Goal: Information Seeking & Learning: Compare options

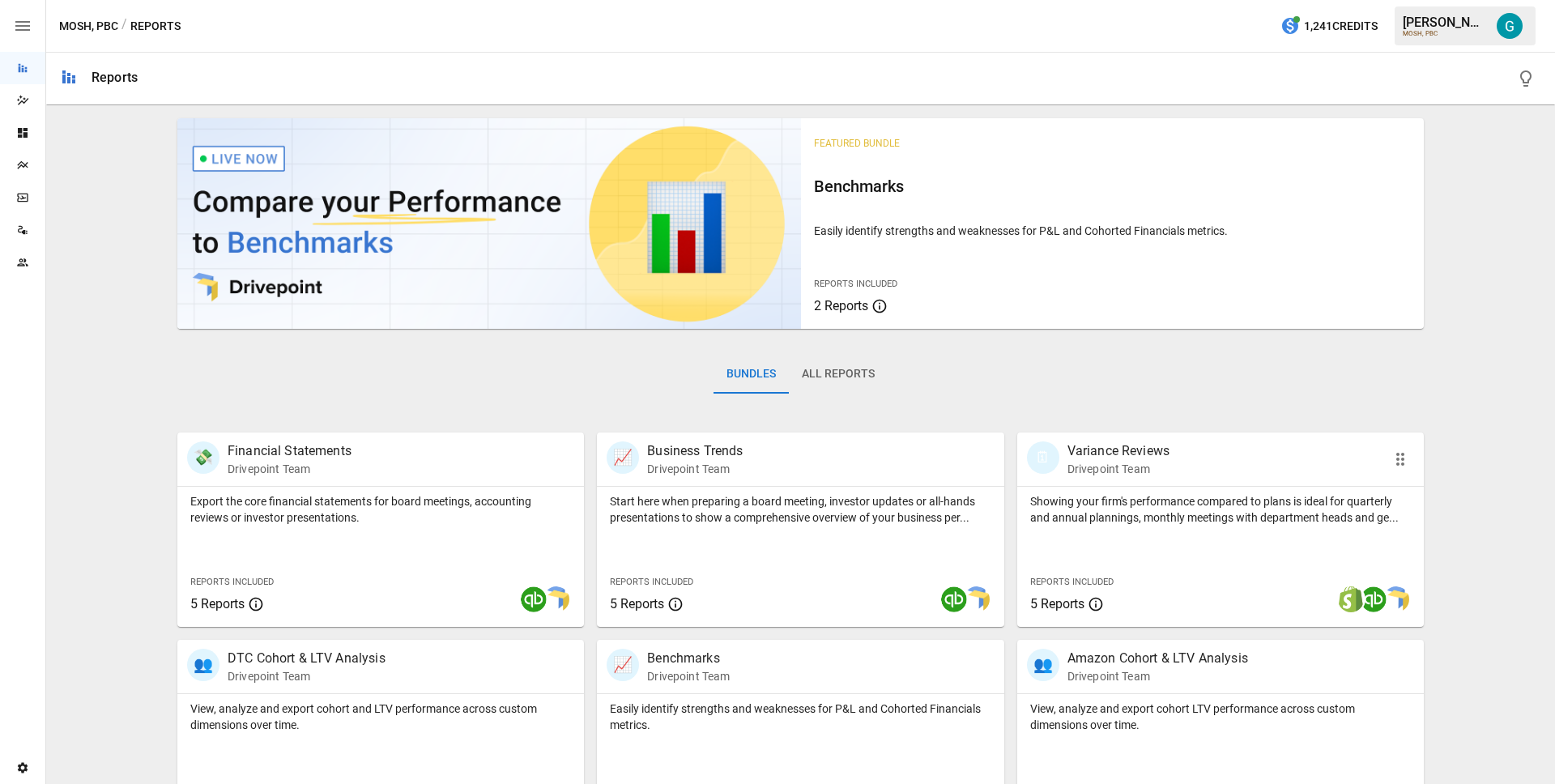
click at [1191, 496] on p "Showing your firm's performance compared to plans is ideal for quarterly and an…" at bounding box center [1221, 509] width 380 height 32
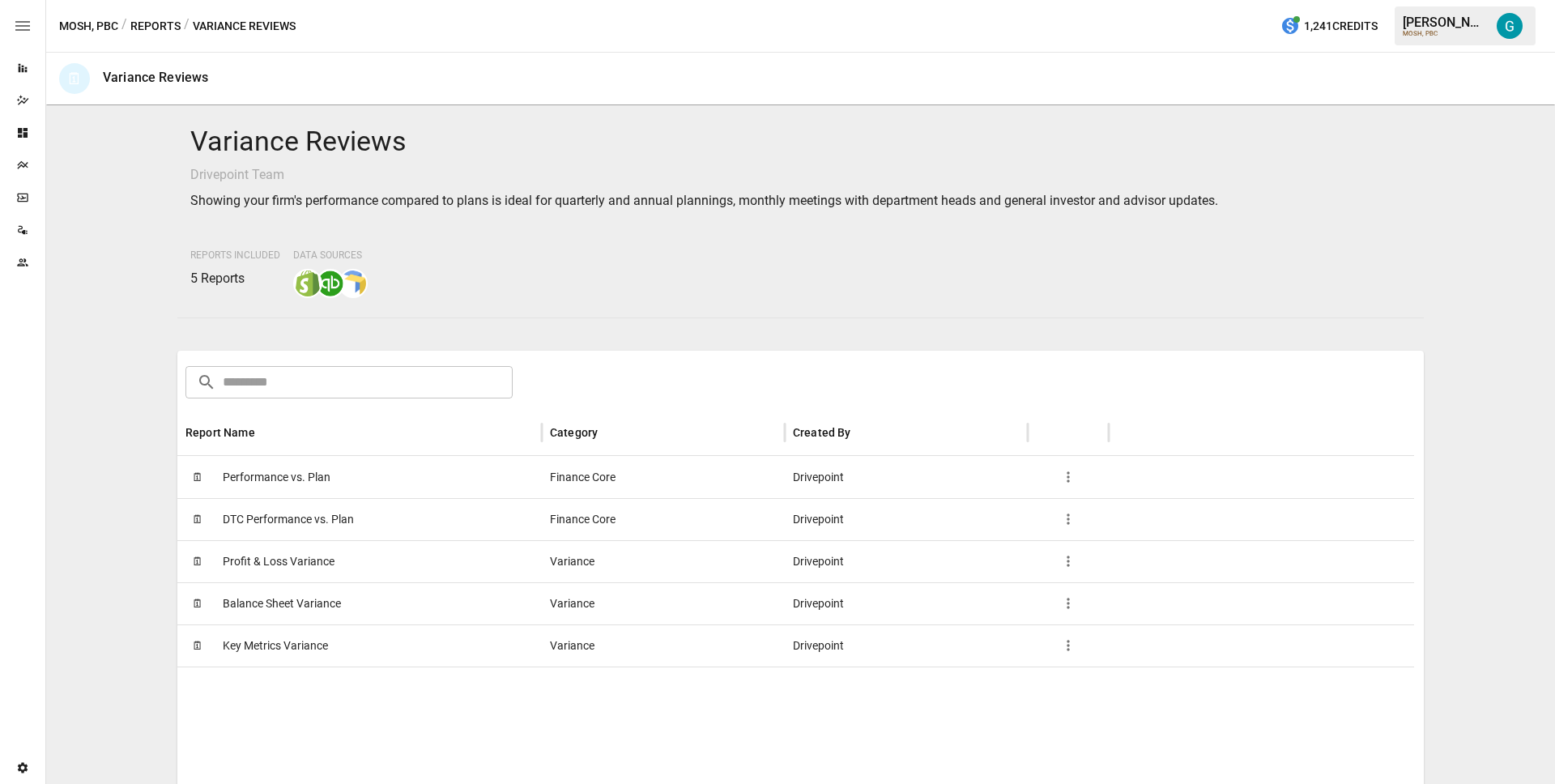
click at [290, 552] on span "Profit & Loss Variance" at bounding box center [279, 561] width 112 height 41
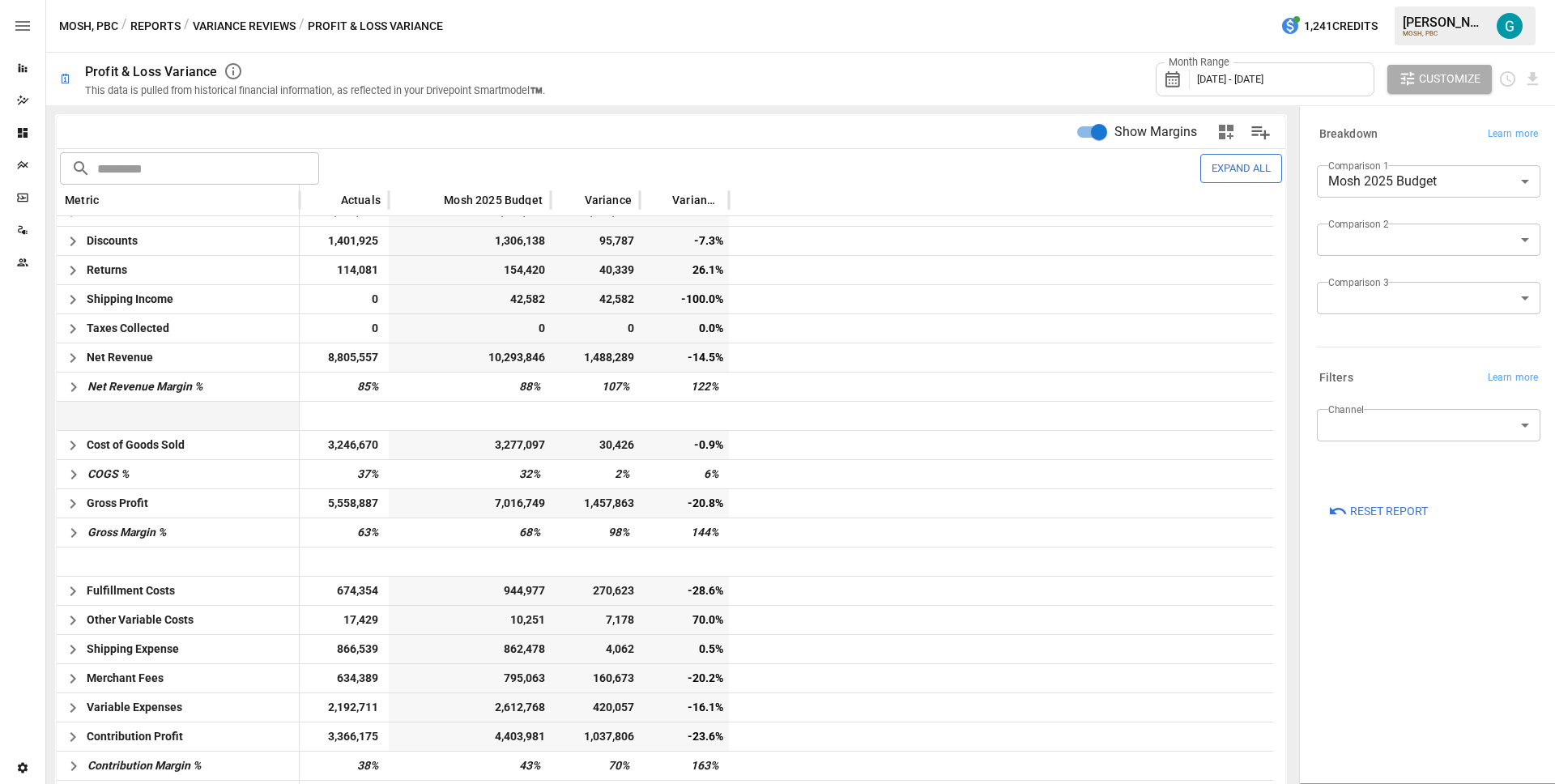
scroll to position [20, 0]
click at [76, 385] on icon "button" at bounding box center [73, 386] width 19 height 19
click at [659, 81] on div "Month Range January 2025 - July 2025 Customize" at bounding box center [1054, 78] width 977 height 52
click at [80, 389] on icon "button" at bounding box center [73, 386] width 19 height 19
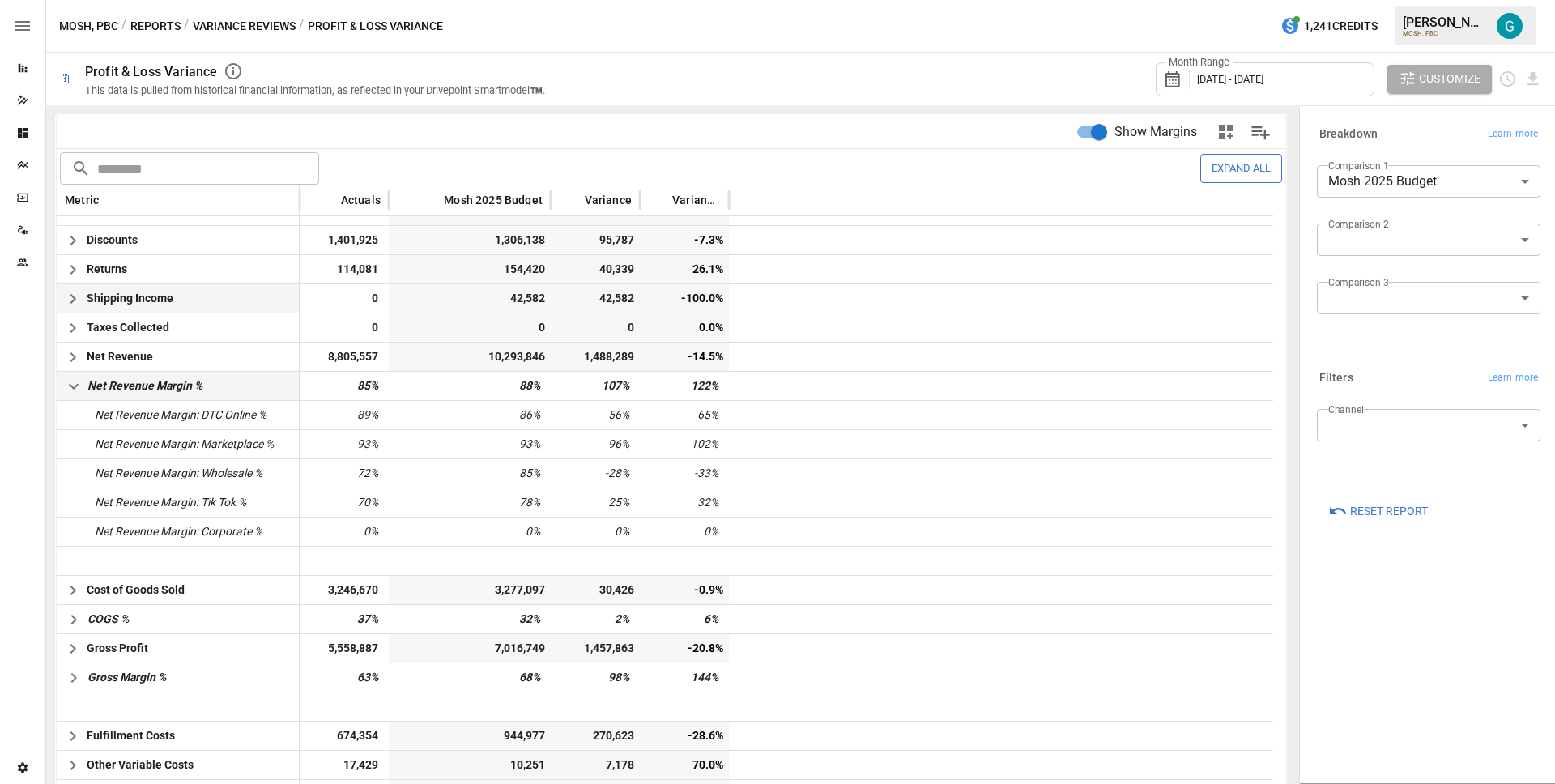
scroll to position [0, 0]
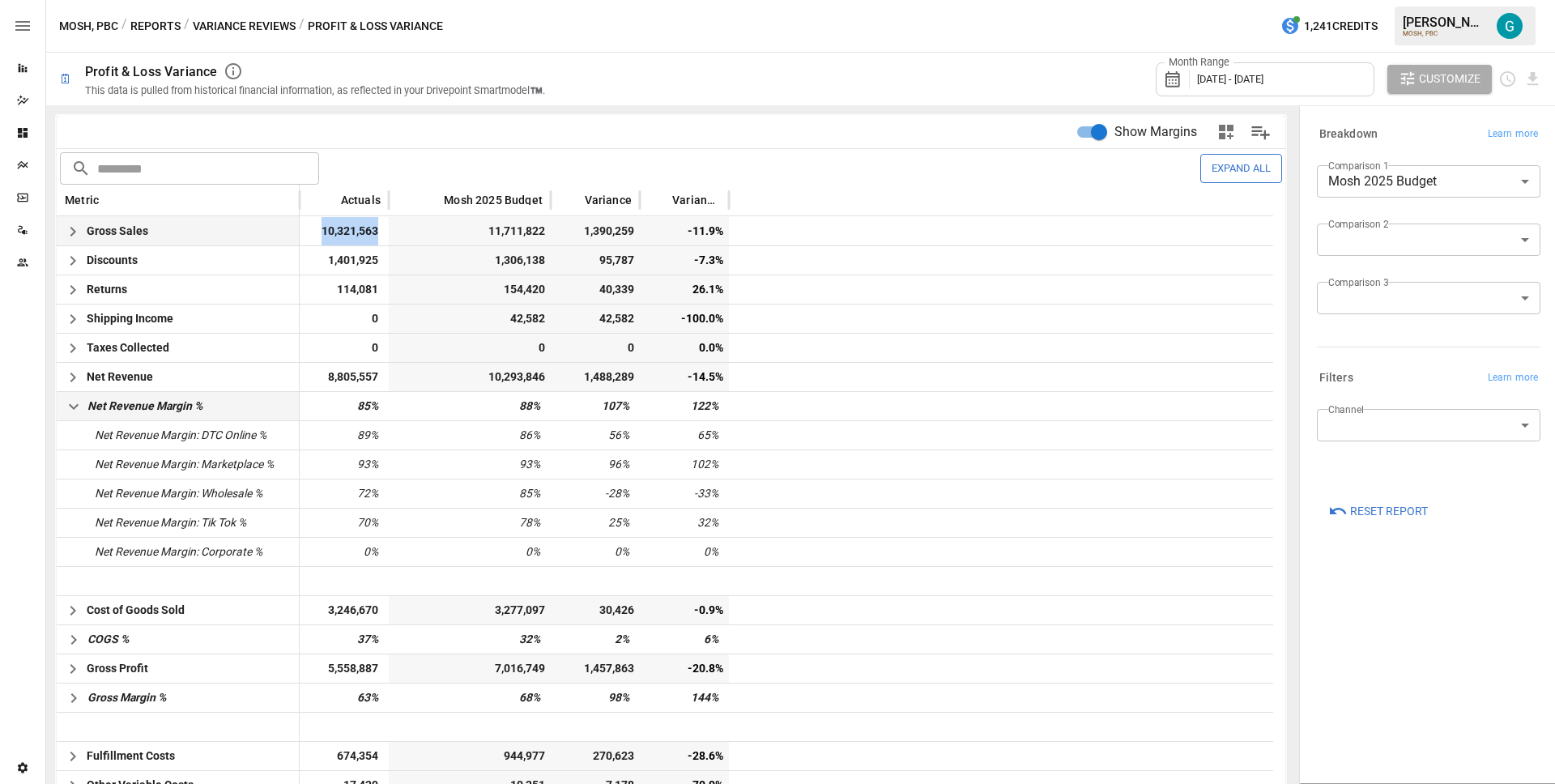
drag, startPoint x: 308, startPoint y: 236, endPoint x: 380, endPoint y: 237, distance: 72.0
click at [380, 237] on span "10,321,563" at bounding box center [344, 230] width 73 height 28
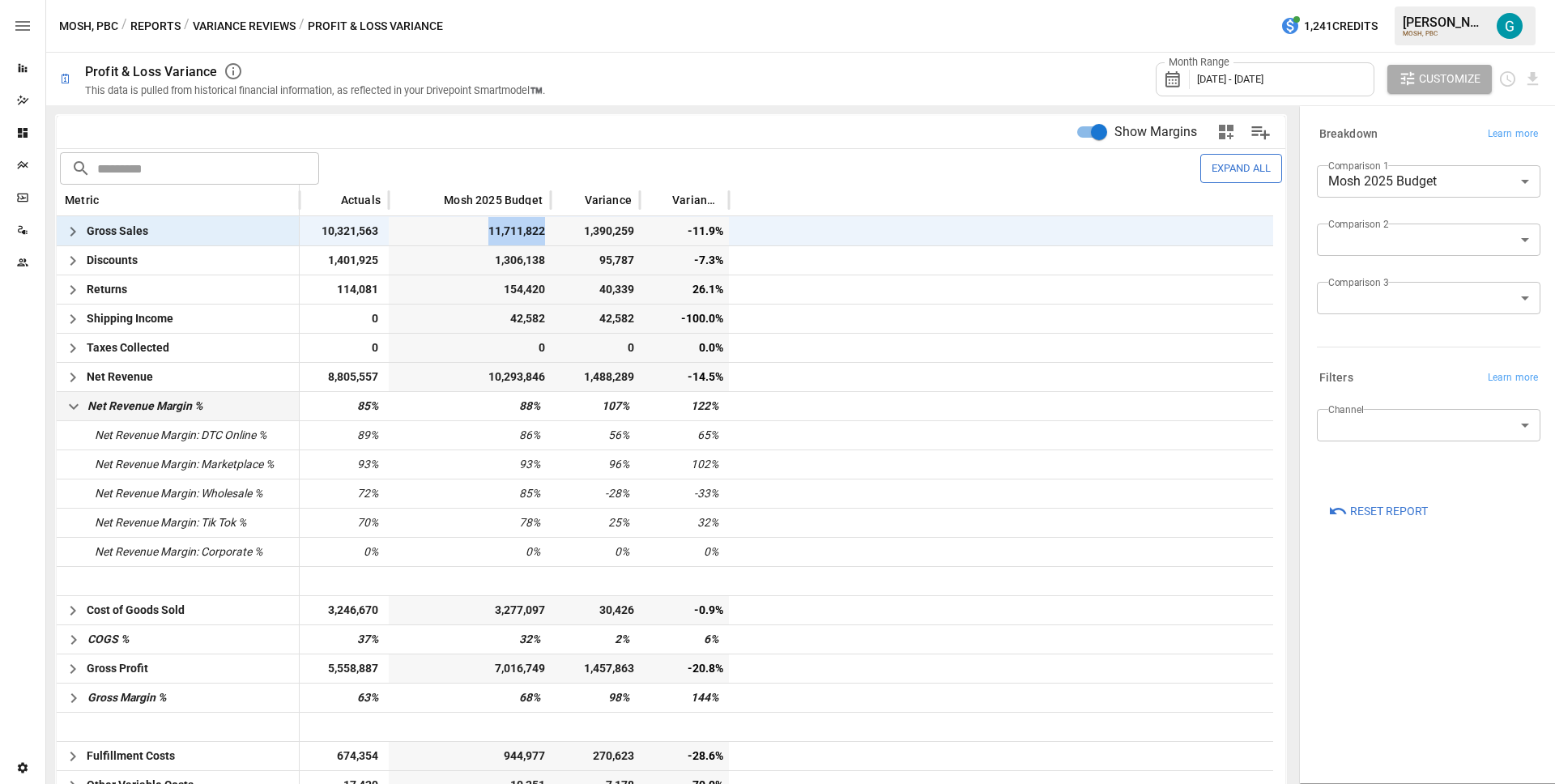
drag, startPoint x: 478, startPoint y: 238, endPoint x: 547, endPoint y: 243, distance: 69.2
click at [547, 243] on div "11,711,822" at bounding box center [469, 230] width 162 height 28
drag, startPoint x: 574, startPoint y: 236, endPoint x: 634, endPoint y: 237, distance: 60.0
click at [634, 237] on span "1,390,259" at bounding box center [597, 230] width 78 height 28
click at [580, 231] on span "1,390,259" at bounding box center [597, 230] width 78 height 28
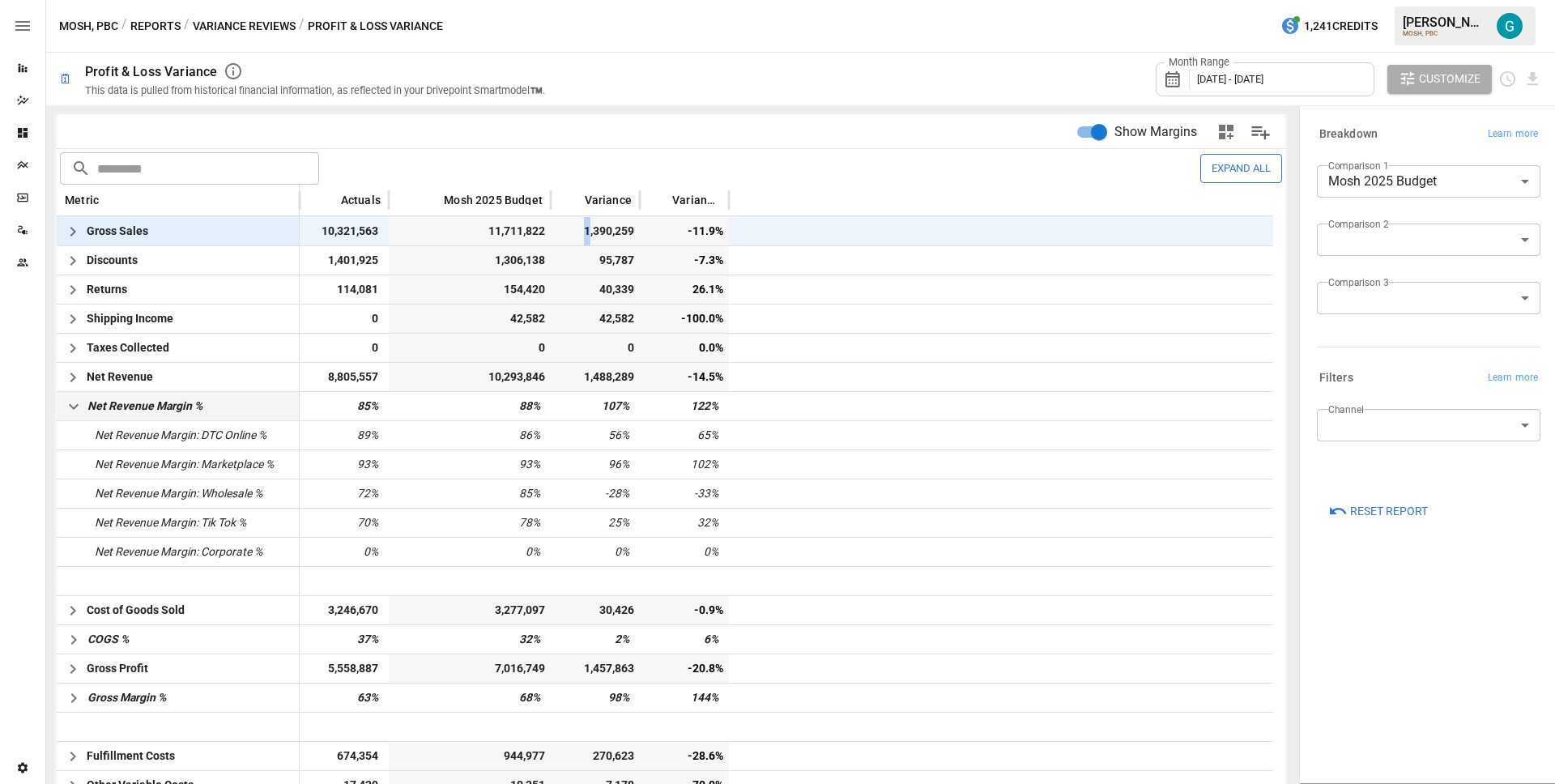
drag, startPoint x: 575, startPoint y: 234, endPoint x: 587, endPoint y: 230, distance: 12.6
click at [587, 230] on span "1,390,259" at bounding box center [597, 230] width 78 height 28
drag, startPoint x: 344, startPoint y: 408, endPoint x: 379, endPoint y: 408, distance: 35.0
click at [379, 408] on div "85%" at bounding box center [344, 406] width 89 height 29
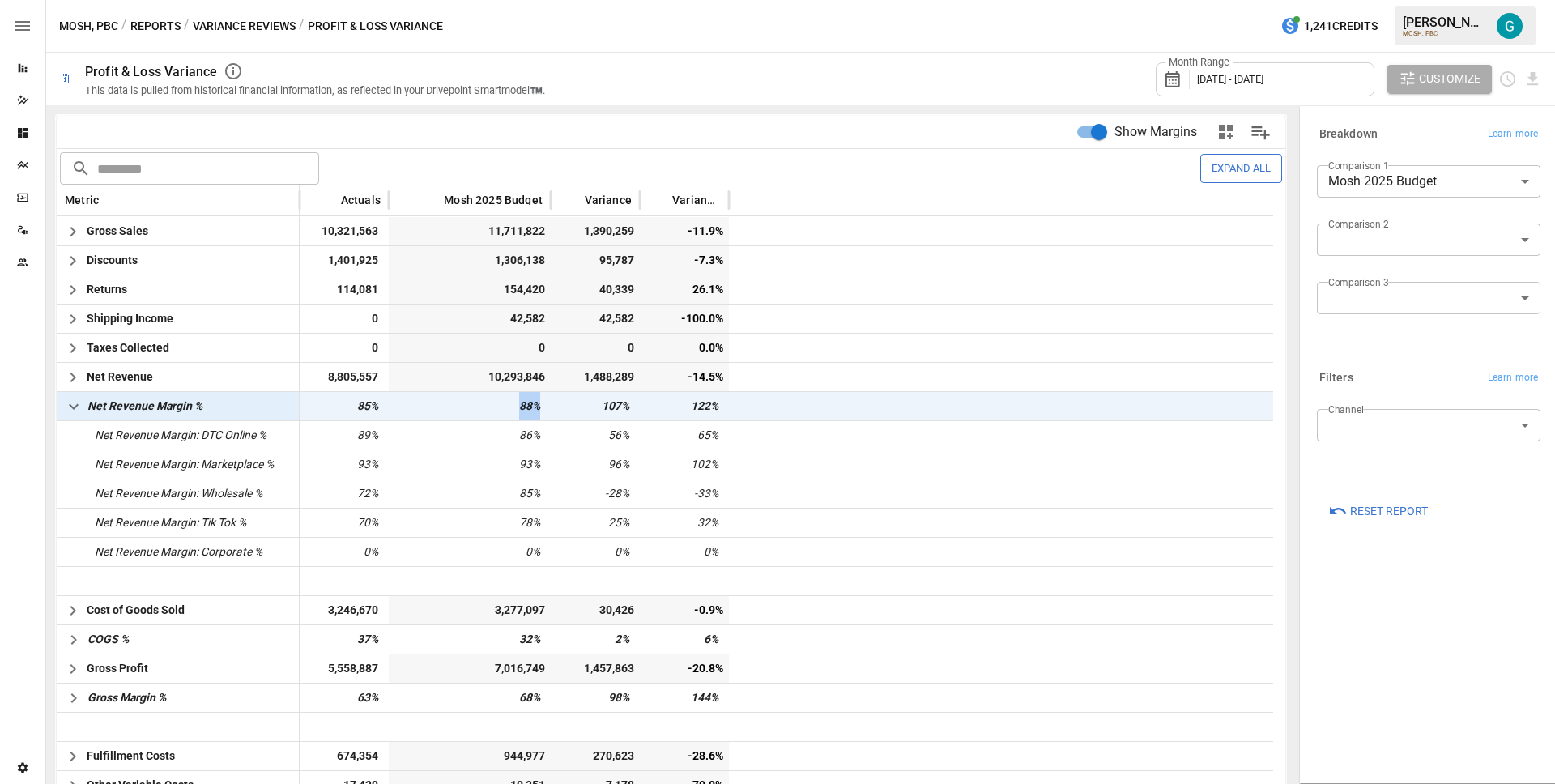
drag, startPoint x: 510, startPoint y: 409, endPoint x: 547, endPoint y: 408, distance: 37.0
click at [547, 408] on div "88%" at bounding box center [469, 406] width 162 height 29
drag, startPoint x: 600, startPoint y: 408, endPoint x: 637, endPoint y: 408, distance: 37.0
click at [637, 408] on div "107%" at bounding box center [595, 406] width 89 height 29
drag, startPoint x: 638, startPoint y: 379, endPoint x: 581, endPoint y: 378, distance: 57.0
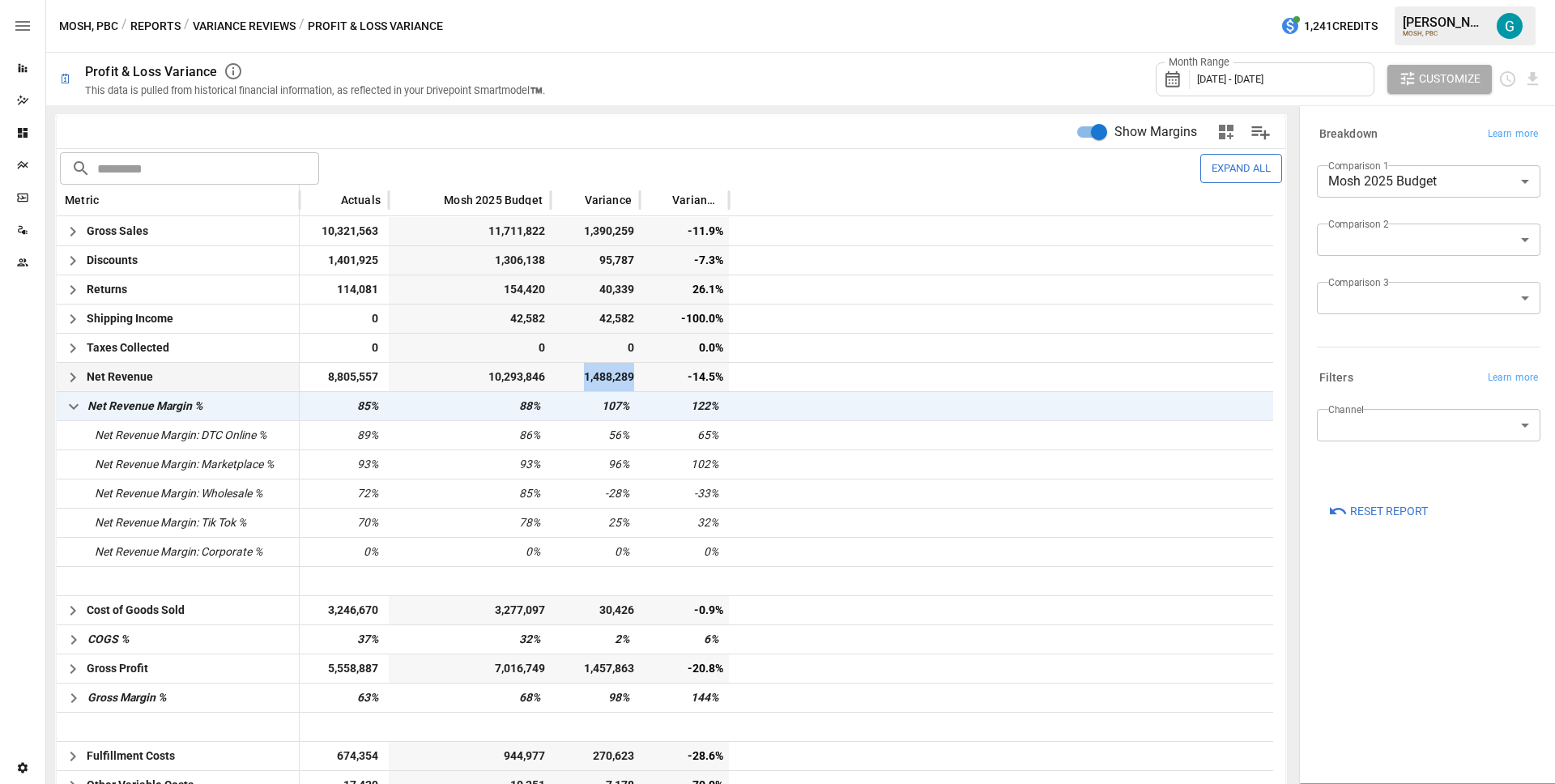
click at [581, 378] on div "1,488,289" at bounding box center [595, 376] width 89 height 28
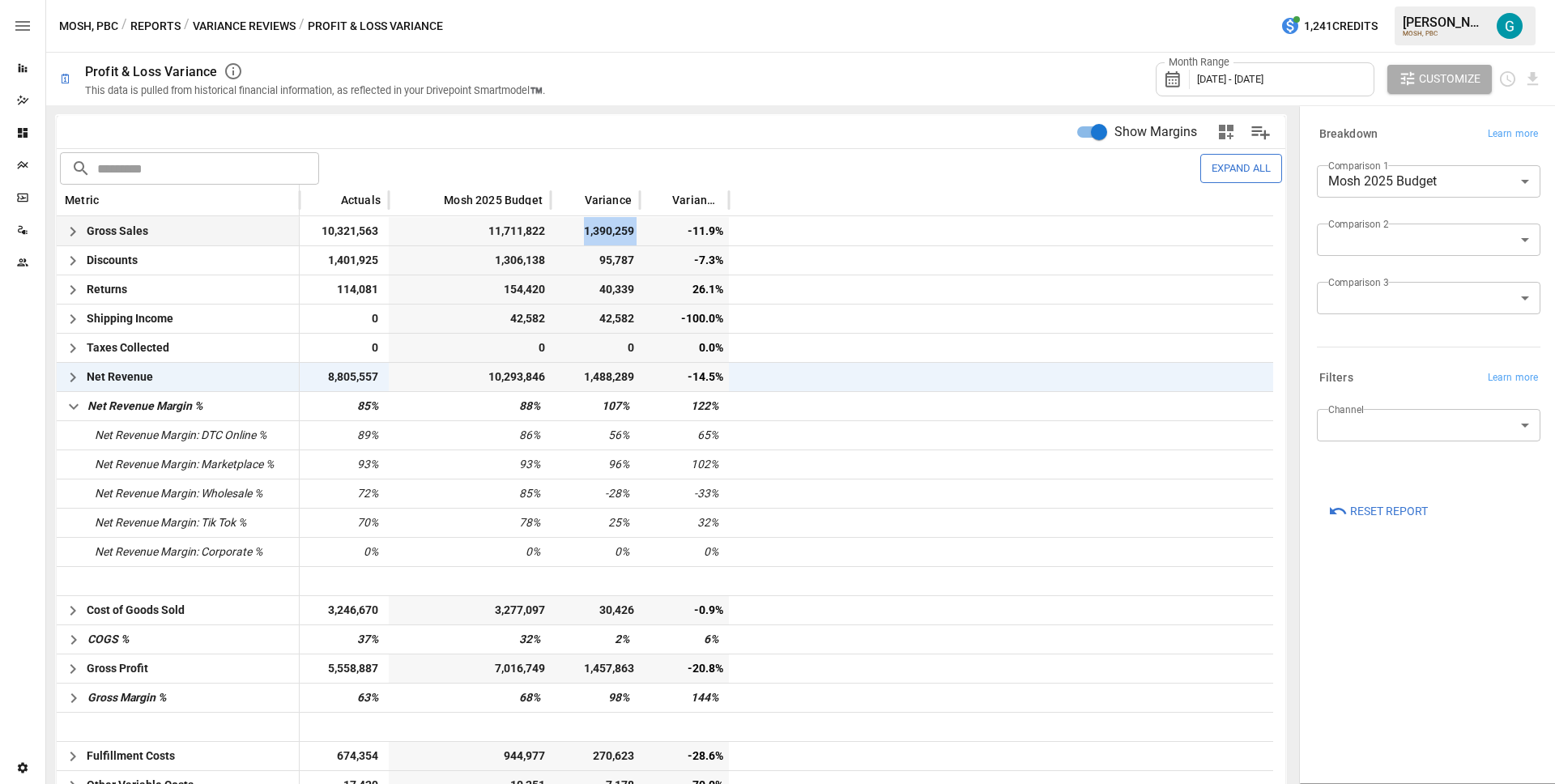
drag, startPoint x: 586, startPoint y: 230, endPoint x: 651, endPoint y: 239, distance: 65.6
click at [652, 239] on div "Gross Sales 10,321,563 11,711,822 1,390,259 -11.9%" at bounding box center [665, 230] width 1217 height 29
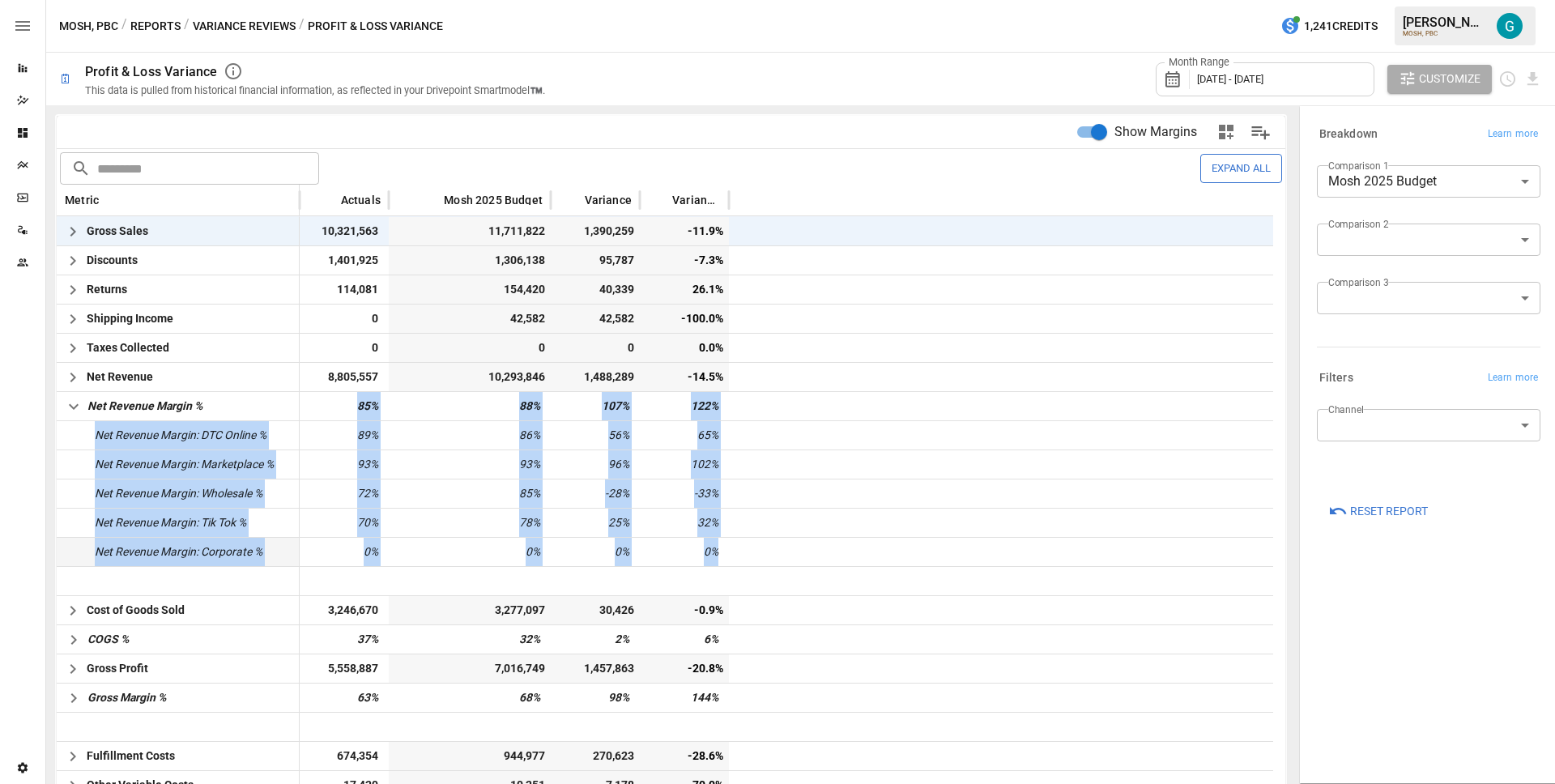
drag, startPoint x: 345, startPoint y: 400, endPoint x: 728, endPoint y: 547, distance: 410.2
click at [728, 547] on div "Gross Sales 10,321,563 11,711,822 1,390,259 -11.9% Discounts 1,401,925 1,306,13…" at bounding box center [665, 638] width 1217 height 846
click at [581, 403] on div "107%" at bounding box center [595, 406] width 89 height 29
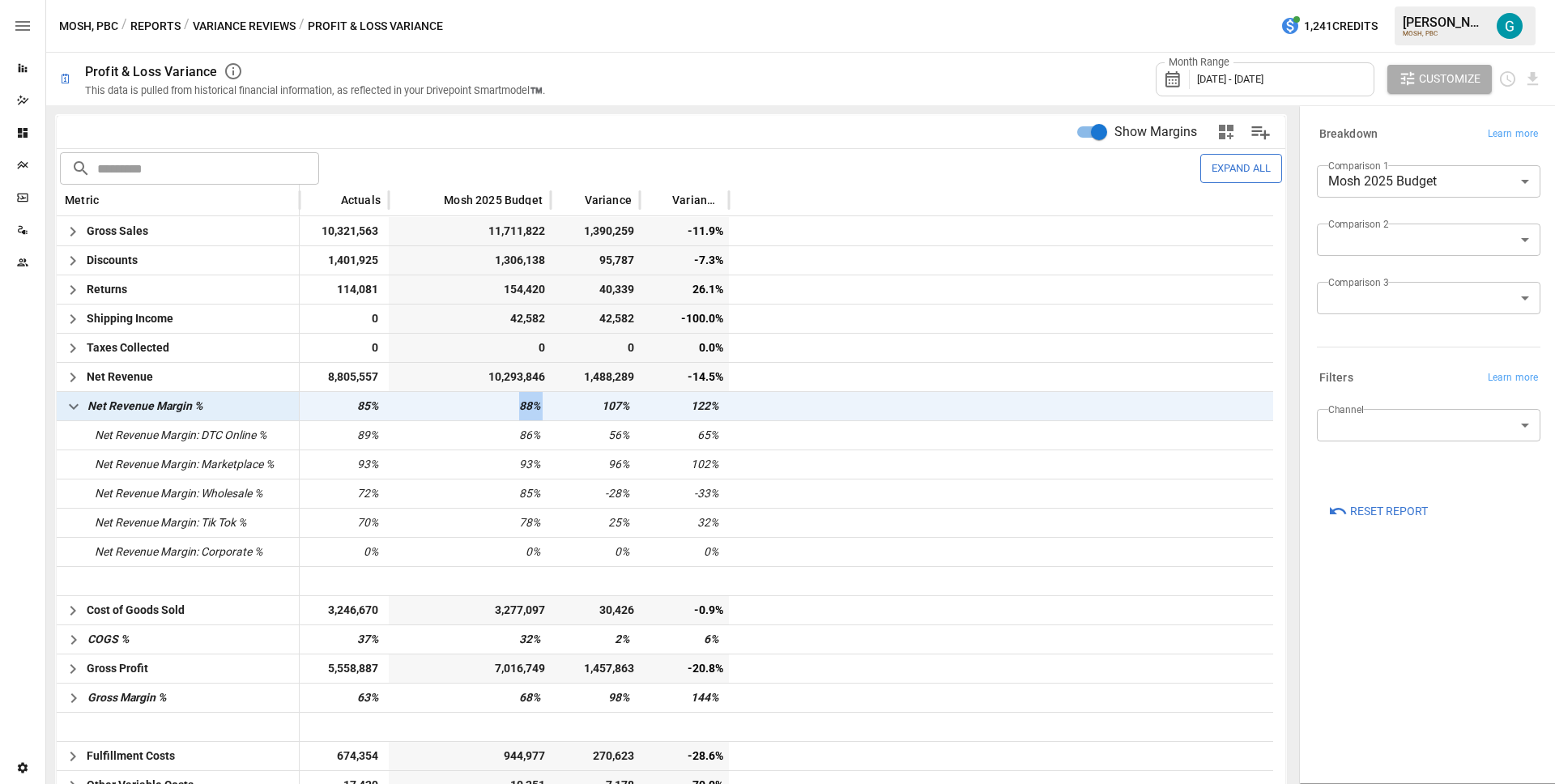
drag, startPoint x: 569, startPoint y: 408, endPoint x: 484, endPoint y: 404, distance: 85.1
click at [484, 404] on div "Net Revenue Margin % 85% 88% 107% 122%" at bounding box center [665, 406] width 1217 height 29
drag, startPoint x: 347, startPoint y: 401, endPoint x: 396, endPoint y: 401, distance: 49.0
click at [396, 401] on div "Net Revenue Margin % 85% 88% 107% 122%" at bounding box center [665, 406] width 1217 height 29
drag, startPoint x: 490, startPoint y: 407, endPoint x: 558, endPoint y: 402, distance: 68.2
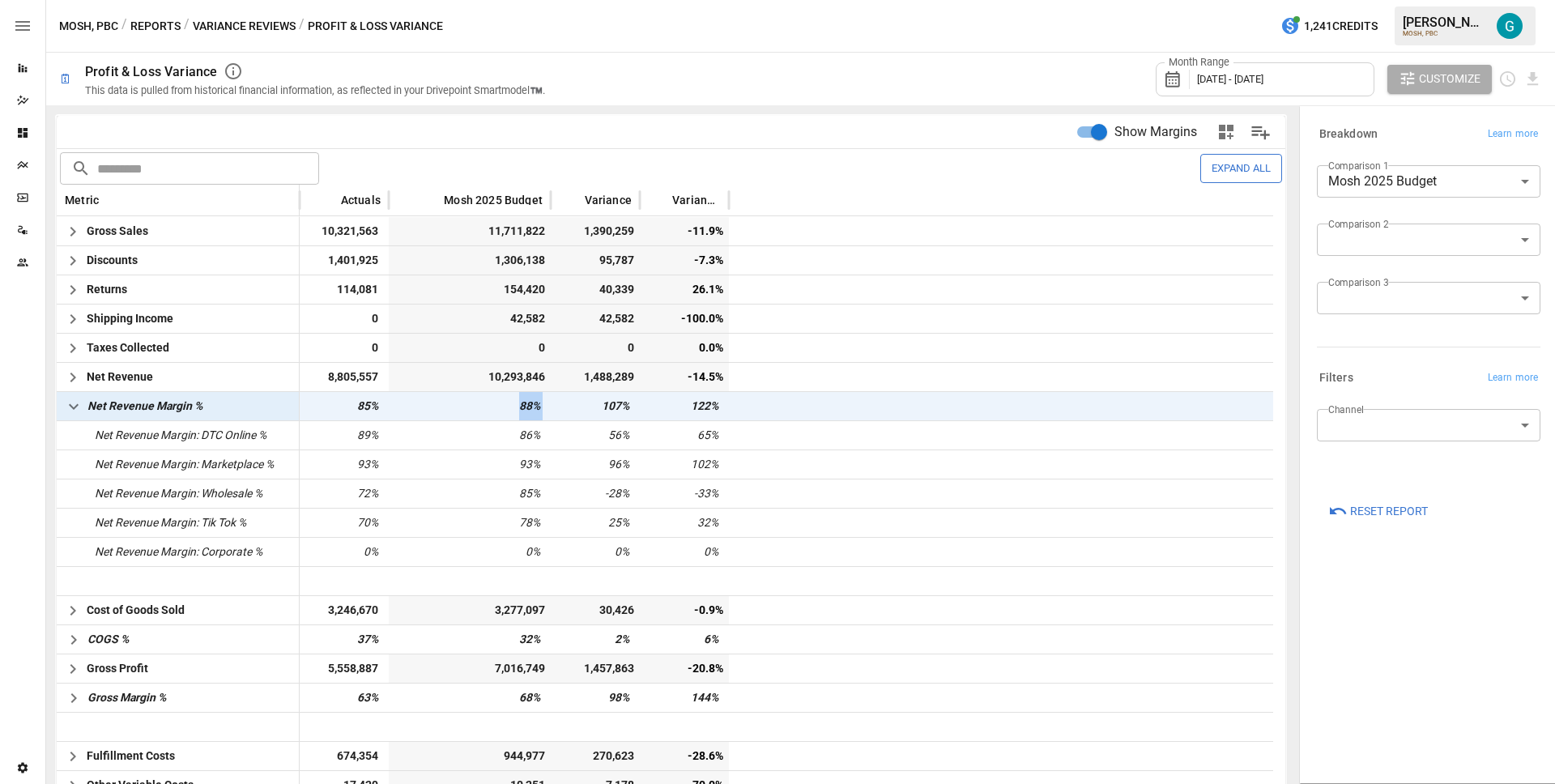
click at [558, 402] on div "Net Revenue Margin % 85% 88% 107% 122%" at bounding box center [665, 406] width 1217 height 29
drag, startPoint x: 479, startPoint y: 227, endPoint x: 463, endPoint y: 239, distance: 20.0
click at [525, 237] on span "11,711,822" at bounding box center [472, 230] width 151 height 28
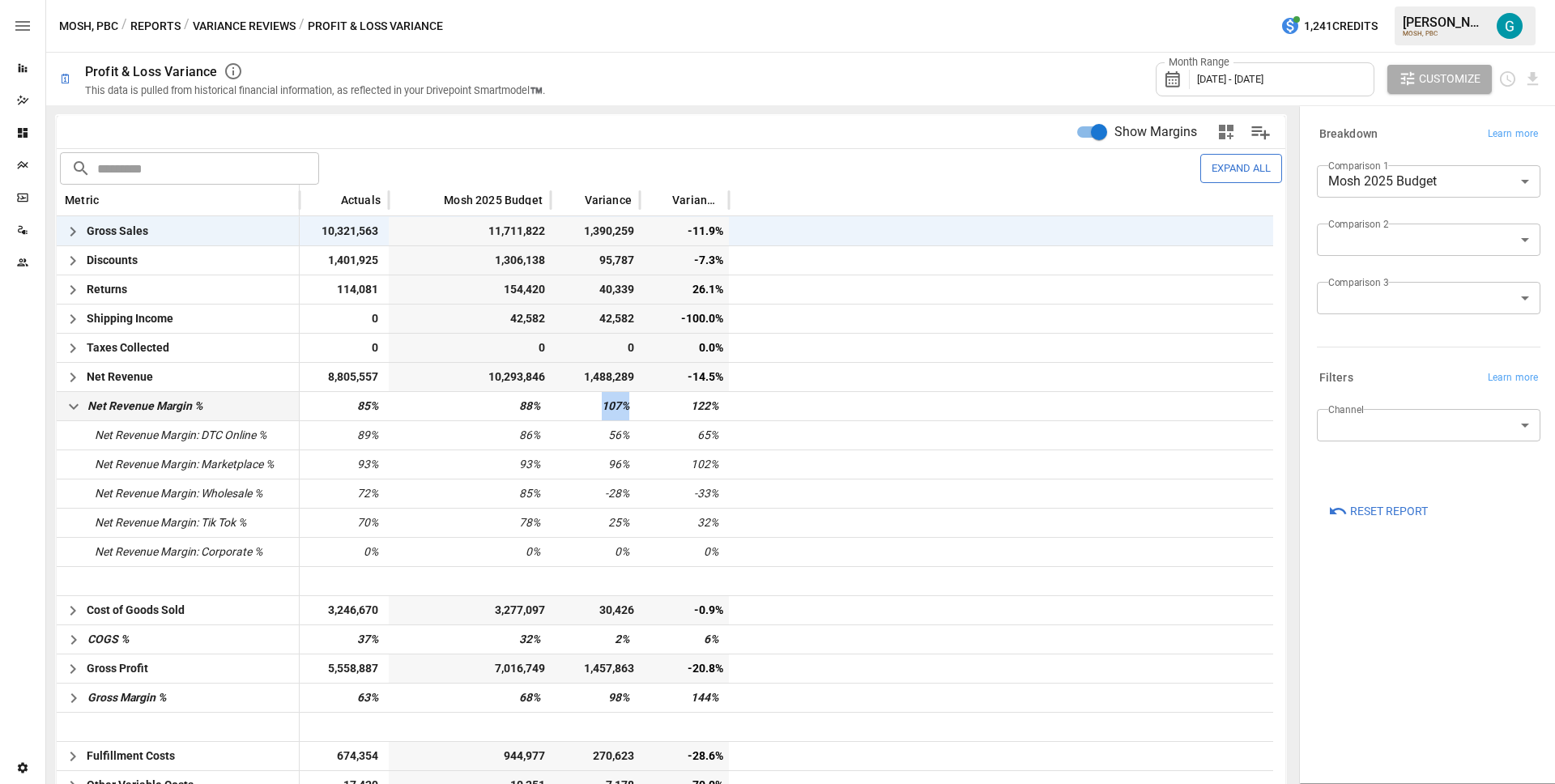
drag, startPoint x: 582, startPoint y: 404, endPoint x: 632, endPoint y: 408, distance: 50.2
click at [632, 408] on div "107%" at bounding box center [595, 406] width 89 height 29
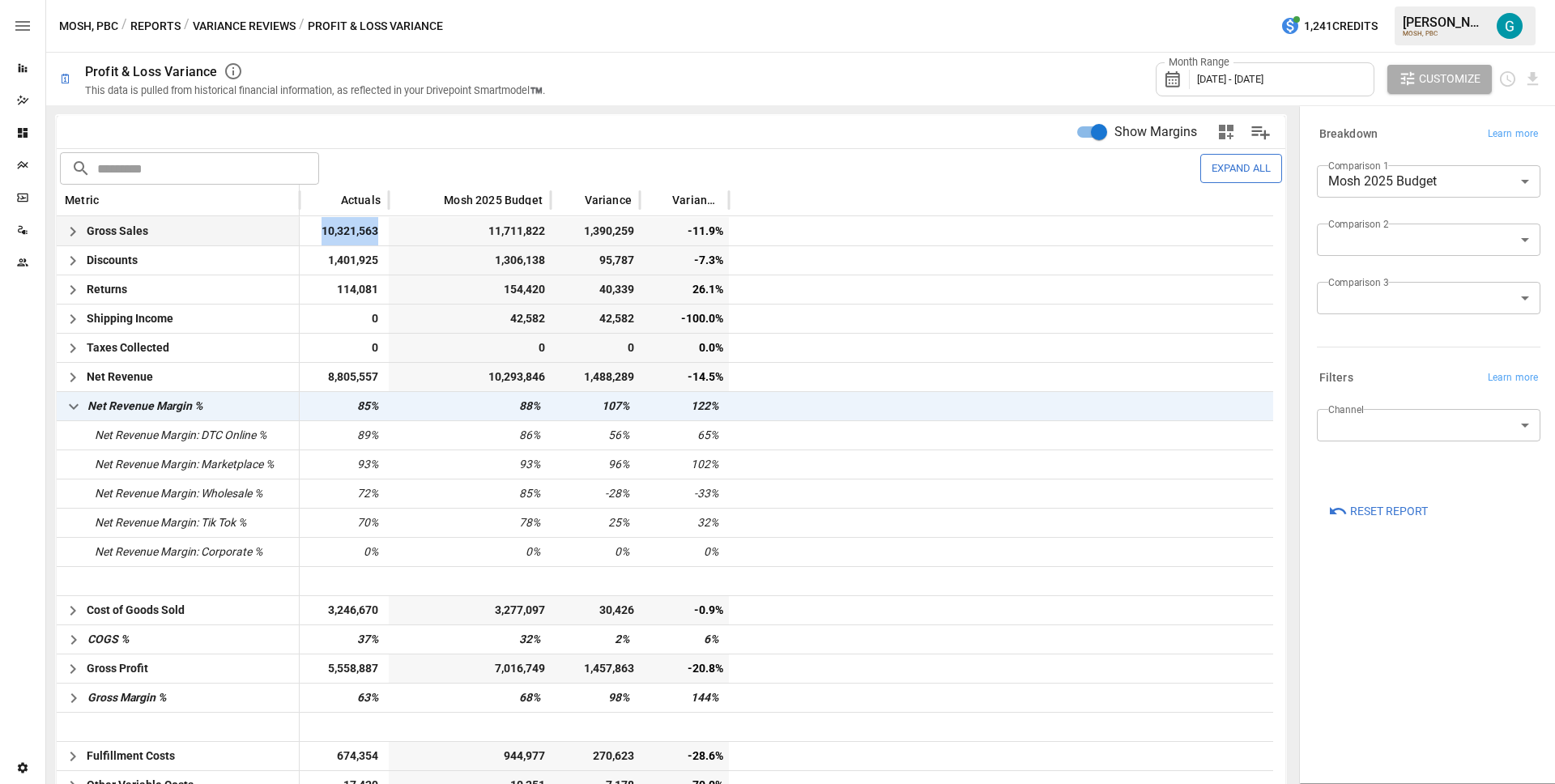
drag, startPoint x: 318, startPoint y: 227, endPoint x: 395, endPoint y: 228, distance: 77.0
click at [395, 228] on div "Gross Sales 10,321,563 11,711,822 1,390,259 -11.9%" at bounding box center [665, 230] width 1217 height 29
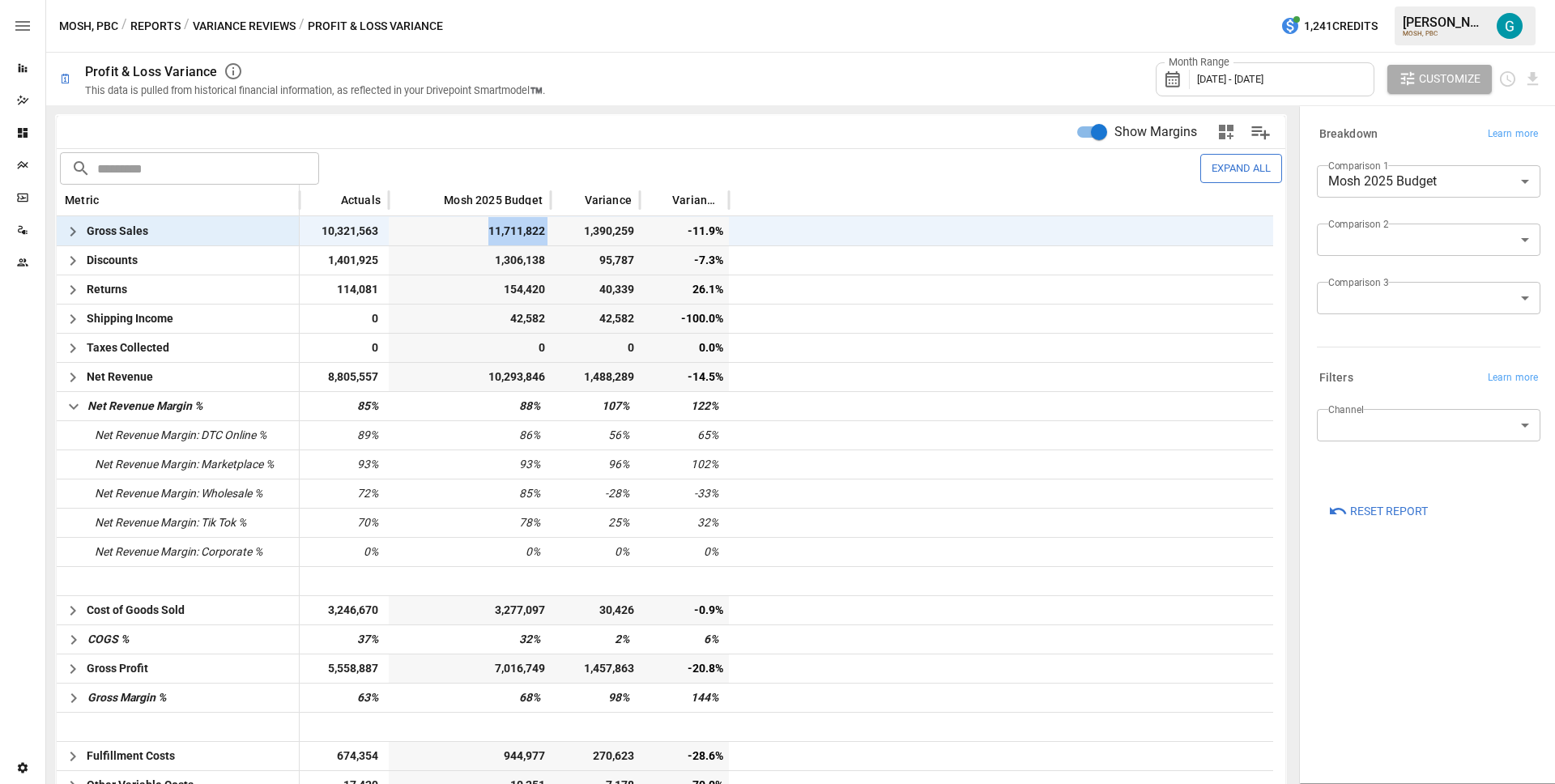
drag, startPoint x: 477, startPoint y: 239, endPoint x: 552, endPoint y: 237, distance: 75.0
click at [552, 237] on div "Gross Sales 10,321,563 11,711,822 1,390,259 -11.9%" at bounding box center [665, 230] width 1217 height 29
drag, startPoint x: 566, startPoint y: 231, endPoint x: 634, endPoint y: 238, distance: 68.4
click at [634, 238] on span "1,390,259" at bounding box center [597, 230] width 78 height 28
drag, startPoint x: 315, startPoint y: 225, endPoint x: 552, endPoint y: 232, distance: 237.1
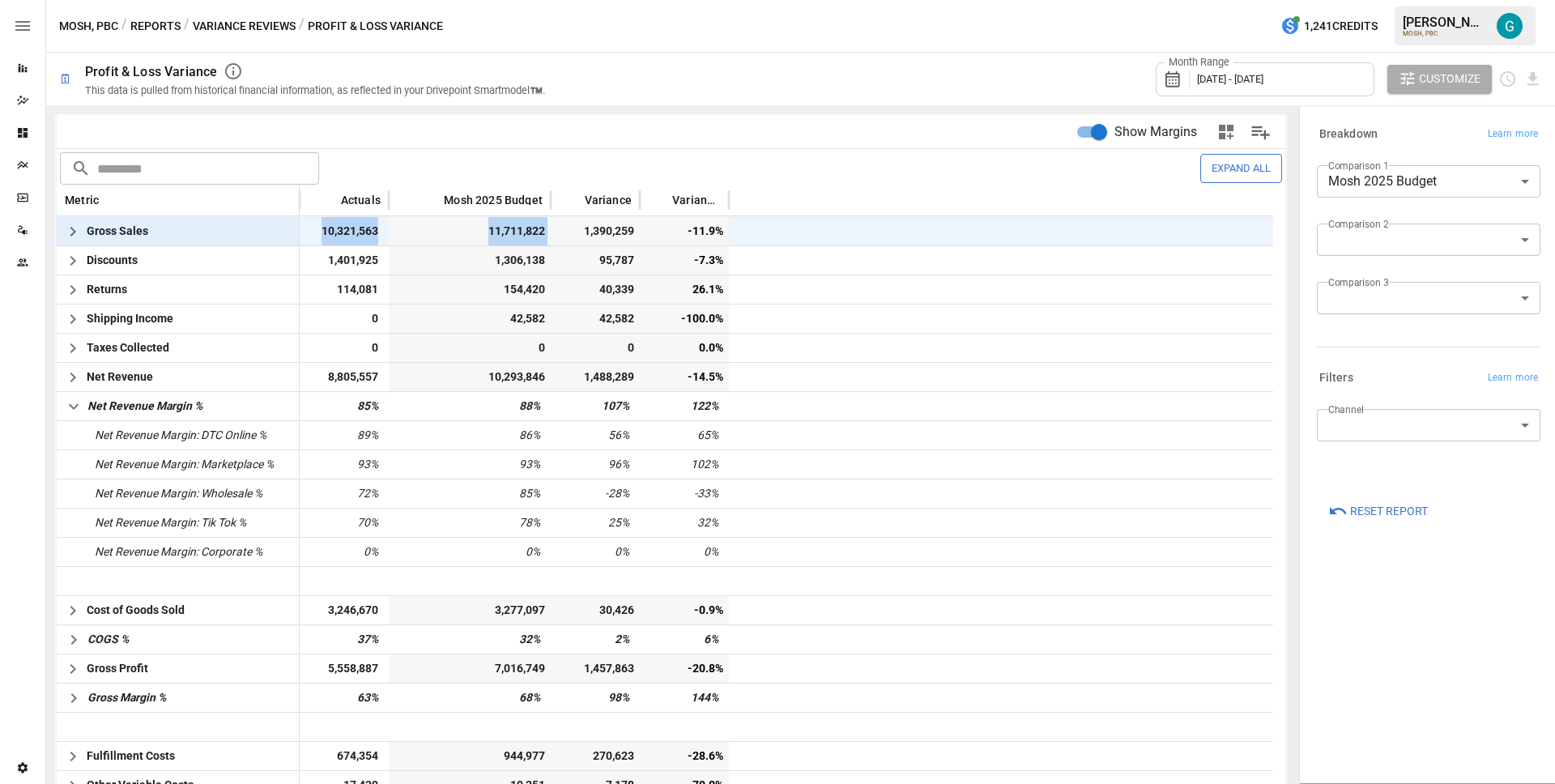
click at [552, 232] on div "Gross Sales 10,321,563 11,711,822 1,390,259 -11.9%" at bounding box center [665, 230] width 1217 height 29
drag, startPoint x: 639, startPoint y: 230, endPoint x: 567, endPoint y: 229, distance: 72.0
click at [567, 229] on div "1,390,259" at bounding box center [595, 230] width 89 height 28
drag, startPoint x: 729, startPoint y: 236, endPoint x: 676, endPoint y: 236, distance: 53.0
click at [676, 236] on div "Gross Sales 10,321,563 11,711,822 1,390,259 -11.9%" at bounding box center [665, 230] width 1217 height 29
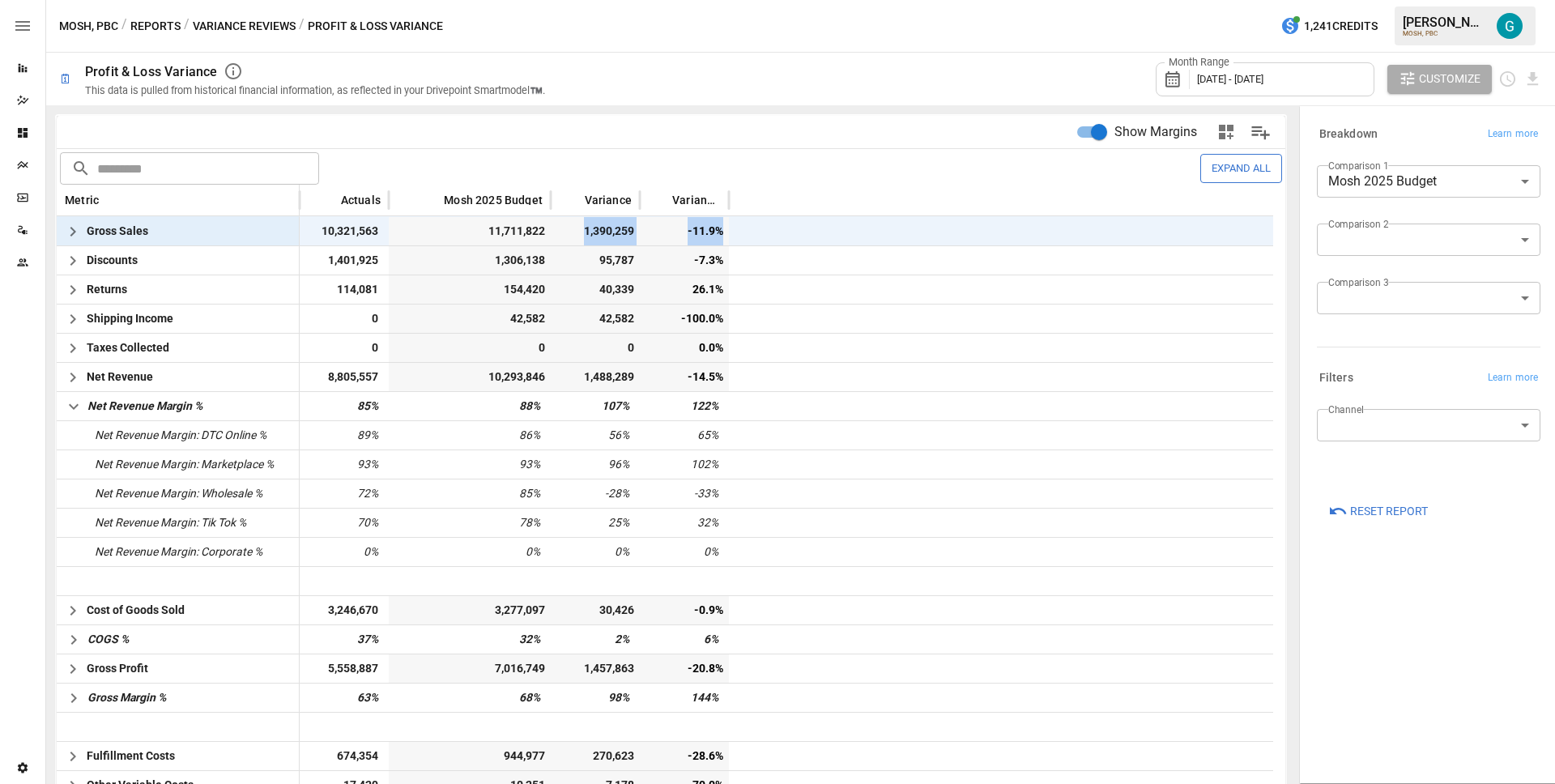
drag, startPoint x: 580, startPoint y: 228, endPoint x: 719, endPoint y: 236, distance: 139.2
click at [719, 236] on div "Gross Sales 10,321,563 11,711,822 1,390,259 -11.9%" at bounding box center [665, 230] width 1217 height 29
drag, startPoint x: 466, startPoint y: 230, endPoint x: 555, endPoint y: 229, distance: 89.0
click at [555, 229] on div "Gross Sales 10,321,563 11,711,822 1,390,259 -11.9%" at bounding box center [665, 230] width 1217 height 29
drag, startPoint x: 326, startPoint y: 232, endPoint x: 401, endPoint y: 232, distance: 75.0
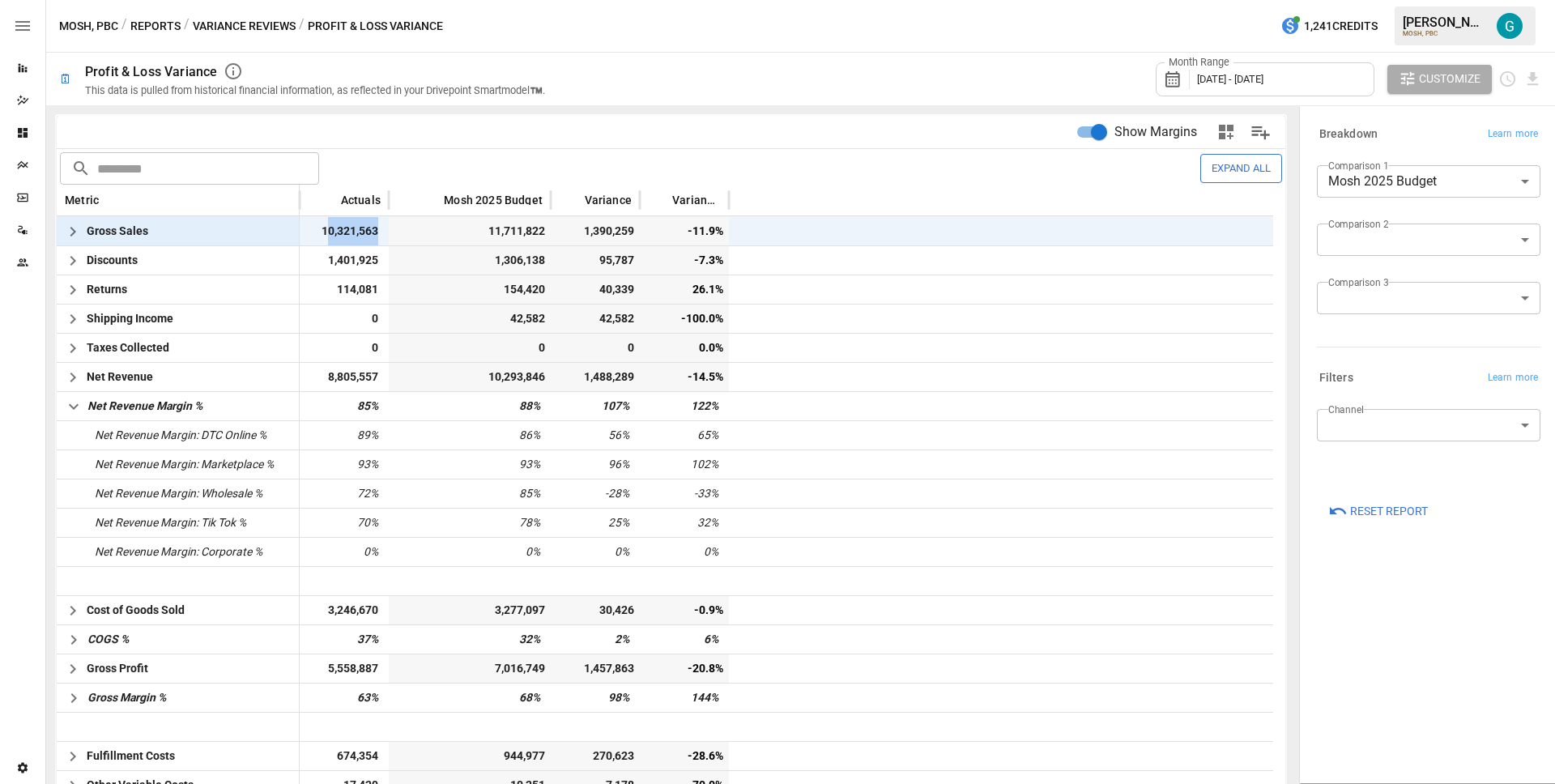
click at [401, 232] on div "Gross Sales 10,321,563 11,711,822 1,390,259 -11.9%" at bounding box center [665, 230] width 1217 height 29
drag, startPoint x: 592, startPoint y: 403, endPoint x: 650, endPoint y: 405, distance: 58.0
click at [650, 405] on div "Net Revenue Margin % 85% 88% 107% 122%" at bounding box center [665, 406] width 1217 height 29
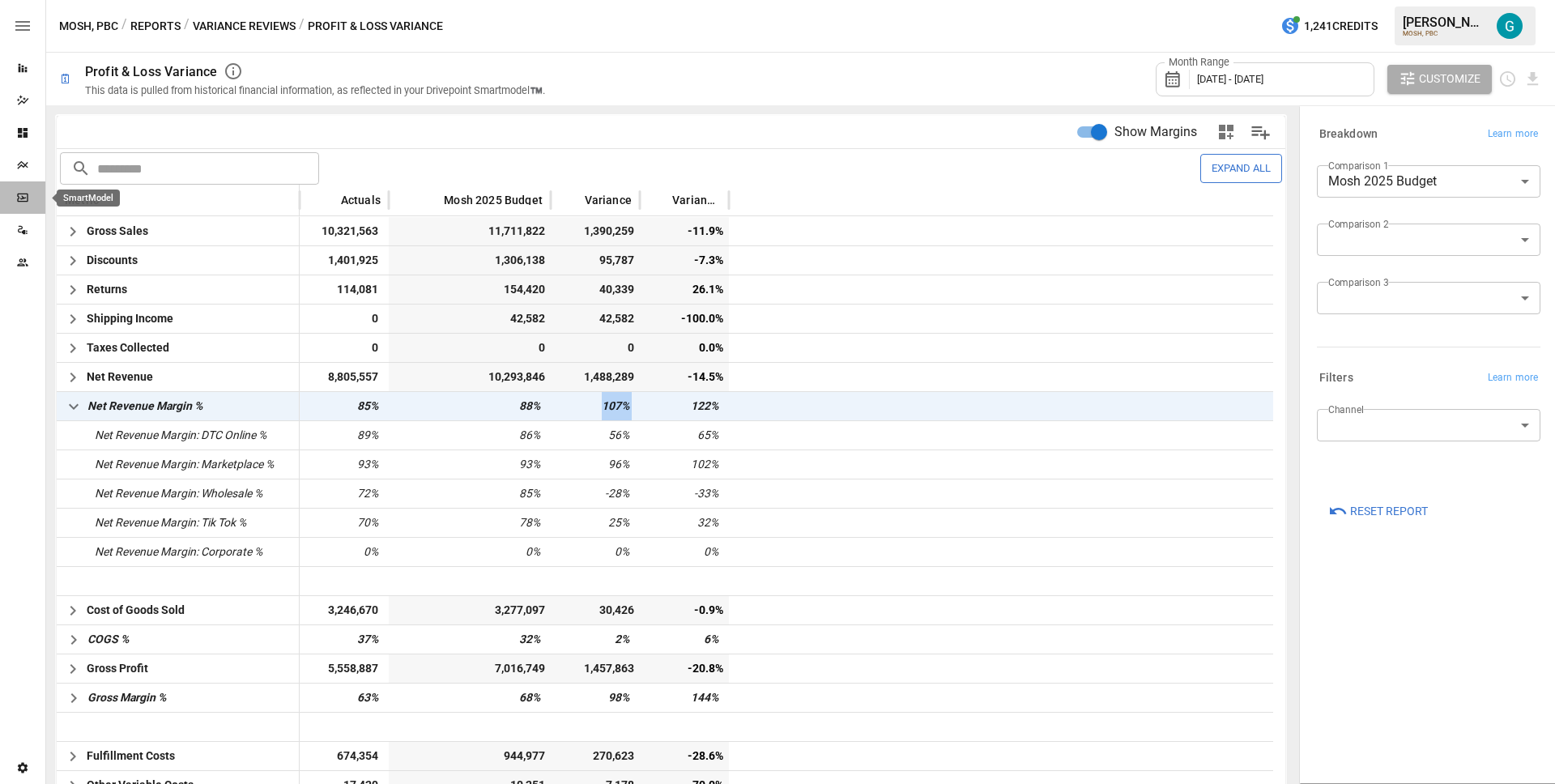
click at [30, 192] on div "SmartModel" at bounding box center [22, 197] width 45 height 13
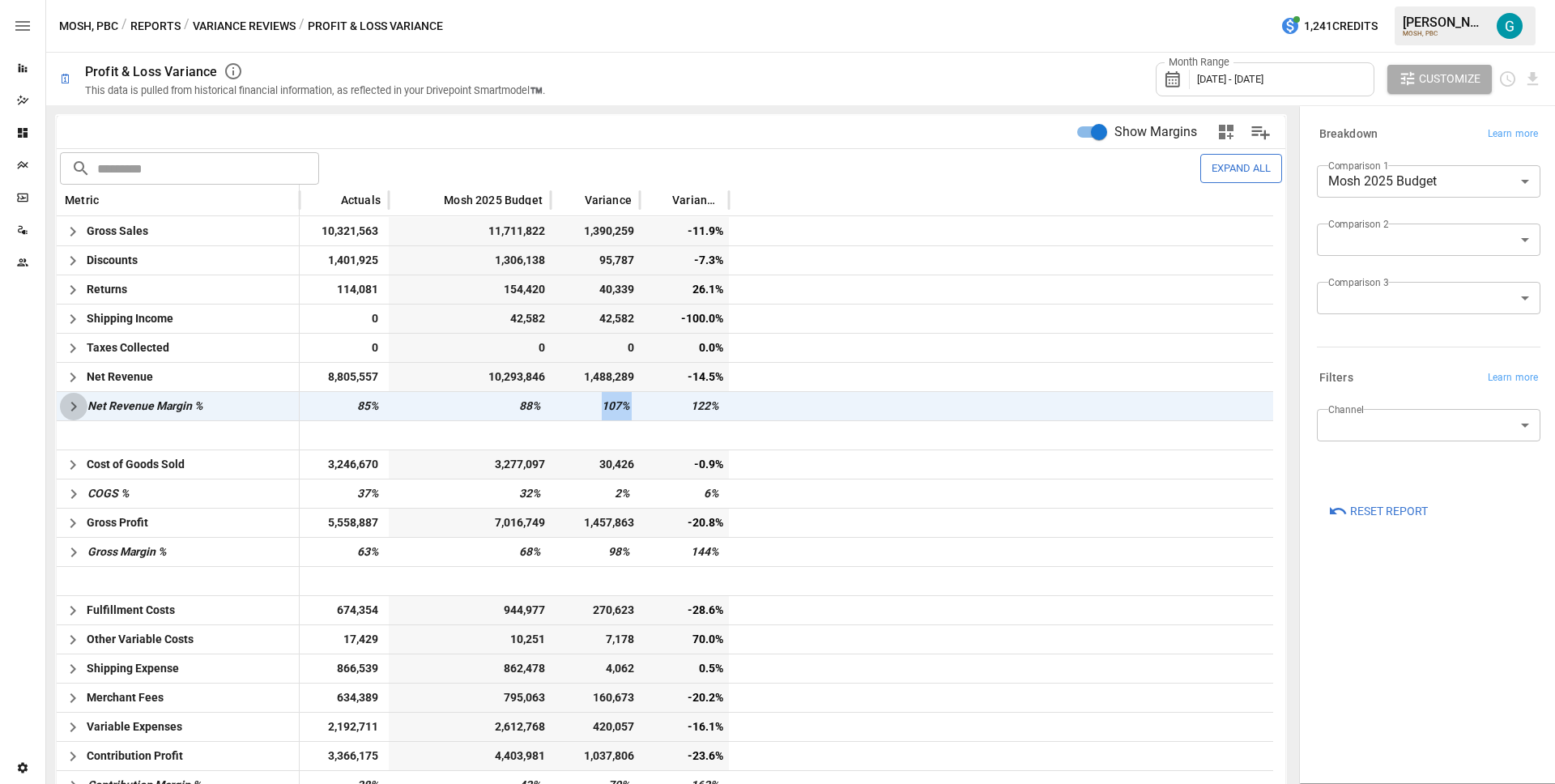
click at [64, 400] on icon "button" at bounding box center [73, 406] width 19 height 19
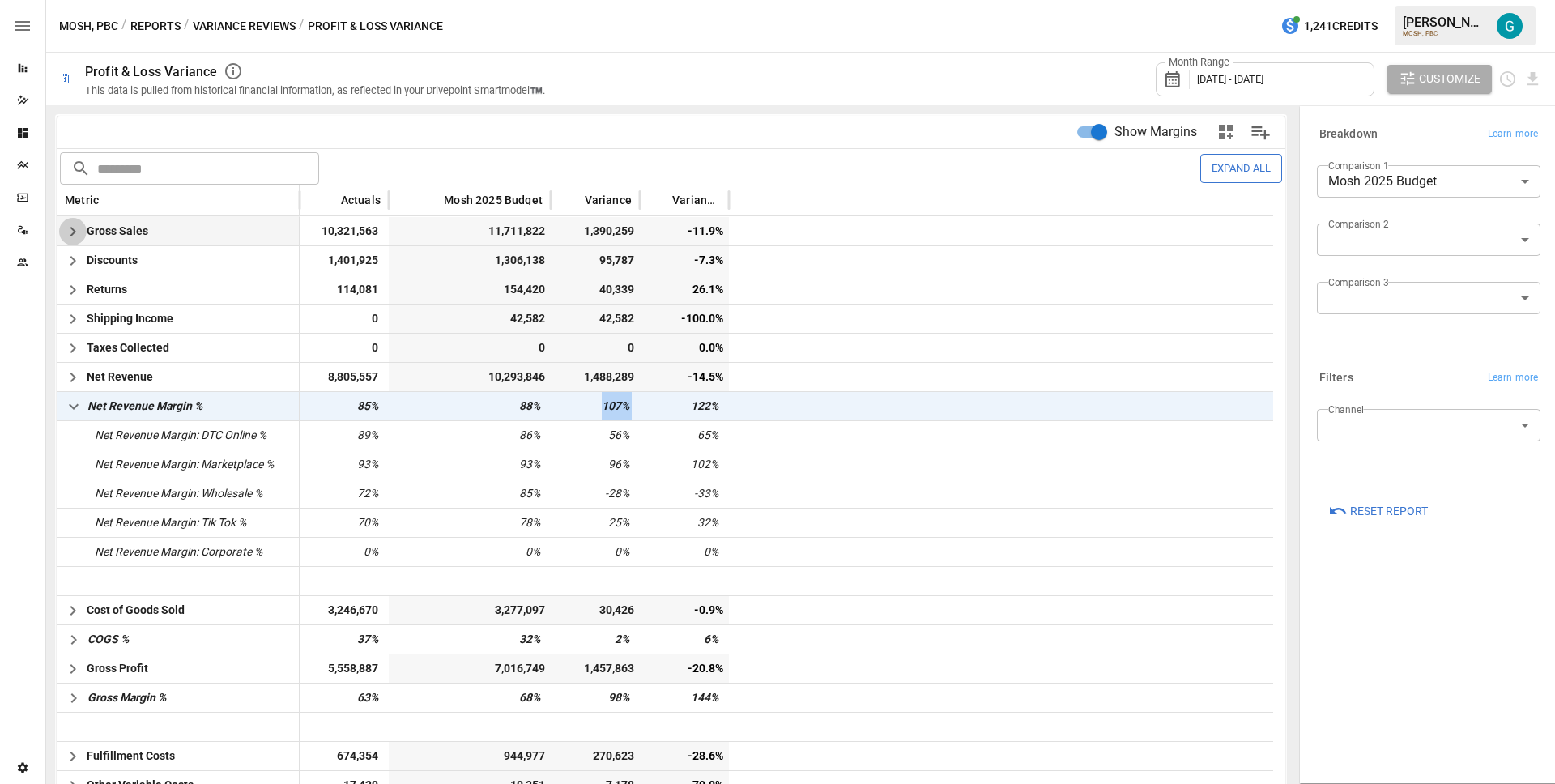
click at [79, 222] on icon "button" at bounding box center [73, 231] width 19 height 19
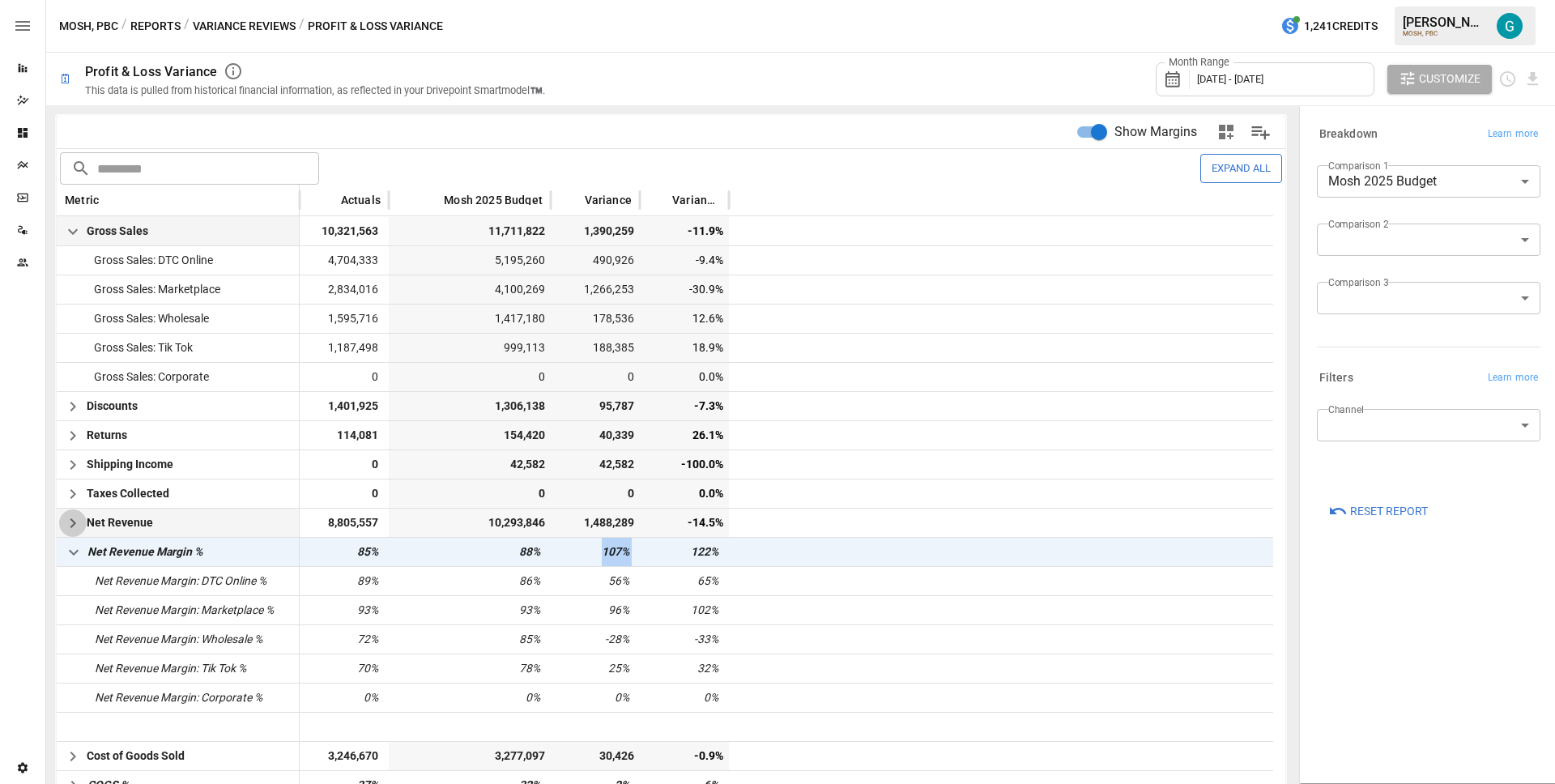
click at [79, 527] on icon "button" at bounding box center [73, 522] width 19 height 19
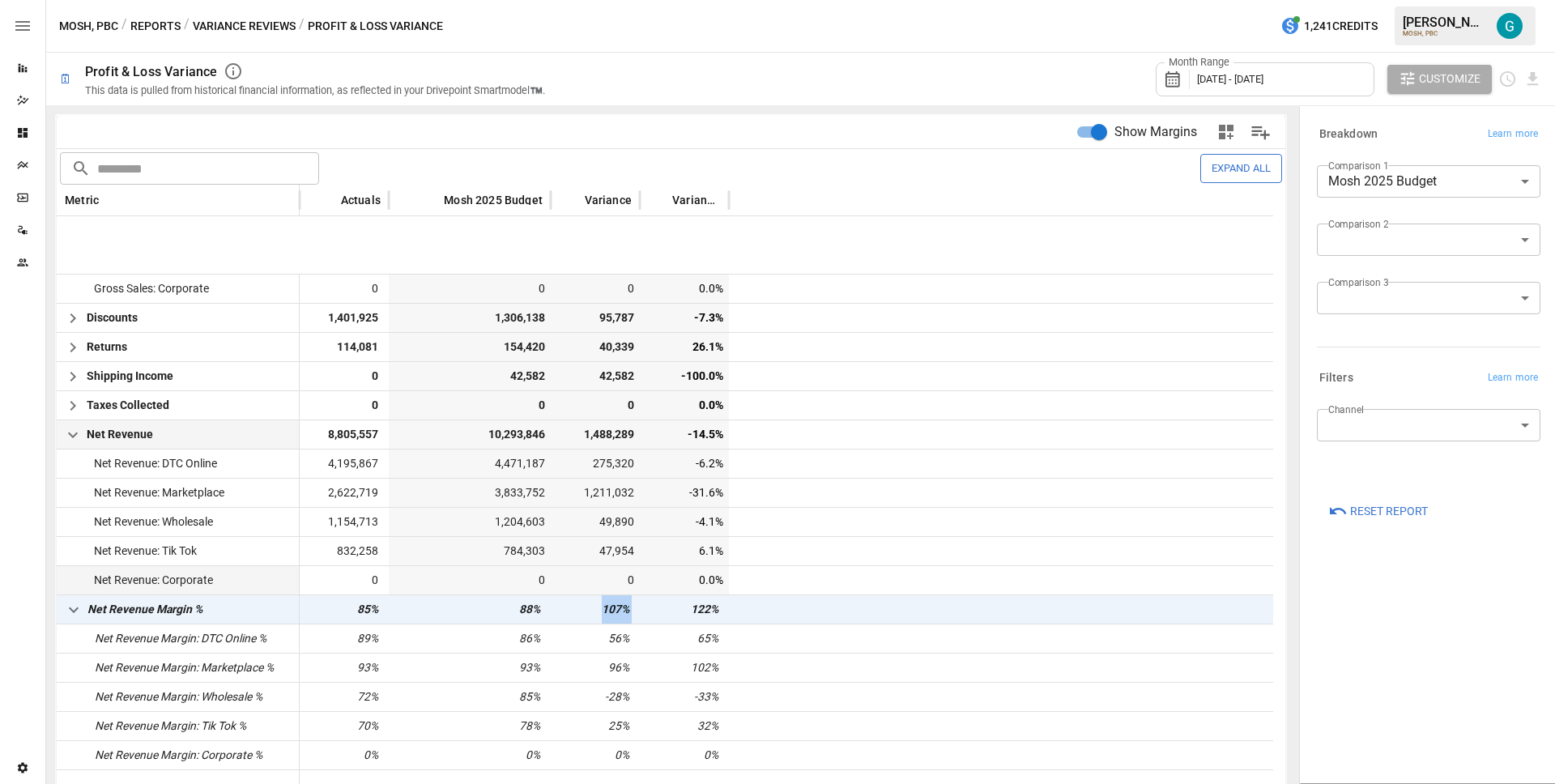
scroll to position [185, 0]
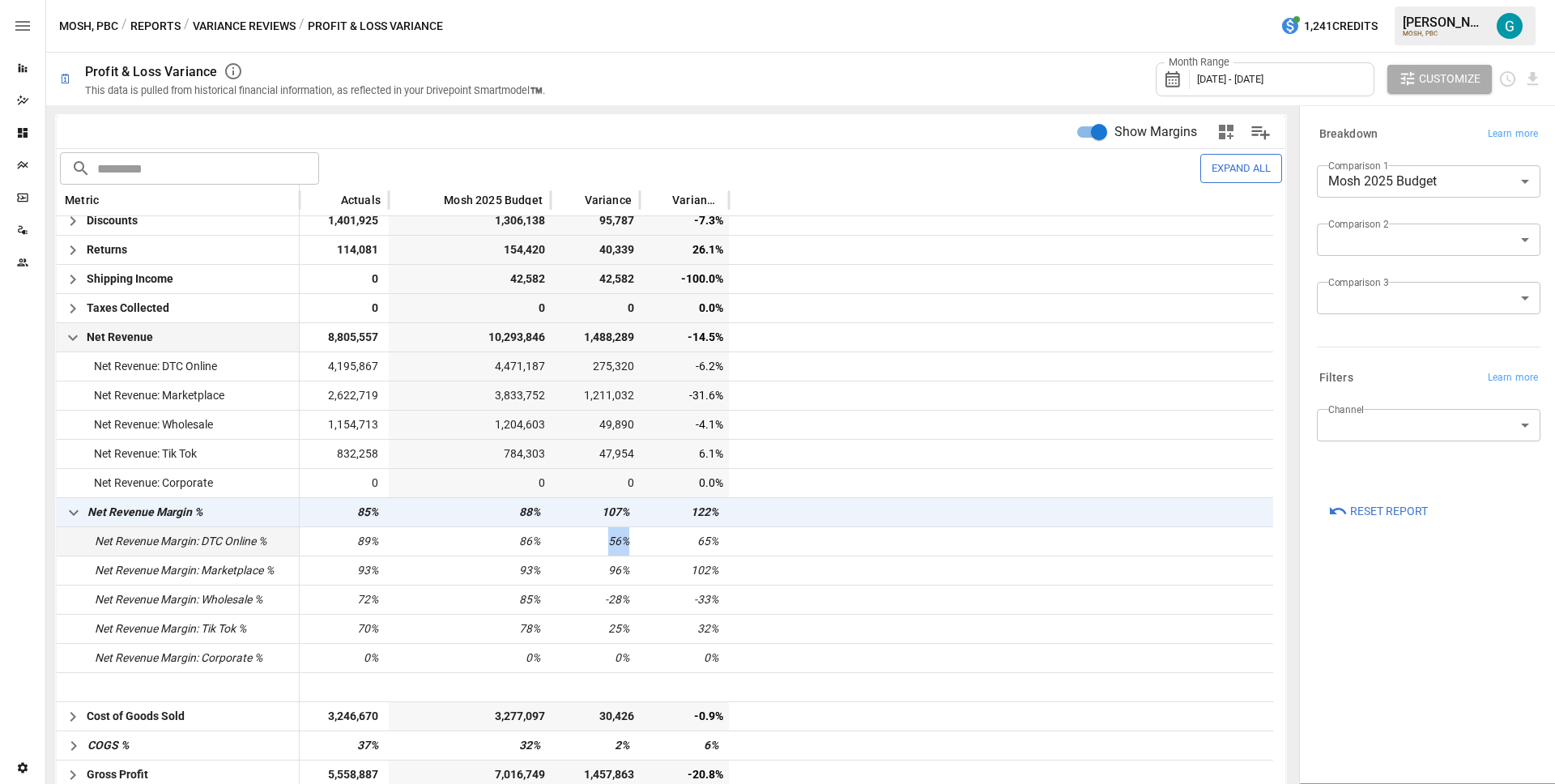
drag, startPoint x: 635, startPoint y: 537, endPoint x: 601, endPoint y: 538, distance: 34.0
click at [601, 538] on div "56%" at bounding box center [595, 541] width 89 height 29
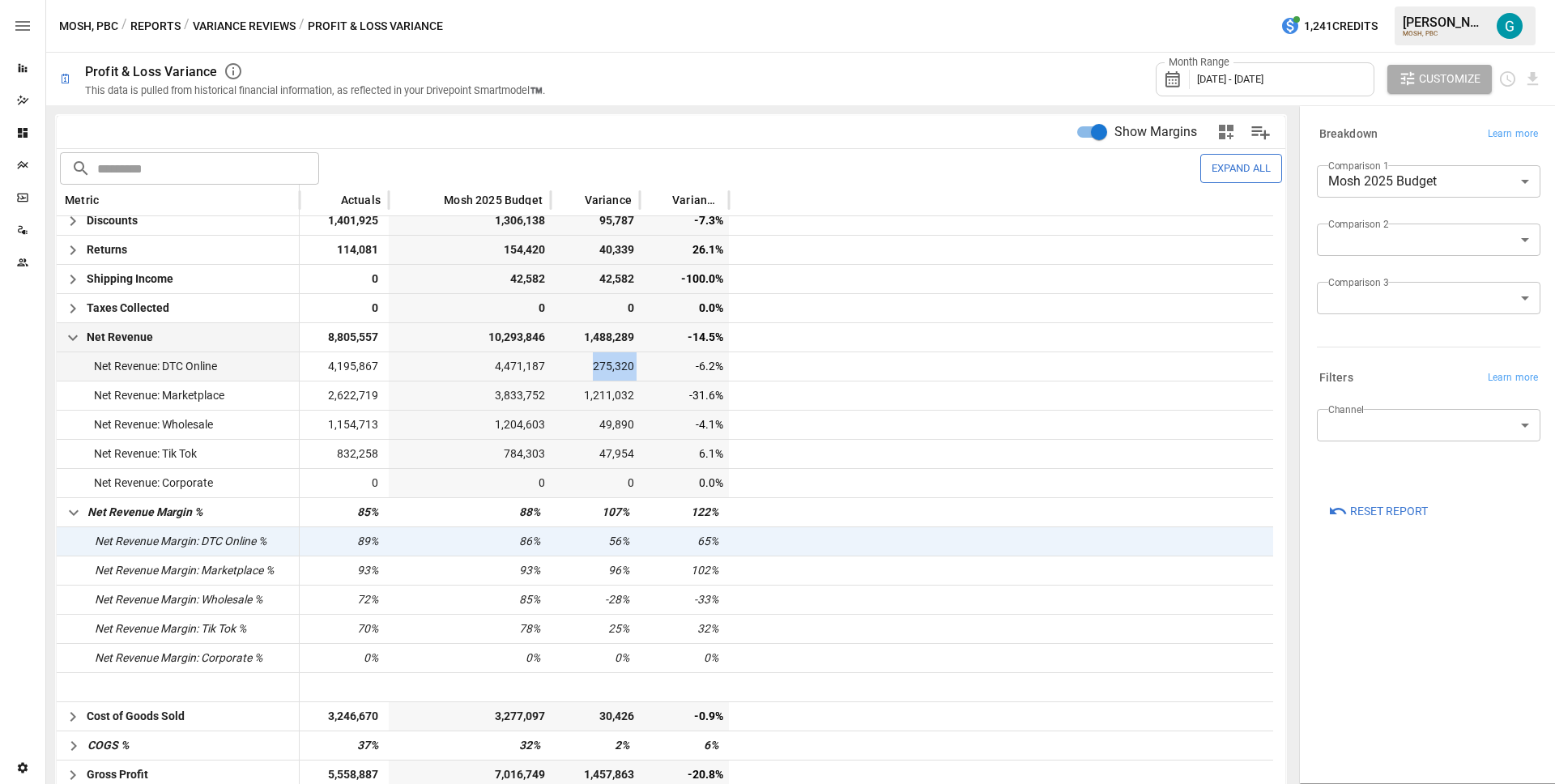
drag, startPoint x: 640, startPoint y: 365, endPoint x: 592, endPoint y: 364, distance: 48.0
click at [592, 364] on div "Net Revenue: DTC Online 4,195,867 4,471,187 275,320 -6.2%" at bounding box center [665, 366] width 1217 height 29
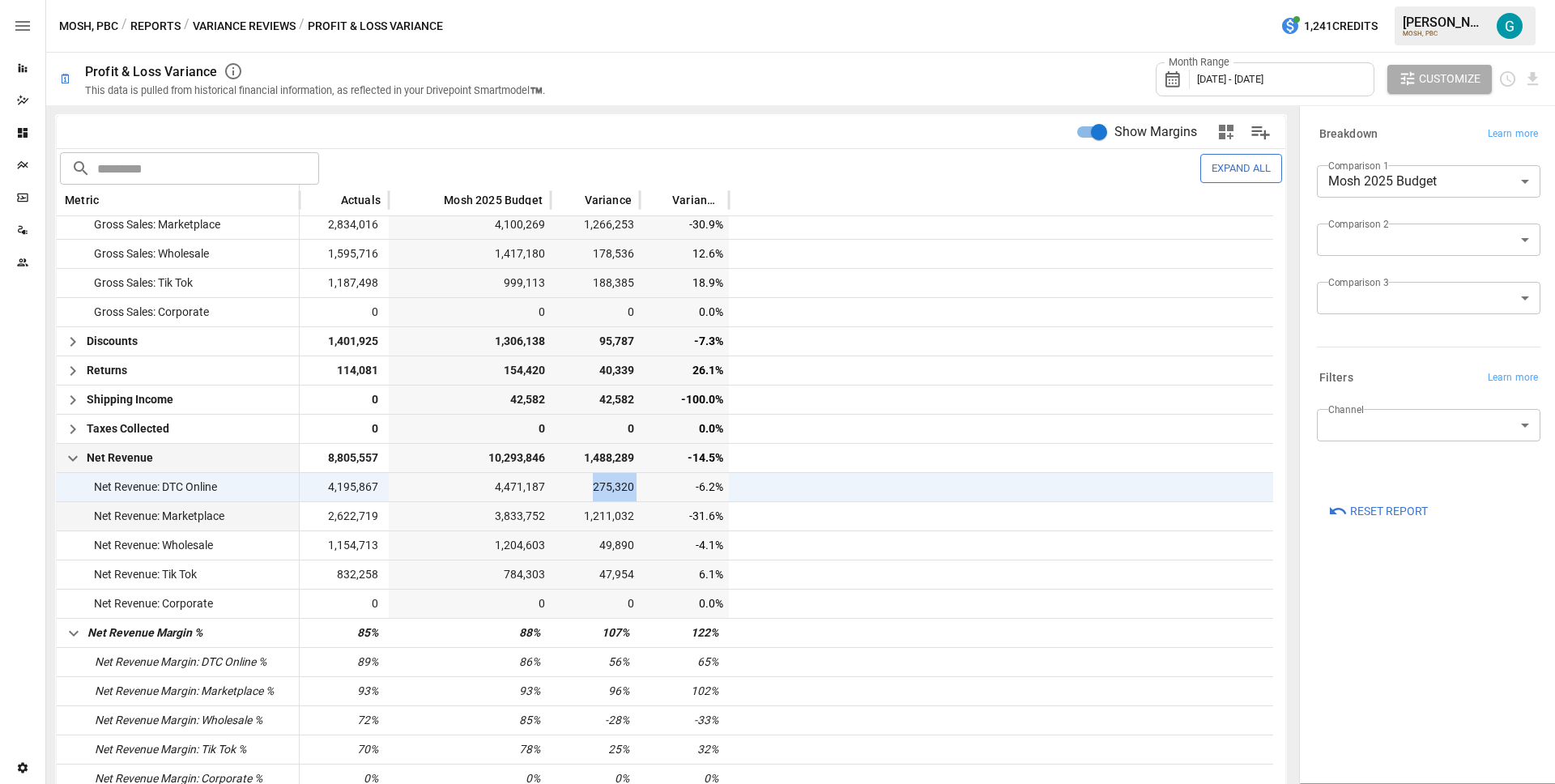
scroll to position [0, 0]
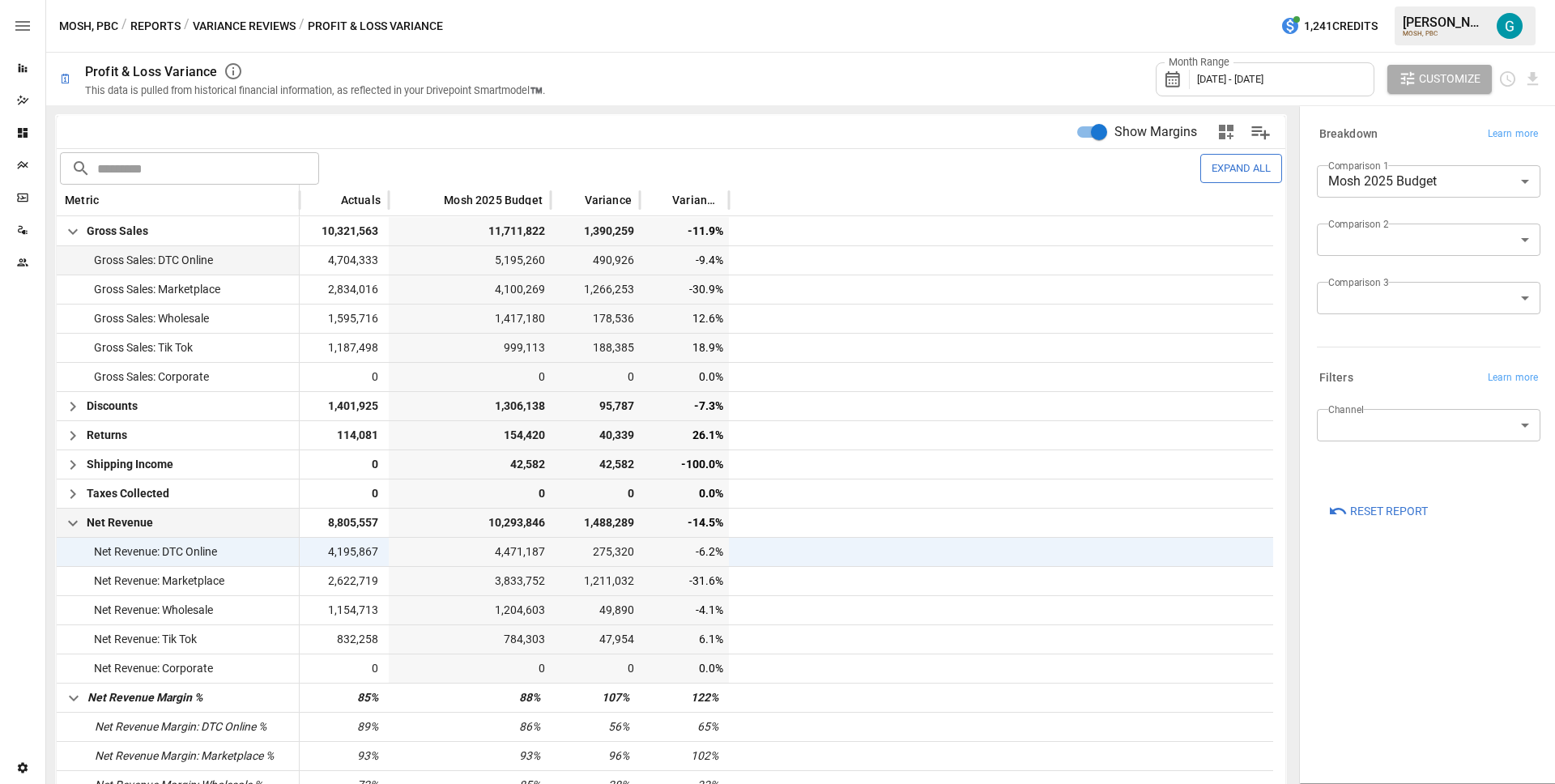
drag, startPoint x: 639, startPoint y: 262, endPoint x: 584, endPoint y: 262, distance: 55.0
click at [584, 262] on div "Gross Sales: DTC Online 4,704,333 5,195,260 490,926 -9.4%" at bounding box center [665, 260] width 1217 height 29
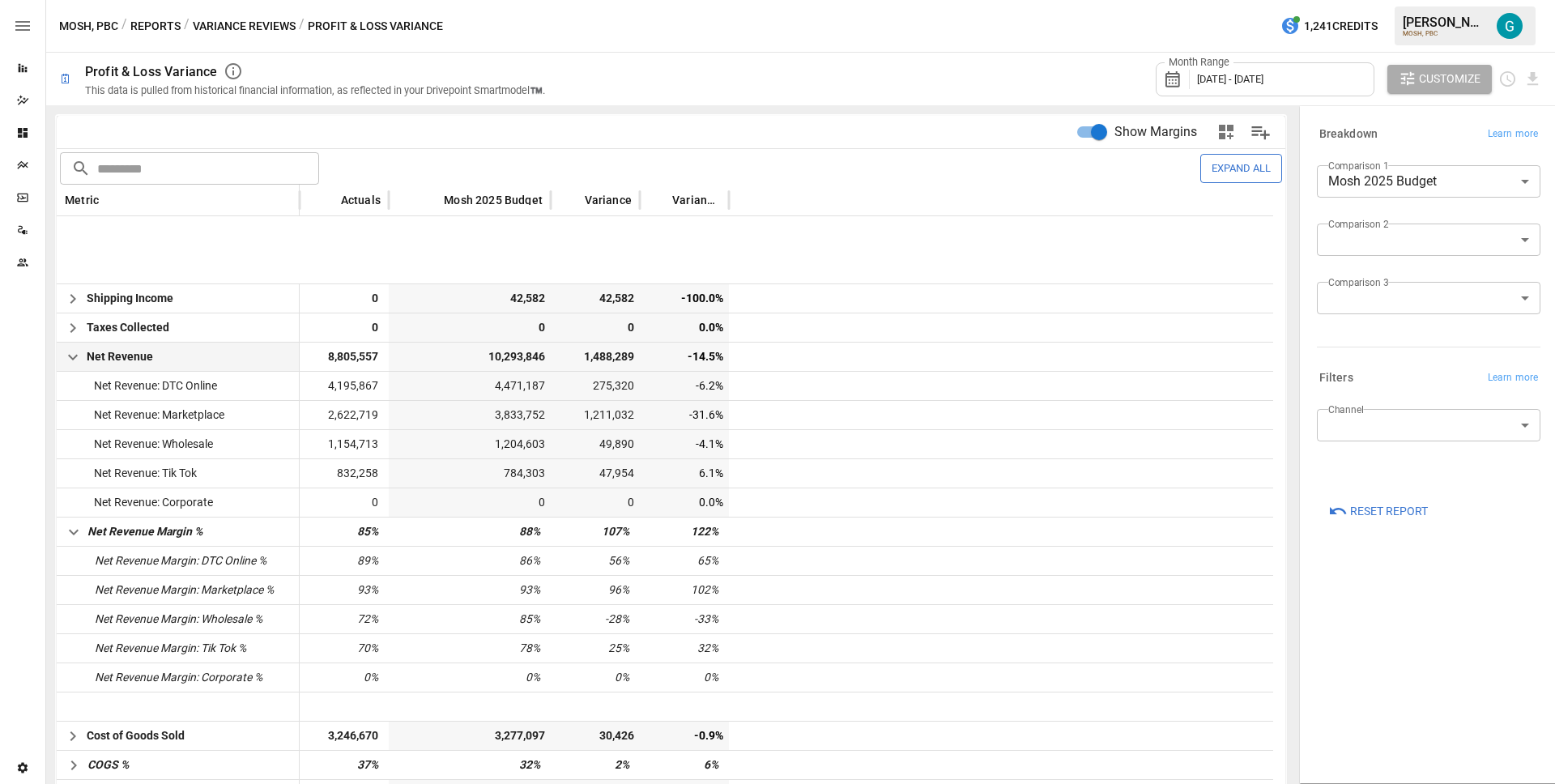
scroll to position [245, 0]
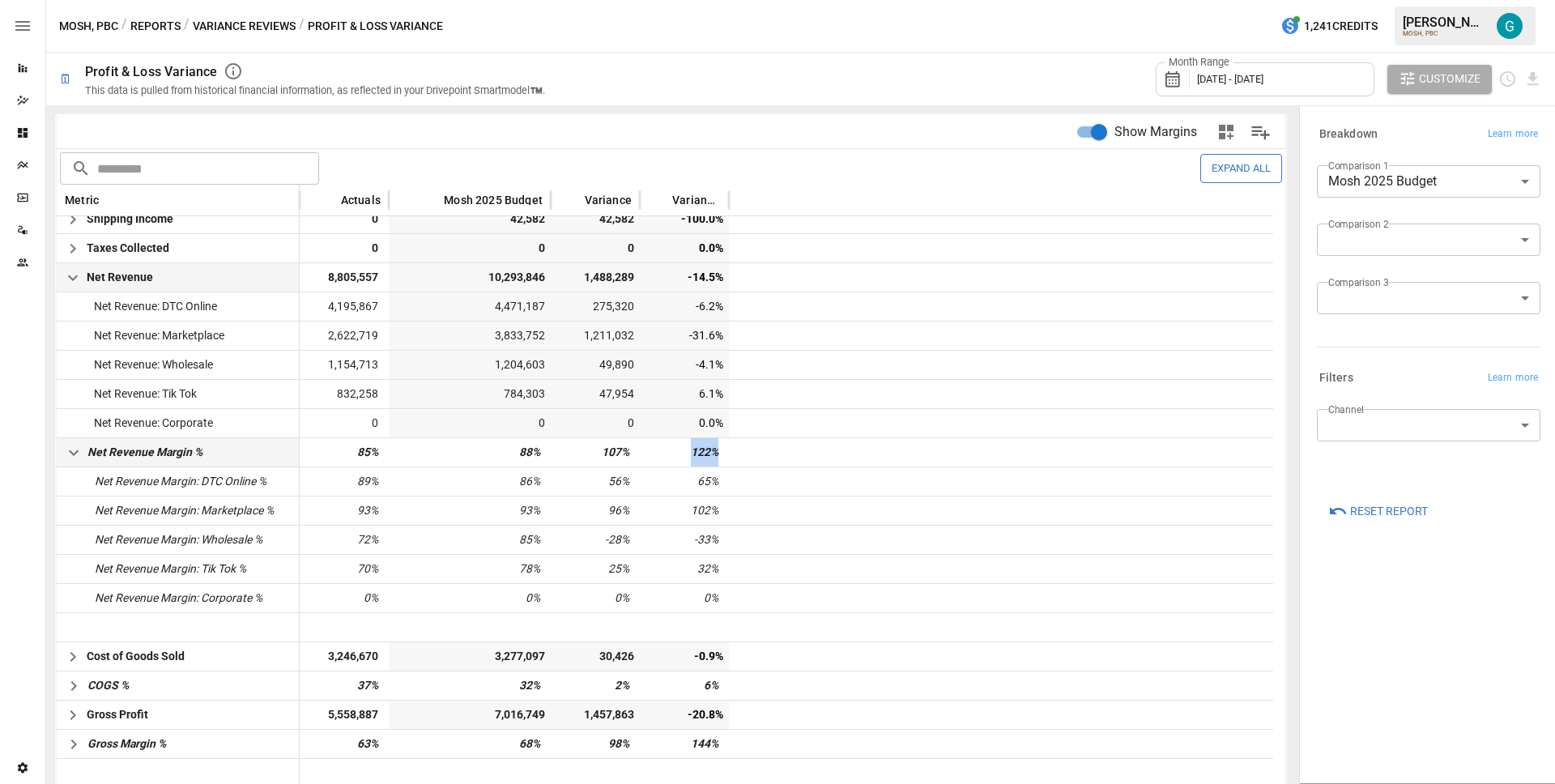
drag, startPoint x: 728, startPoint y: 451, endPoint x: 690, endPoint y: 453, distance: 38.1
click at [690, 453] on div "Net Revenue Margin % 85% 88% 107% 122%" at bounding box center [665, 452] width 1217 height 29
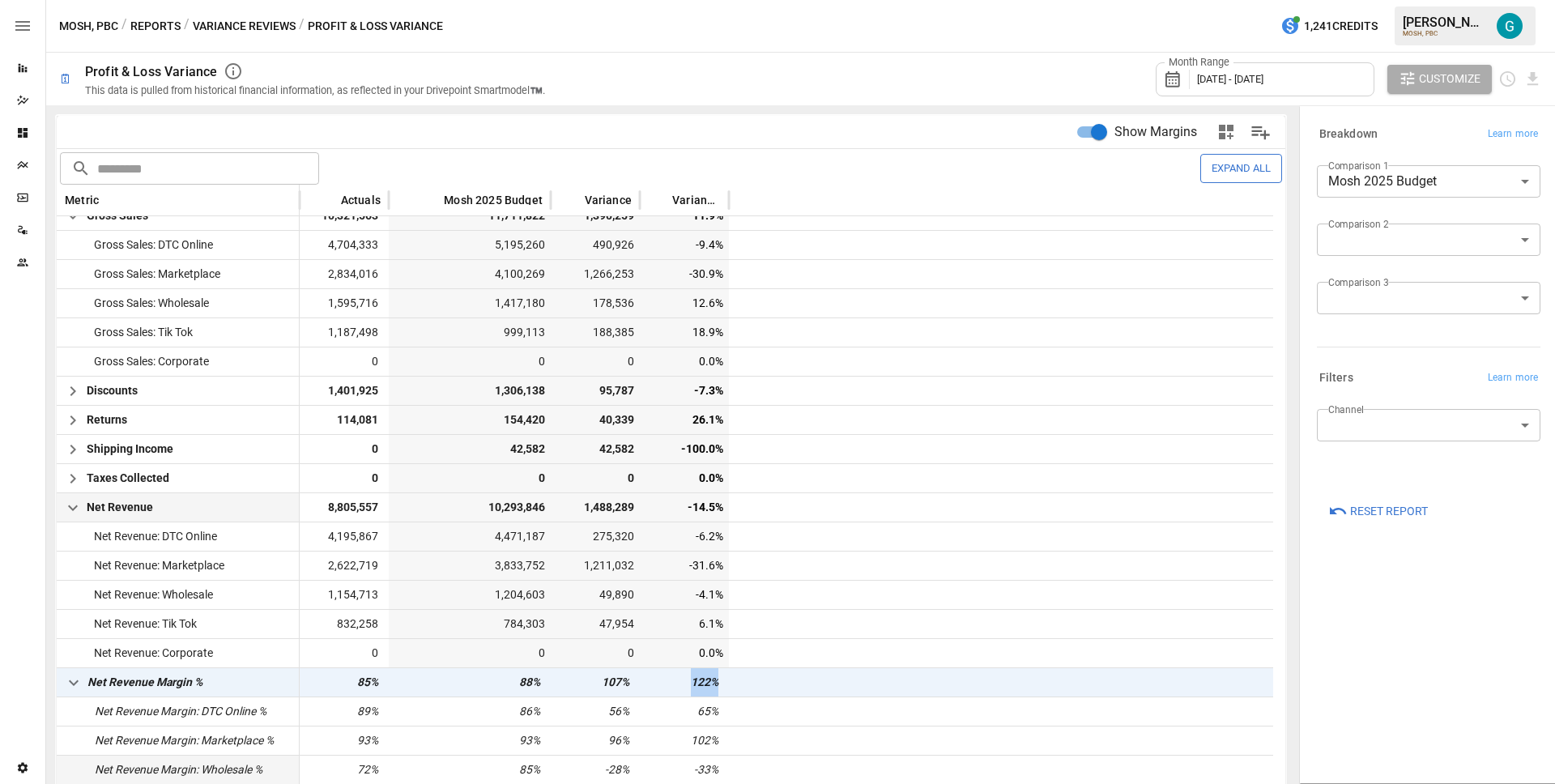
scroll to position [0, 0]
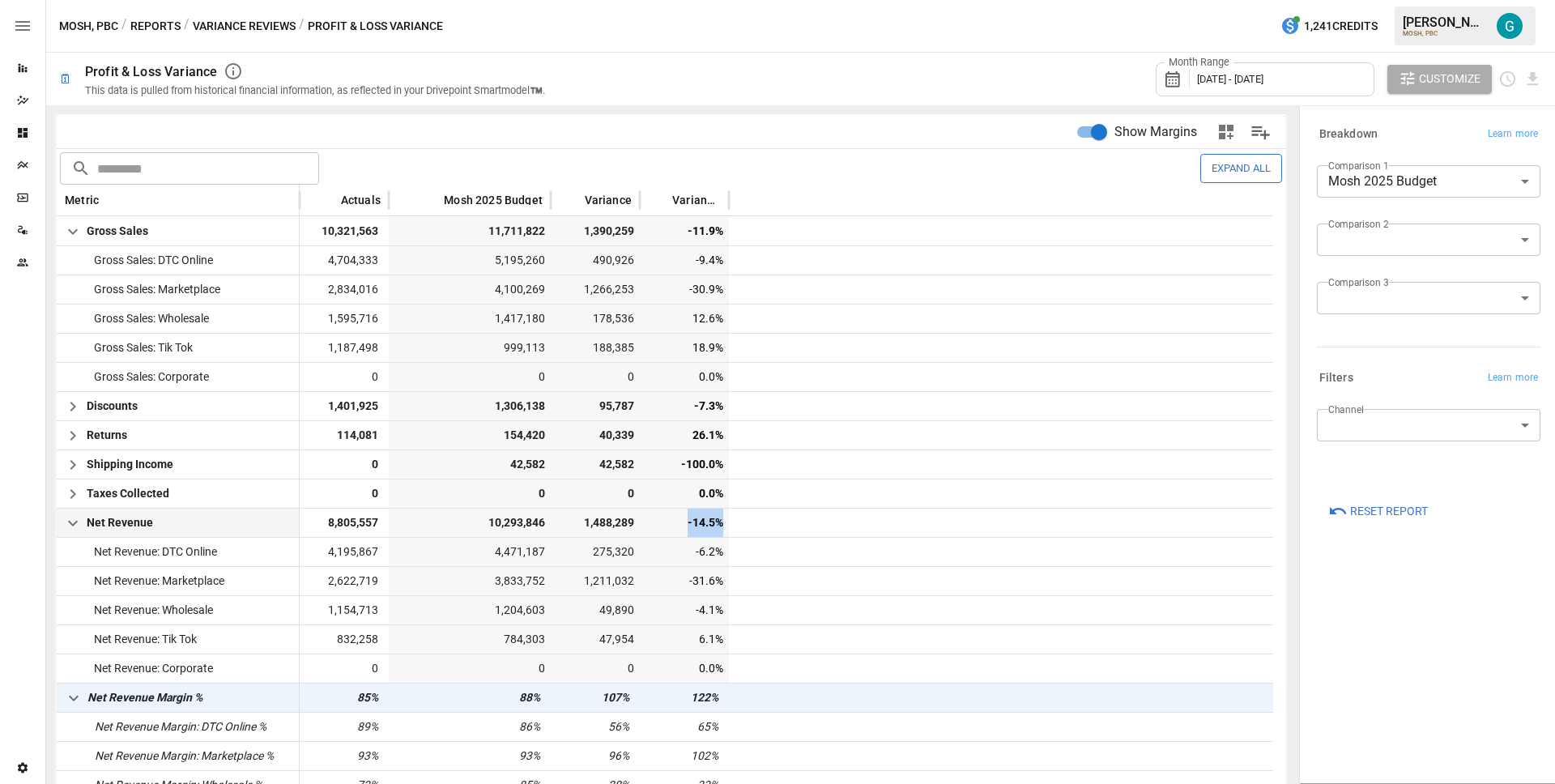
drag, startPoint x: 725, startPoint y: 525, endPoint x: 683, endPoint y: 522, distance: 42.1
click at [683, 522] on div "-14.5%" at bounding box center [684, 522] width 89 height 28
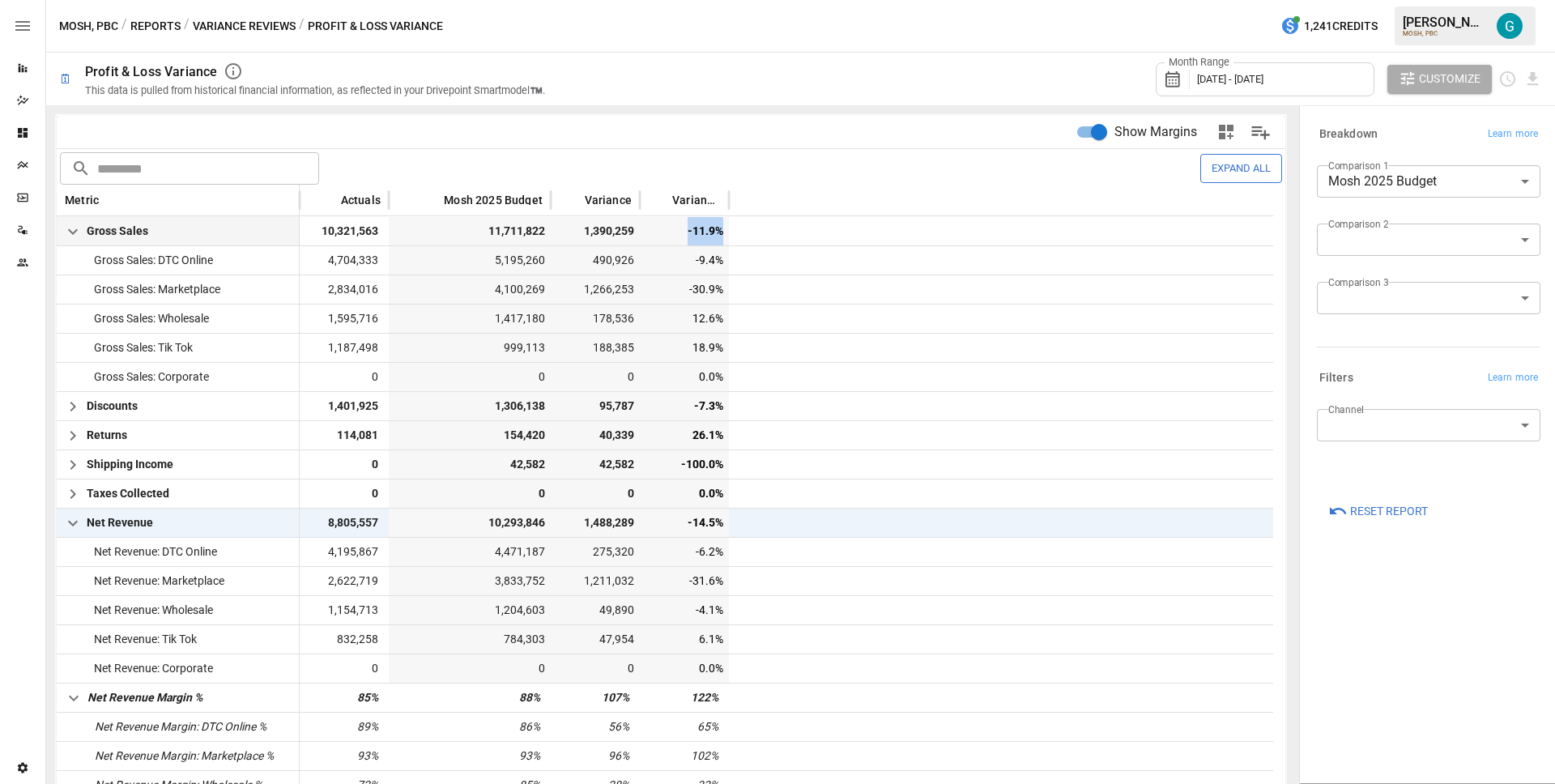
drag, startPoint x: 722, startPoint y: 235, endPoint x: 679, endPoint y: 234, distance: 43.0
click at [679, 234] on span "-11.9%" at bounding box center [686, 230] width 78 height 28
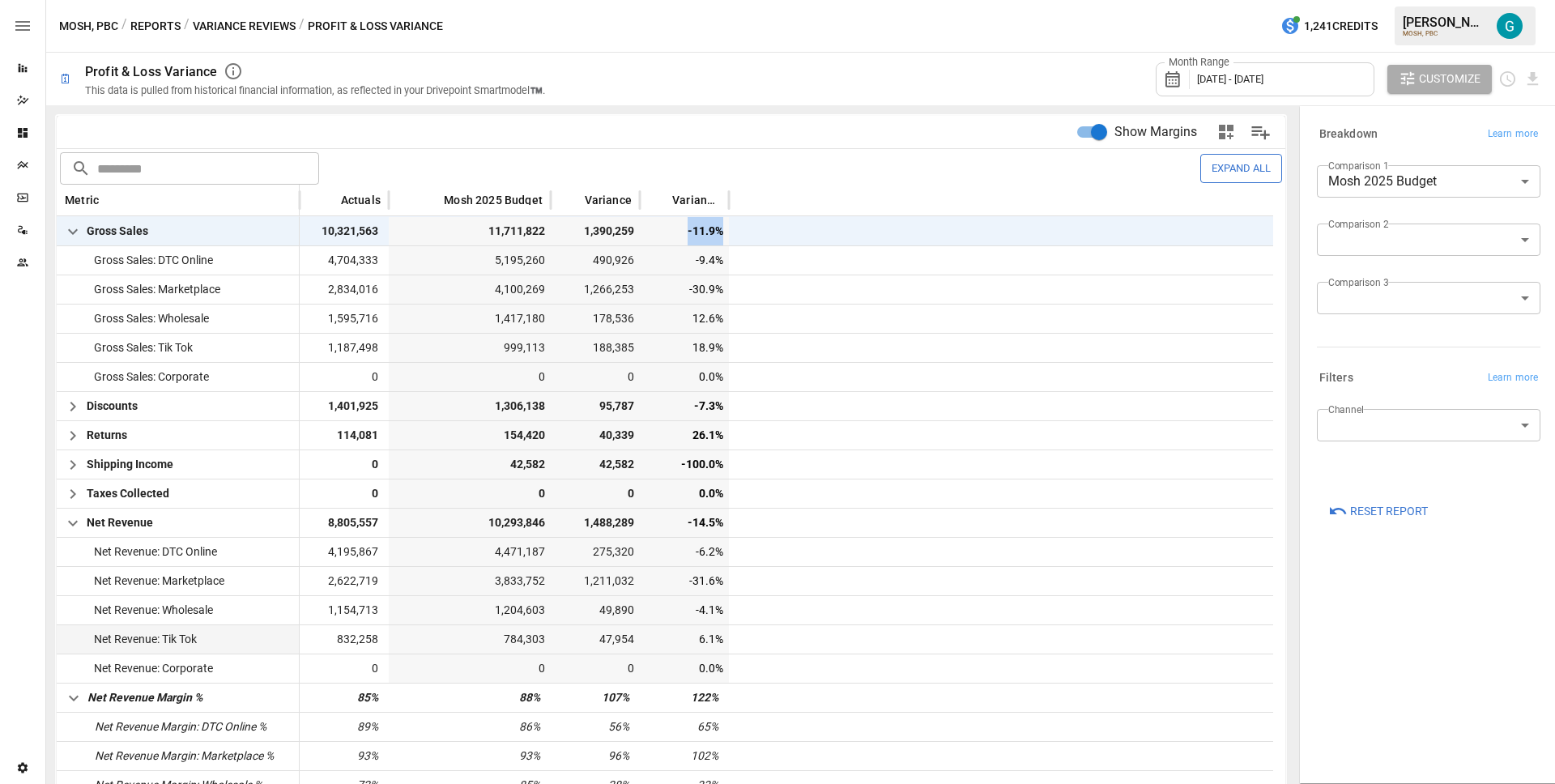
scroll to position [4, 0]
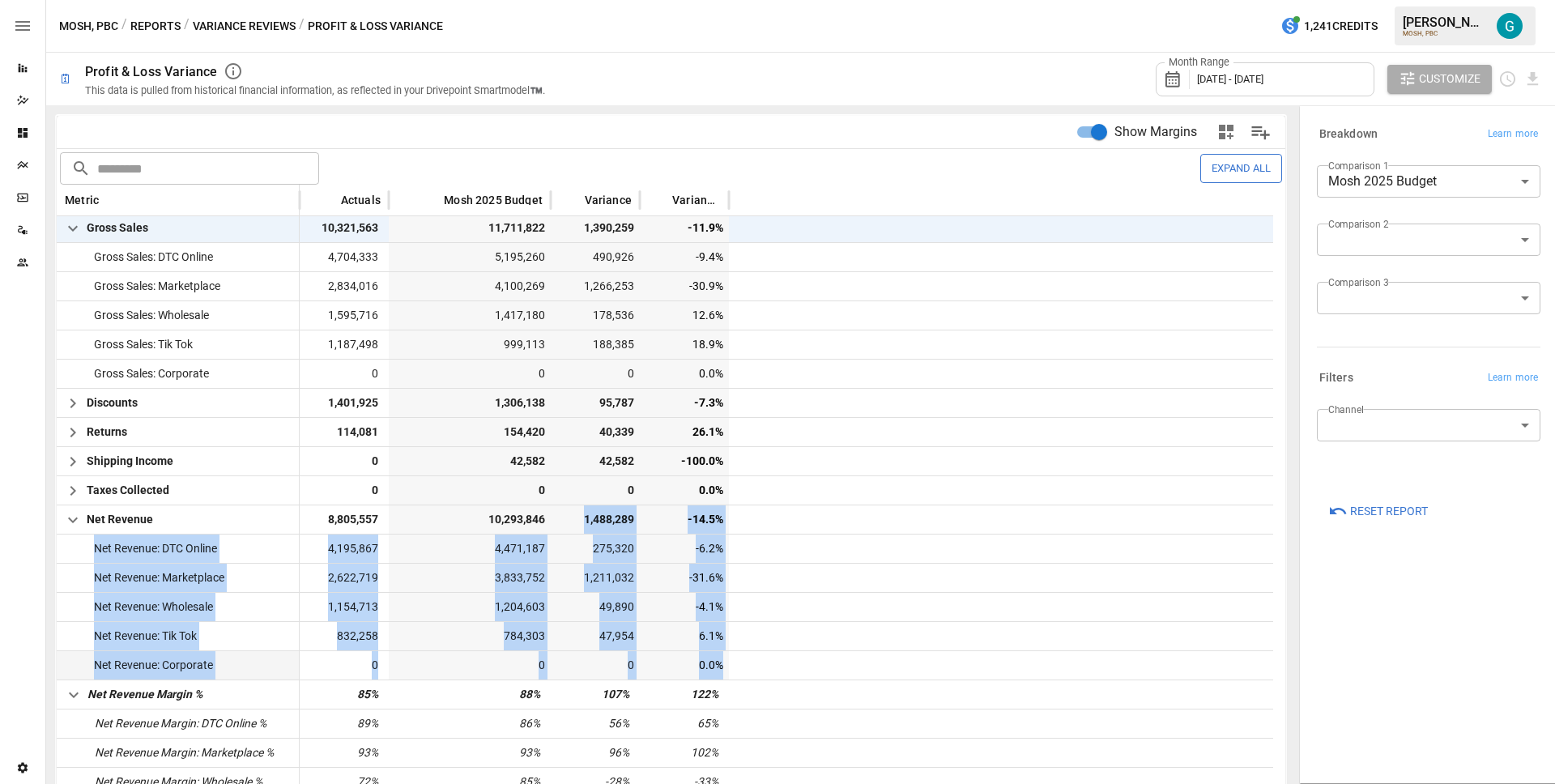
drag, startPoint x: 584, startPoint y: 510, endPoint x: 726, endPoint y: 653, distance: 201.5
click at [726, 653] on div "Gross Sales 10,321,563 11,711,822 1,390,259 -11.9% Gross Sales: DTC Online 4,70…" at bounding box center [665, 635] width 1217 height 846
click at [782, 520] on div at bounding box center [995, 519] width 532 height 29
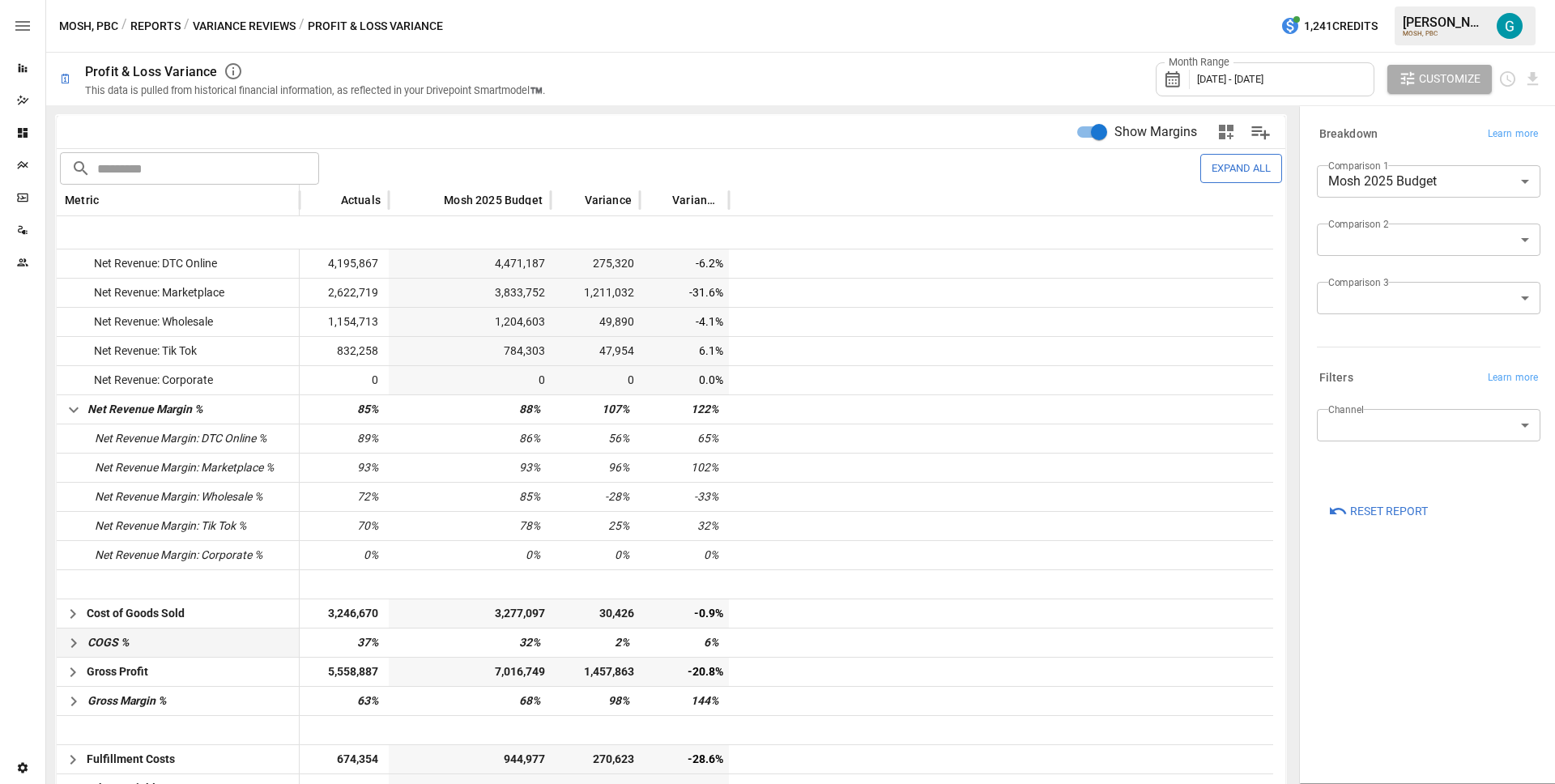
scroll to position [324, 0]
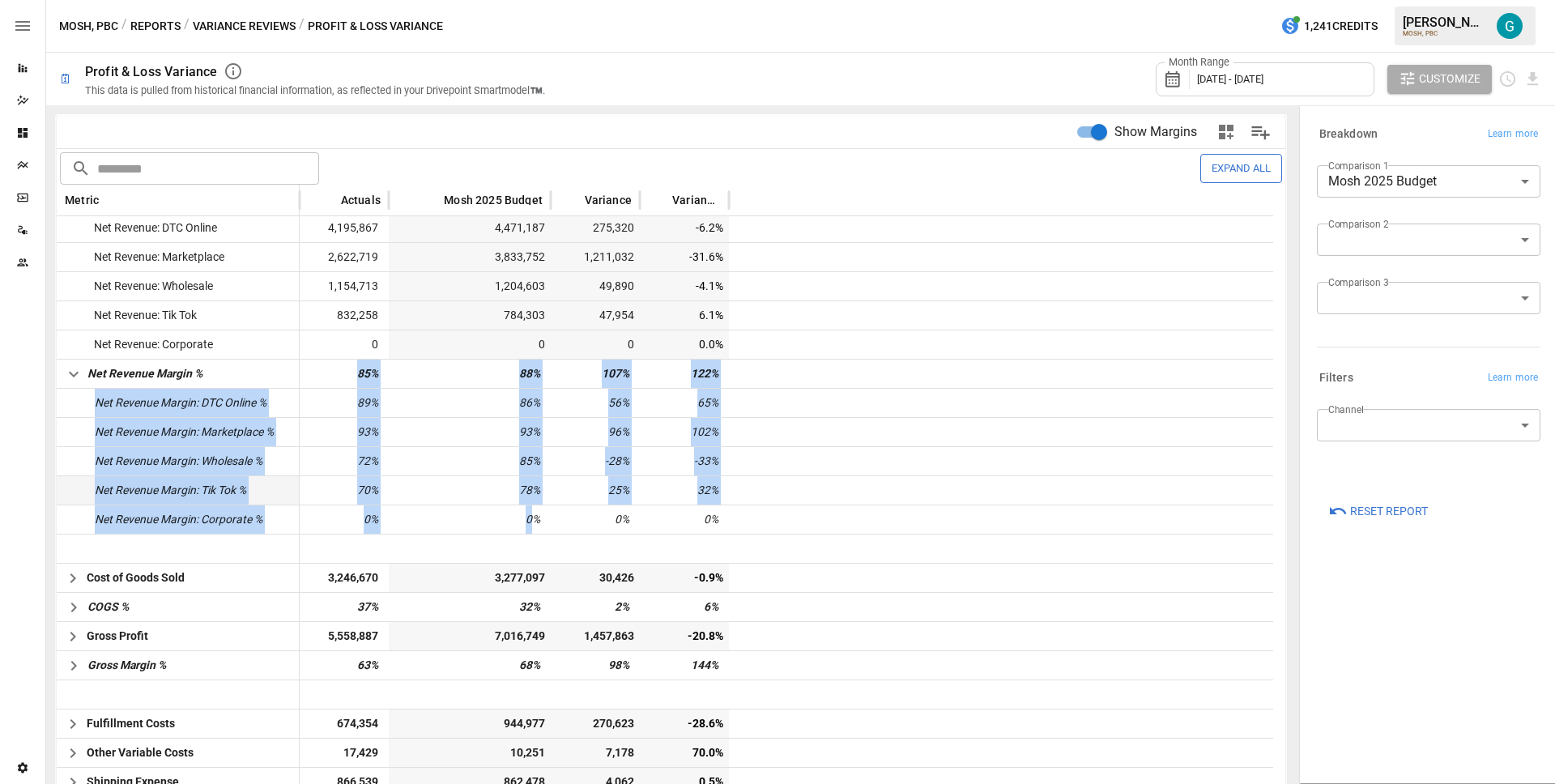
drag, startPoint x: 352, startPoint y: 370, endPoint x: 548, endPoint y: 495, distance: 232.5
click at [535, 517] on div "Discounts 1,401,925 1,306,138 95,787 -7.3% Returns 114,081 154,420 40,339 26.1%…" at bounding box center [665, 562] width 1217 height 991
click at [618, 378] on span "107%" at bounding box center [612, 374] width 34 height 28
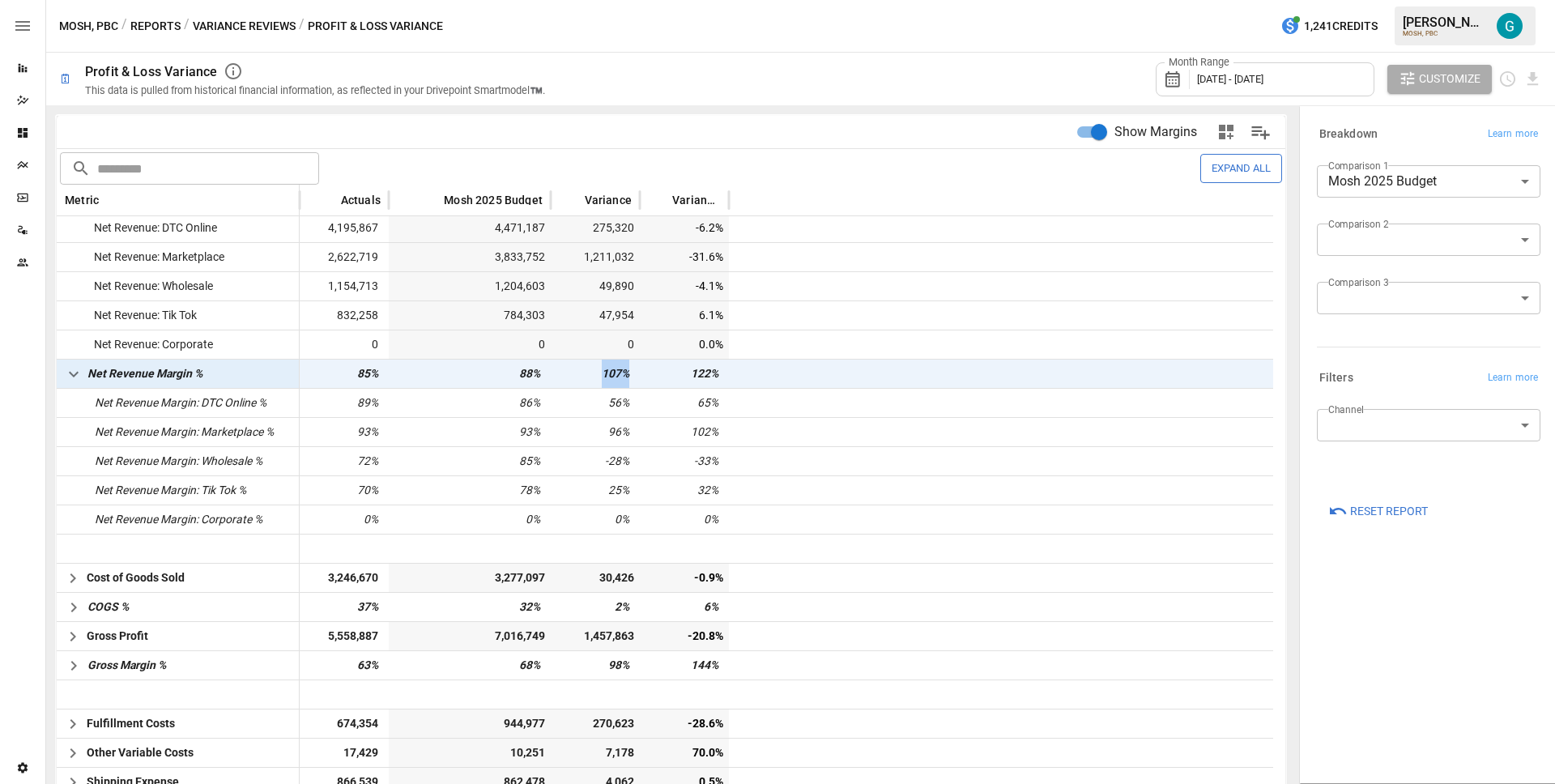
drag, startPoint x: 593, startPoint y: 370, endPoint x: 630, endPoint y: 371, distance: 37.0
click at [630, 371] on span "107%" at bounding box center [613, 374] width 39 height 28
drag, startPoint x: 687, startPoint y: 375, endPoint x: 723, endPoint y: 375, distance: 36.0
click at [723, 375] on div "122%" at bounding box center [684, 374] width 89 height 29
click at [682, 373] on span "122%" at bounding box center [702, 374] width 39 height 28
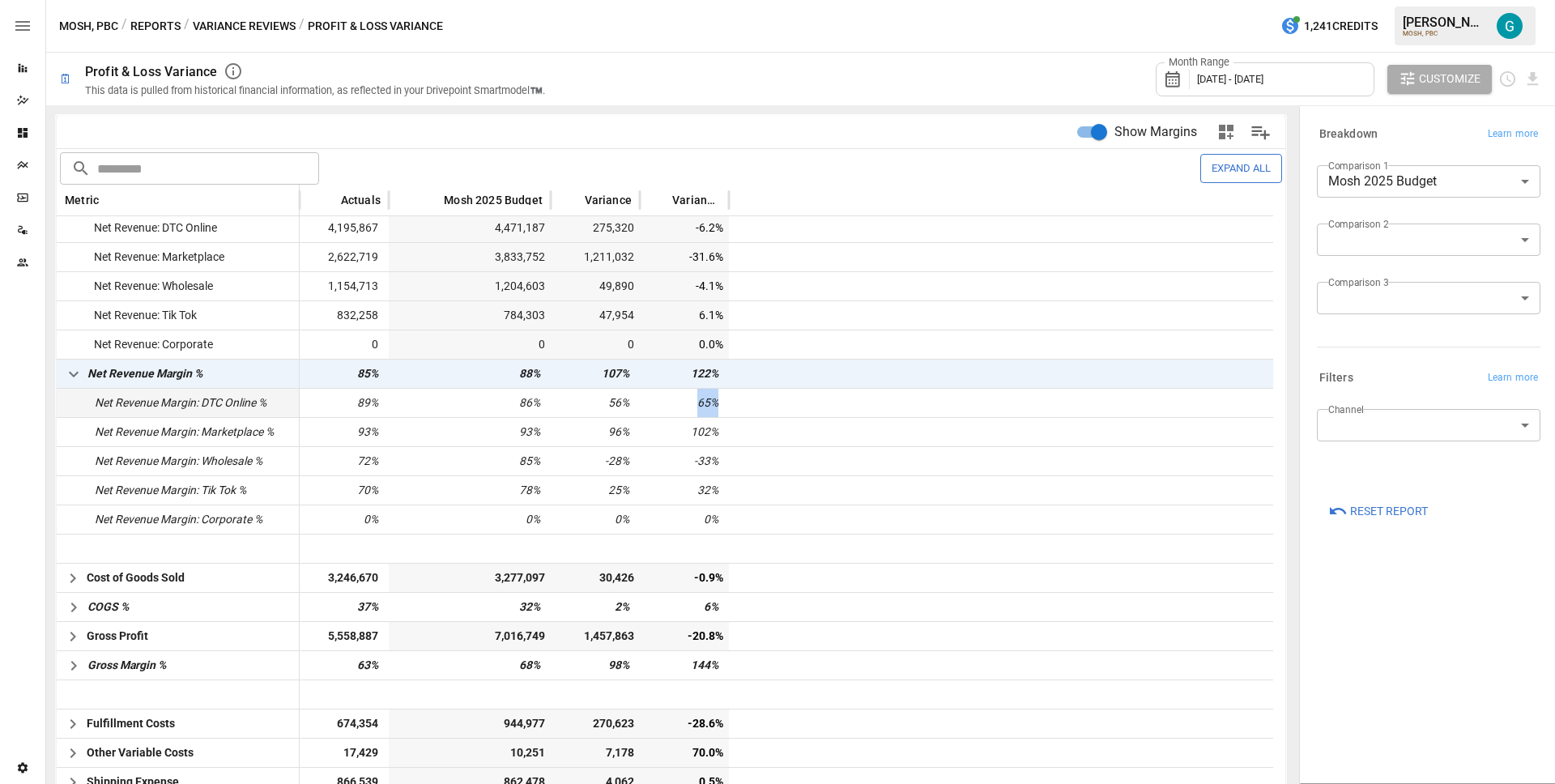
drag, startPoint x: 694, startPoint y: 405, endPoint x: 733, endPoint y: 407, distance: 39.1
click at [733, 407] on div "Net Revenue Margin: DTC Online % 89% 86% 56% 65%" at bounding box center [665, 402] width 1217 height 29
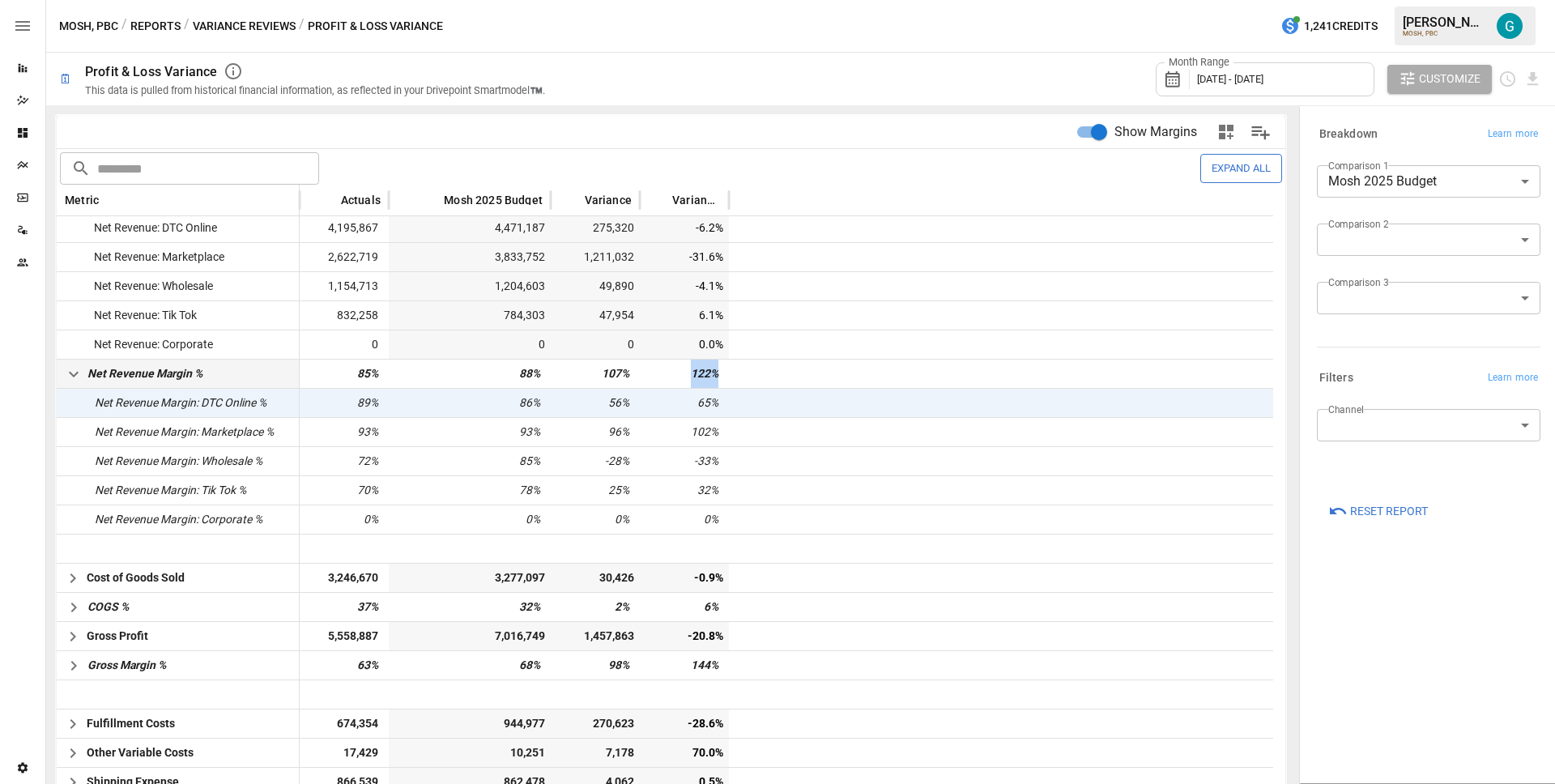
drag, startPoint x: 680, startPoint y: 373, endPoint x: 726, endPoint y: 372, distance: 46.0
click at [726, 372] on div "122%" at bounding box center [684, 374] width 89 height 29
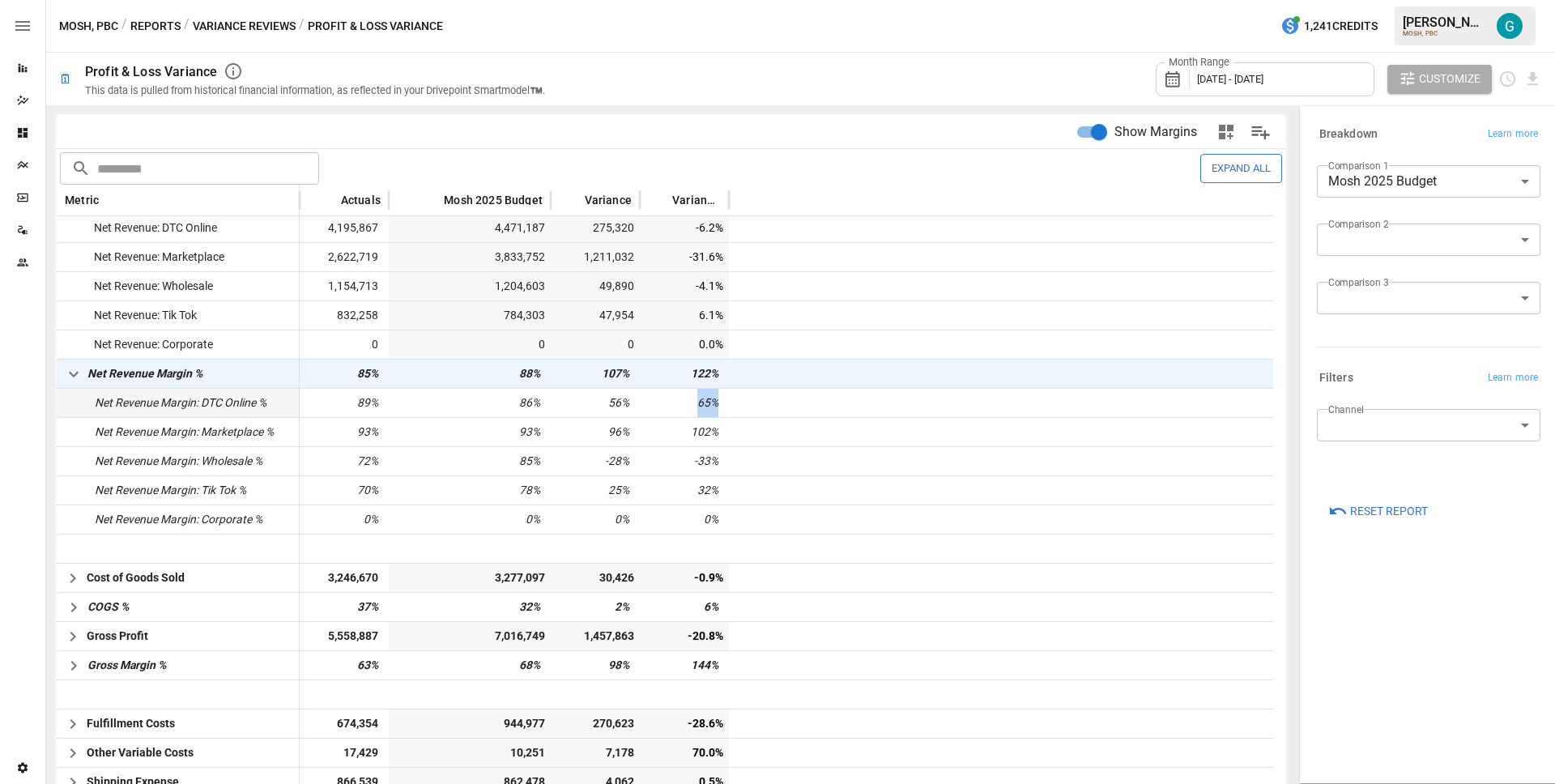
drag, startPoint x: 694, startPoint y: 408, endPoint x: 738, endPoint y: 408, distance: 44.0
click at [738, 408] on div "Net Revenue Margin: DTC Online % 89% 86% 56% 65%" at bounding box center [665, 402] width 1217 height 29
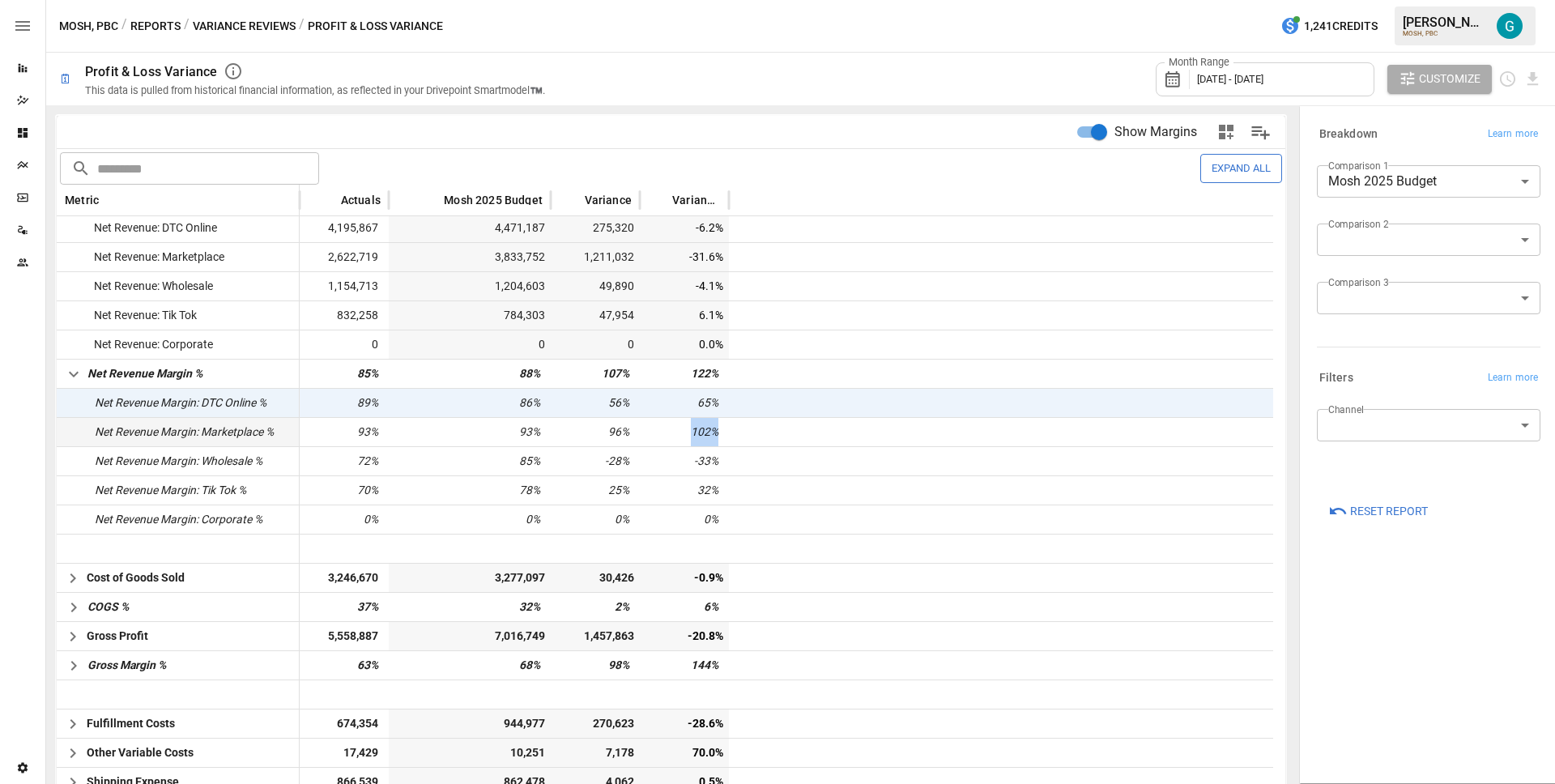
drag, startPoint x: 680, startPoint y: 431, endPoint x: 748, endPoint y: 431, distance: 68.0
click at [748, 431] on div "Net Revenue Margin: Marketplace % 93% 93% 96% 102%" at bounding box center [665, 431] width 1217 height 29
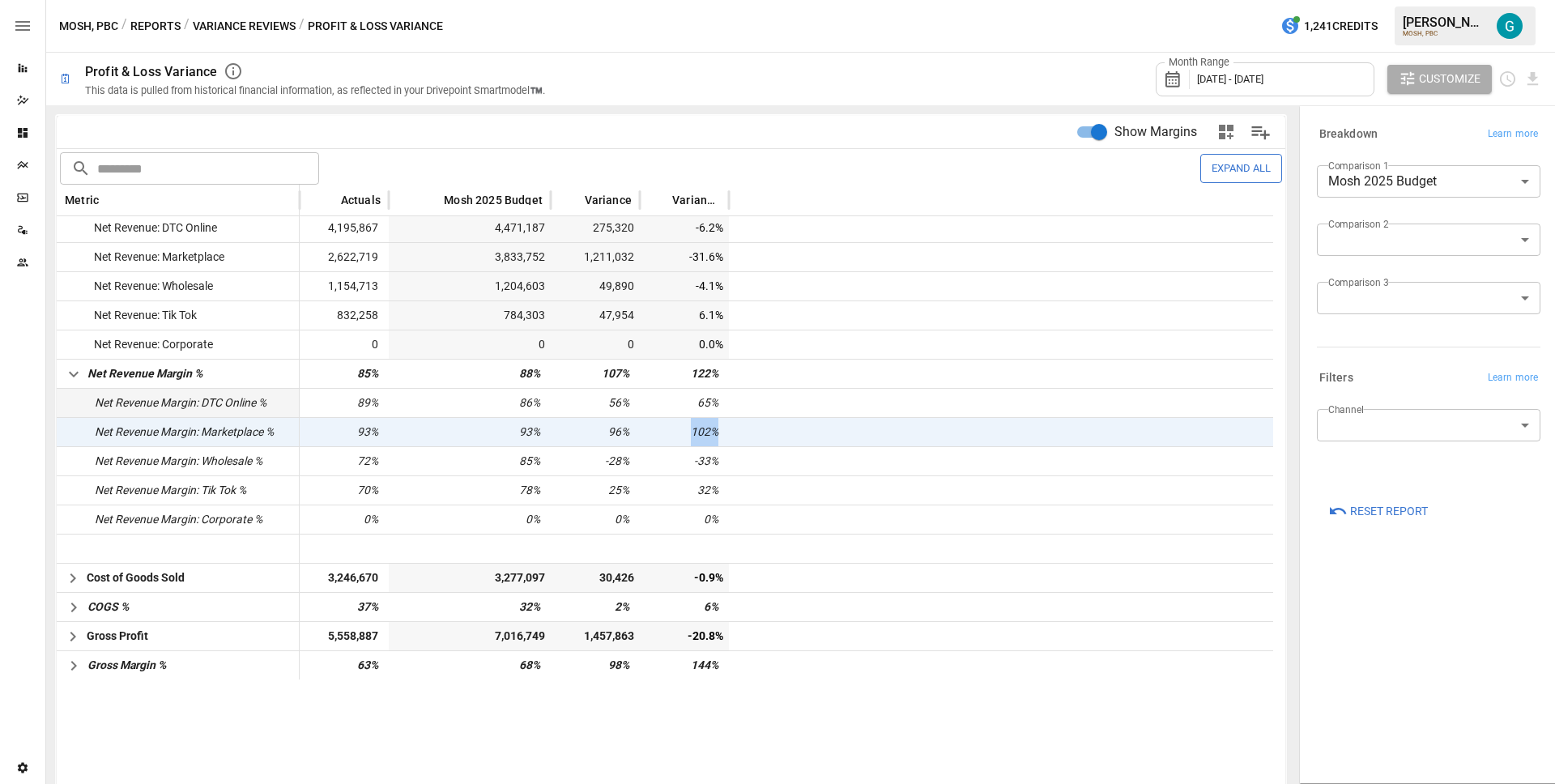
scroll to position [0, 0]
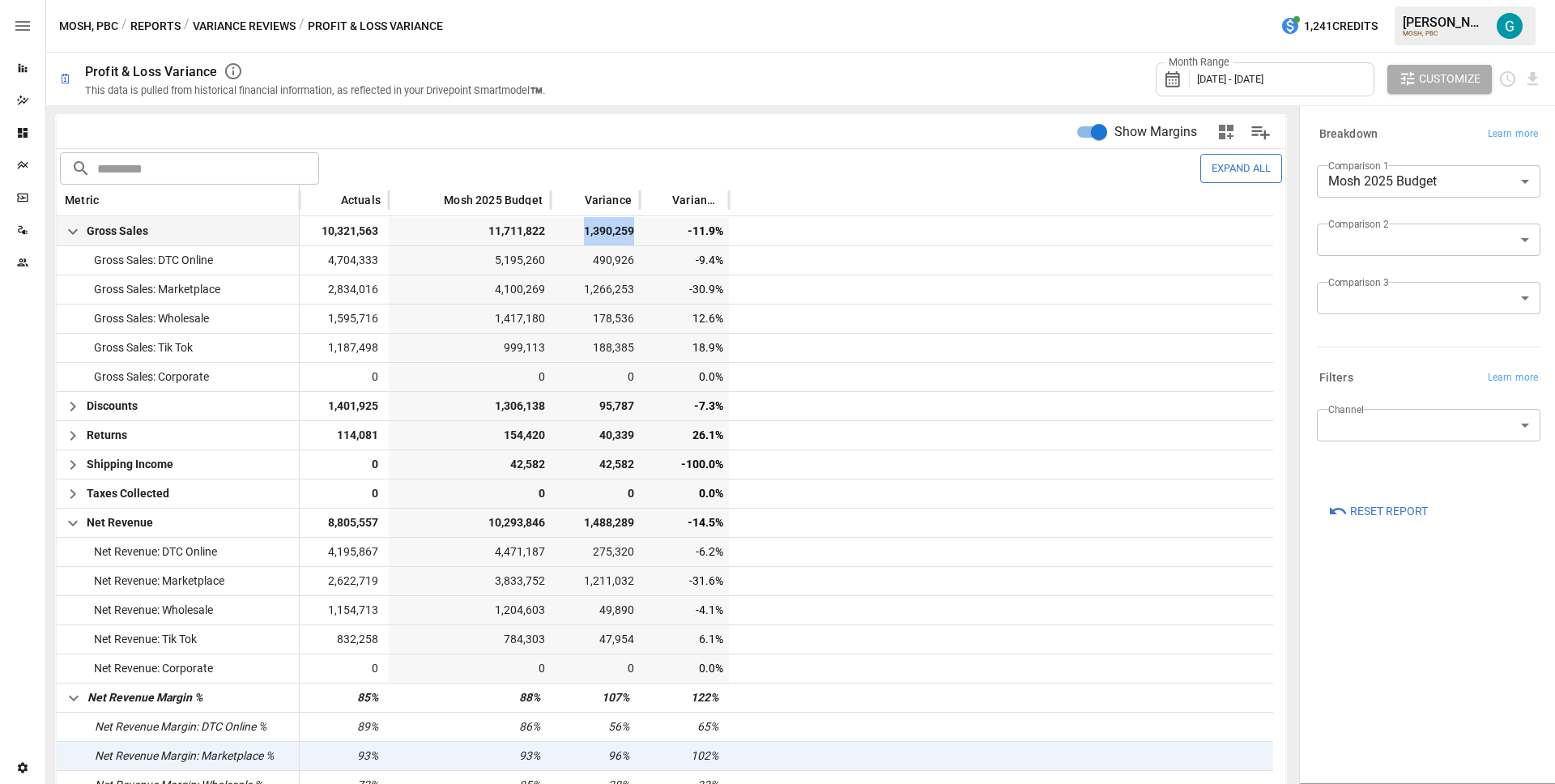
drag, startPoint x: 638, startPoint y: 230, endPoint x: 574, endPoint y: 230, distance: 64.0
click at [574, 230] on div "1,390,259" at bounding box center [595, 230] width 89 height 28
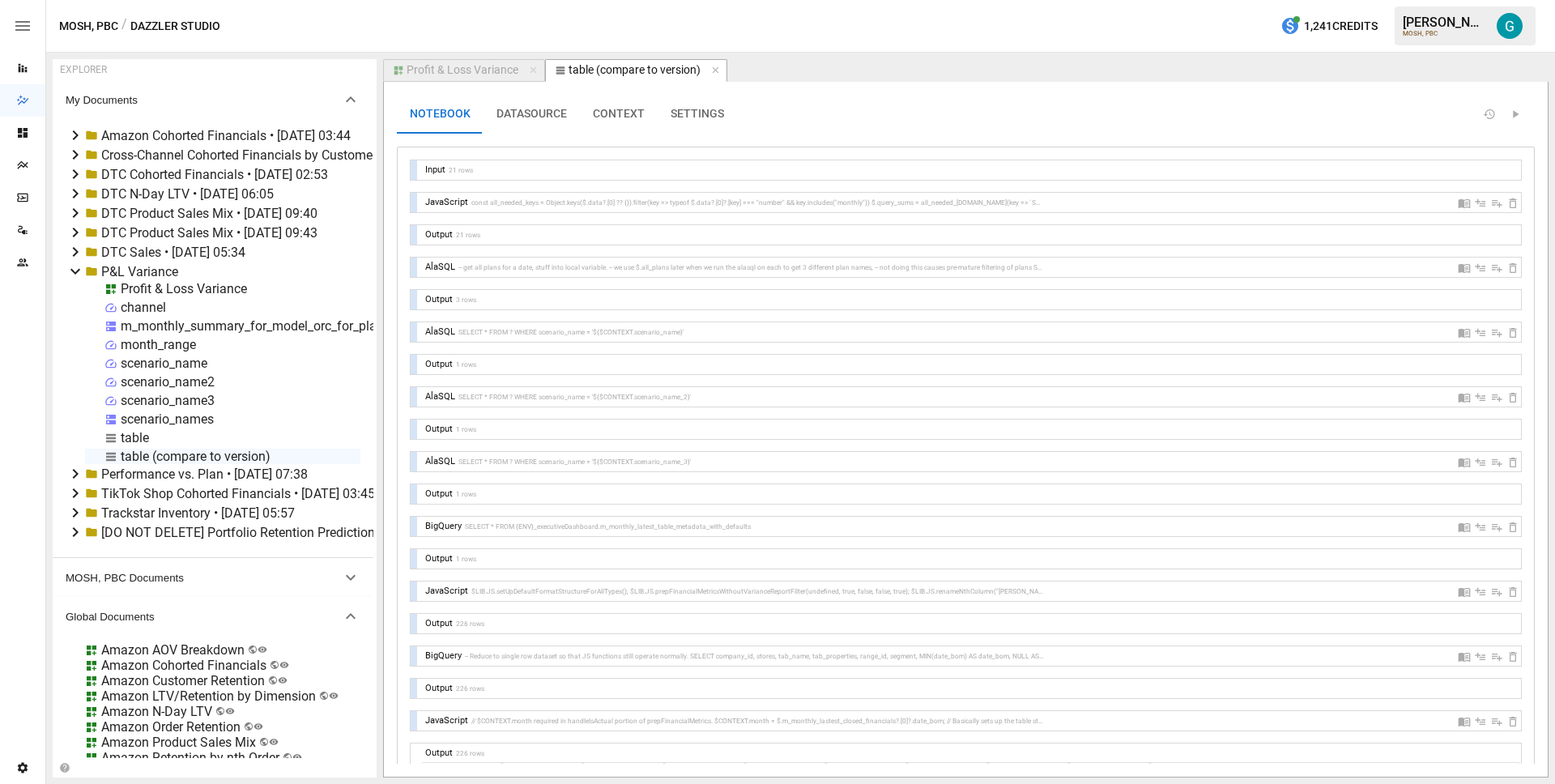
select select "**********"
select select "********"
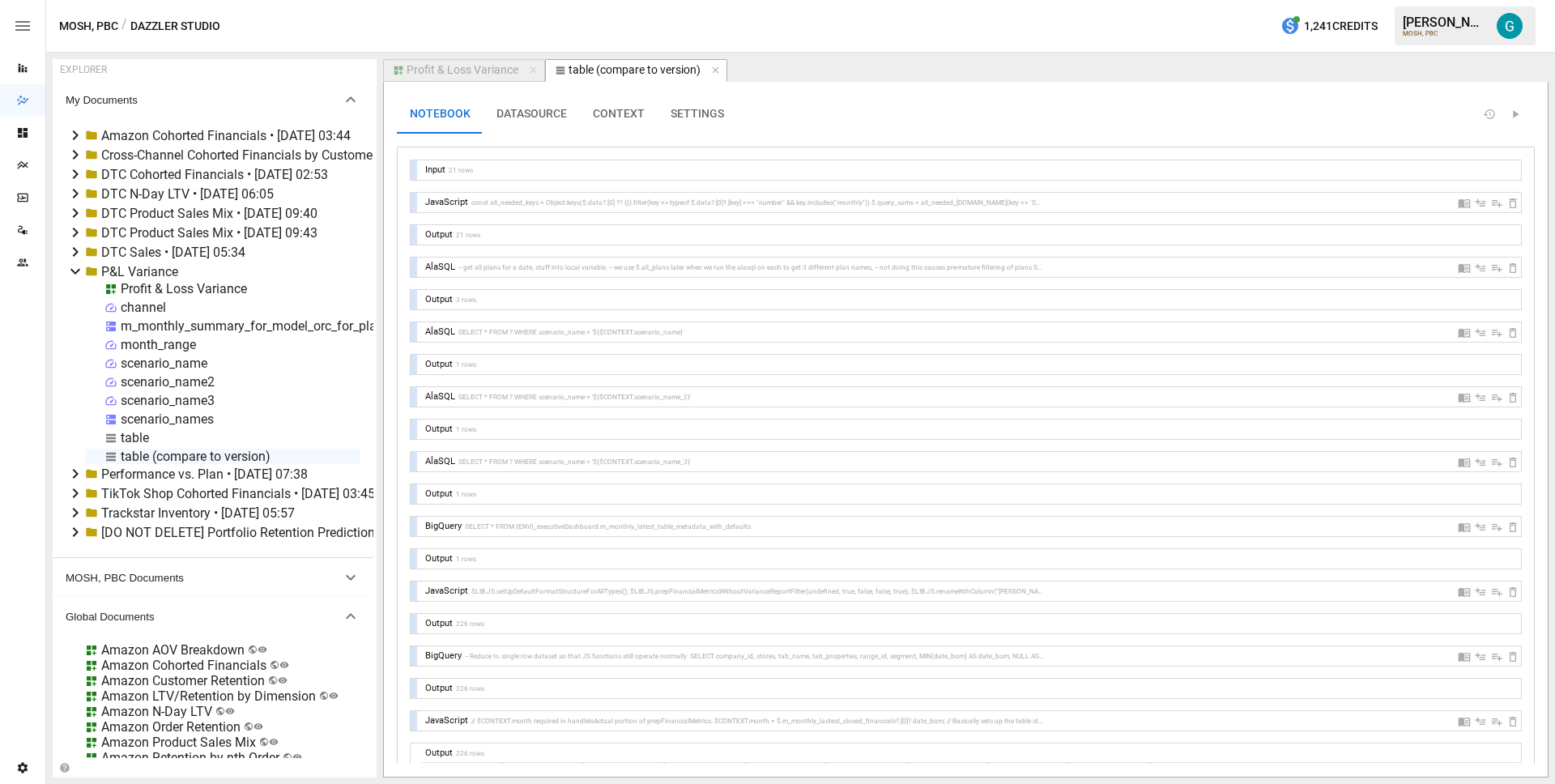
select select "**********"
select select "********"
select select "**********"
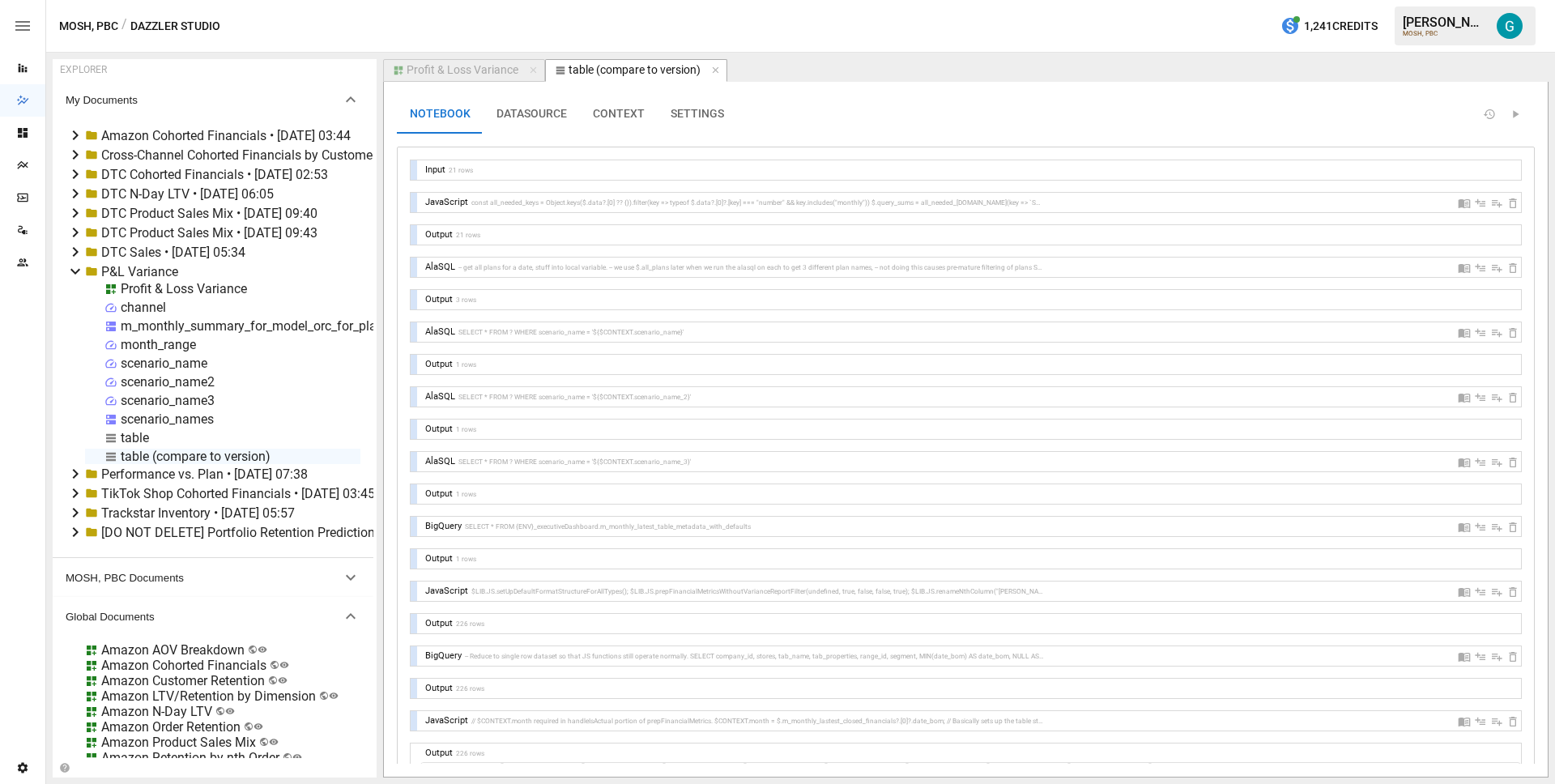
select select "**********"
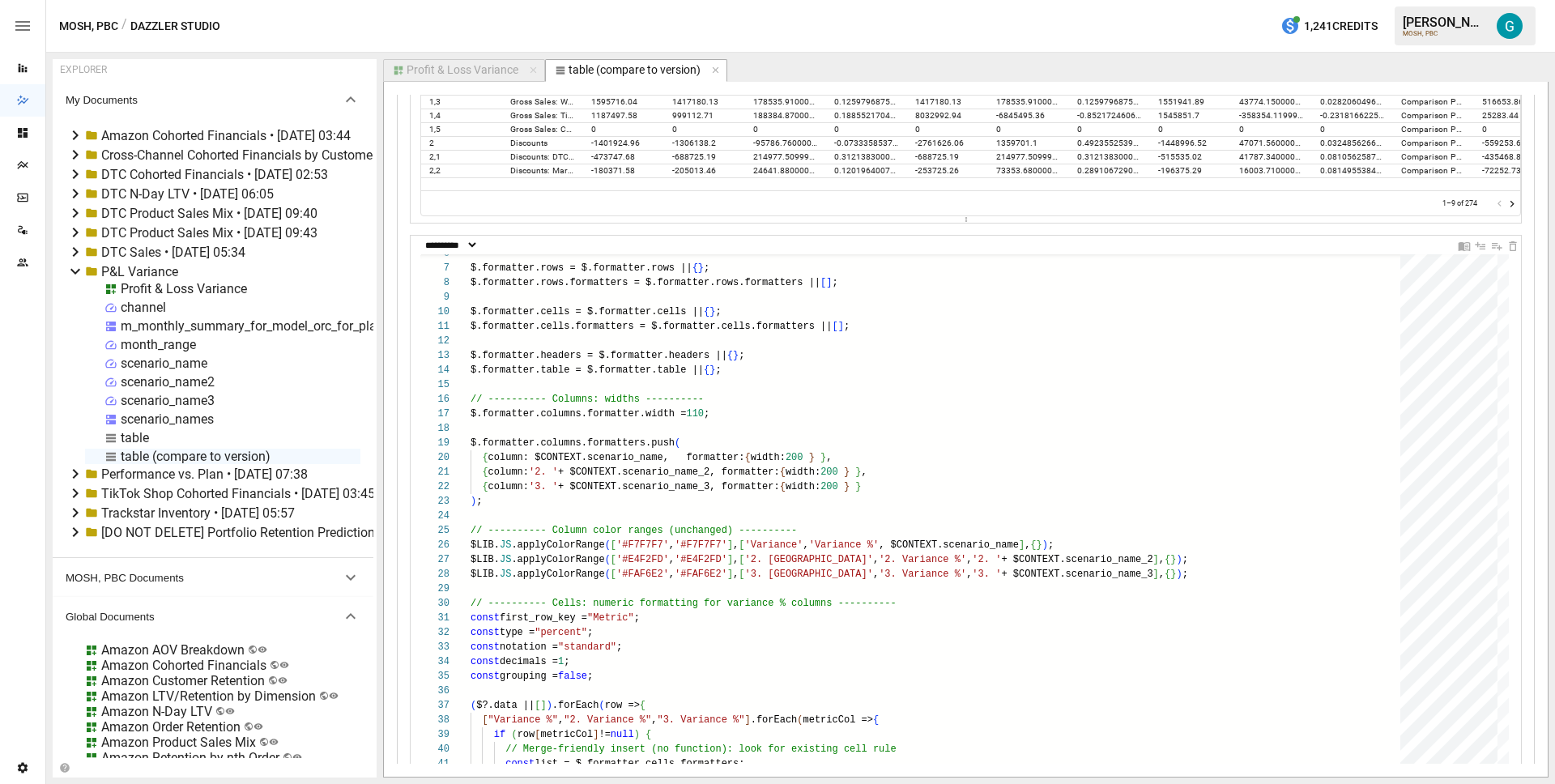
click at [887, 38] on div "MOSH, PBC / Dazzler Studio 1,241 Credits [PERSON_NAME] MOSH, PBC" at bounding box center [800, 26] width 1509 height 51
click at [713, 70] on icon "button" at bounding box center [716, 71] width 11 height 11
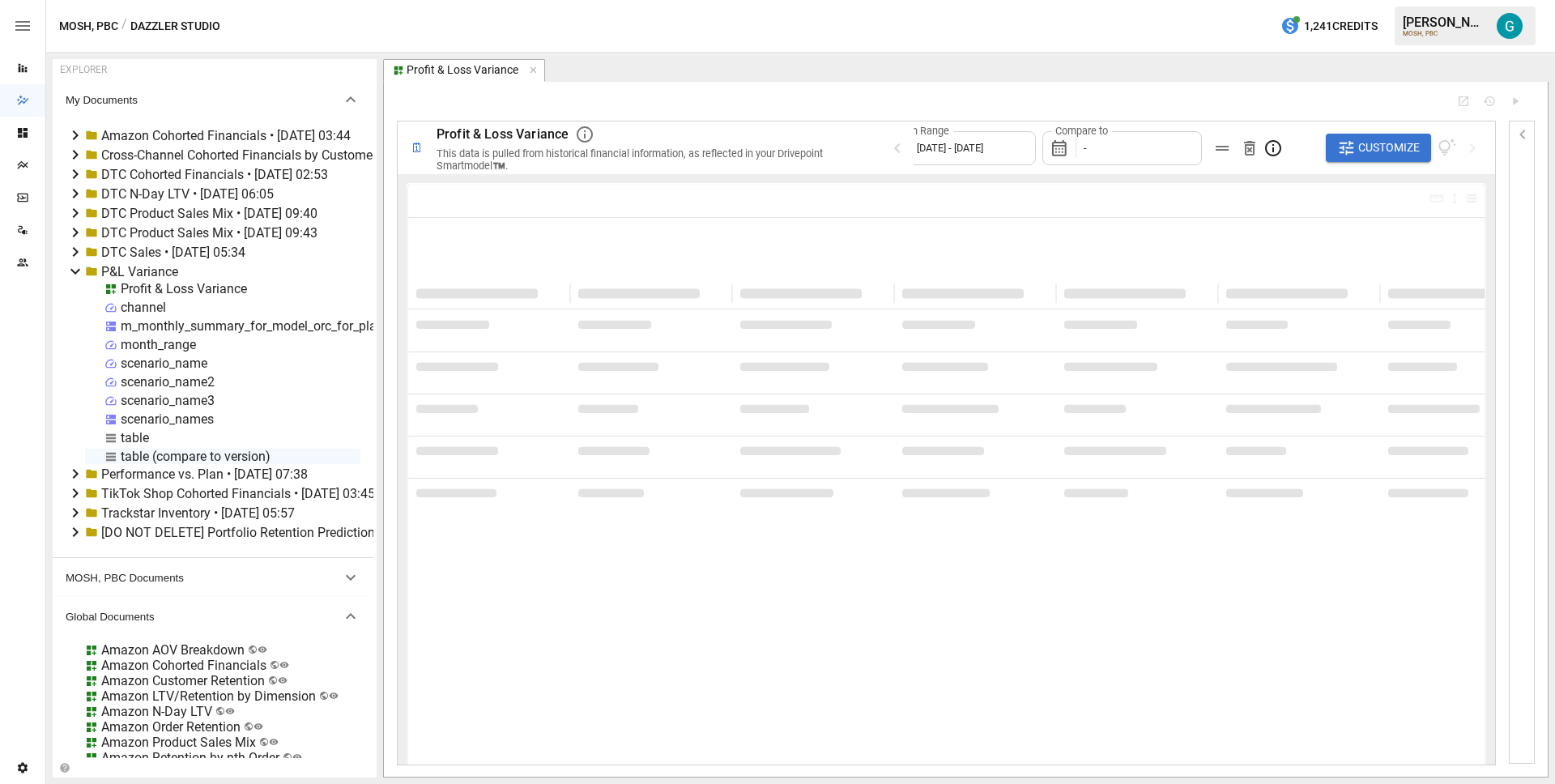
click at [710, 26] on div "MOSH, PBC / Dazzler Studio 1,241 Credits [PERSON_NAME] MOSH, PBC" at bounding box center [800, 26] width 1509 height 51
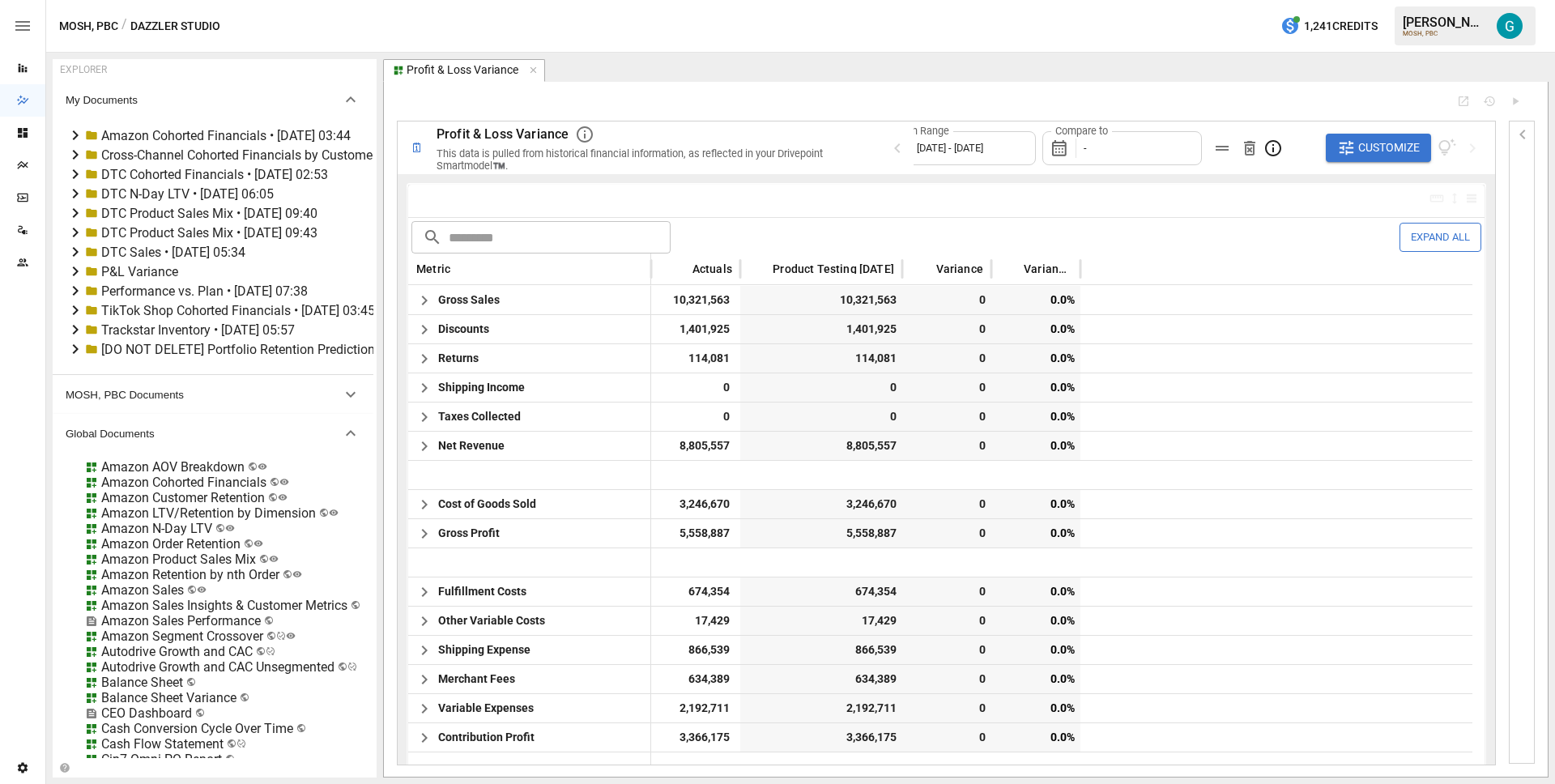
click at [840, 110] on div "🗓 Profit & Loss Variance This data is pulled from historical financial informat…" at bounding box center [965, 429] width 1138 height 668
click at [420, 296] on icon "button" at bounding box center [424, 300] width 19 height 19
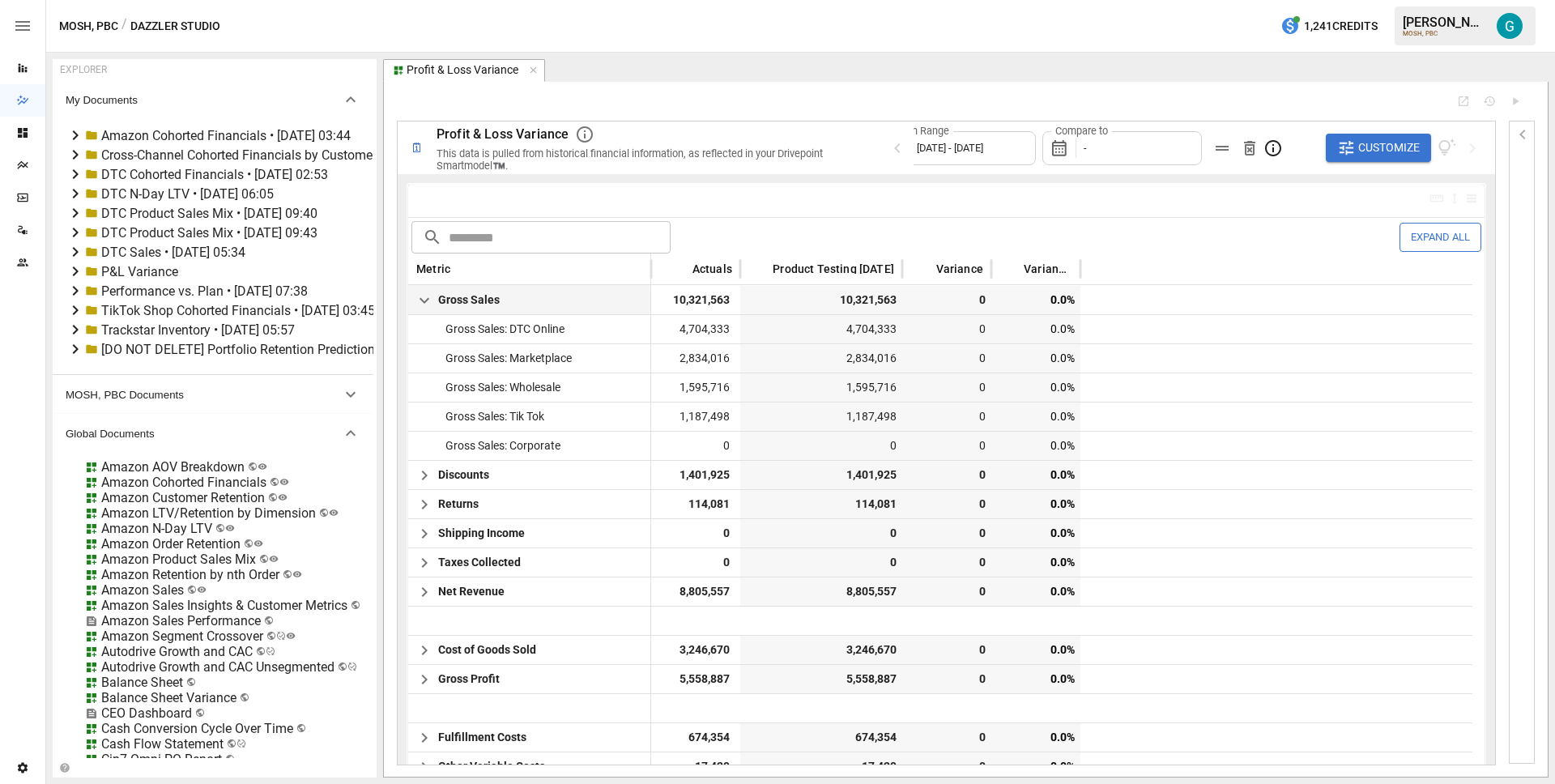
click at [1145, 154] on div "Compare to -" at bounding box center [1122, 148] width 161 height 34
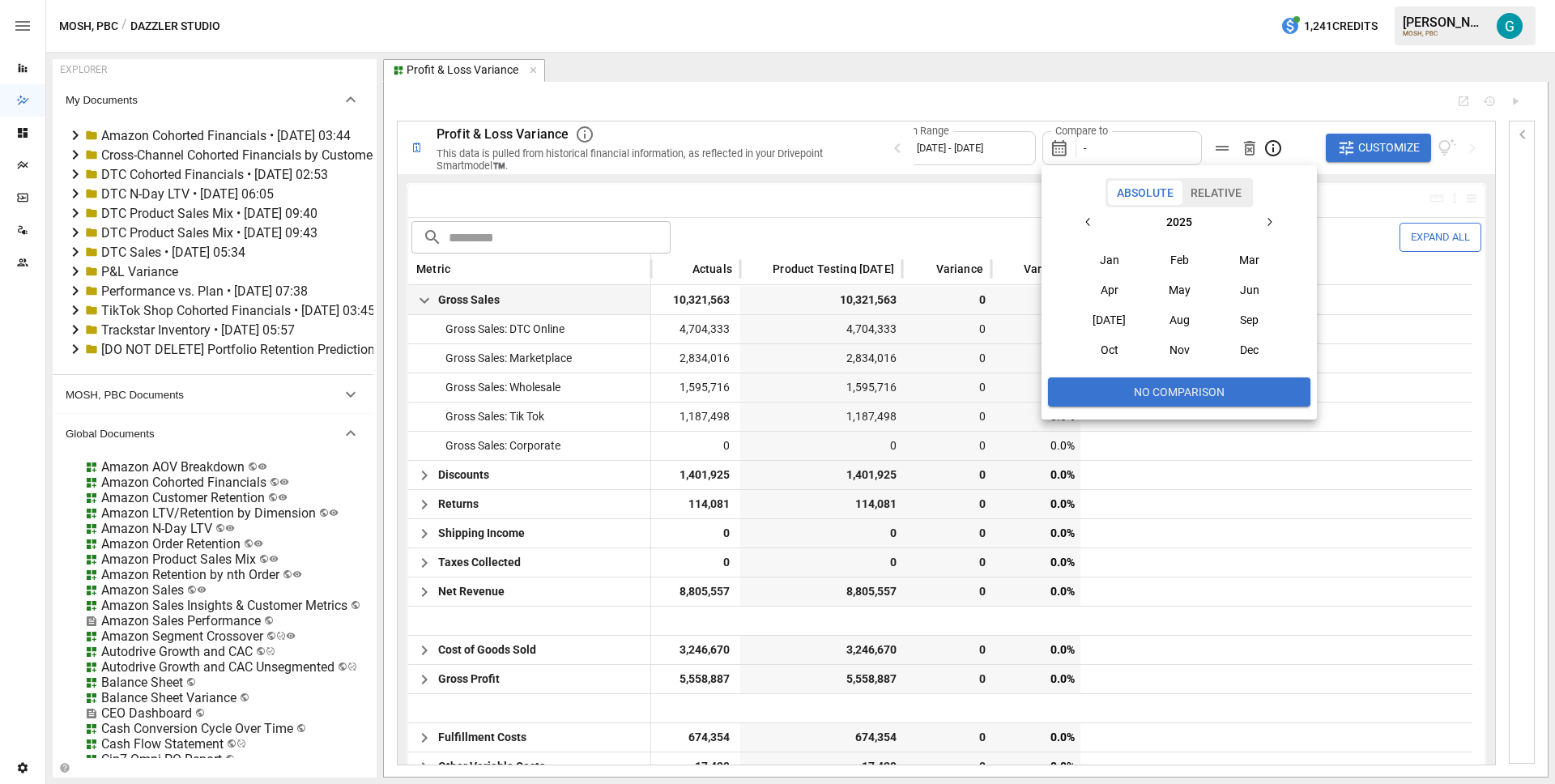
click at [1226, 202] on button "Relative" at bounding box center [1216, 193] width 69 height 24
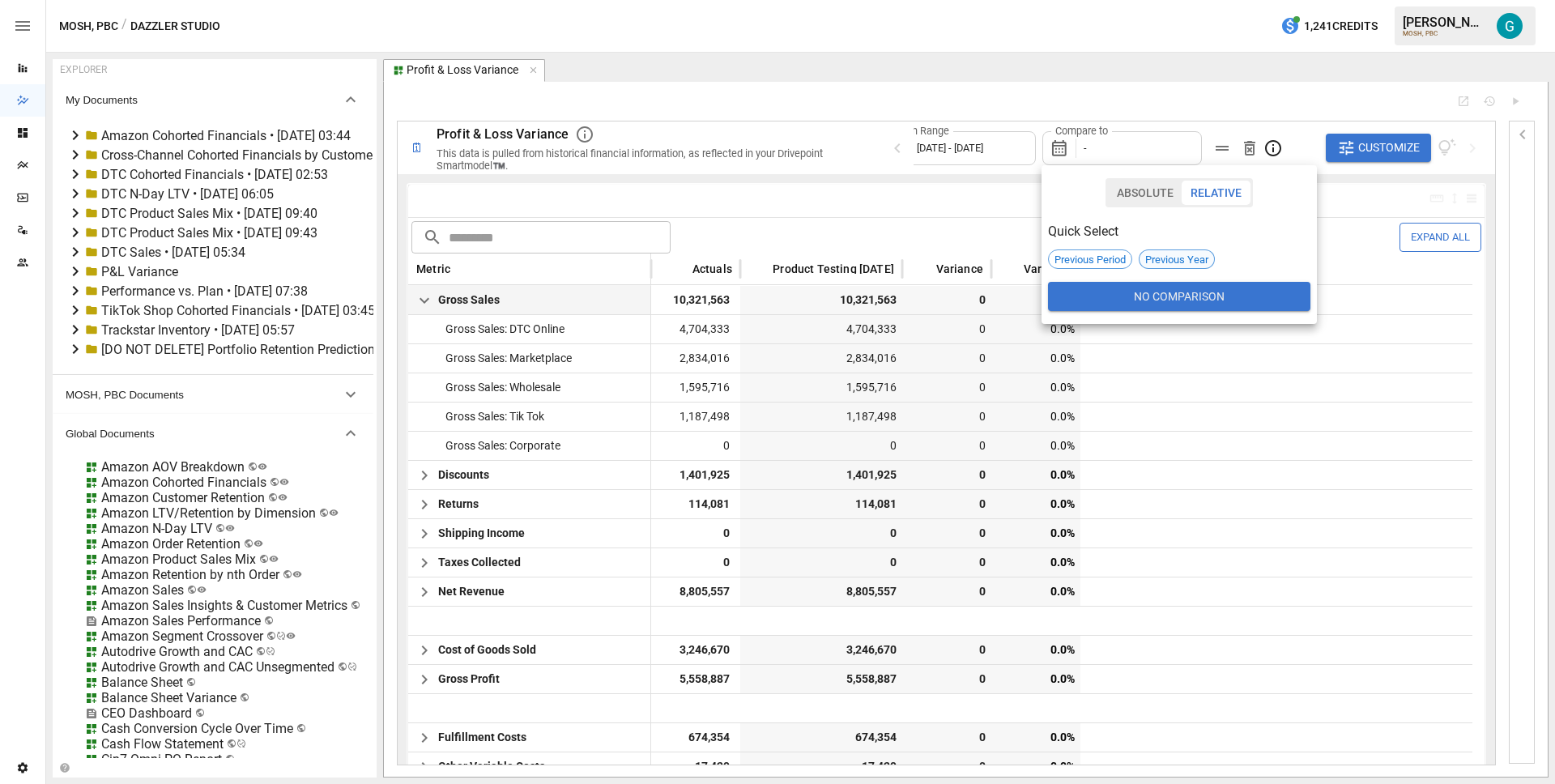
click at [1171, 260] on span "Previous Year" at bounding box center [1177, 259] width 74 height 12
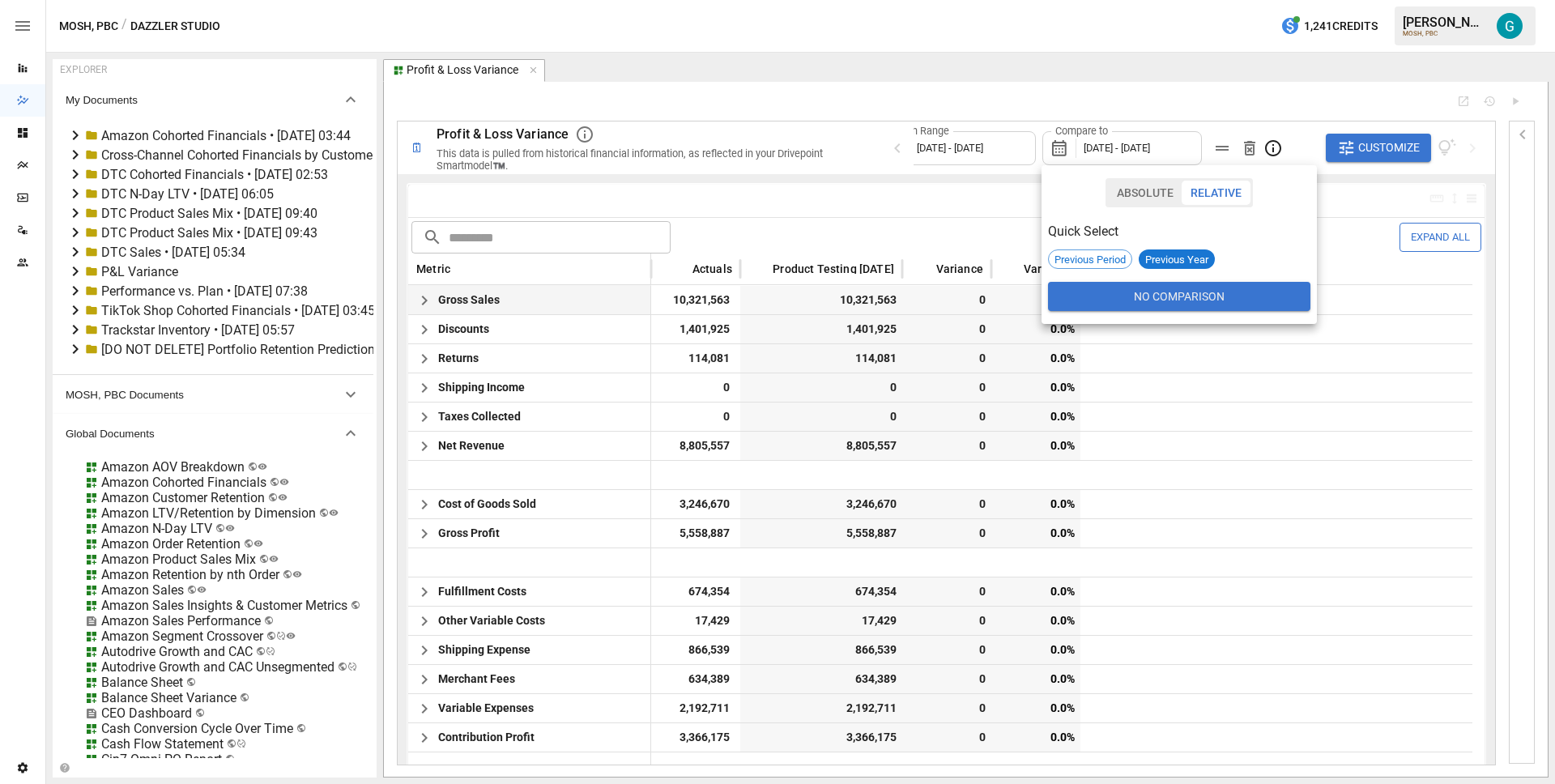
click at [1144, 99] on div at bounding box center [777, 392] width 1555 height 784
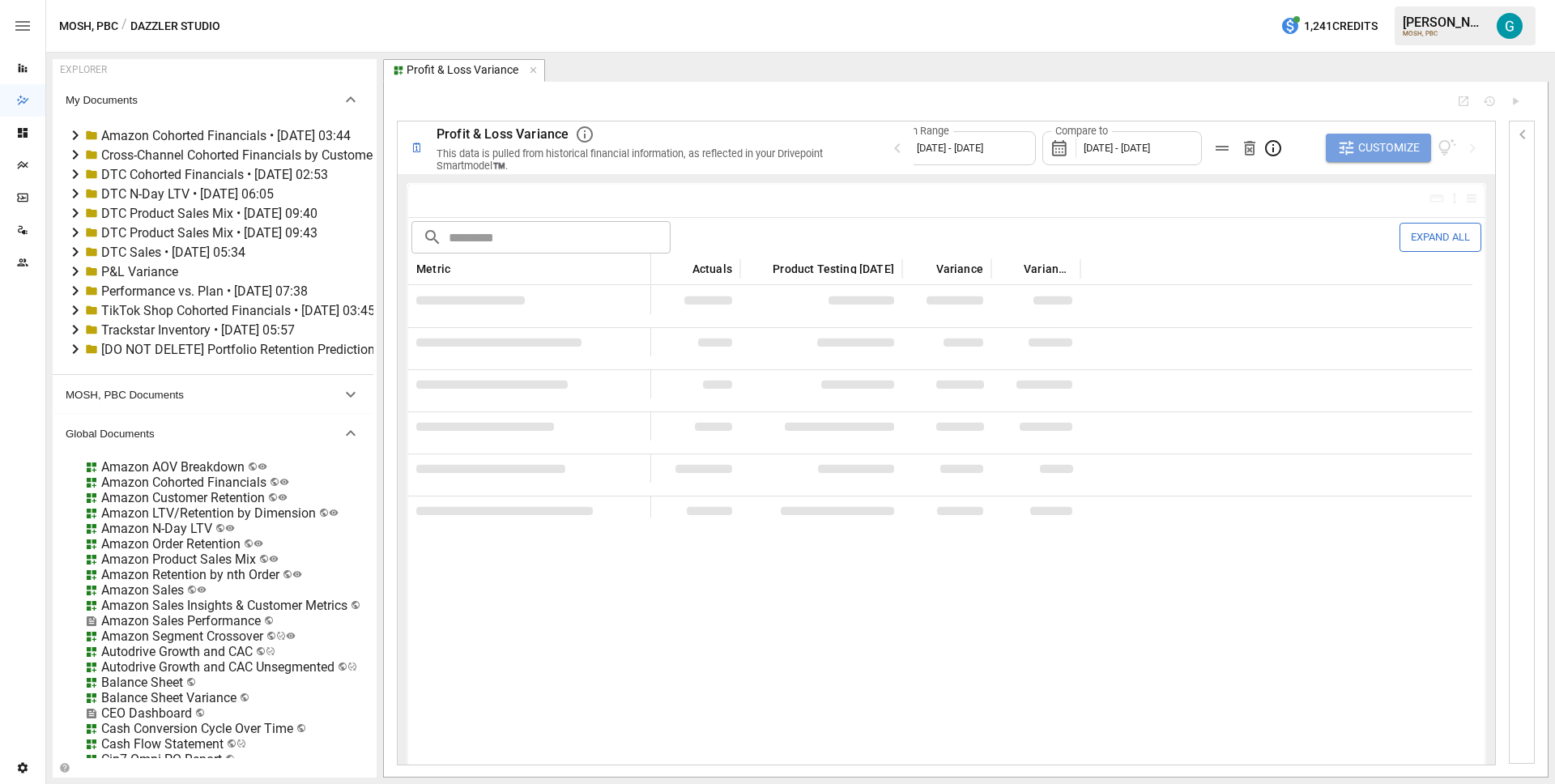
click at [1365, 139] on span "Customize" at bounding box center [1389, 148] width 62 height 20
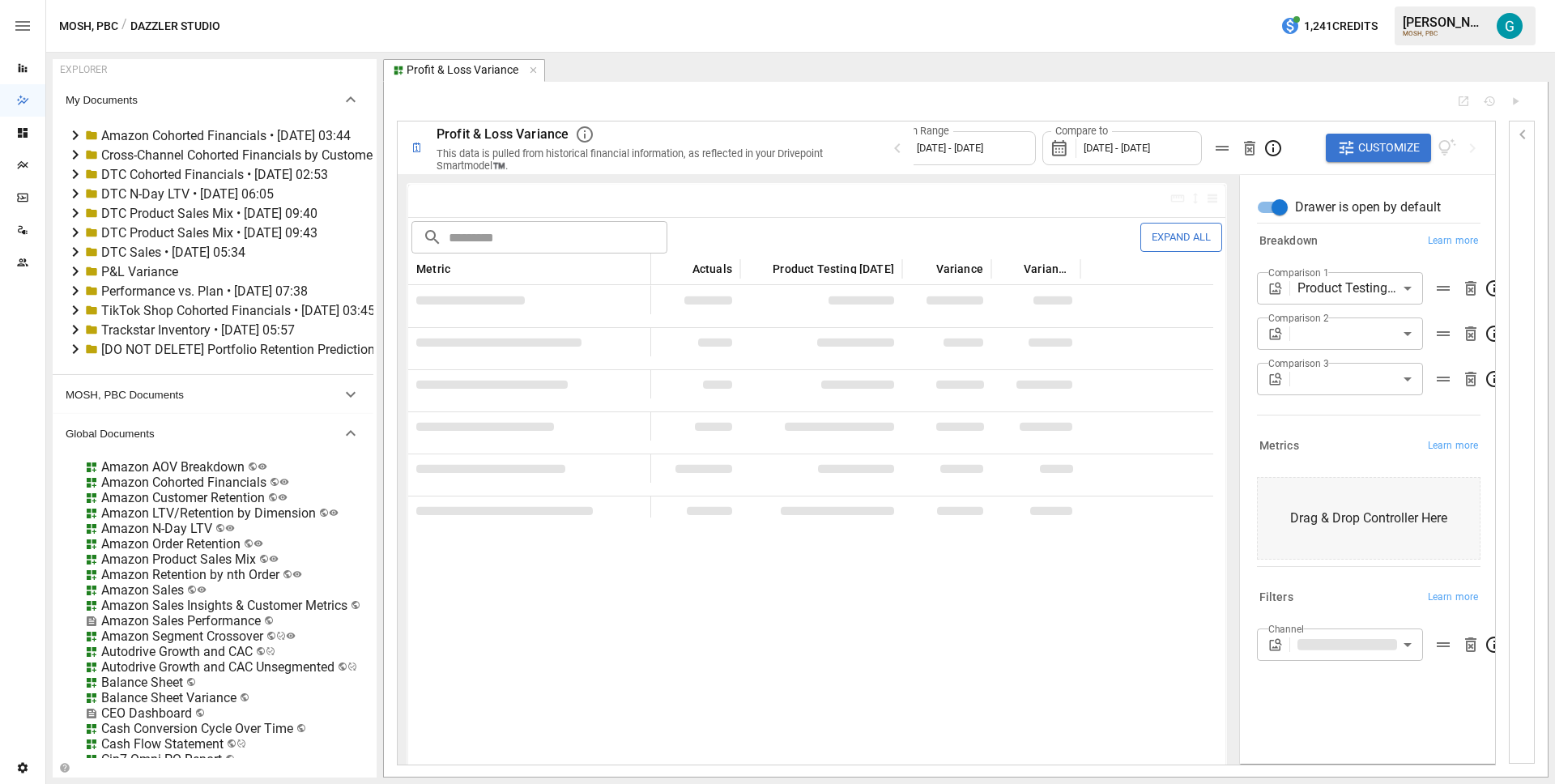
click at [1349, 0] on body "Reports Dazzler Studio Dashboards Plans SmartModel ™ Data Sources Team Settings…" at bounding box center [777, 0] width 1555 height 0
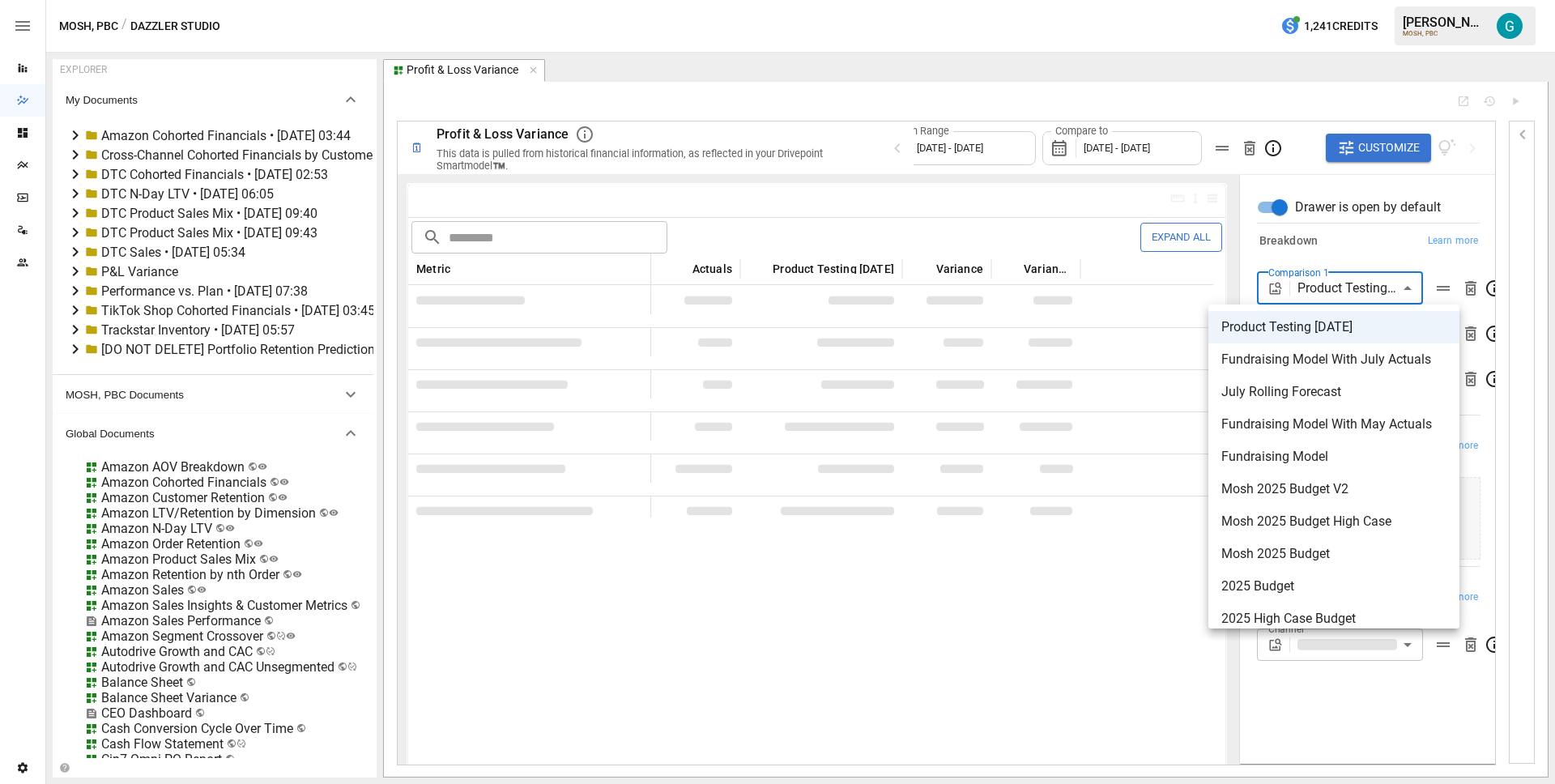
click at [1334, 553] on span "Mosh 2025 Budget" at bounding box center [1334, 554] width 225 height 19
type input "**********"
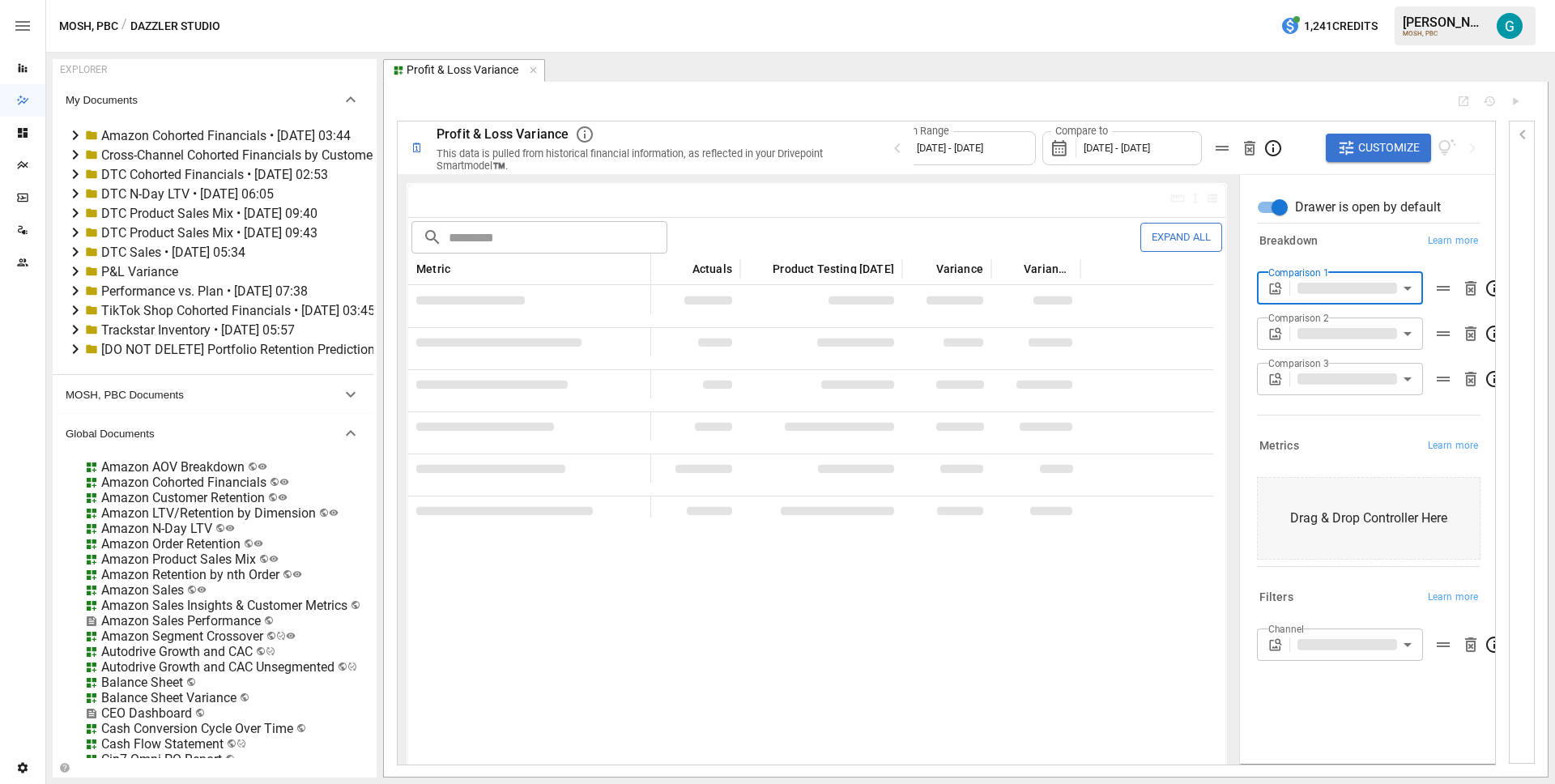
click at [1334, 0] on body "Reports Dazzler Studio Dashboards Plans SmartModel ™ Data Sources Team Settings…" at bounding box center [777, 0] width 1555 height 0
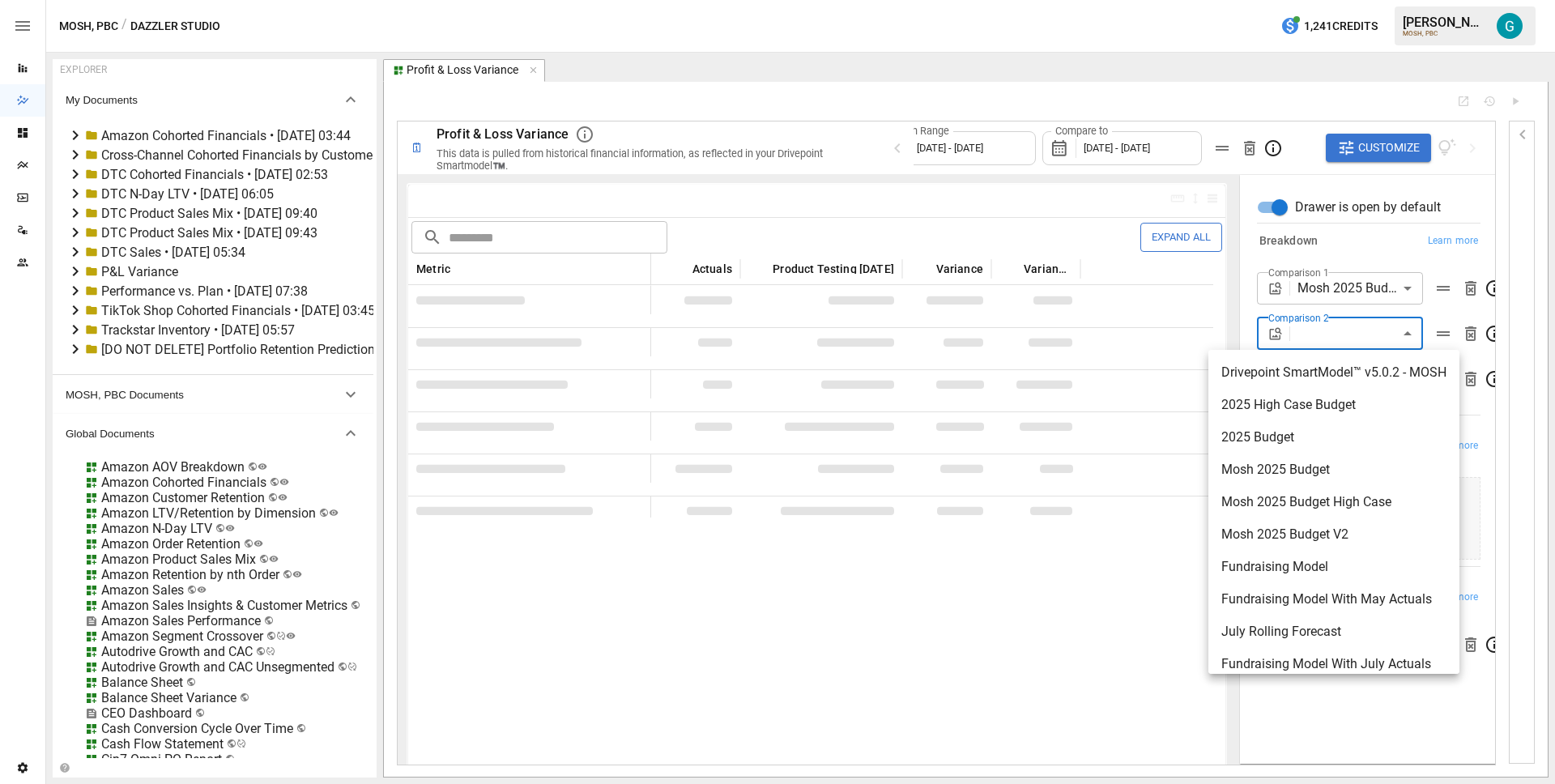
click at [1325, 497] on span "Mosh 2025 Budget High Case" at bounding box center [1334, 501] width 225 height 19
type input "**********"
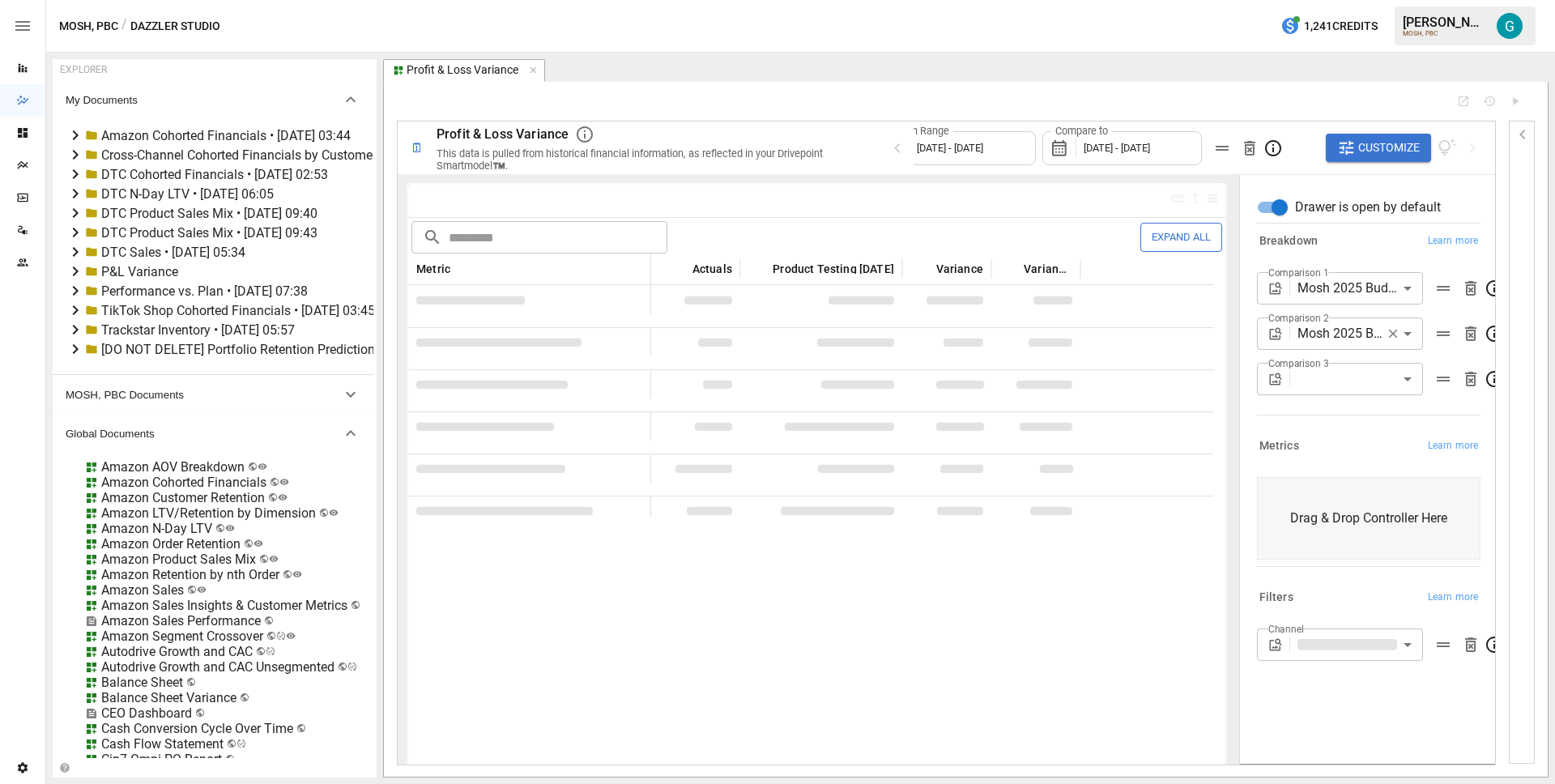
click at [1299, 151] on div at bounding box center [1261, 148] width 105 height 34
click at [1264, 108] on div "**********" at bounding box center [965, 429] width 1138 height 668
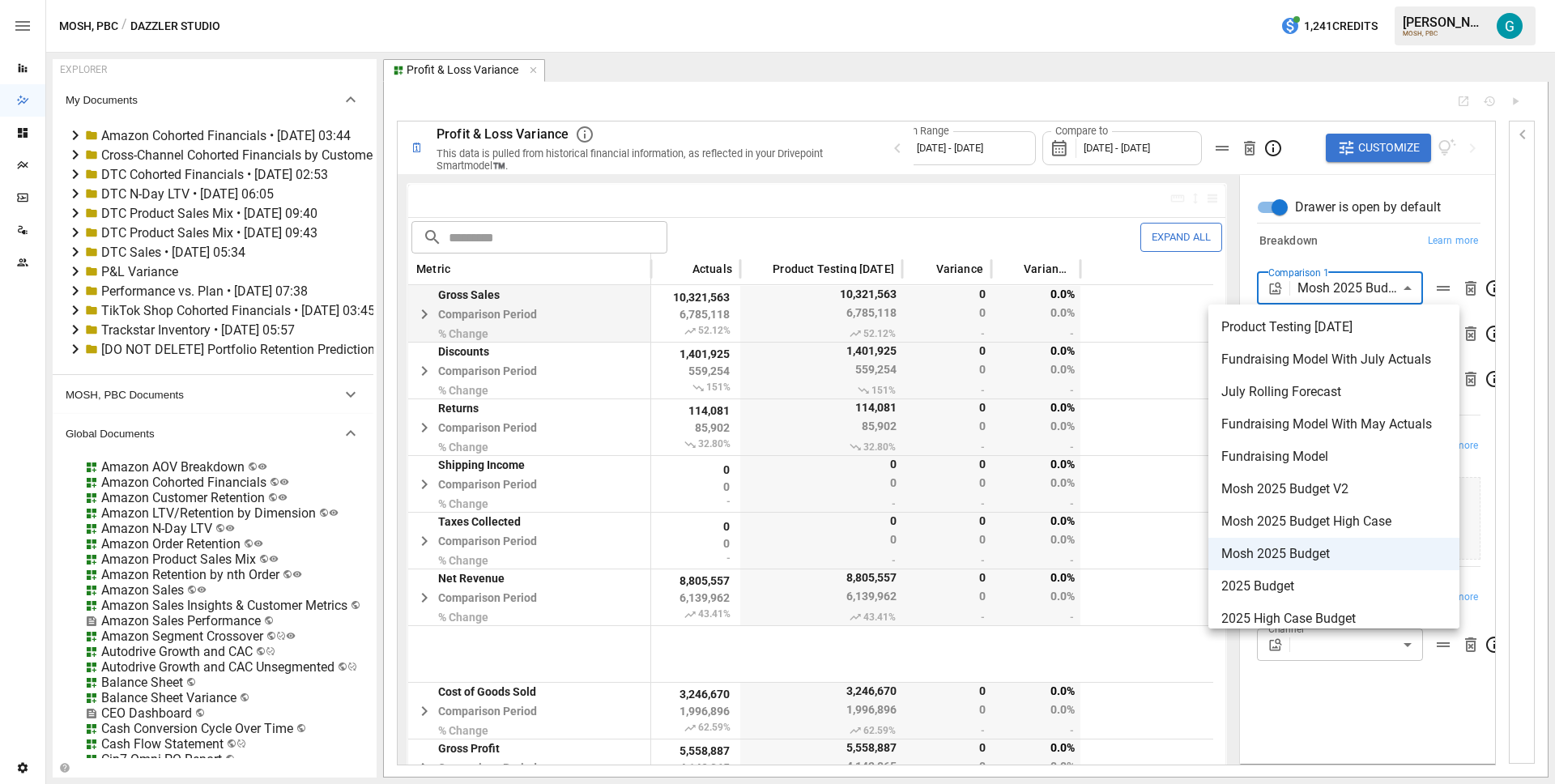
click at [1334, 0] on body "Reports Dazzler Studio Dashboards Plans SmartModel ™ Data Sources Team Settings…" at bounding box center [777, 0] width 1555 height 0
click at [1293, 588] on span "2025 Budget" at bounding box center [1334, 586] width 225 height 19
type input "**********"
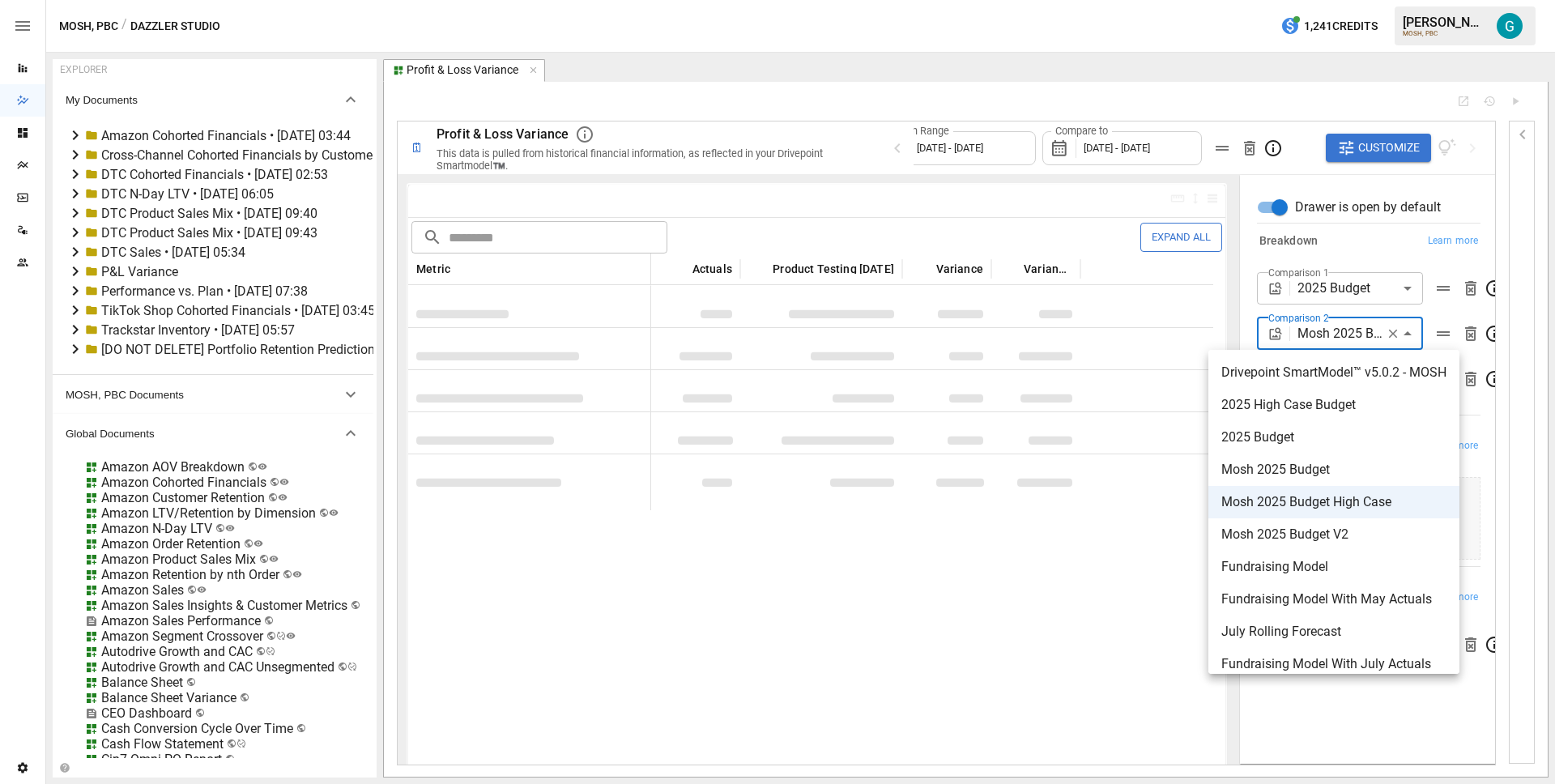
click at [1337, 0] on body "Reports Dazzler Studio Dashboards Plans SmartModel ™ Data Sources Team Settings…" at bounding box center [777, 0] width 1555 height 0
click at [1313, 407] on span "2025 High Case Budget" at bounding box center [1334, 404] width 225 height 19
type input "**********"
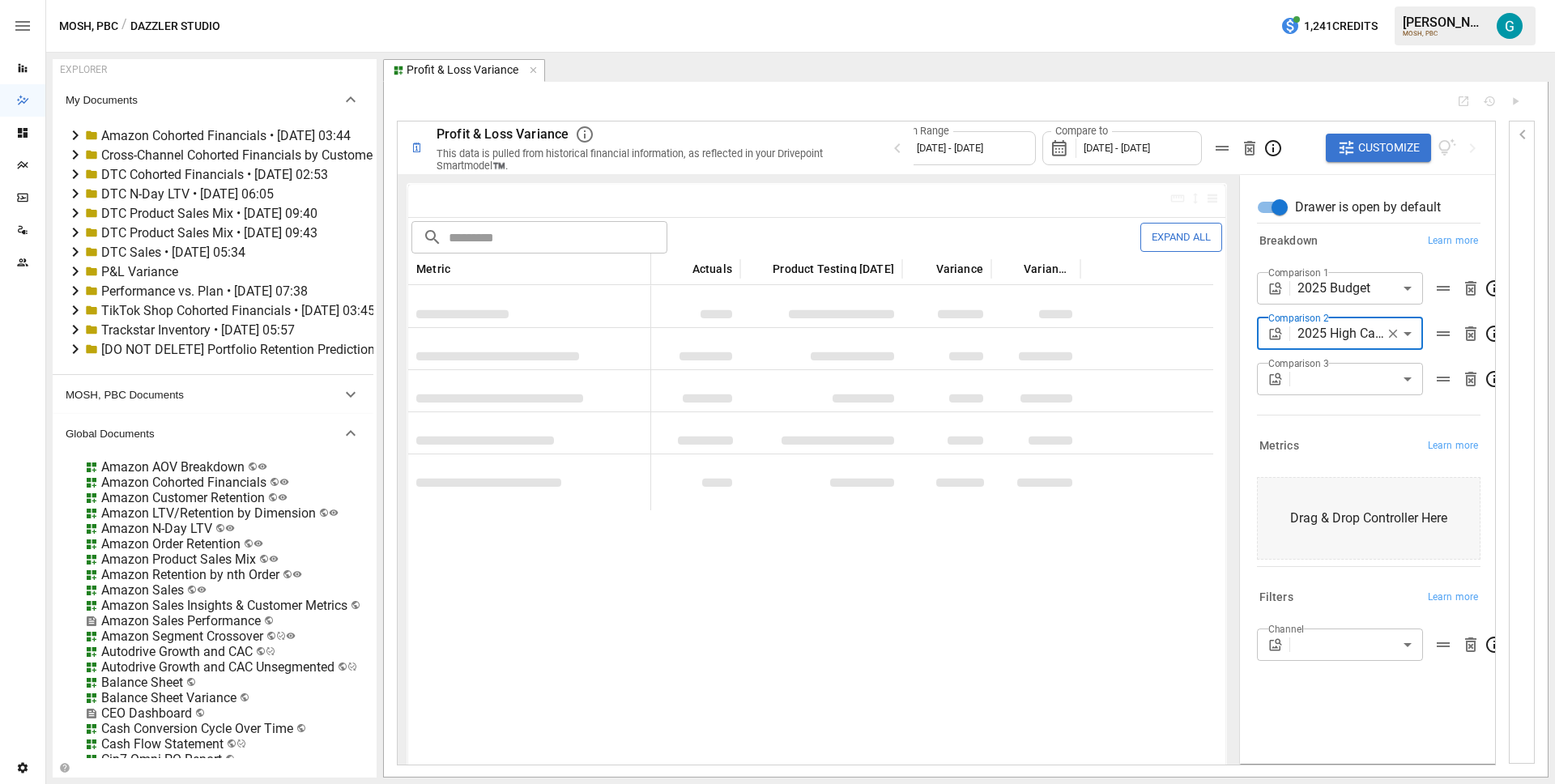
click at [75, 269] on icon at bounding box center [75, 271] width 6 height 10
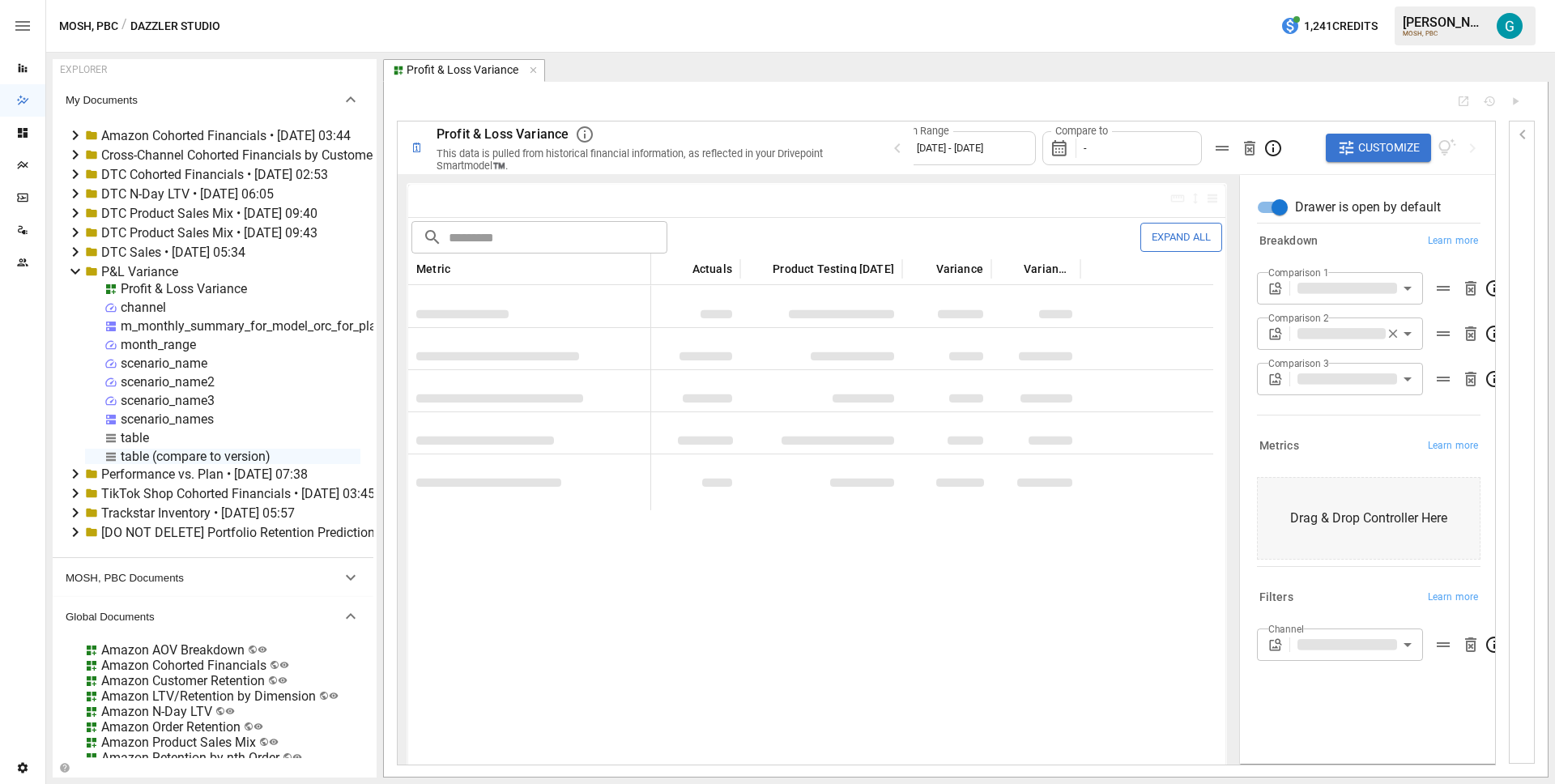
type input "**********"
click at [147, 364] on div "scenario_name" at bounding box center [163, 363] width 86 height 16
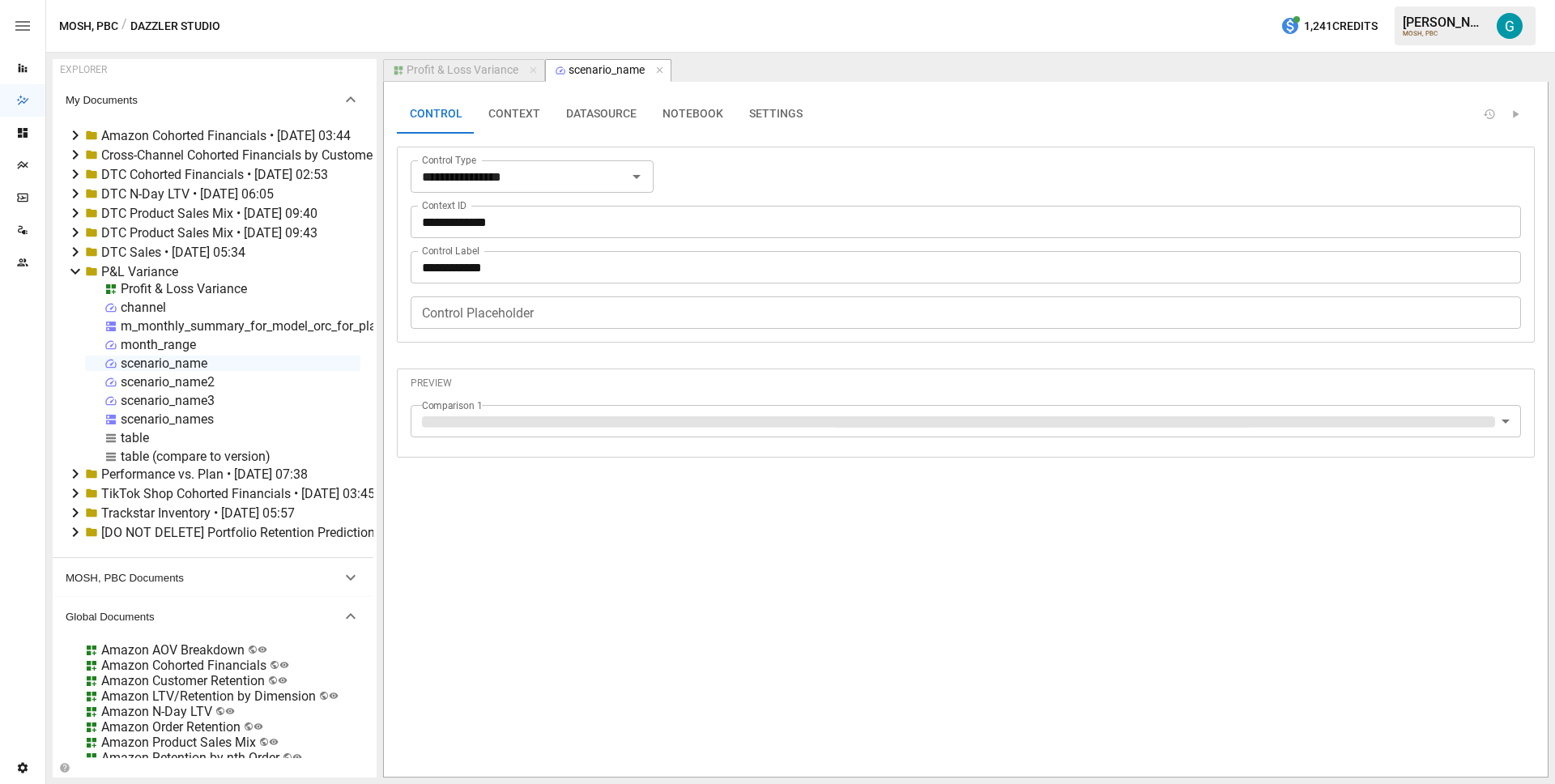
type input "**********"
click at [611, 122] on button "DATASOURCE" at bounding box center [601, 114] width 96 height 39
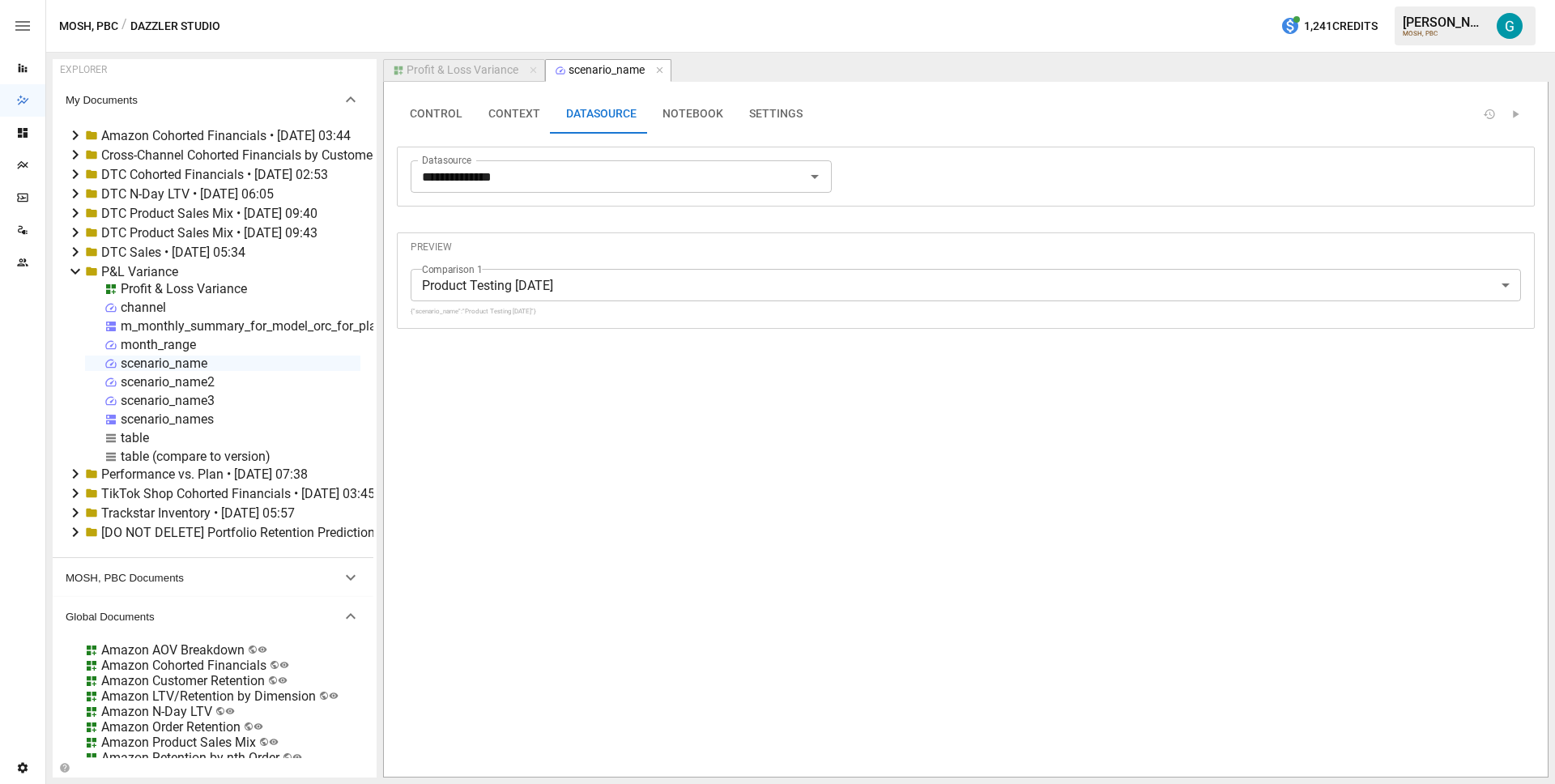
click at [649, 122] on button "NOTEBOOK" at bounding box center [693, 114] width 86 height 39
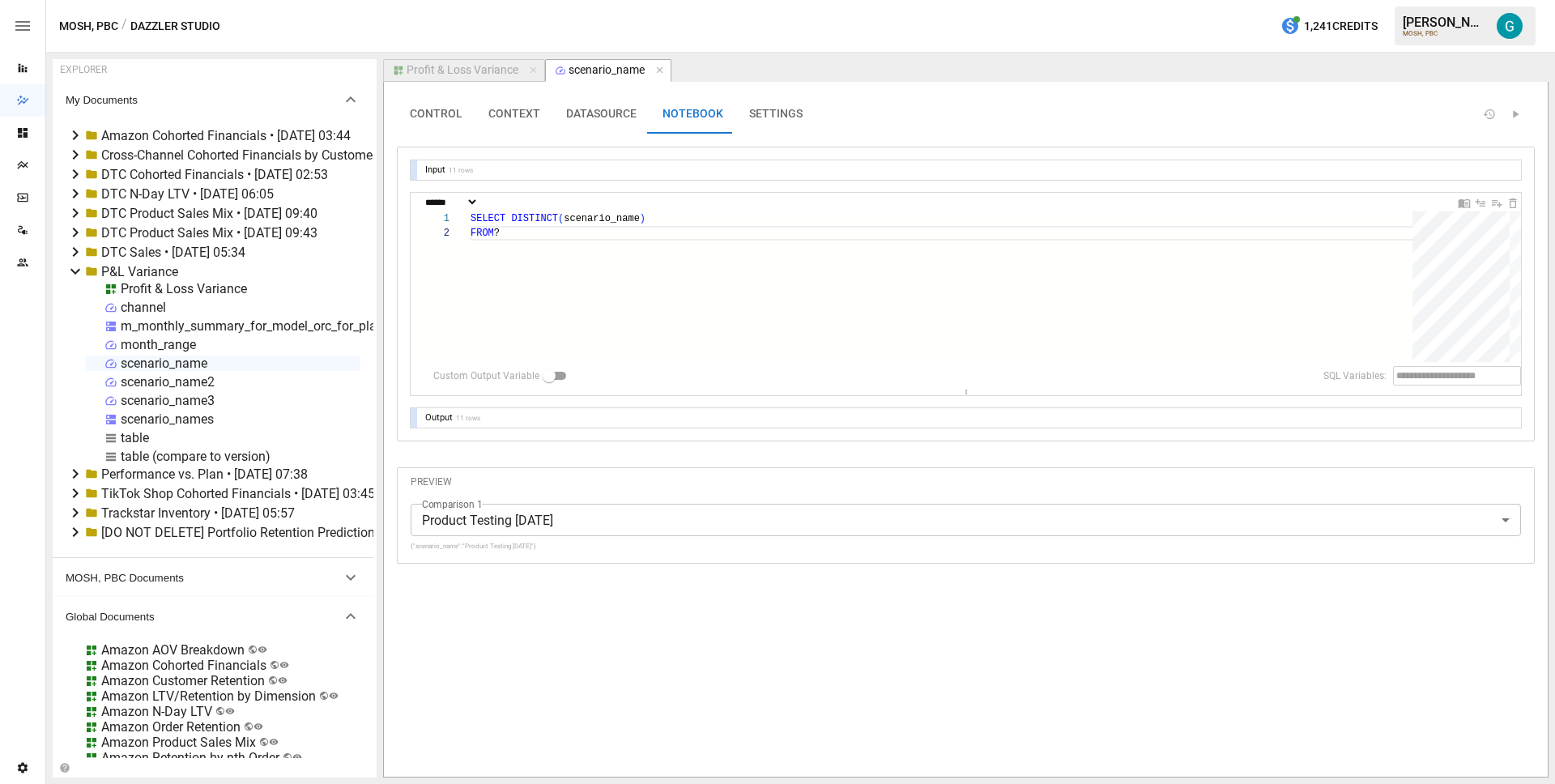
click at [414, 164] on div at bounding box center [413, 170] width 6 height 19
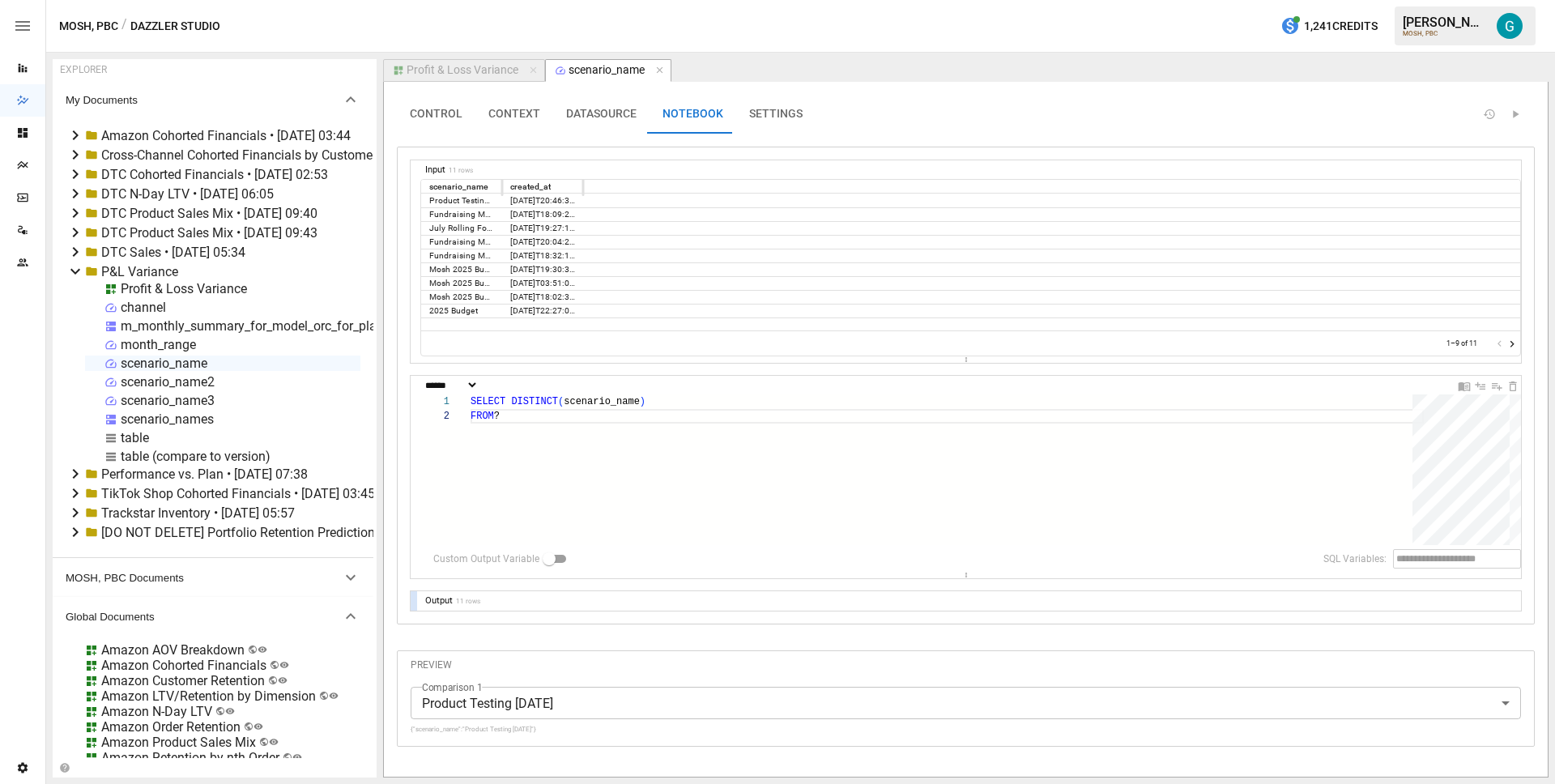
click at [595, 111] on button "DATASOURCE" at bounding box center [601, 114] width 96 height 39
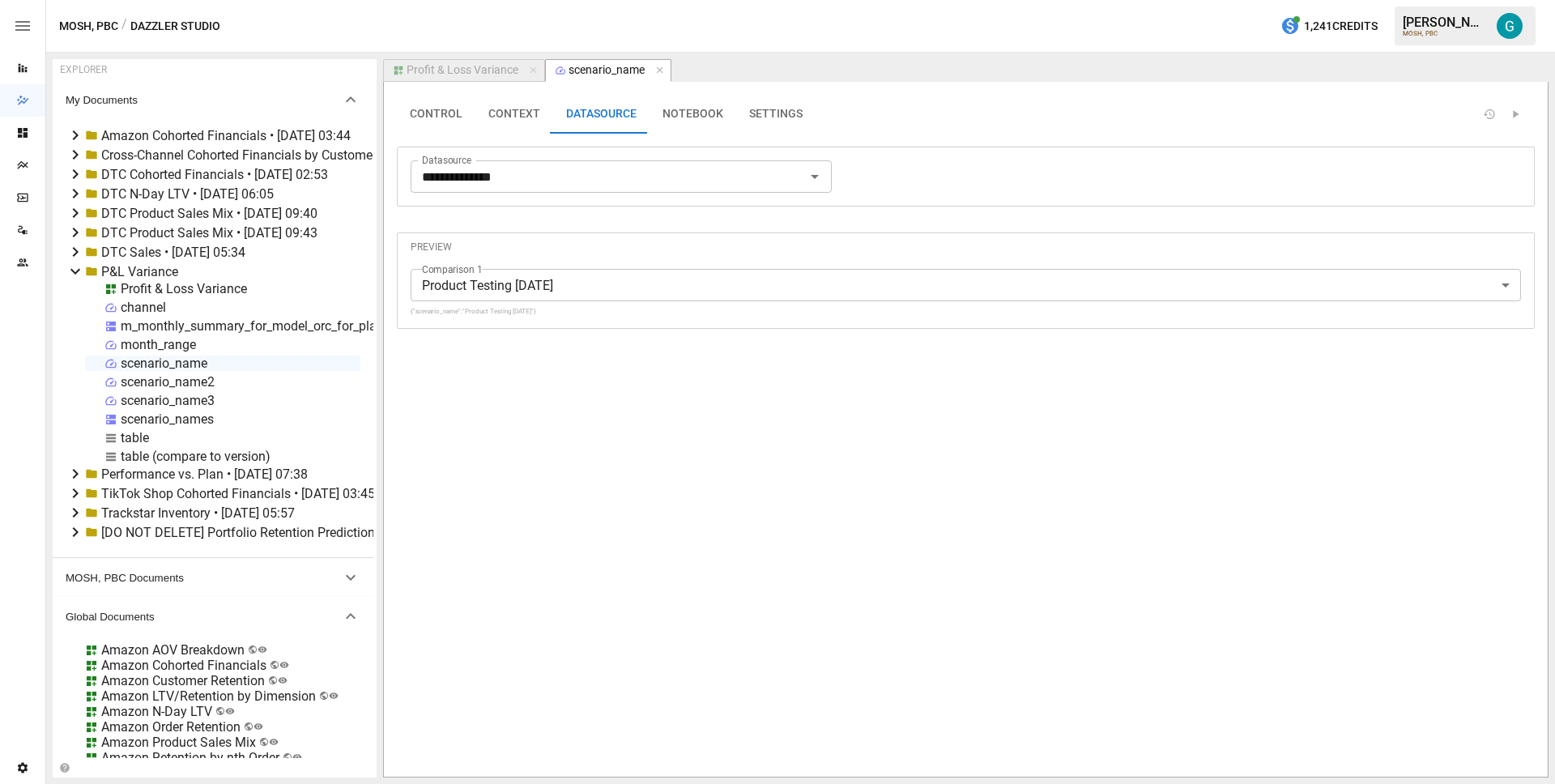
click at [190, 420] on div "scenario_names" at bounding box center [166, 419] width 93 height 16
click at [189, 420] on div "scenario_names" at bounding box center [166, 419] width 93 height 16
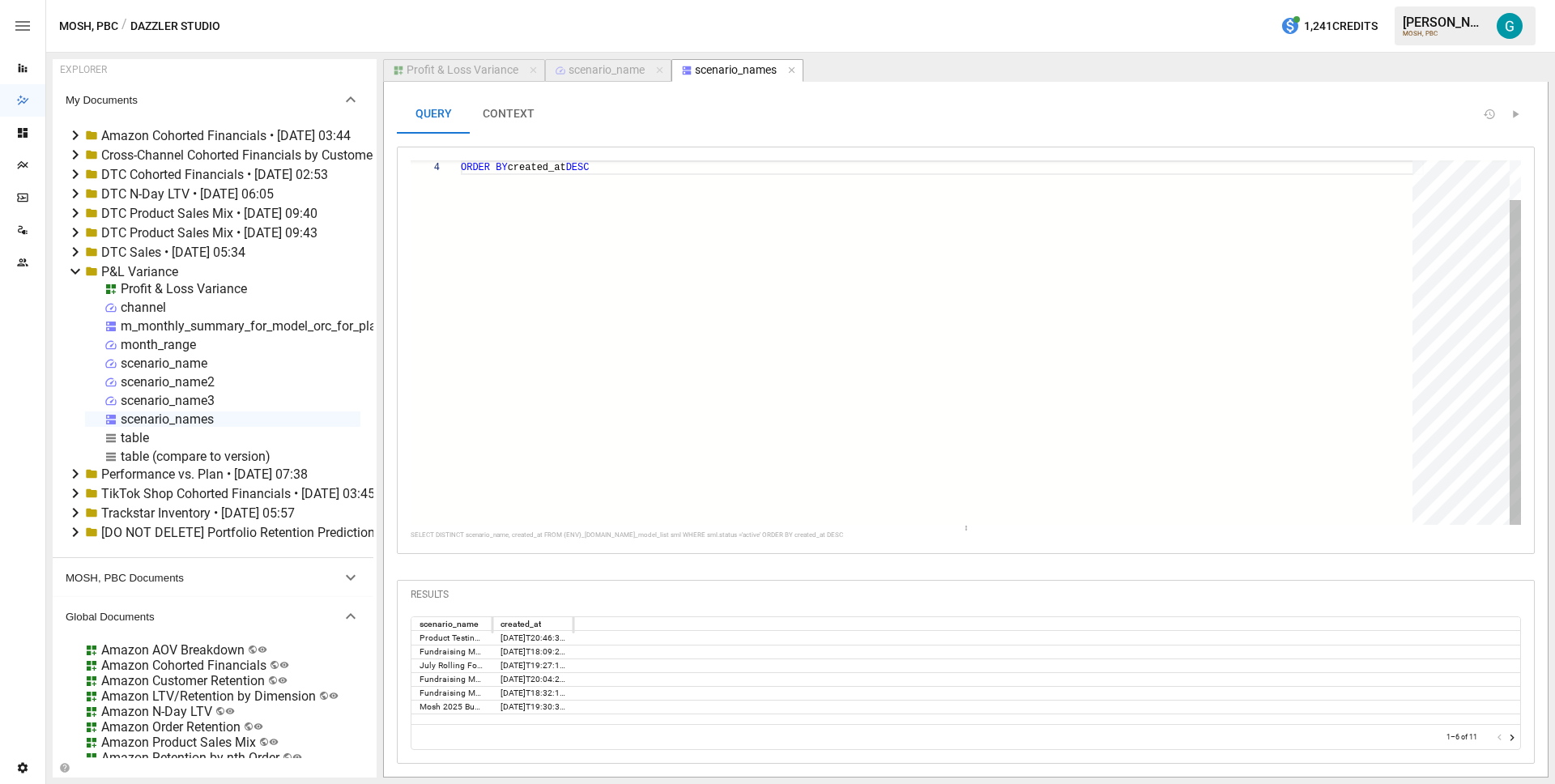
scroll to position [44, 141]
click at [666, 218] on div "ORDER BY created_at DESC SELECT DISTINCT scenario_name, created_at FROM { ENV }…" at bounding box center [942, 364] width 963 height 408
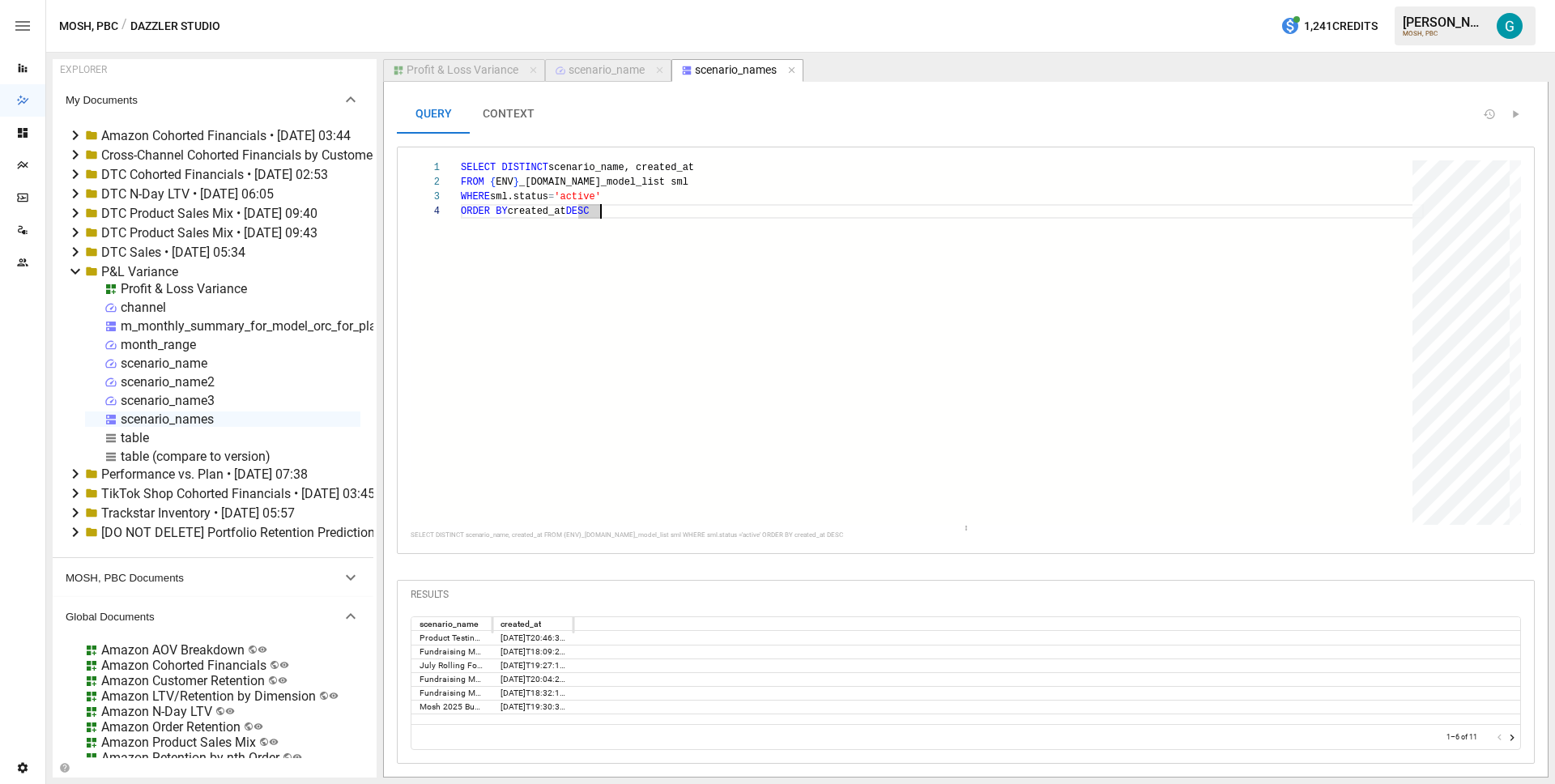
click at [601, 76] on div "scenario_name" at bounding box center [606, 71] width 76 height 15
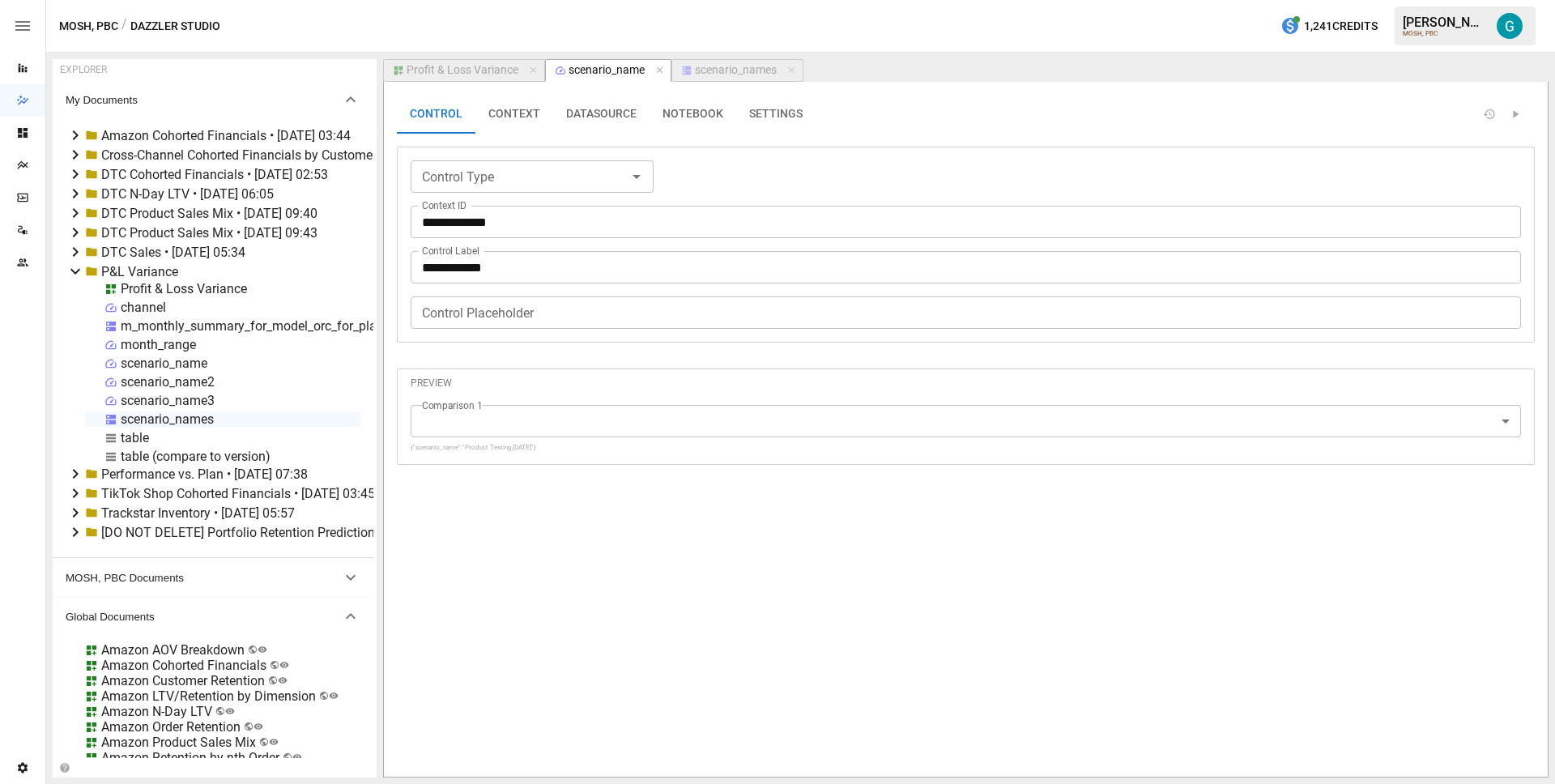
type input "**********"
click at [627, 121] on button "DATASOURCE" at bounding box center [601, 114] width 96 height 39
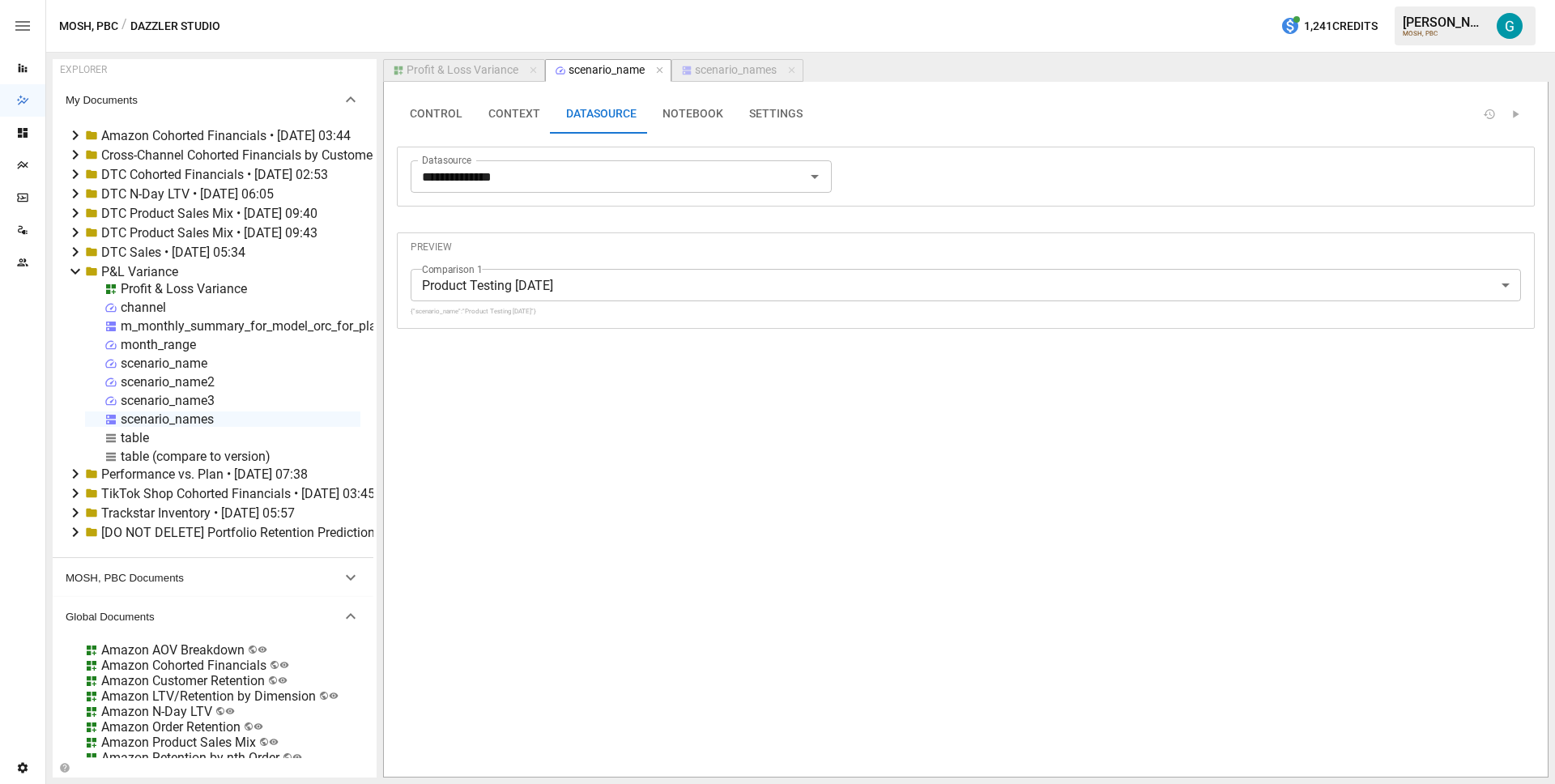
click at [702, 103] on button "NOTEBOOK" at bounding box center [693, 114] width 86 height 39
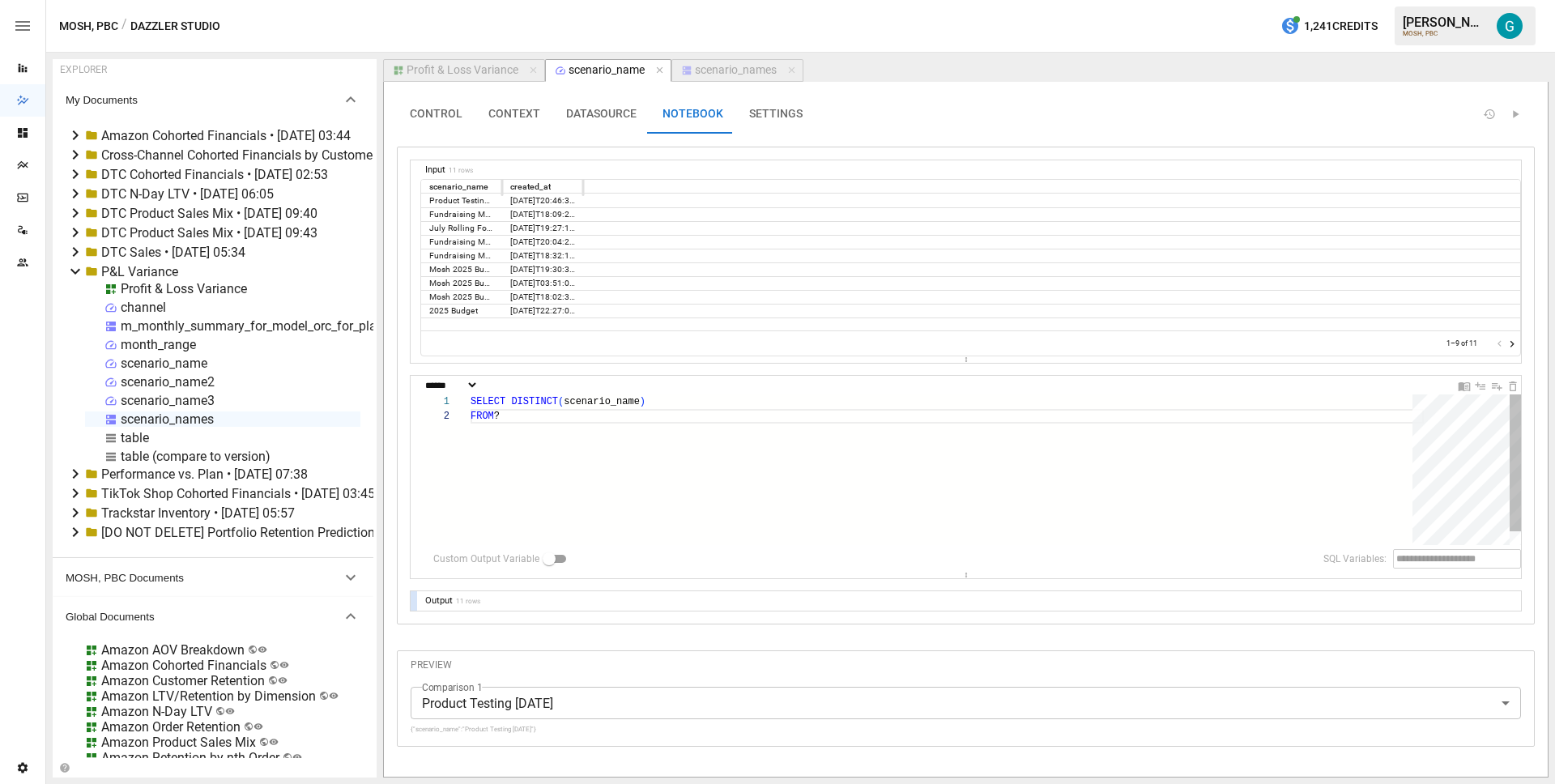
scroll to position [15, 34]
click at [588, 425] on div "FROM ? SELECT DISTINCT ( scenario_name )" at bounding box center [947, 476] width 953 height 165
type textarea "**********"
click at [607, 0] on body "Reports Dazzler Studio Dashboards Plans SmartModel ™ Data Sources Team Settings…" at bounding box center [777, 0] width 1555 height 0
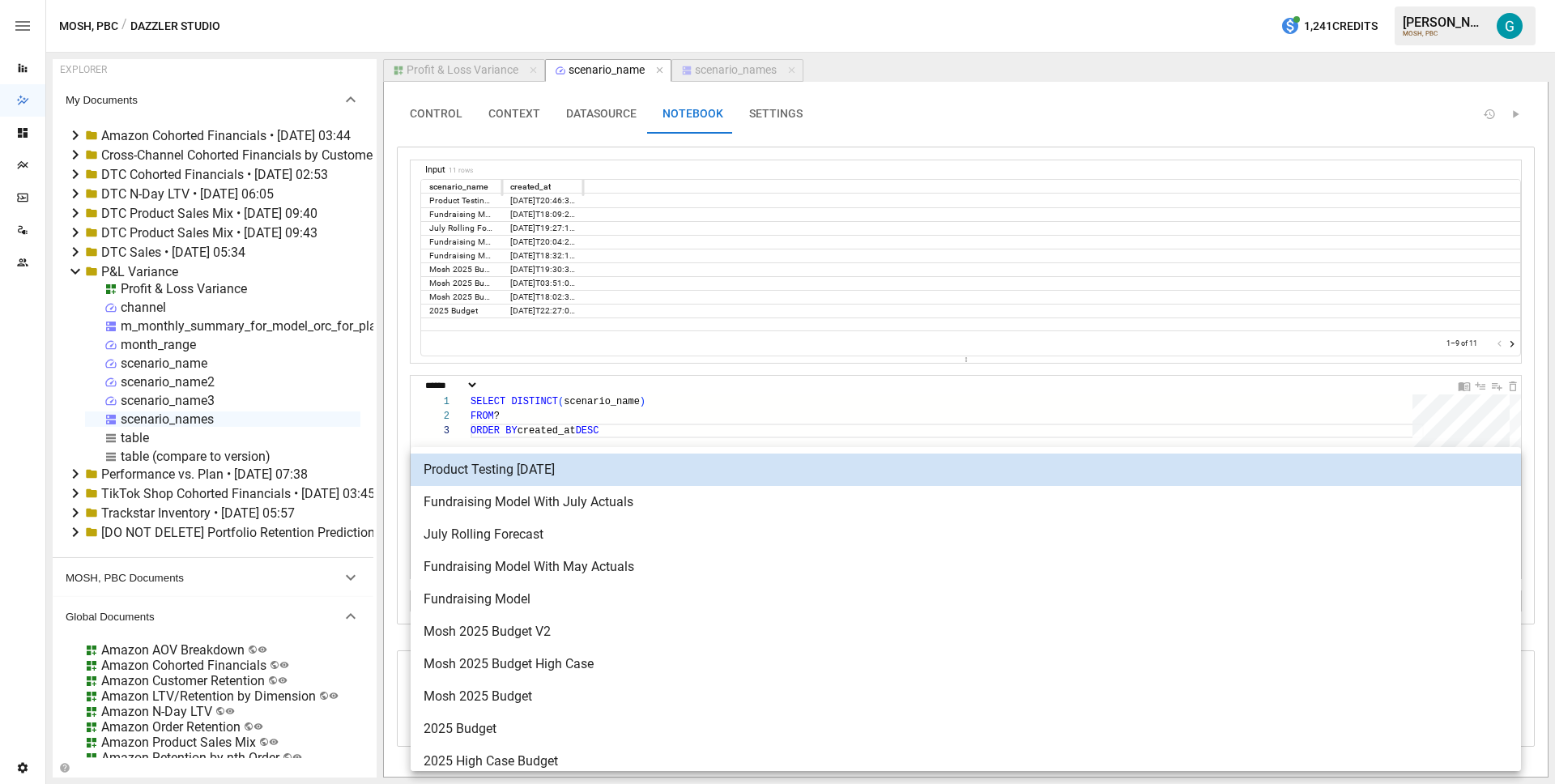
click at [641, 412] on div at bounding box center [777, 392] width 1555 height 784
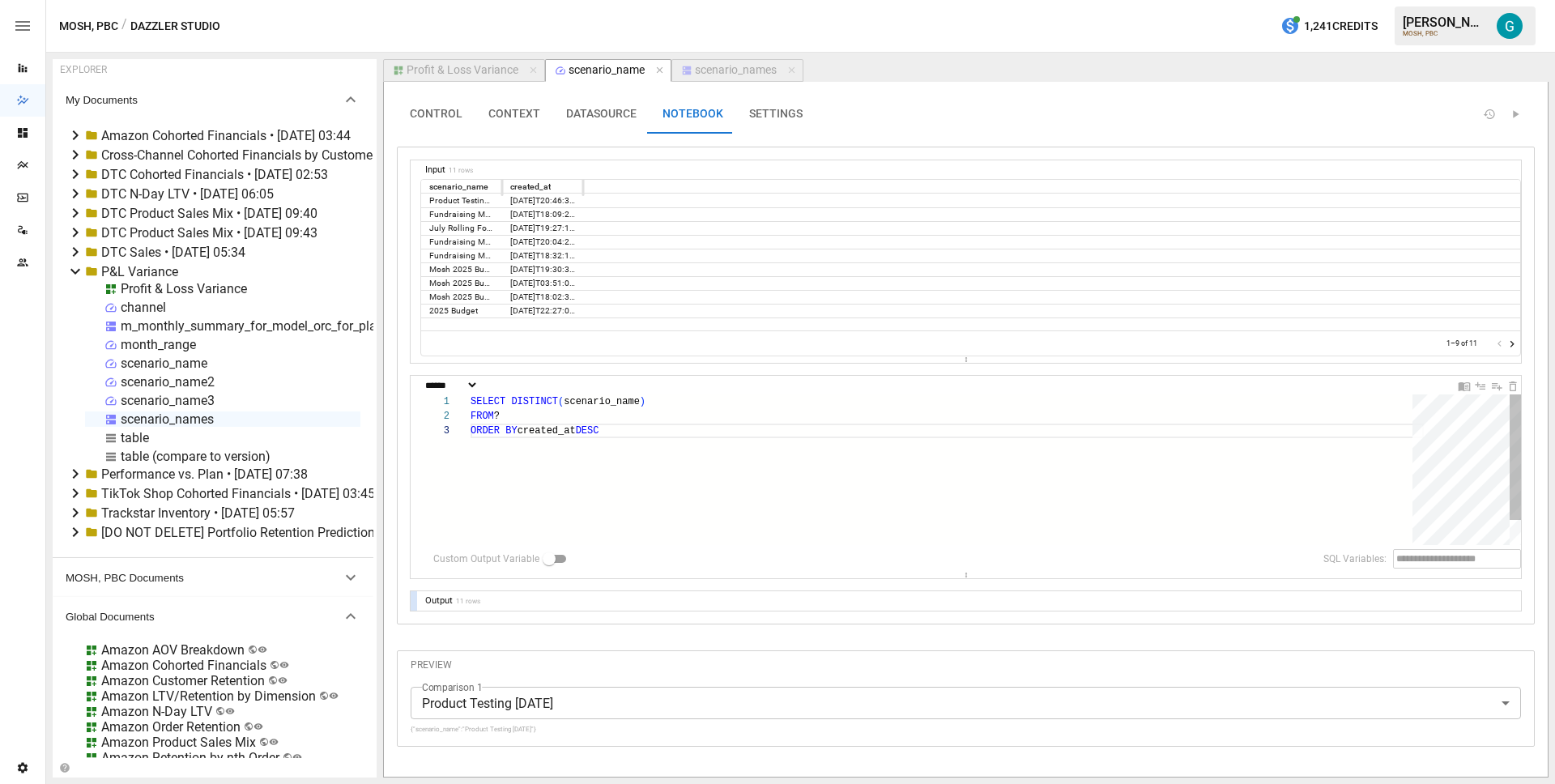
click at [641, 420] on div "FROM ? SELECT DISTINCT ( scenario_name ) ORDER BY created_at DESC" at bounding box center [947, 484] width 953 height 180
click at [170, 387] on div "scenario_name2" at bounding box center [167, 381] width 94 height 16
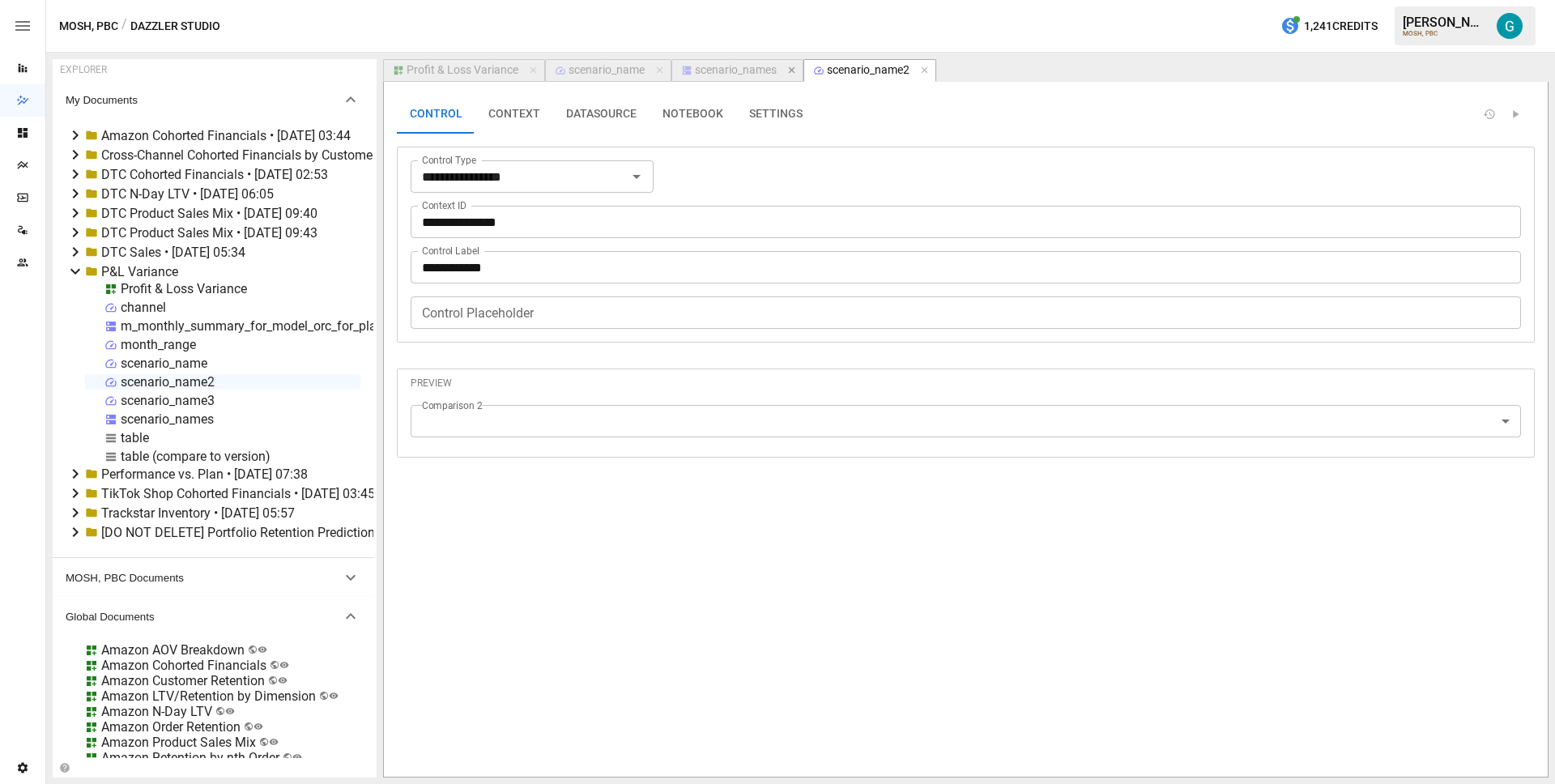
click at [793, 68] on icon "button" at bounding box center [791, 70] width 6 height 6
click at [608, 101] on button "DATASOURCE" at bounding box center [601, 114] width 96 height 39
click at [693, 127] on button "NOTEBOOK" at bounding box center [693, 114] width 86 height 39
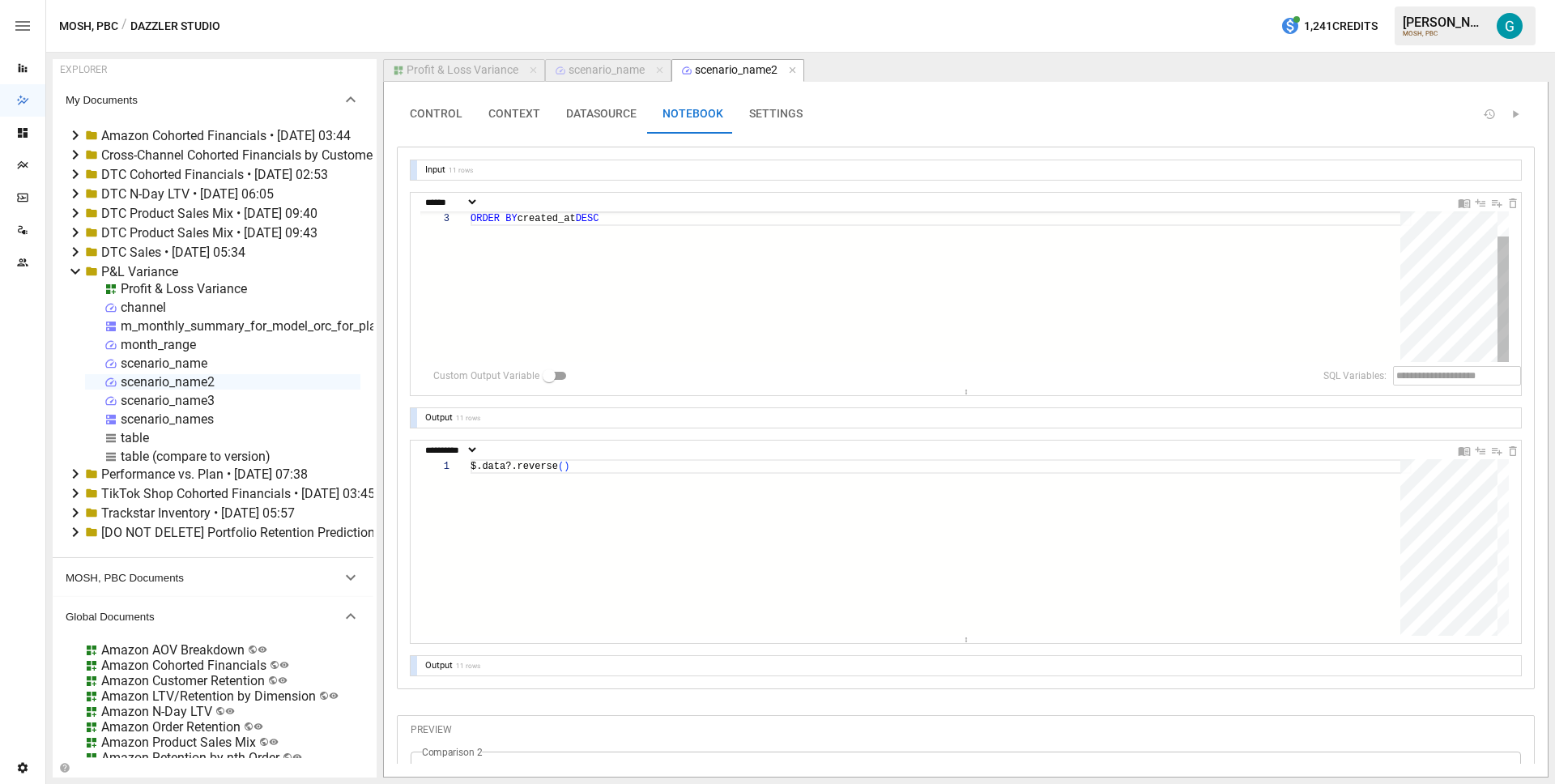
scroll to position [0, 99]
click at [619, 260] on div "ORDER BY created_at DESC" at bounding box center [941, 272] width 941 height 180
click at [161, 396] on div "scenario_name3" at bounding box center [167, 400] width 94 height 16
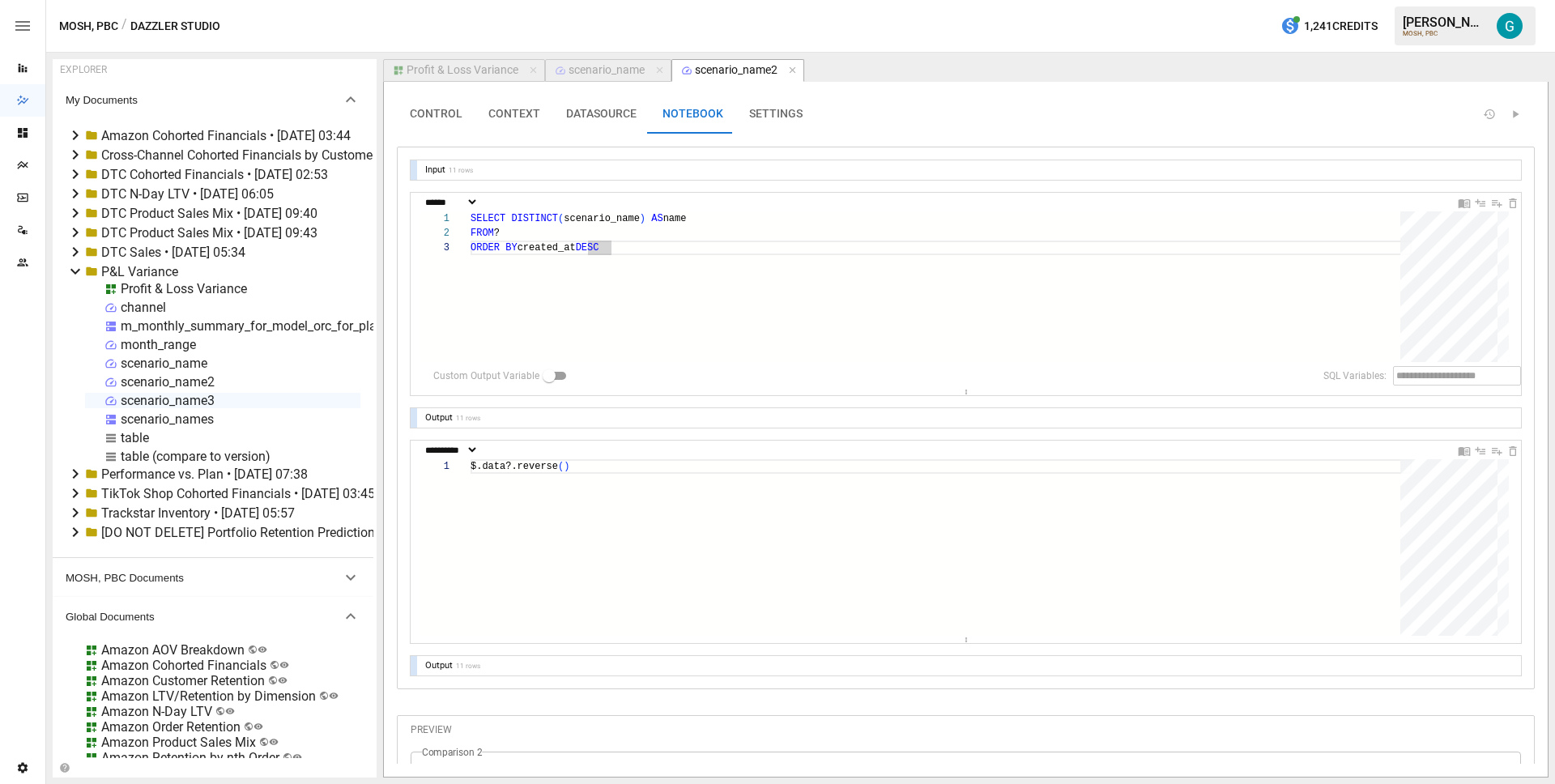
select select "**********"
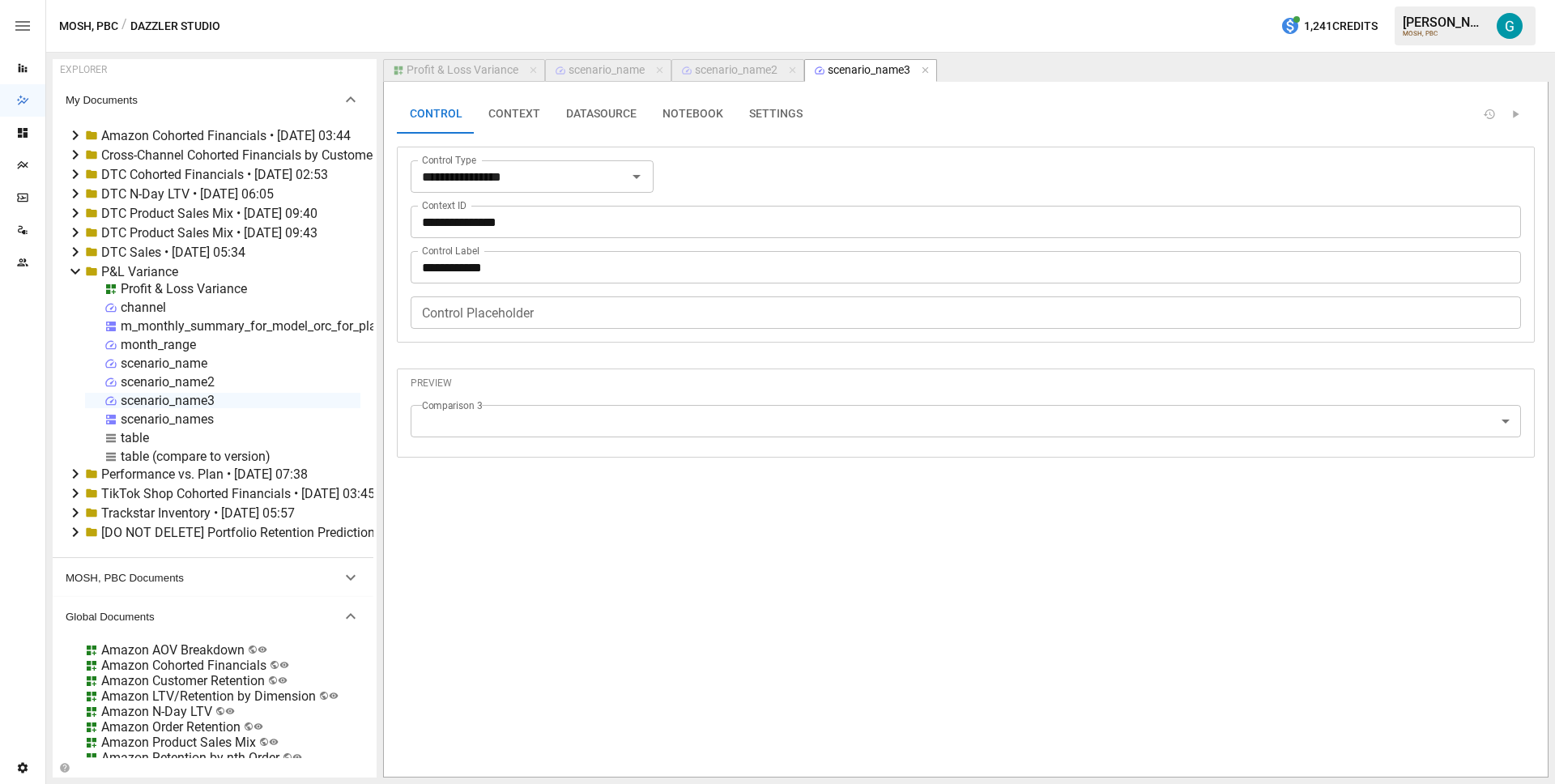
click at [600, 113] on button "DATASOURCE" at bounding box center [601, 114] width 96 height 39
click at [675, 124] on button "NOTEBOOK" at bounding box center [693, 114] width 86 height 39
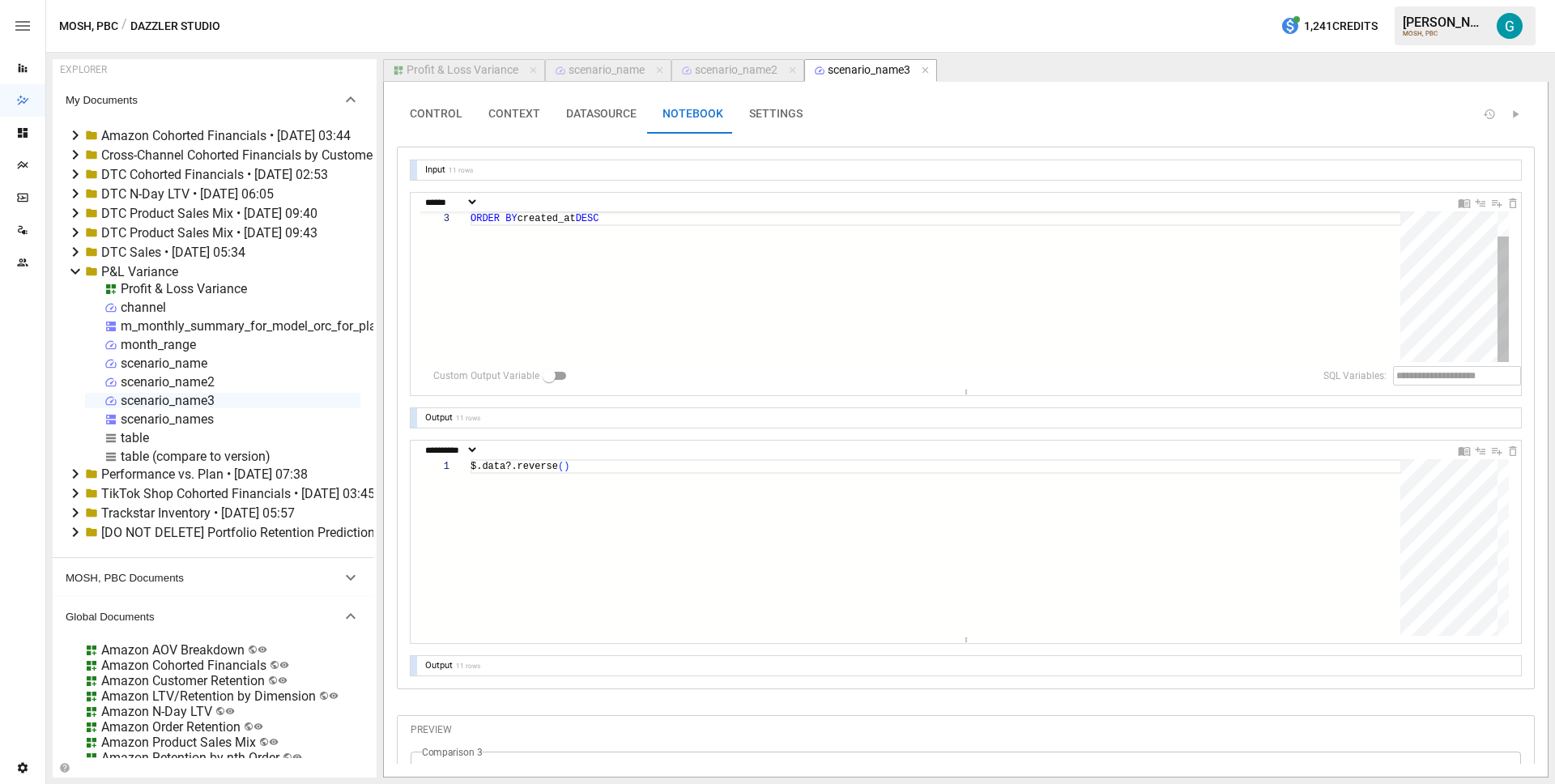
scroll to position [0, 99]
click at [629, 285] on div "ORDER BY created_at DESC" at bounding box center [941, 272] width 941 height 180
click at [720, 72] on div "scenario_name2" at bounding box center [737, 71] width 83 height 15
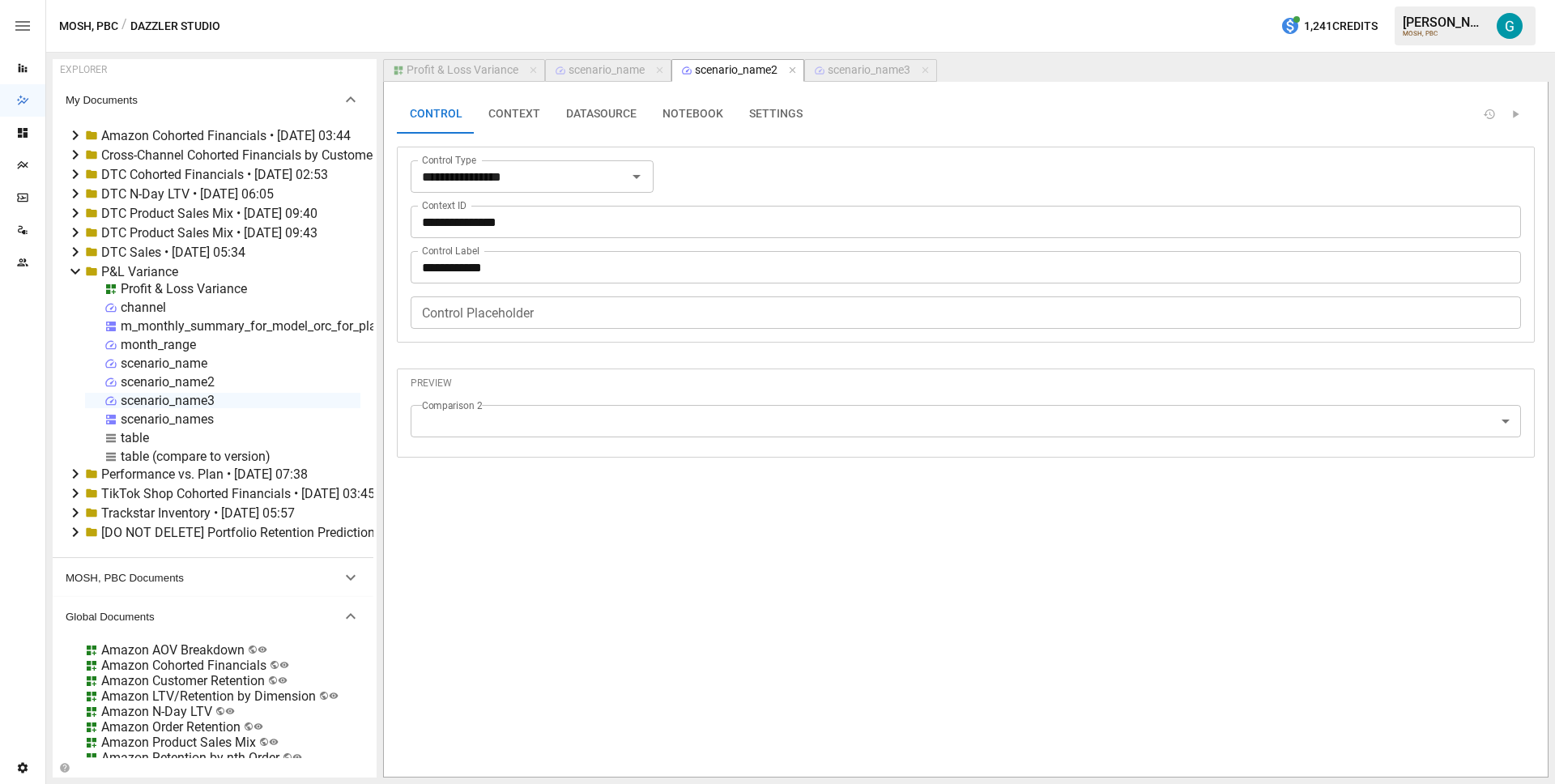
click at [629, 108] on button "DATASOURCE" at bounding box center [601, 114] width 96 height 39
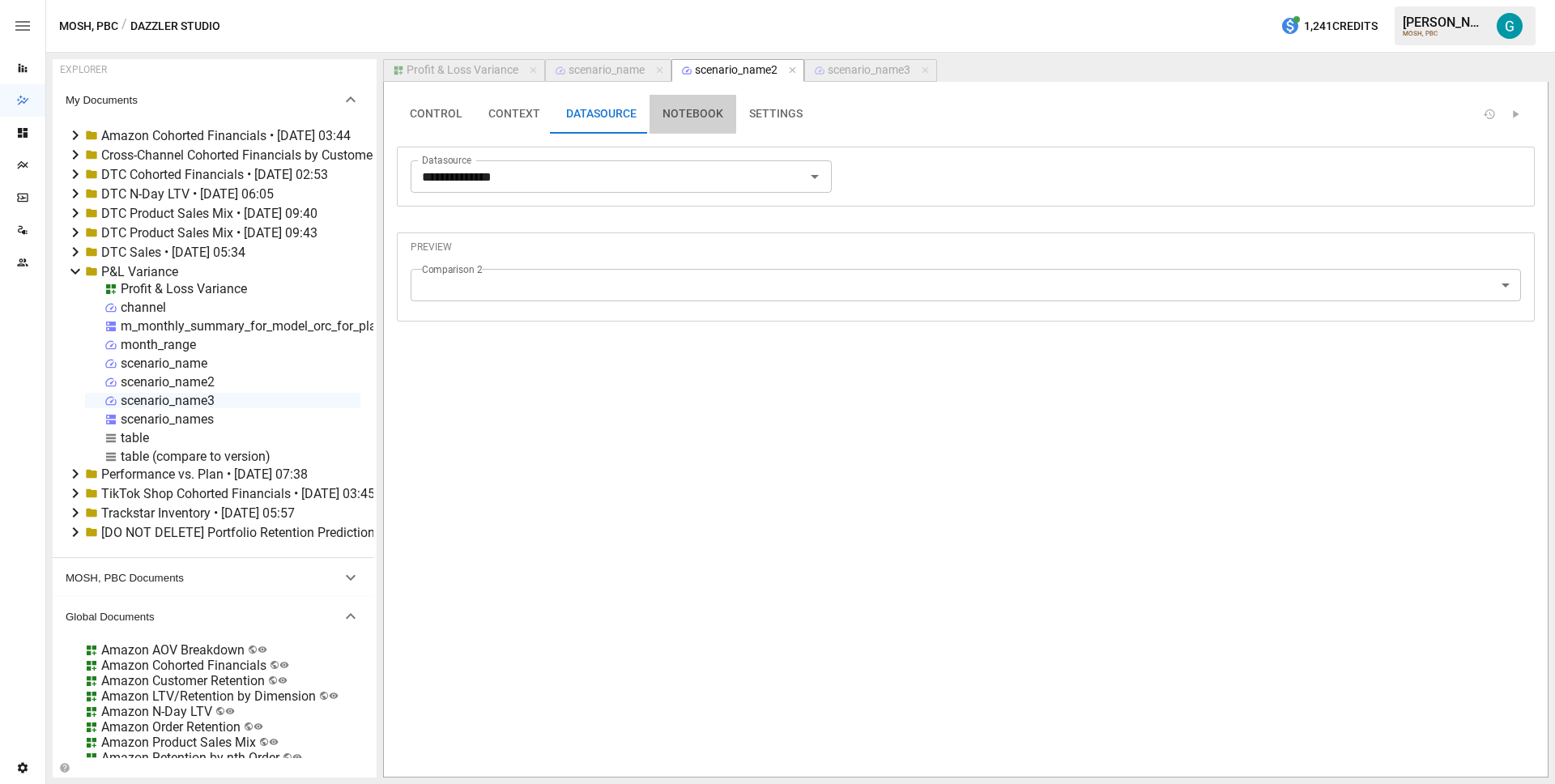
click at [662, 113] on button "NOTEBOOK" at bounding box center [693, 114] width 86 height 39
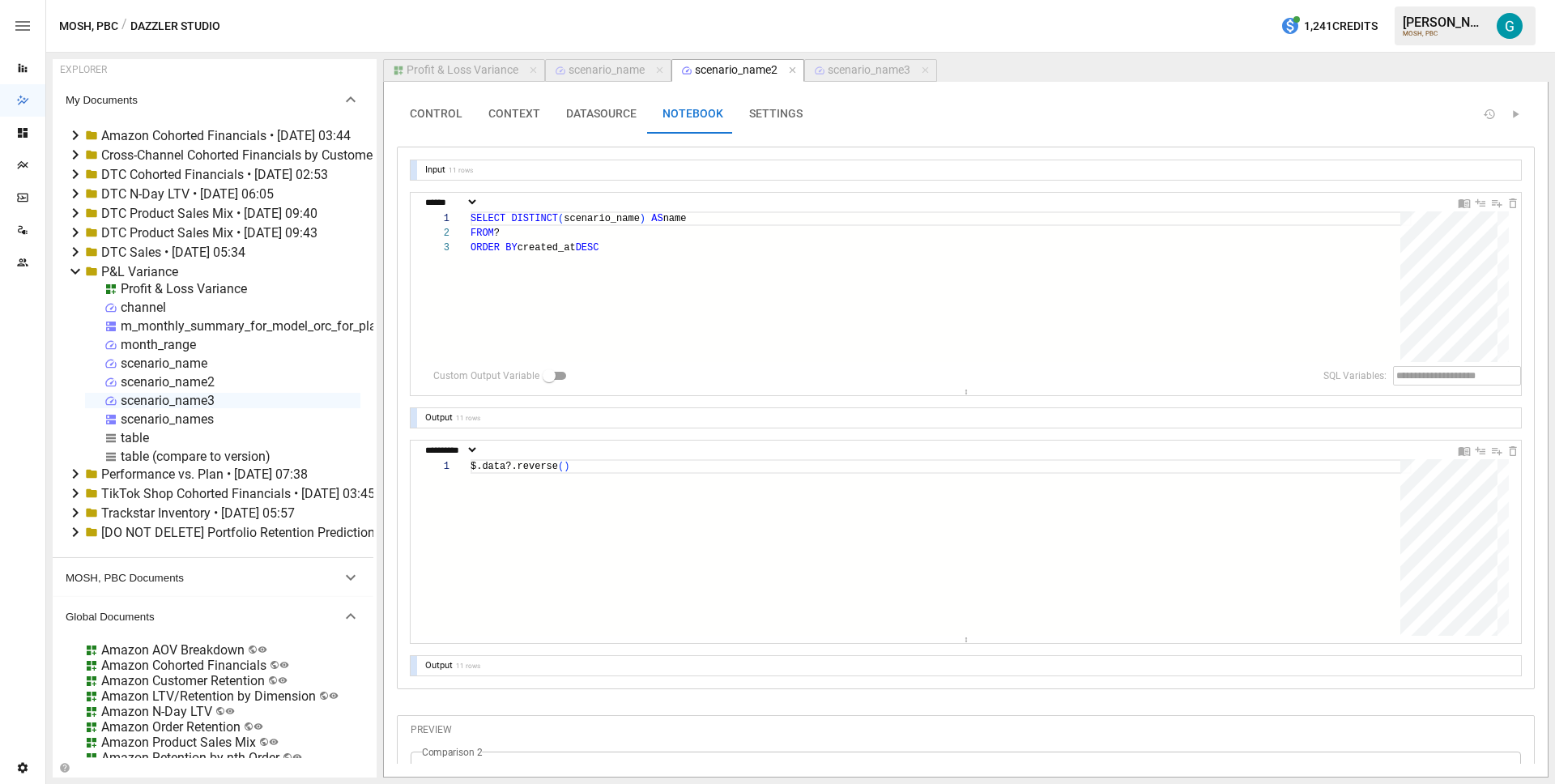
click at [632, 81] on button "scenario_name" at bounding box center [608, 70] width 127 height 23
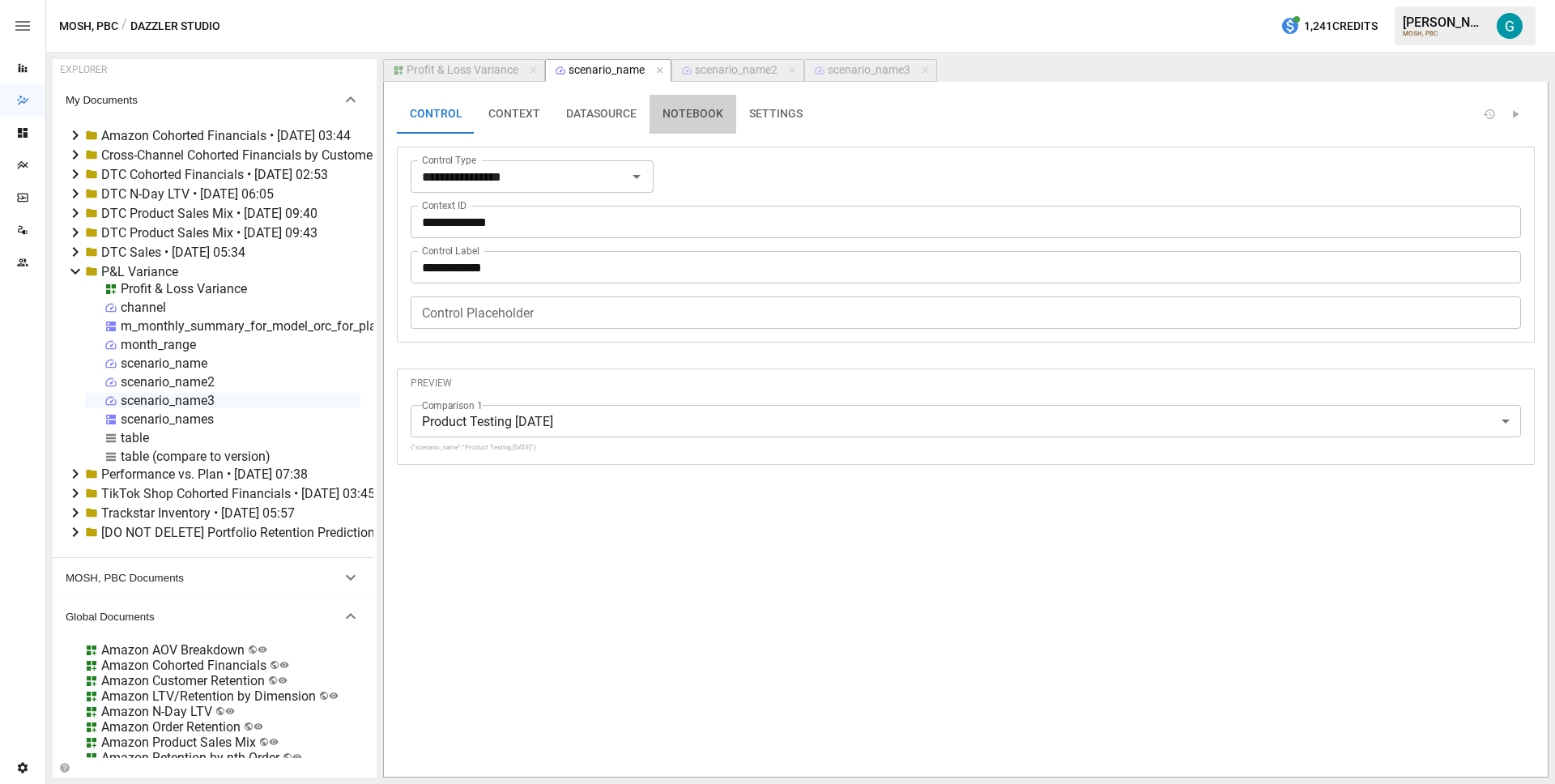
click at [661, 118] on button "NOTEBOOK" at bounding box center [693, 114] width 86 height 39
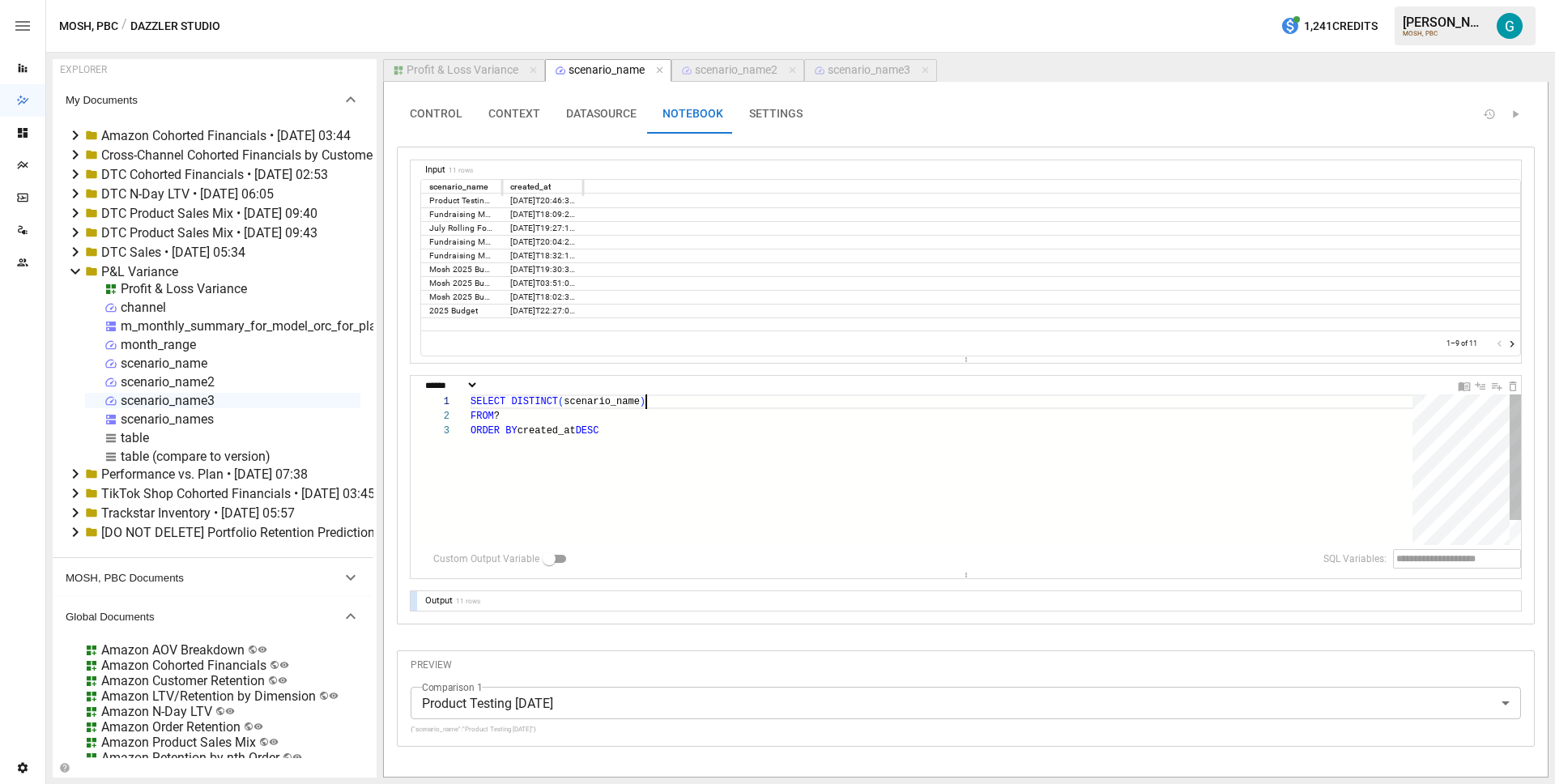
scroll to position [0, 175]
click at [689, 398] on div "SELECT DISTINCT ( scenario_name ) FROM ? ORDER BY created_at DESC" at bounding box center [947, 484] width 953 height 180
click at [713, 73] on div "scenario_name2" at bounding box center [737, 71] width 83 height 15
select select "**********"
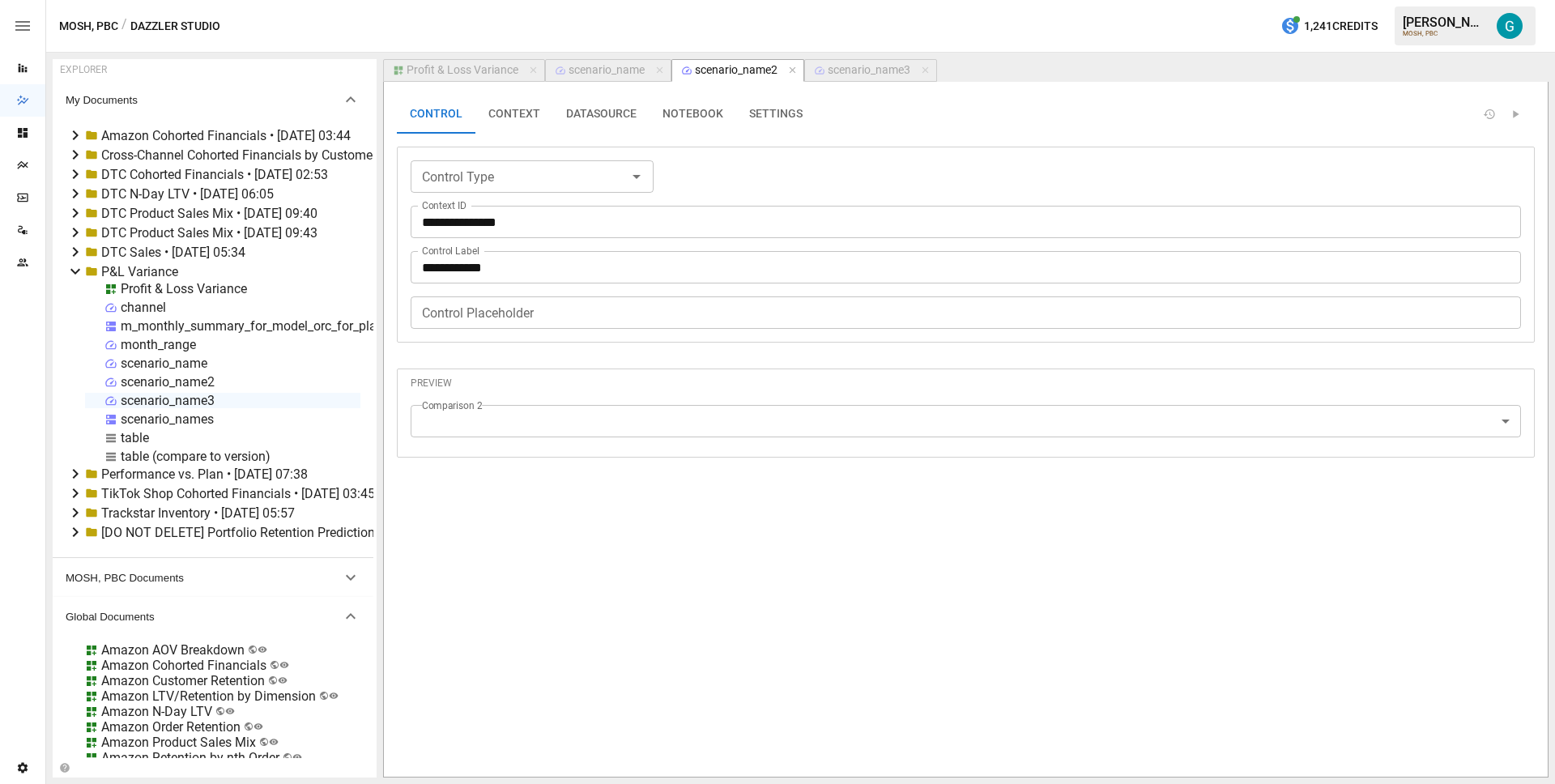
type input "**********"
click at [659, 95] on button "NOTEBOOK" at bounding box center [693, 114] width 86 height 39
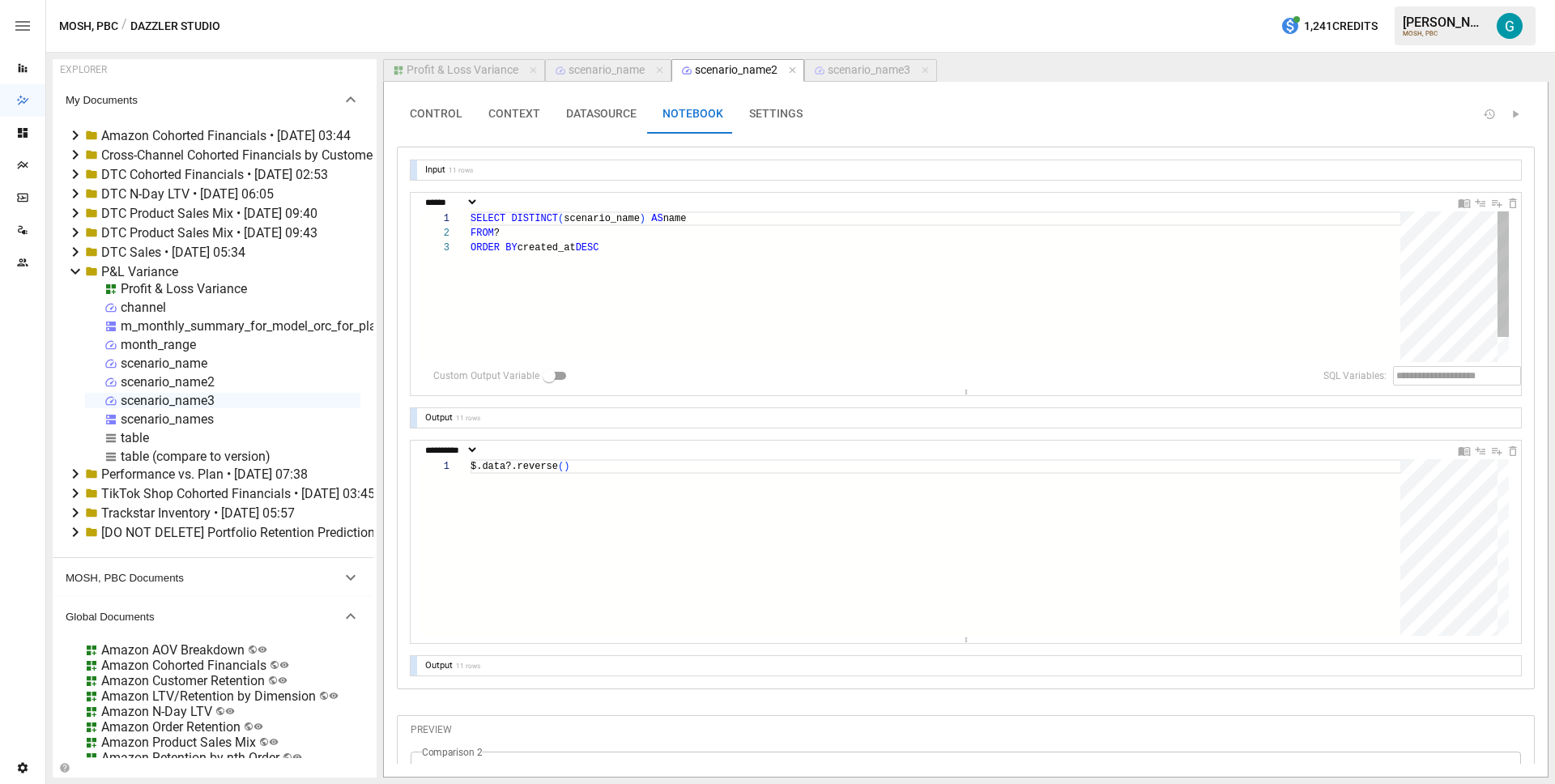
click at [632, 250] on div "SELECT DISTINCT ( scenario_name ) AS name FROM ? ORDER BY created_at DESC" at bounding box center [941, 301] width 941 height 180
type textarea "**********"
click at [418, 666] on div "Output 11 rows" at bounding box center [965, 665] width 1110 height 19
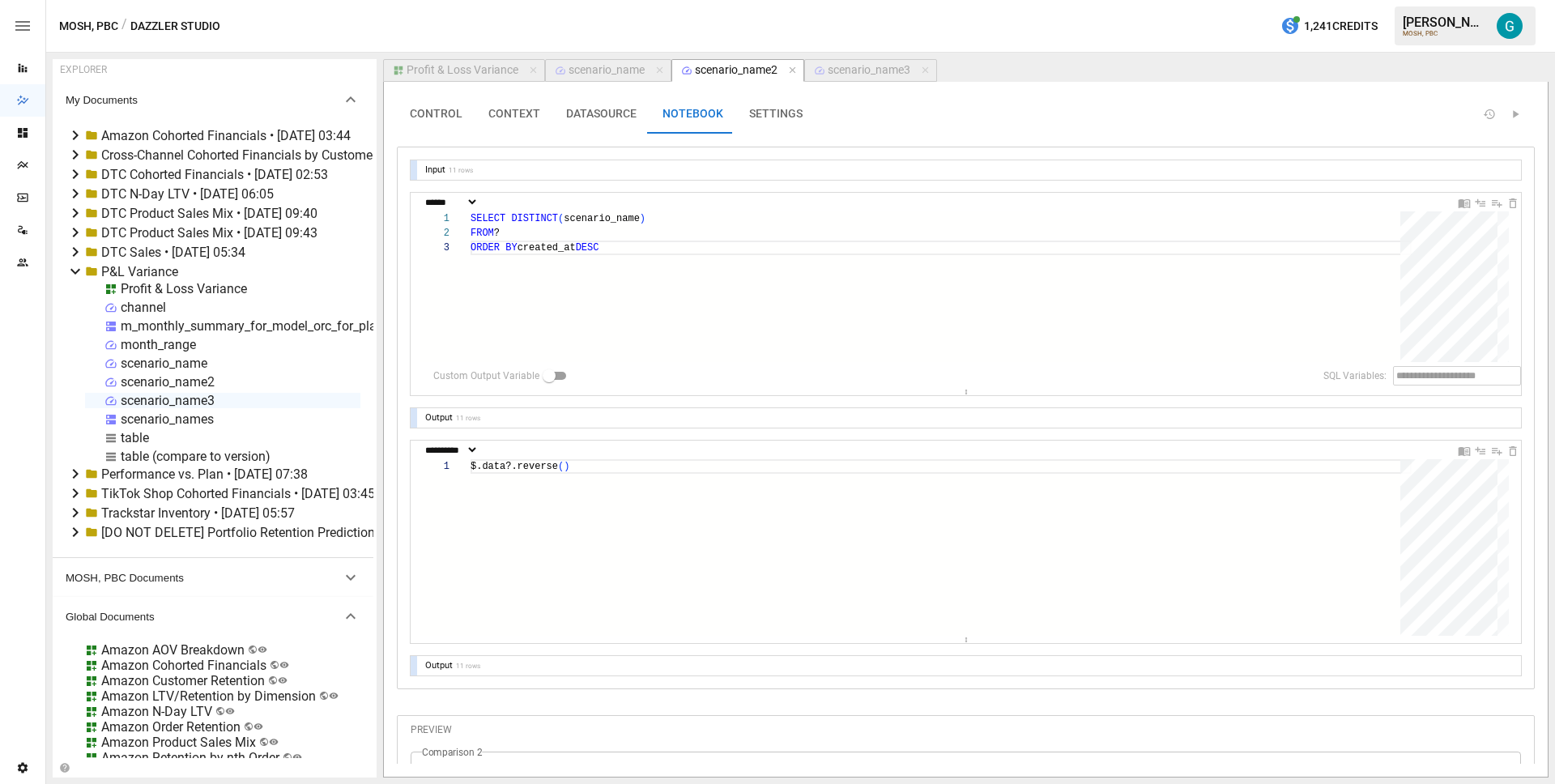
click at [413, 666] on div at bounding box center [413, 665] width 6 height 19
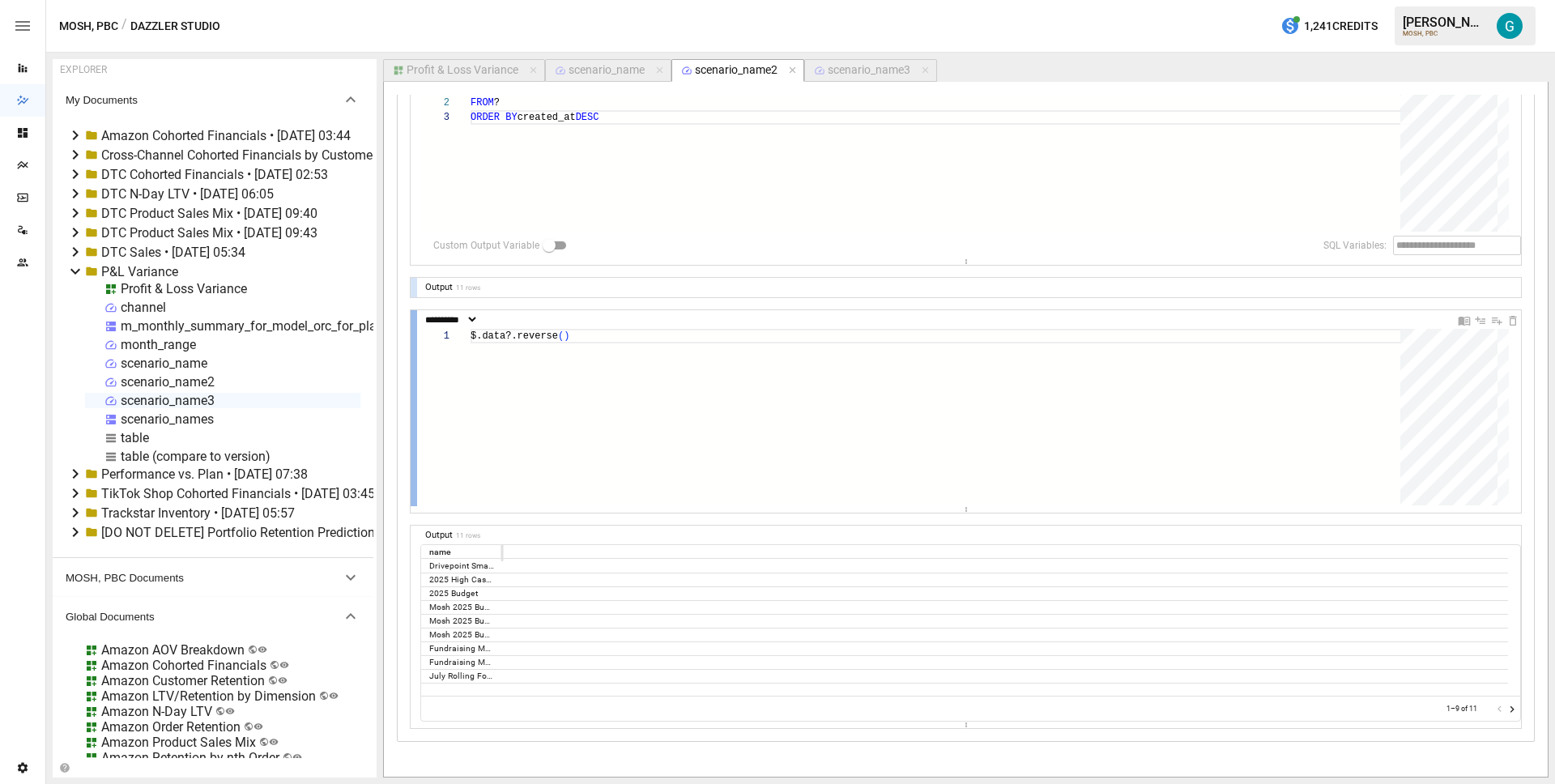
scroll to position [223, 0]
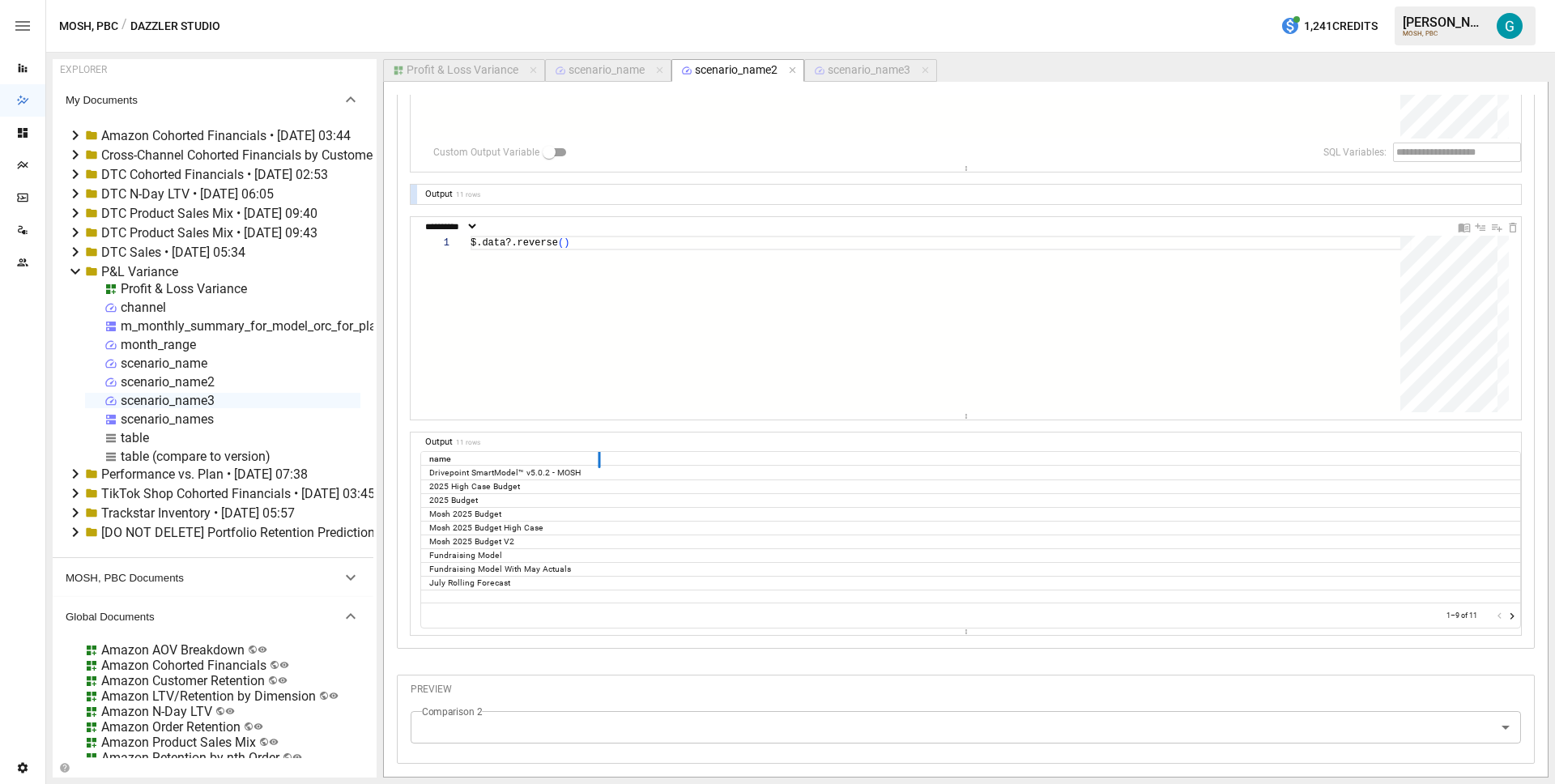
drag, startPoint x: 500, startPoint y: 455, endPoint x: 597, endPoint y: 465, distance: 97.5
click at [597, 465] on div at bounding box center [599, 458] width 8 height 19
click at [1045, 376] on div "$.data?.reverse ( )" at bounding box center [941, 324] width 941 height 176
click at [1510, 226] on icon "Delete Cell" at bounding box center [1514, 228] width 7 height 10
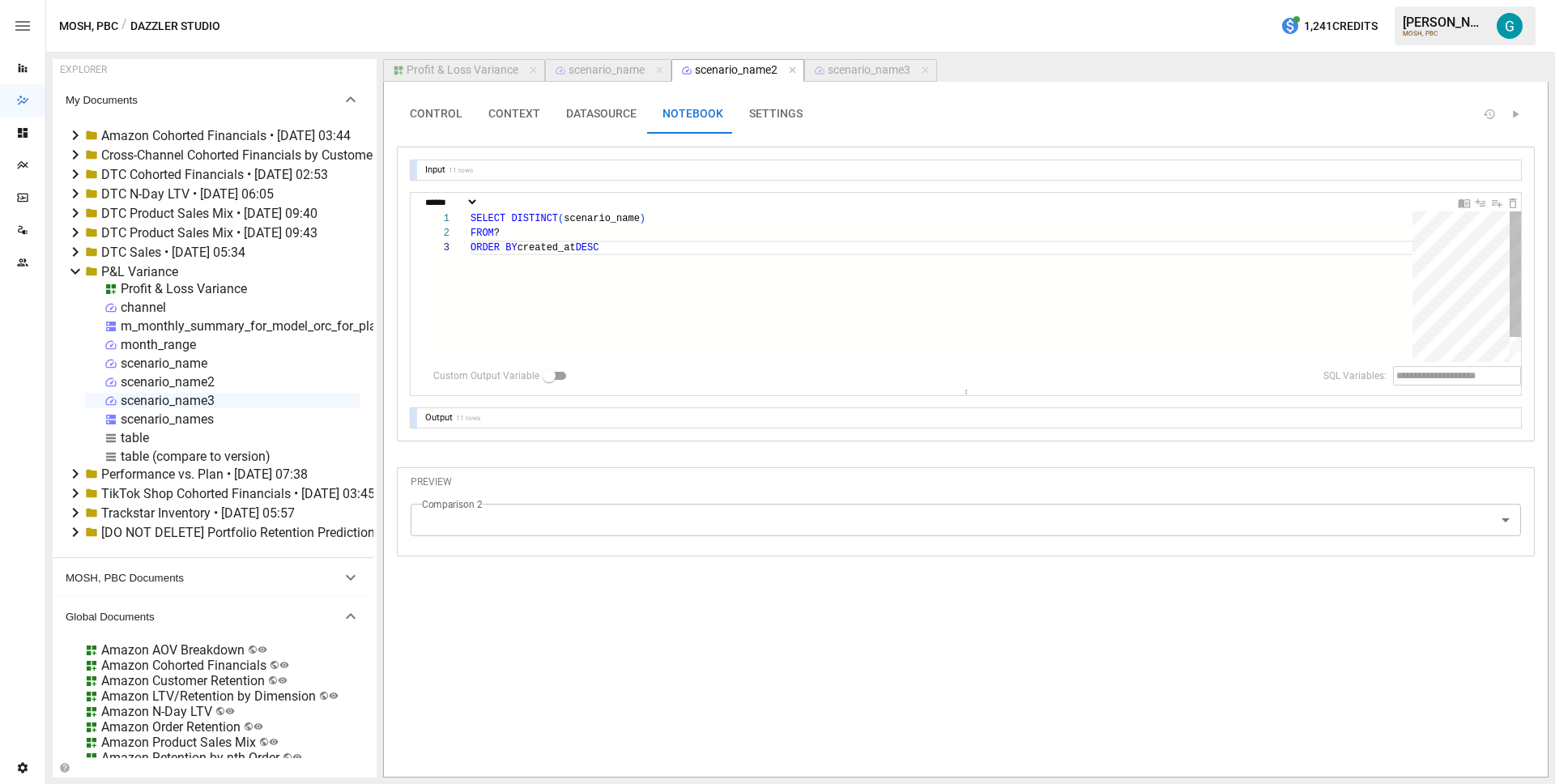
scroll to position [0, 0]
click at [611, 71] on div "scenario_name" at bounding box center [606, 71] width 76 height 15
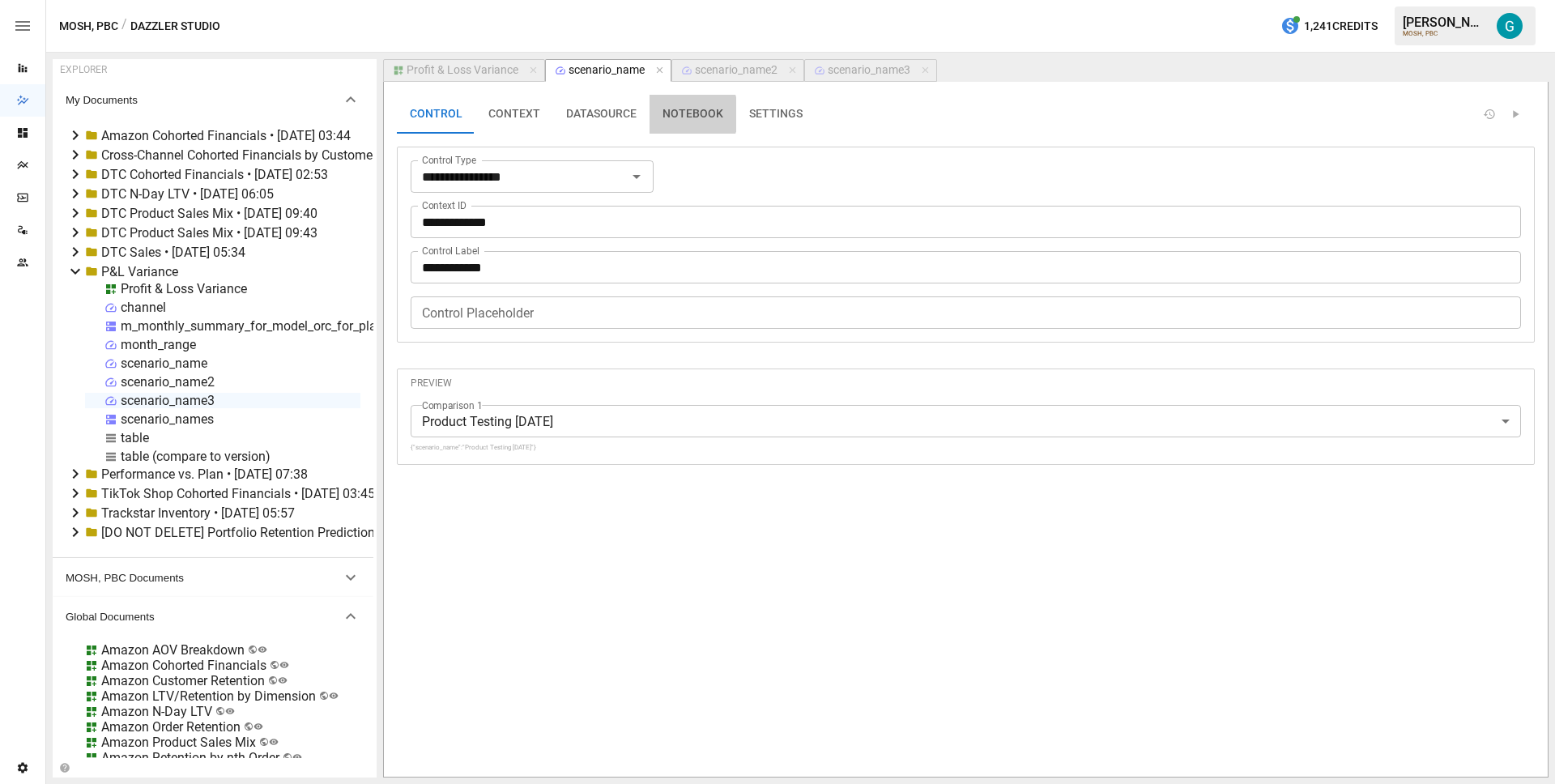
click at [675, 113] on button "NOTEBOOK" at bounding box center [693, 114] width 86 height 39
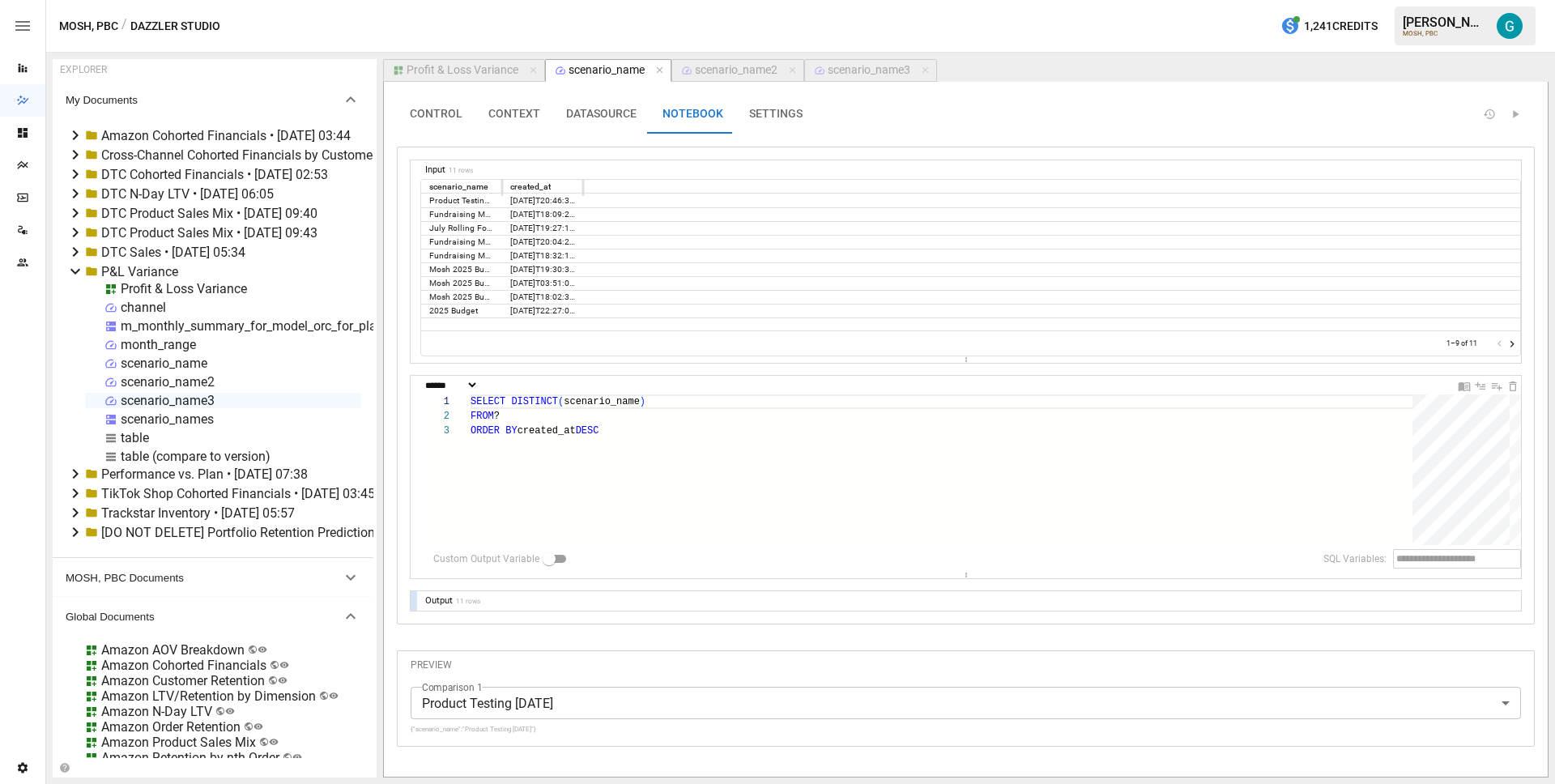
click at [871, 66] on div "scenario_name3" at bounding box center [869, 71] width 83 height 15
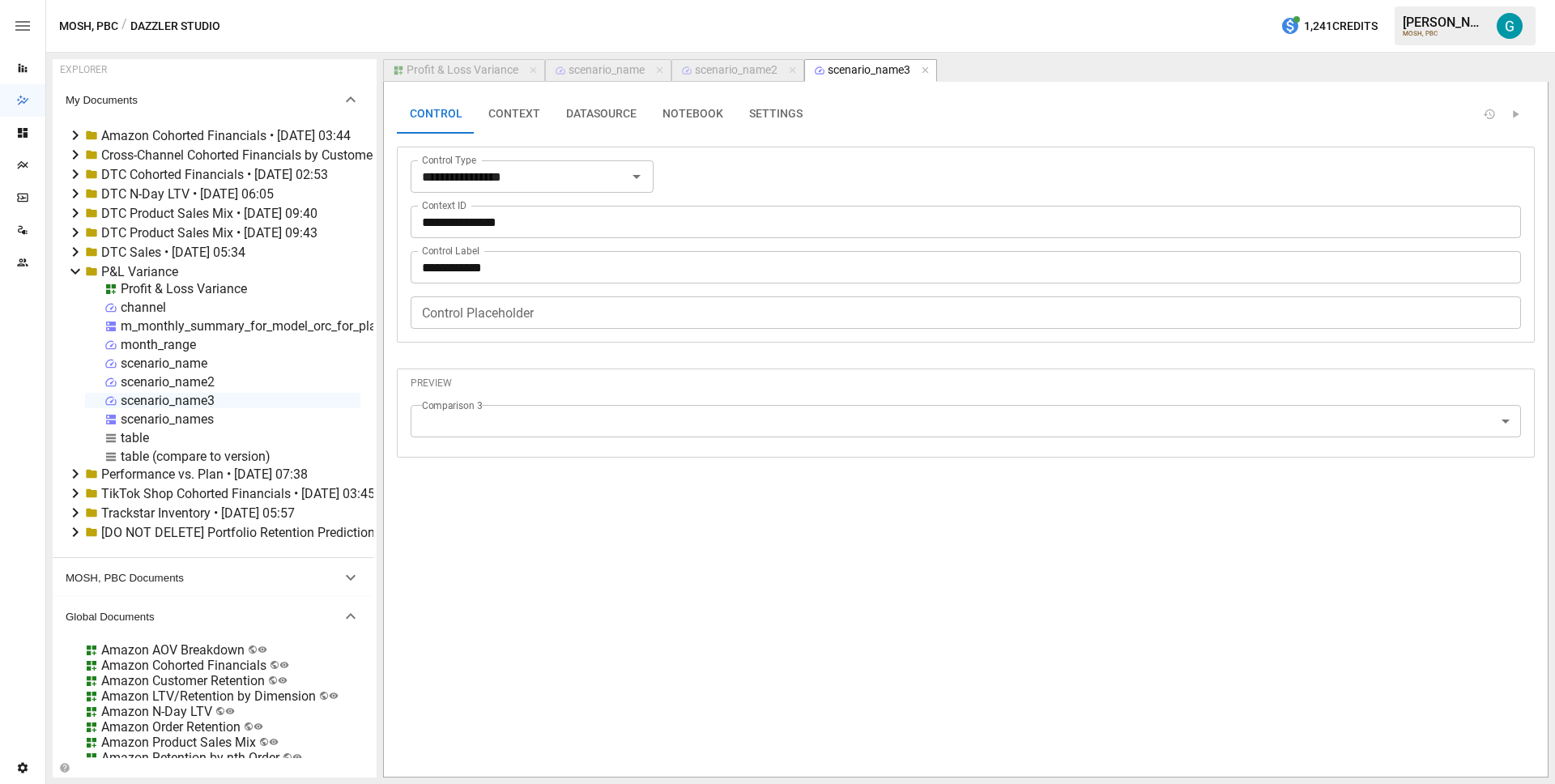
click at [643, 113] on button "DATASOURCE" at bounding box center [601, 114] width 96 height 39
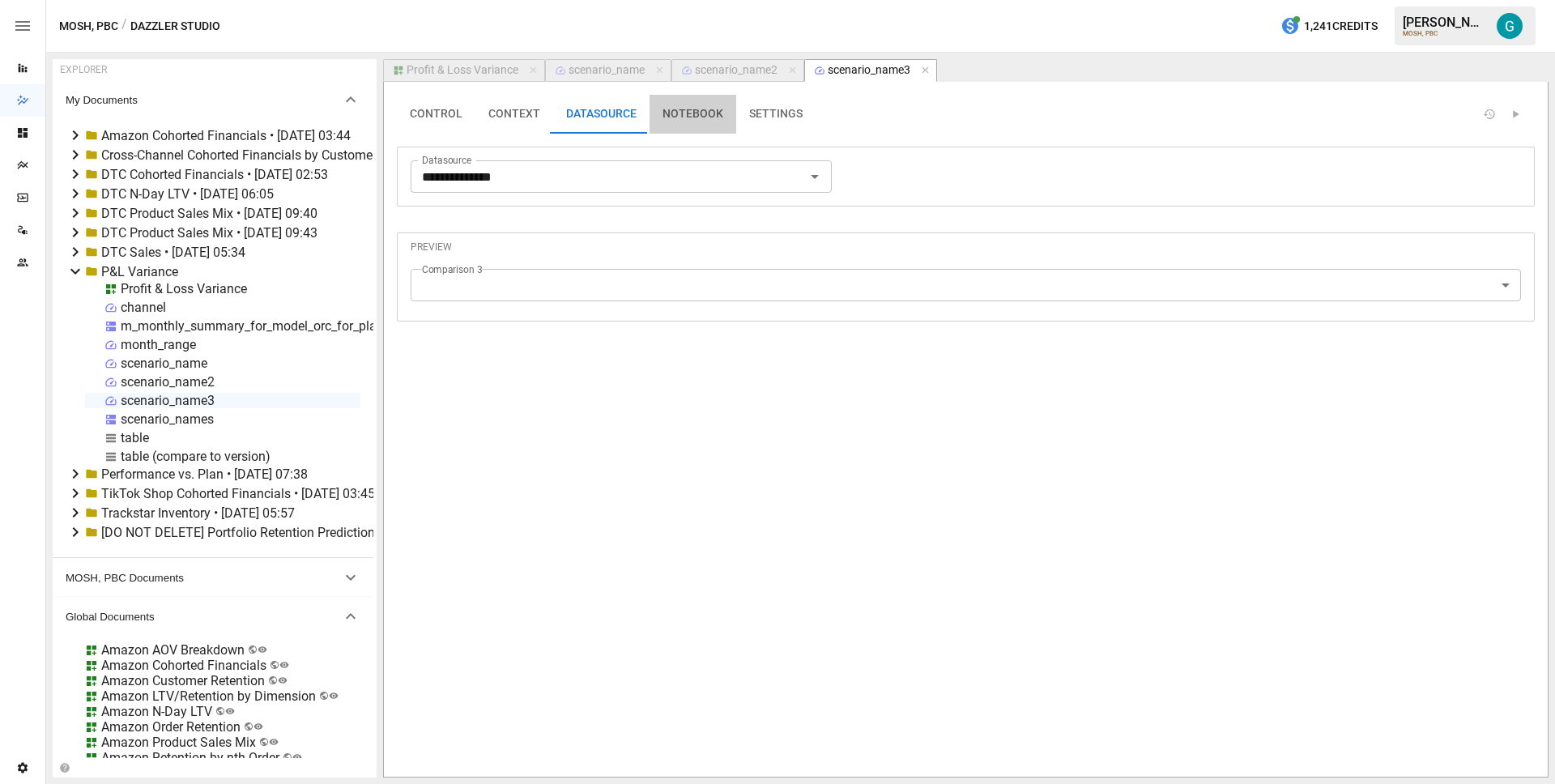
click at [676, 113] on button "NOTEBOOK" at bounding box center [693, 114] width 86 height 39
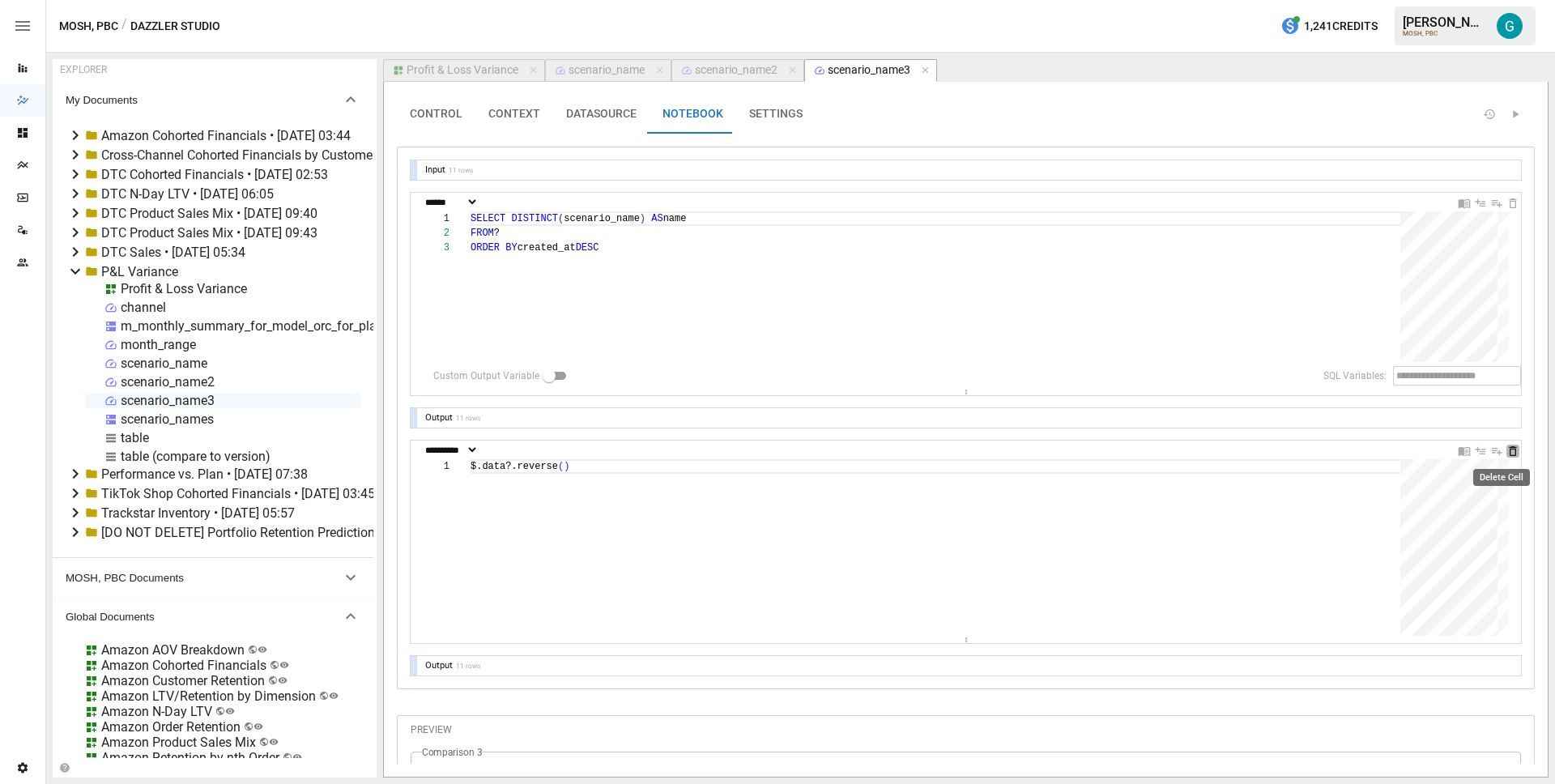
click at [1506, 450] on icon "Delete Cell" at bounding box center [1513, 451] width 13 height 13
click at [537, 599] on div "**********" at bounding box center [965, 429] width 1138 height 668
click at [895, 277] on div "SELECT DISTINCT ( scenario_name ) AS name FROM ? ORDER BY created_at DESC" at bounding box center [947, 301] width 953 height 180
click at [454, 68] on div "Profit & Loss Variance" at bounding box center [463, 71] width 112 height 15
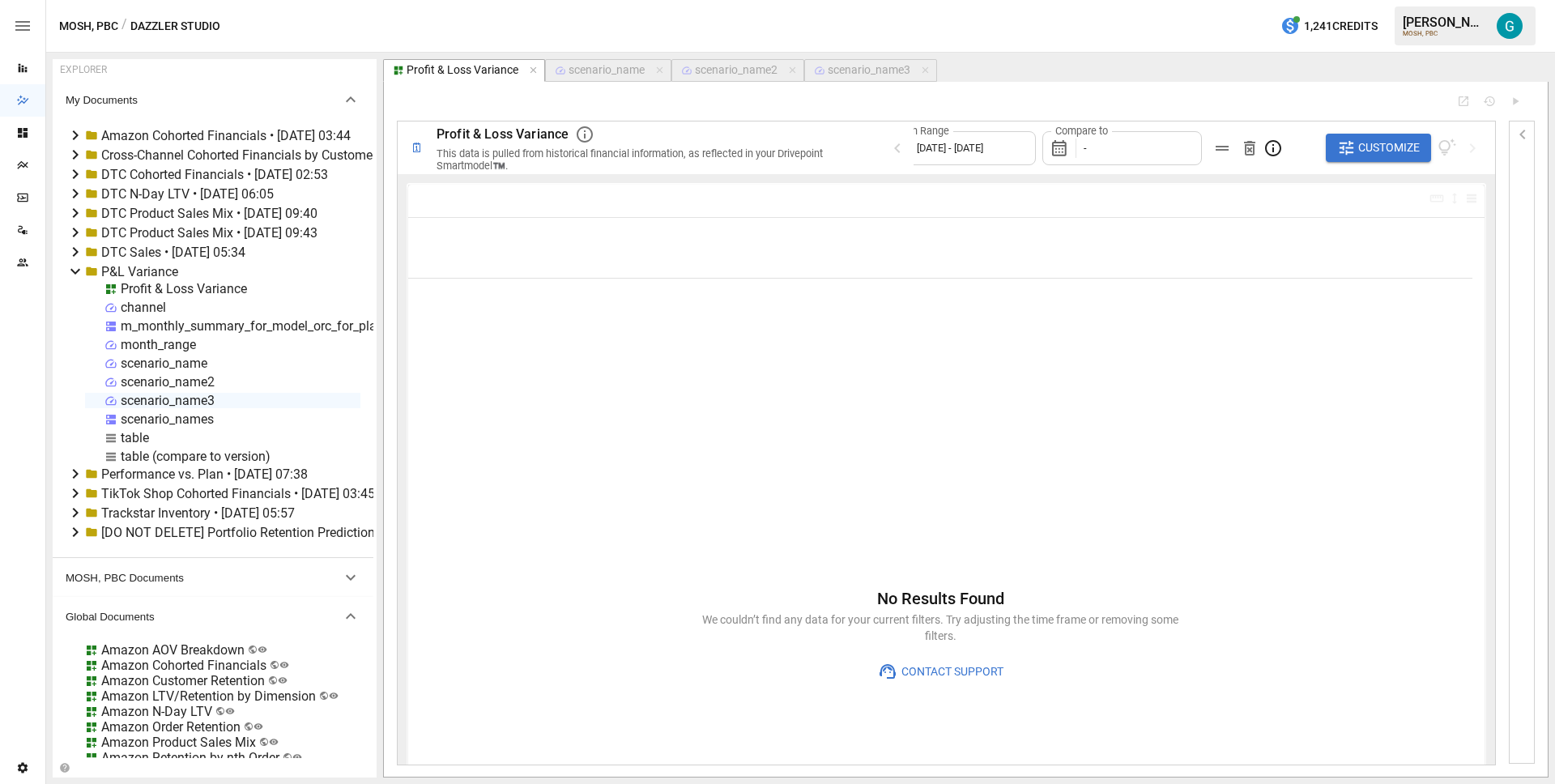
type input "**********"
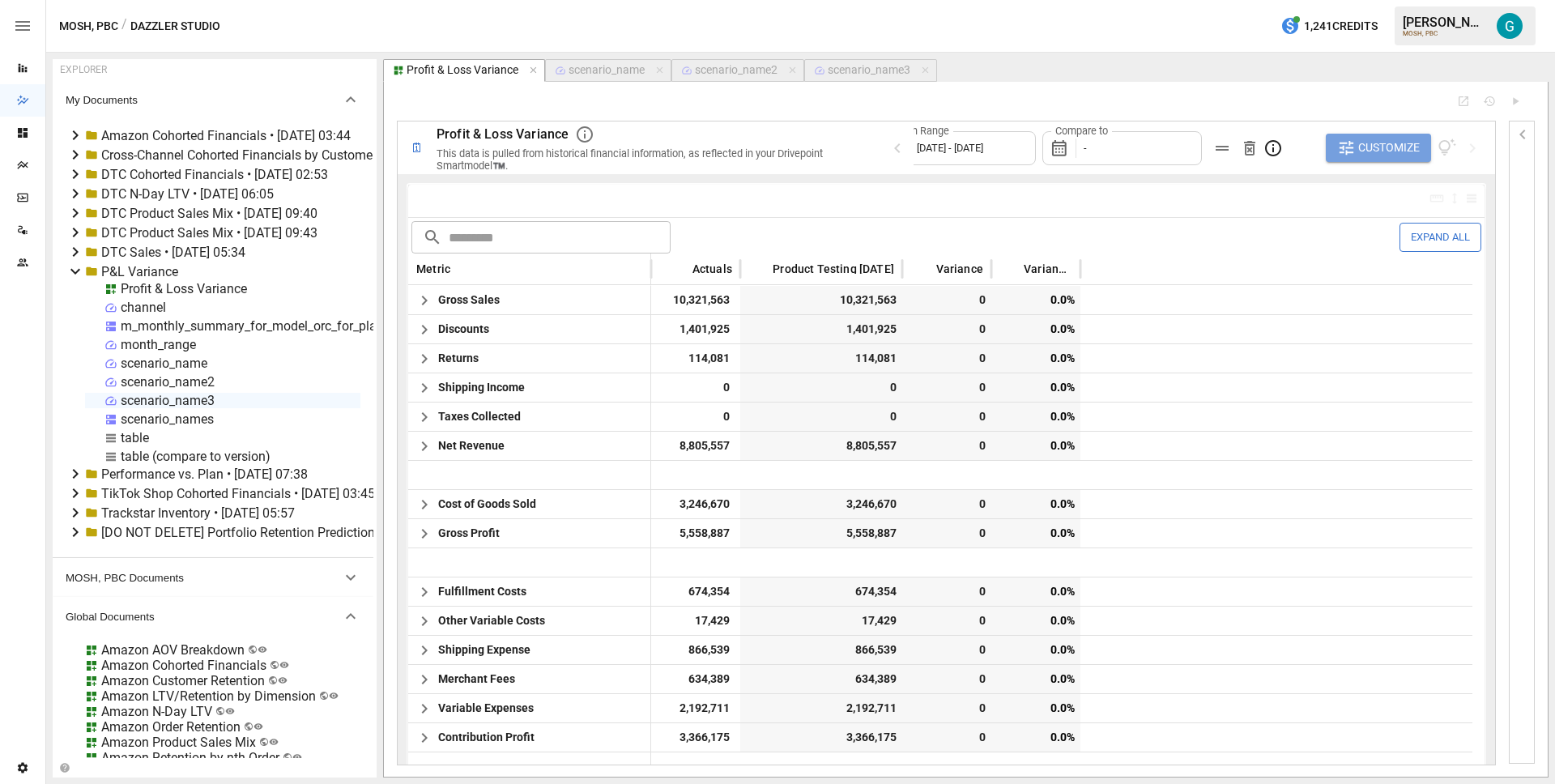
click at [1408, 147] on span "Customize" at bounding box center [1389, 148] width 62 height 20
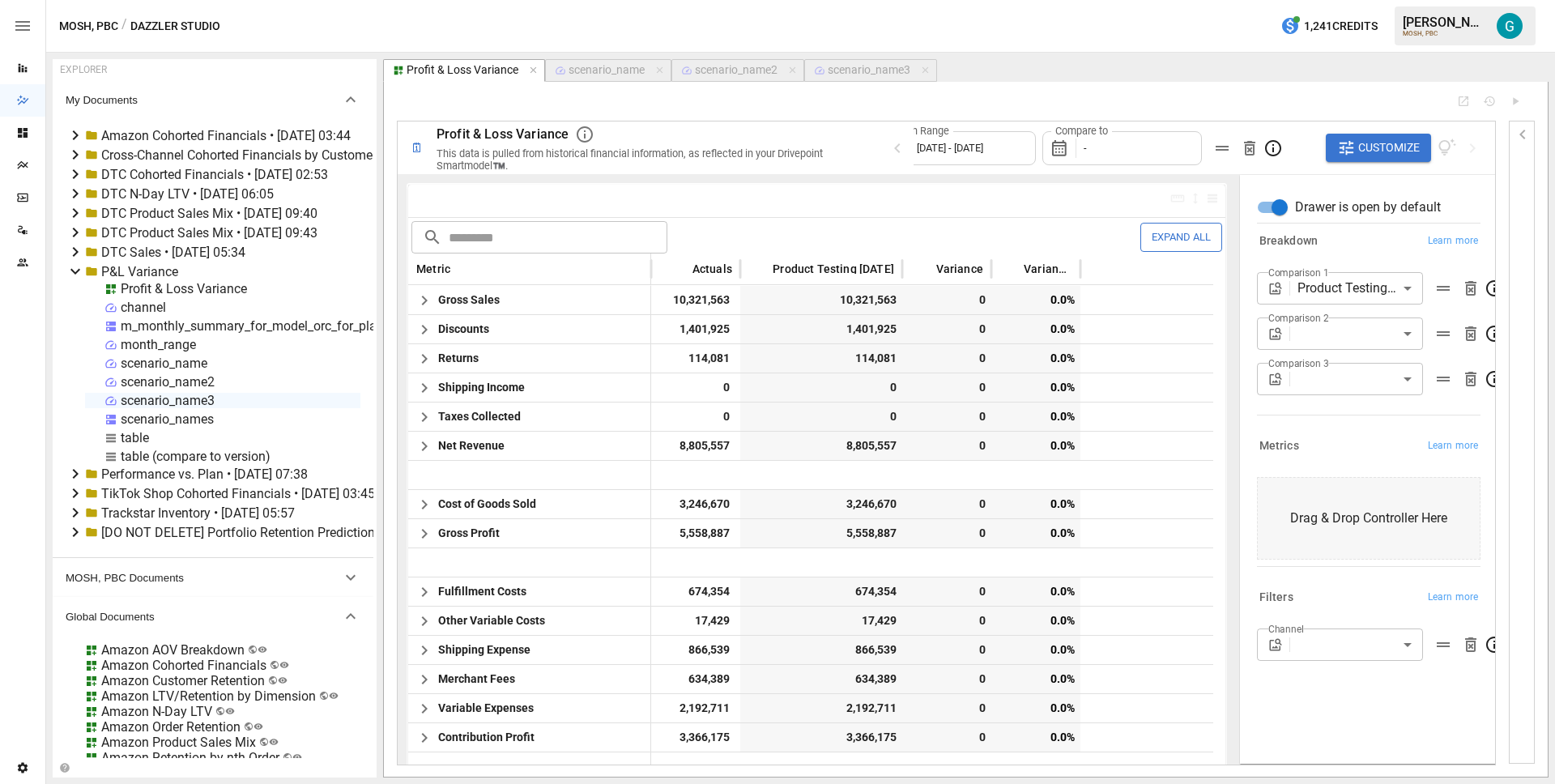
click at [1350, 0] on body "Reports Dazzler Studio Dashboards Plans SmartModel ™ Data Sources Team Settings…" at bounding box center [777, 0] width 1555 height 0
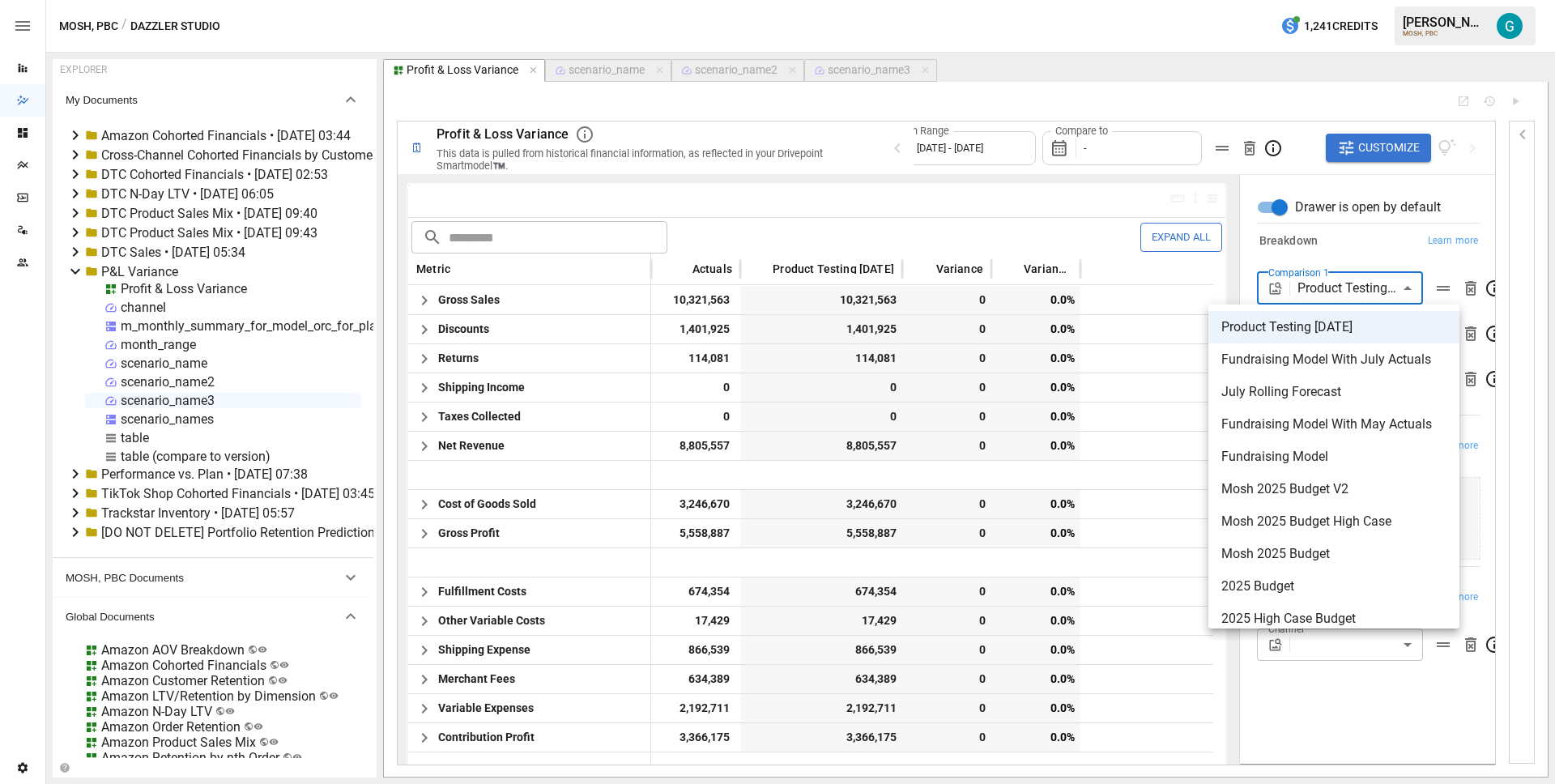
click at [1360, 243] on div at bounding box center [777, 392] width 1555 height 784
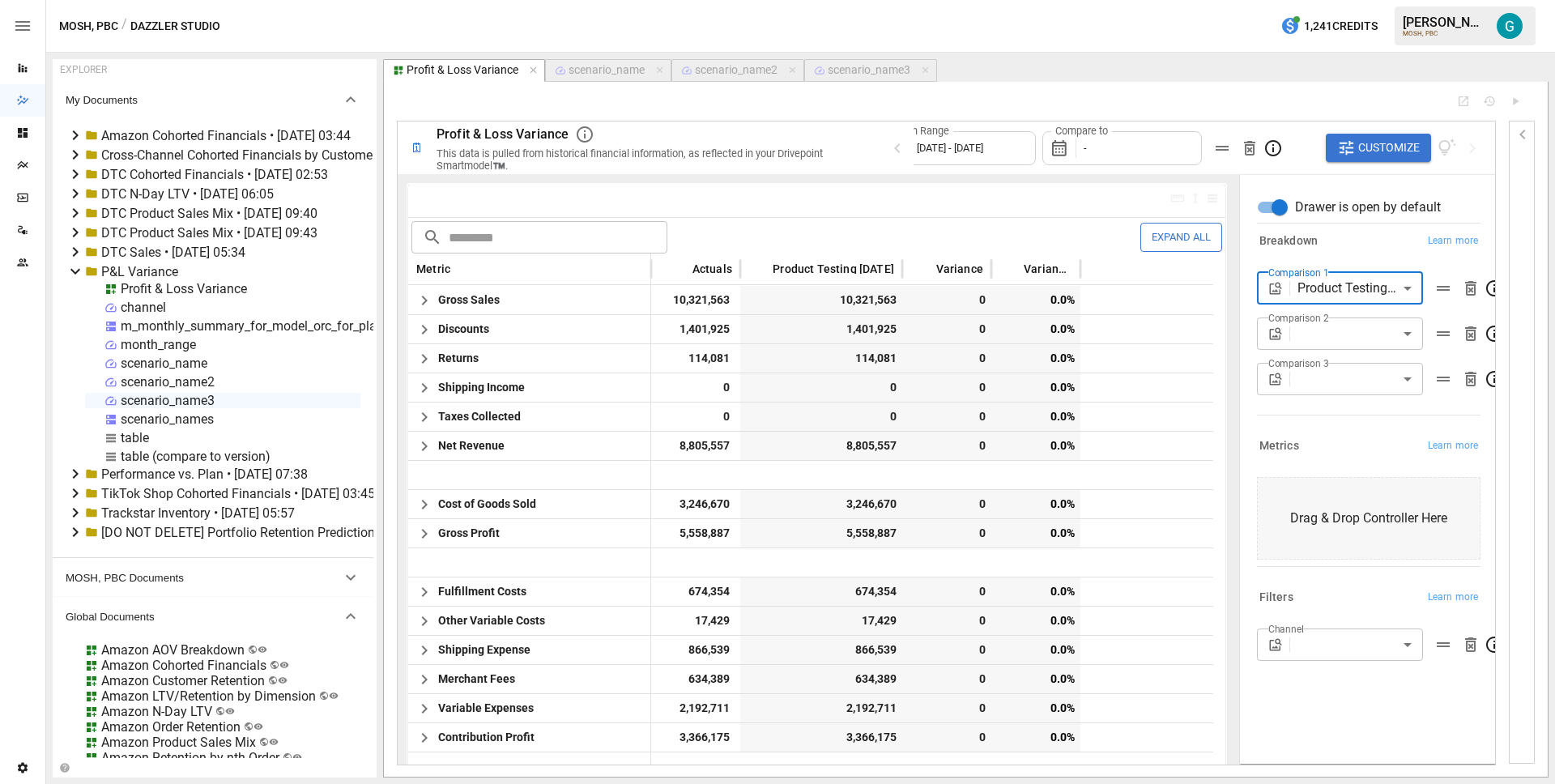
click at [1367, 0] on body "Reports Dazzler Studio Dashboards Plans SmartModel ™ Data Sources Team Settings…" at bounding box center [777, 0] width 1555 height 0
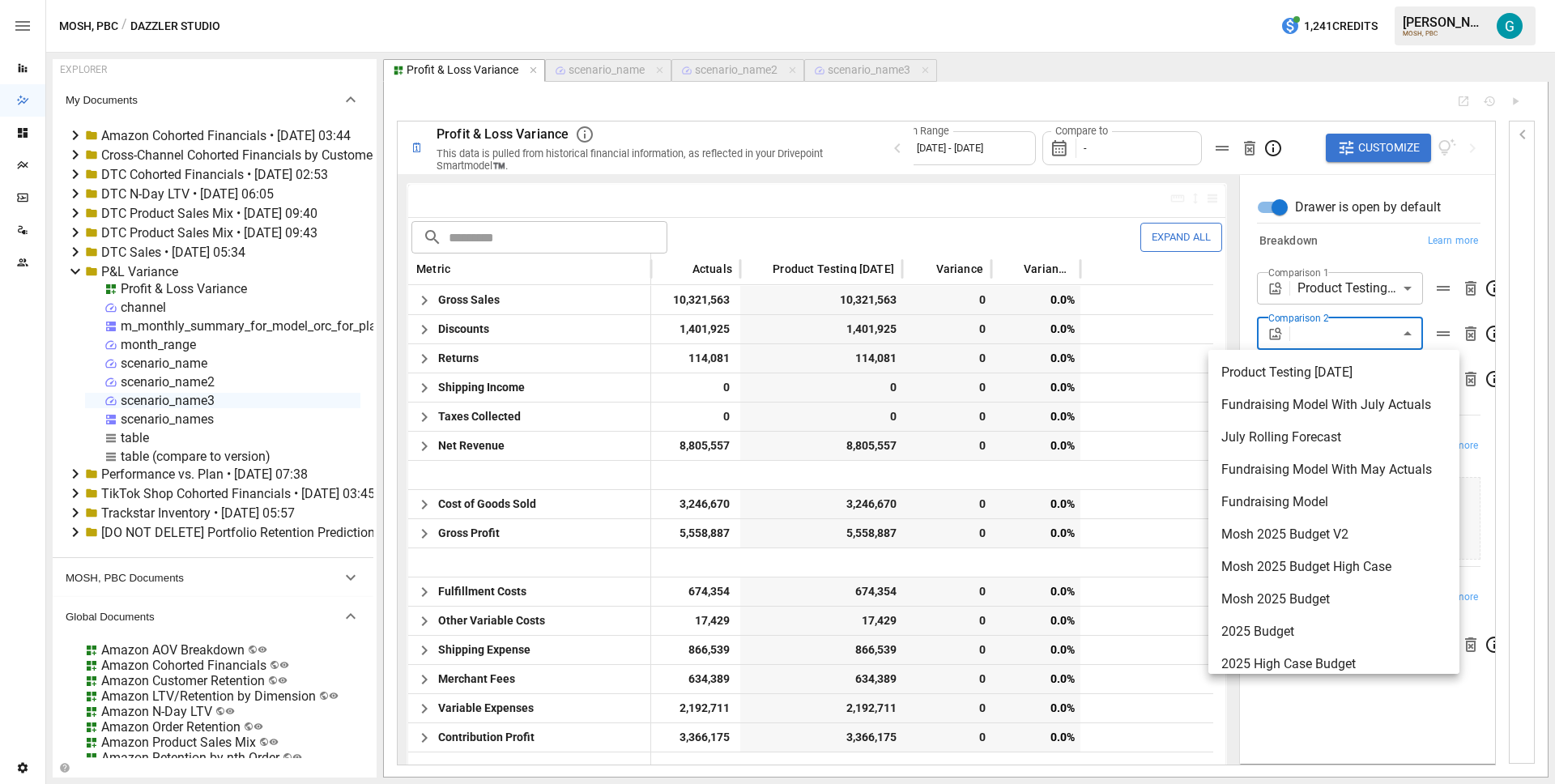
click at [1370, 220] on div at bounding box center [777, 392] width 1555 height 784
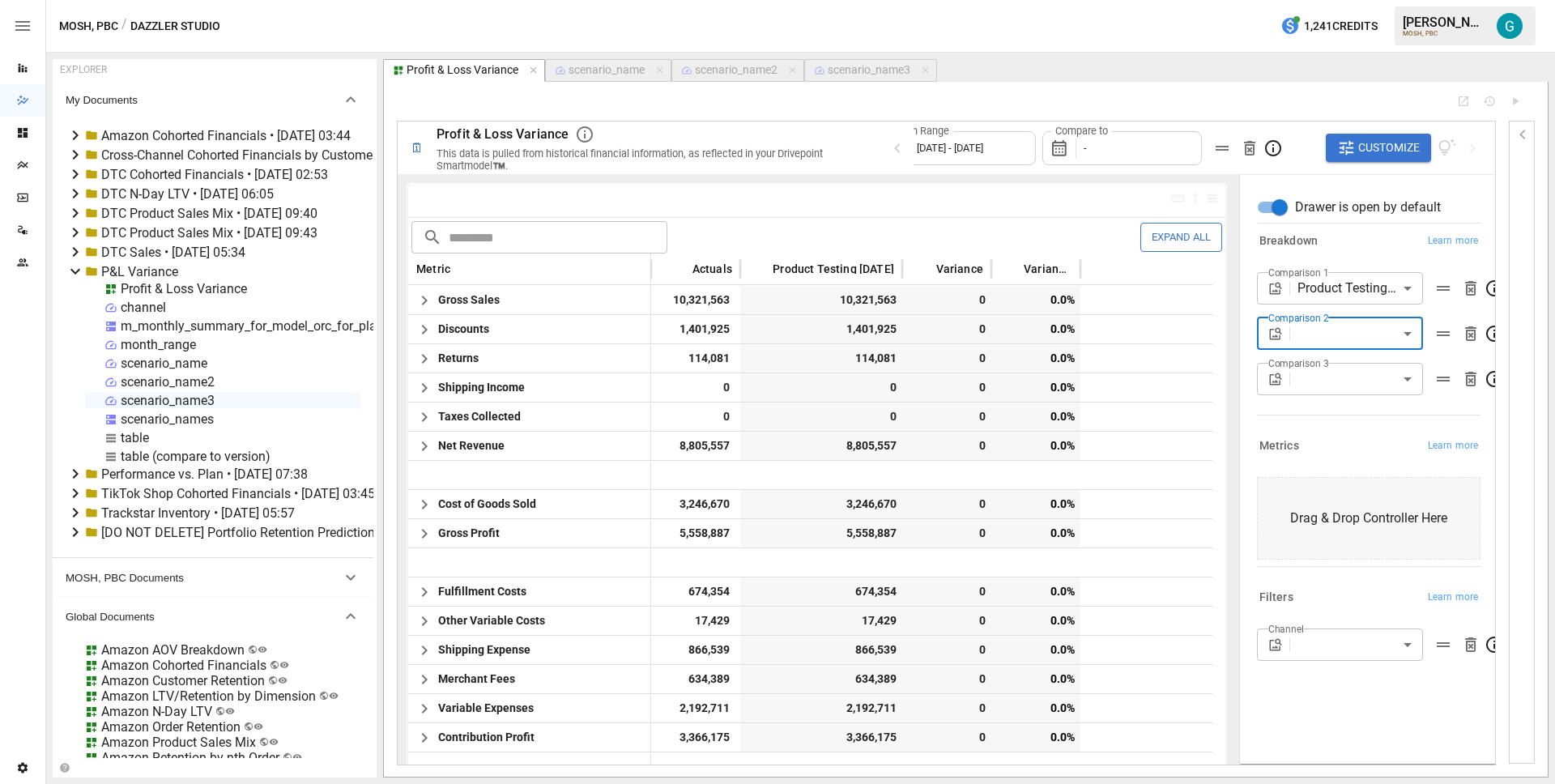
click at [1359, 0] on body "Reports Dazzler Studio Dashboards Plans SmartModel ™ Data Sources Team Settings…" at bounding box center [777, 0] width 1555 height 0
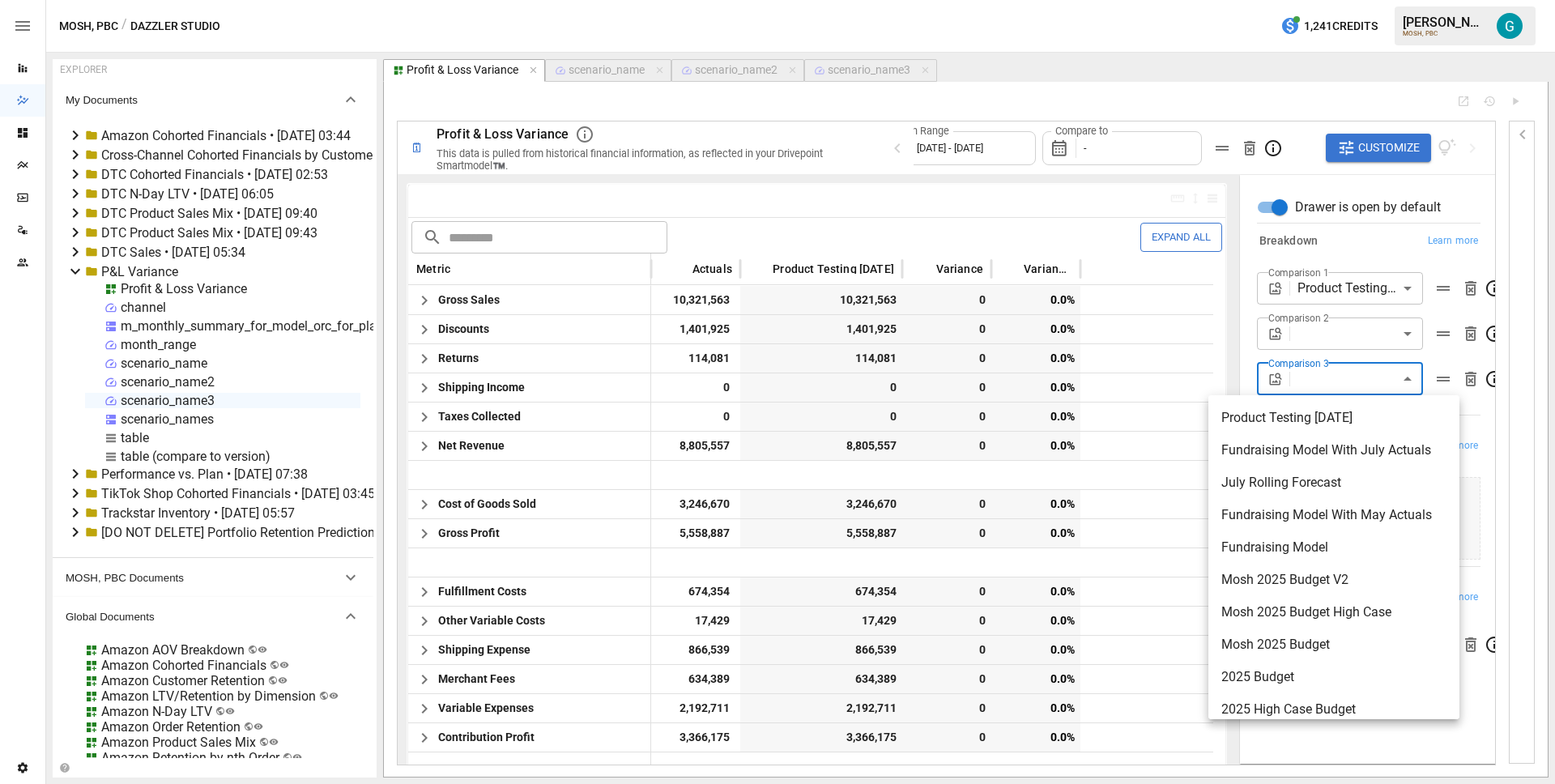
click at [1348, 235] on div at bounding box center [777, 392] width 1555 height 784
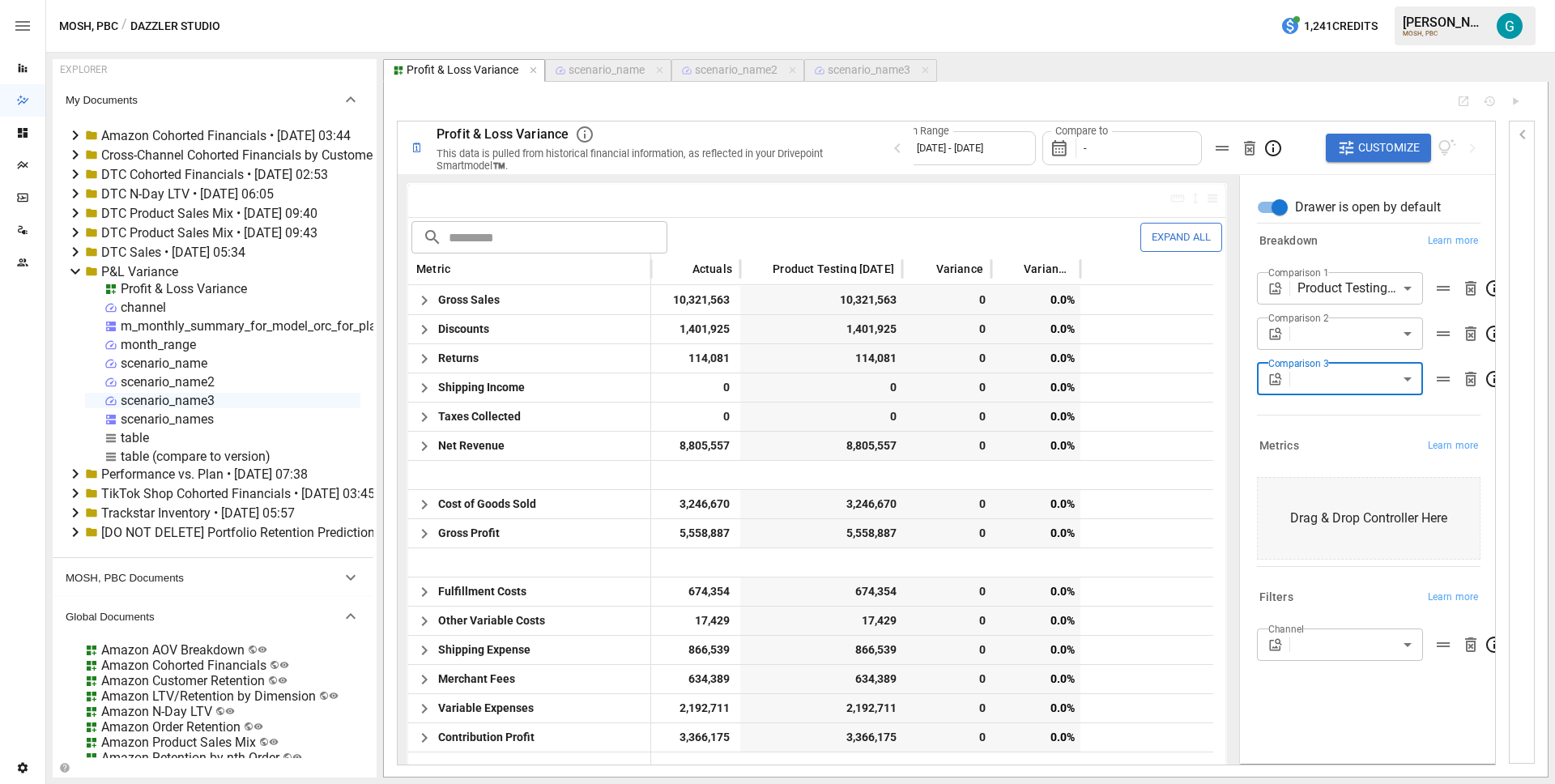
click at [1363, 0] on body "Reports Dazzler Studio Dashboards Plans SmartModel ™ Data Sources Team Settings…" at bounding box center [777, 0] width 1555 height 0
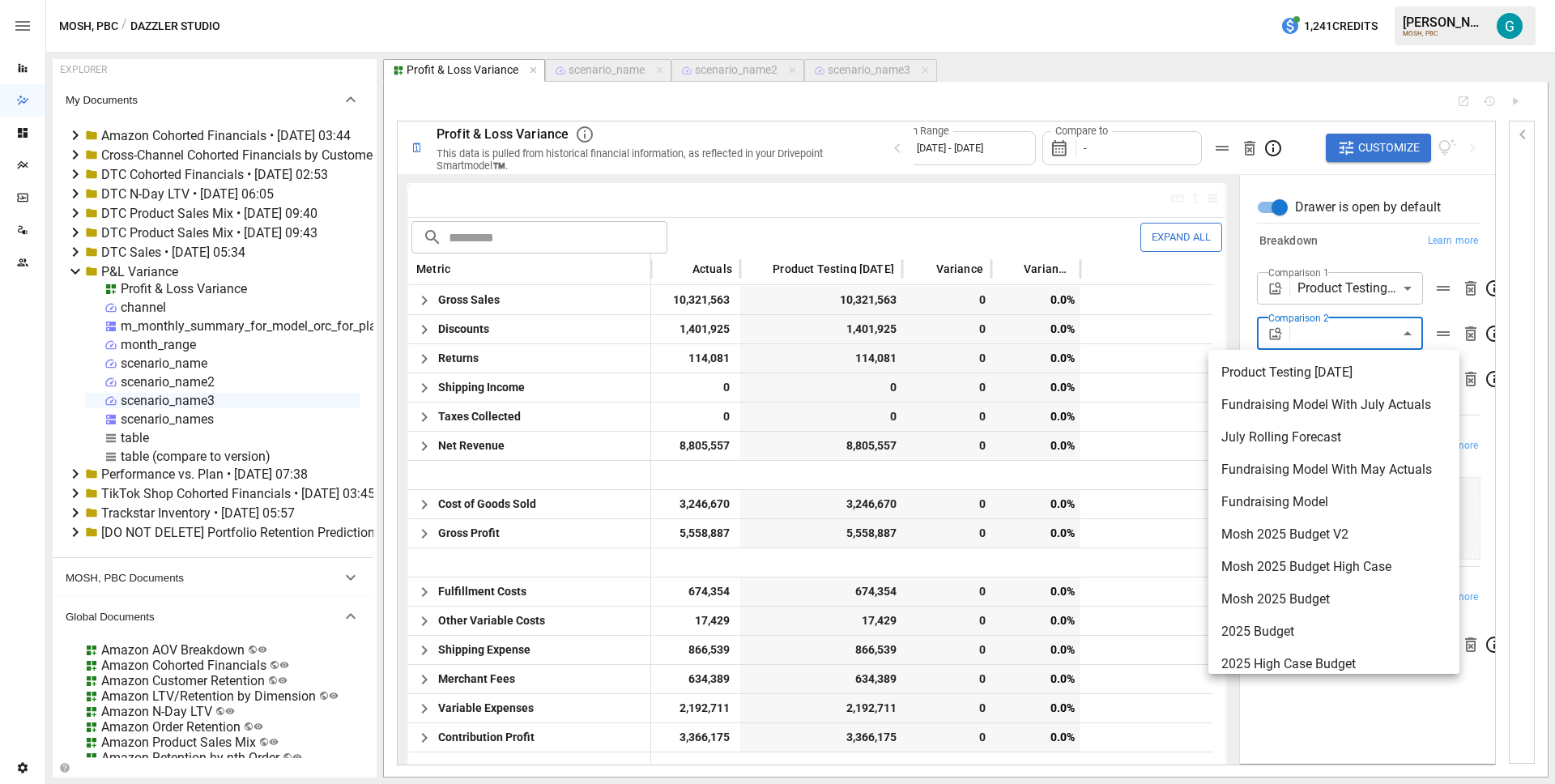
click at [1353, 629] on span "2025 Budget" at bounding box center [1334, 631] width 225 height 19
type input "**********"
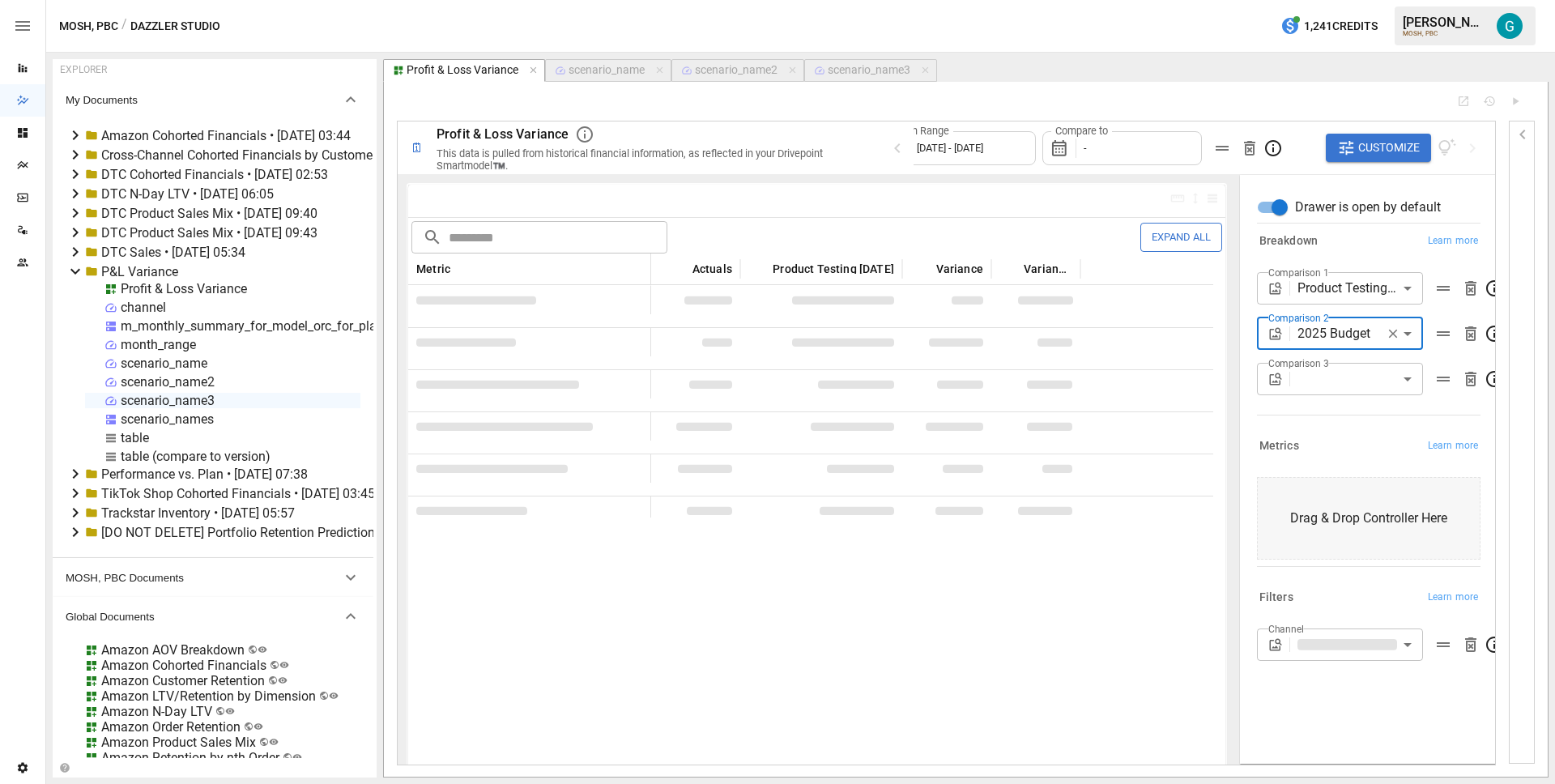
click at [1351, 0] on body "Reports Dazzler Studio Dashboards Plans SmartModel ™ Data Sources Team Settings…" at bounding box center [777, 0] width 1555 height 0
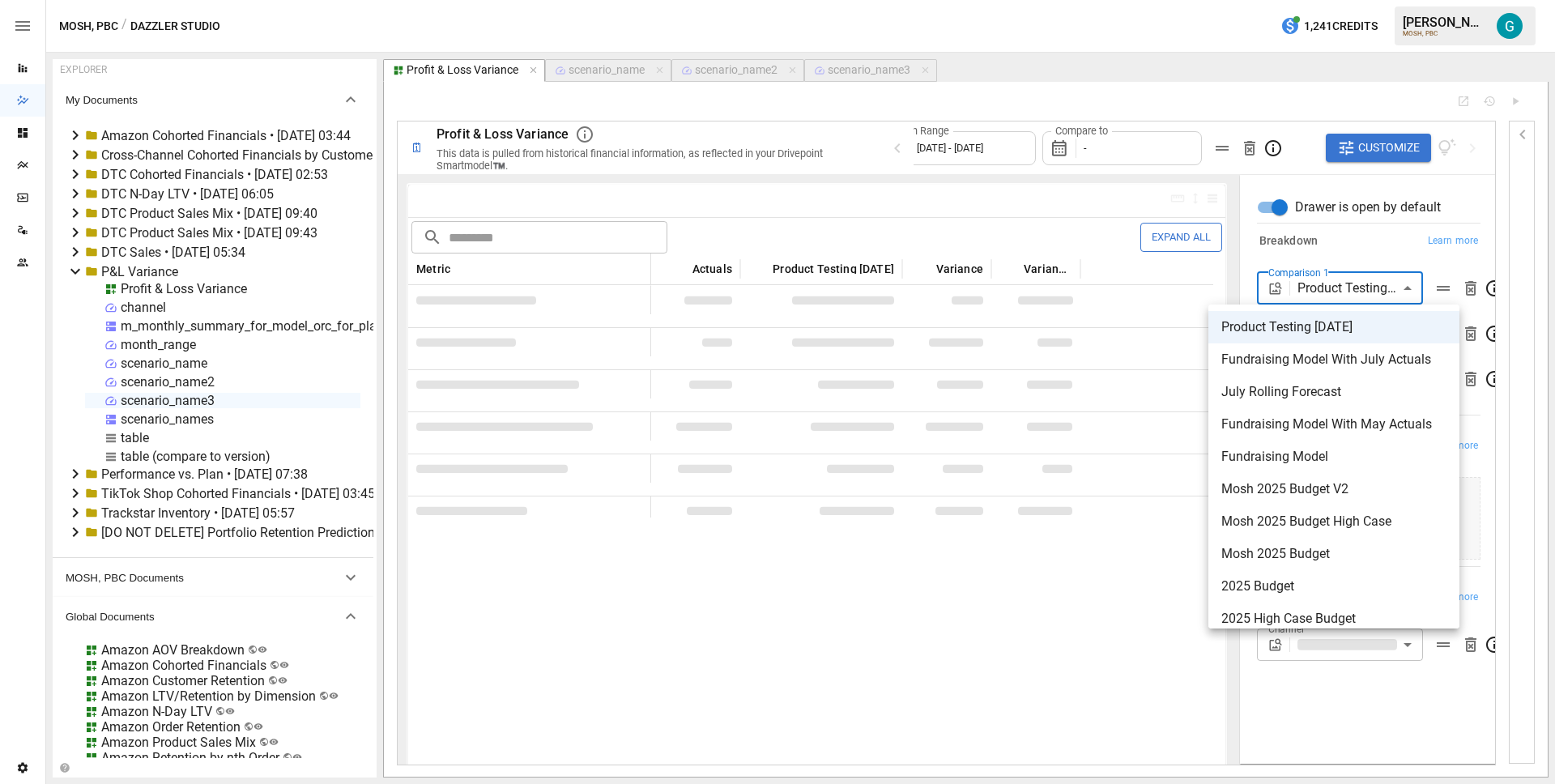
click at [1326, 609] on span "2025 High Case Budget" at bounding box center [1334, 618] width 225 height 19
type input "**********"
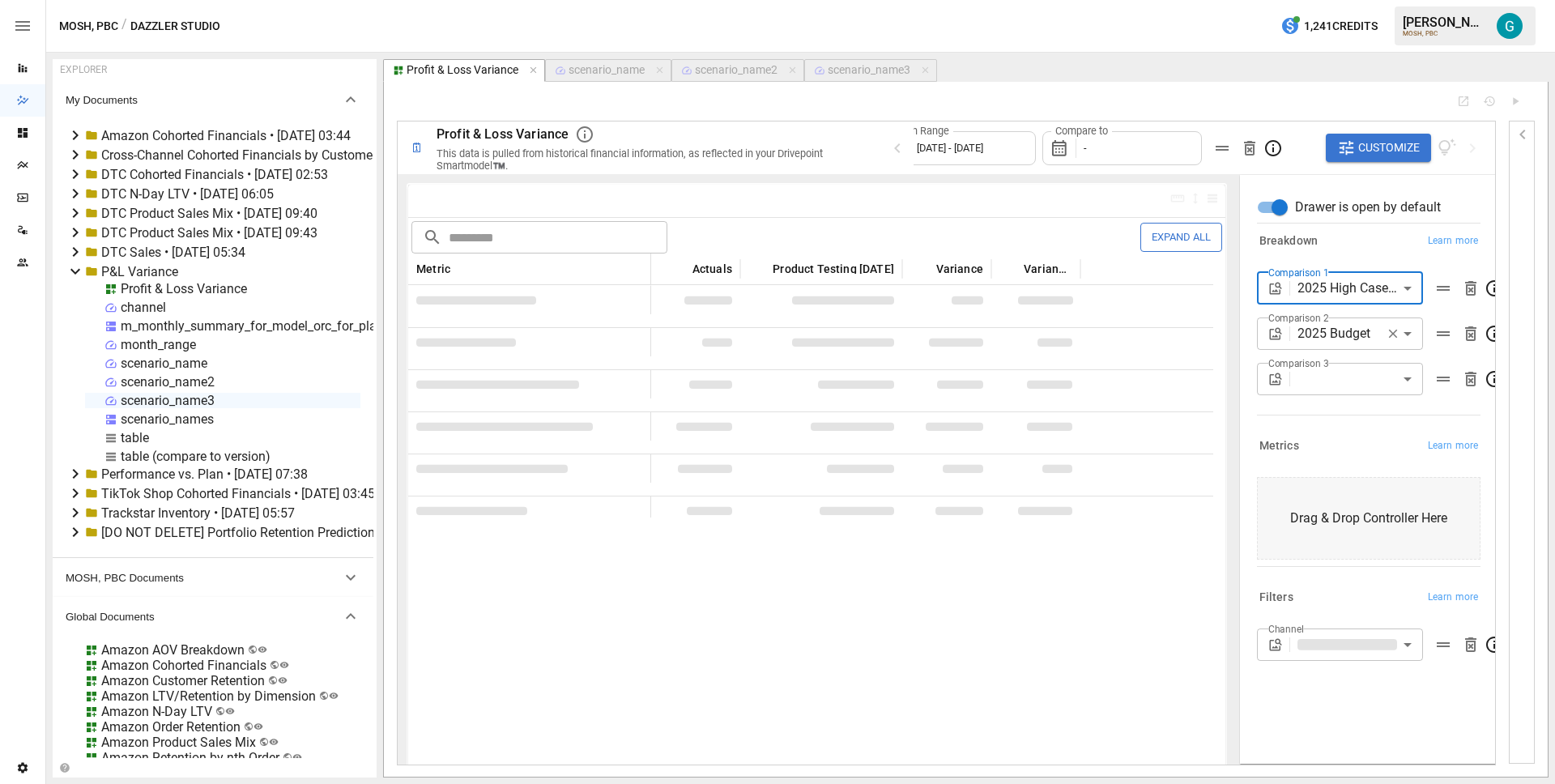
click at [1354, 0] on body "Reports Dazzler Studio Dashboards Plans SmartModel ™ Data Sources Team Settings…" at bounding box center [777, 0] width 1555 height 0
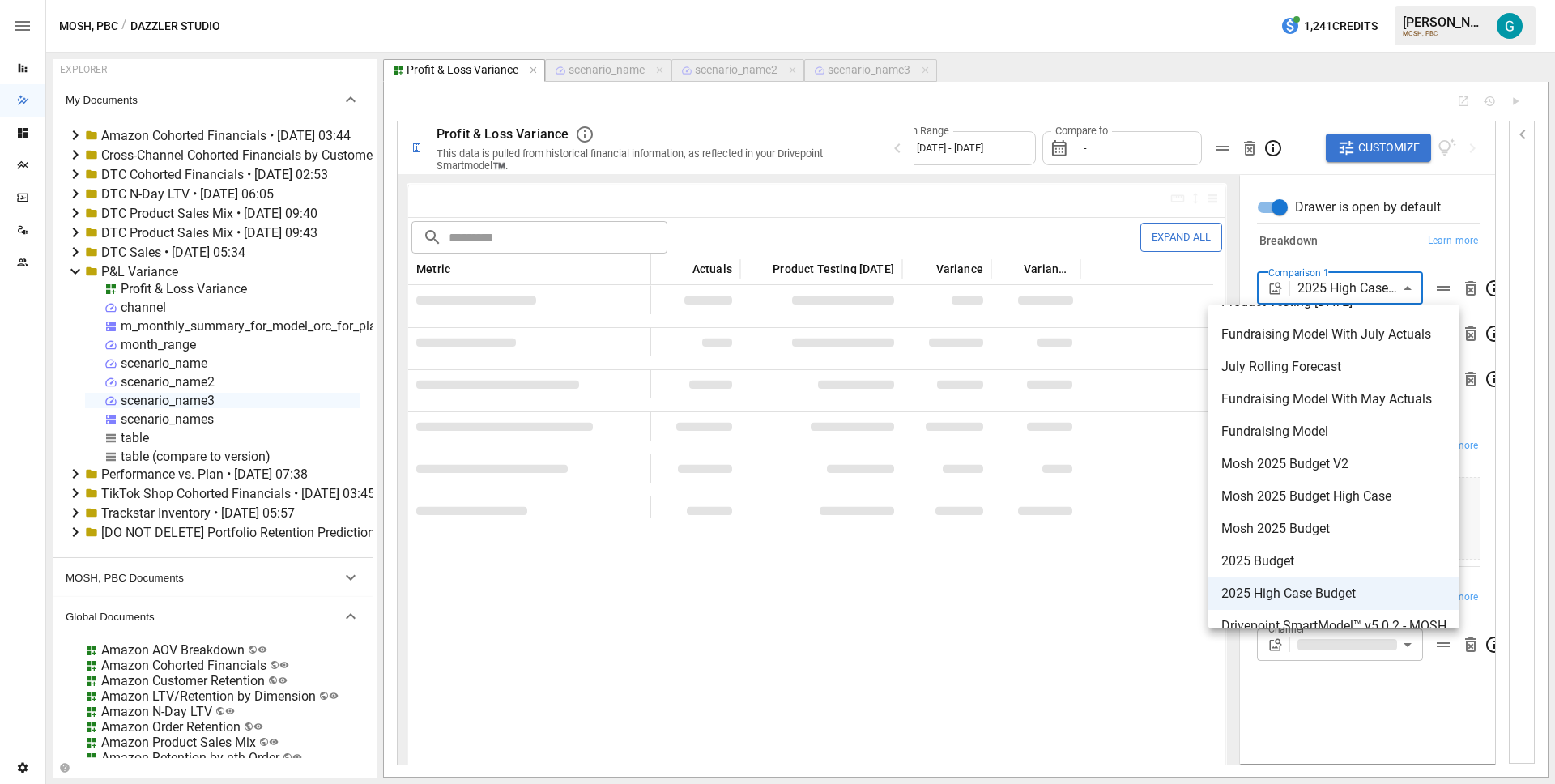
scroll to position [45, 0]
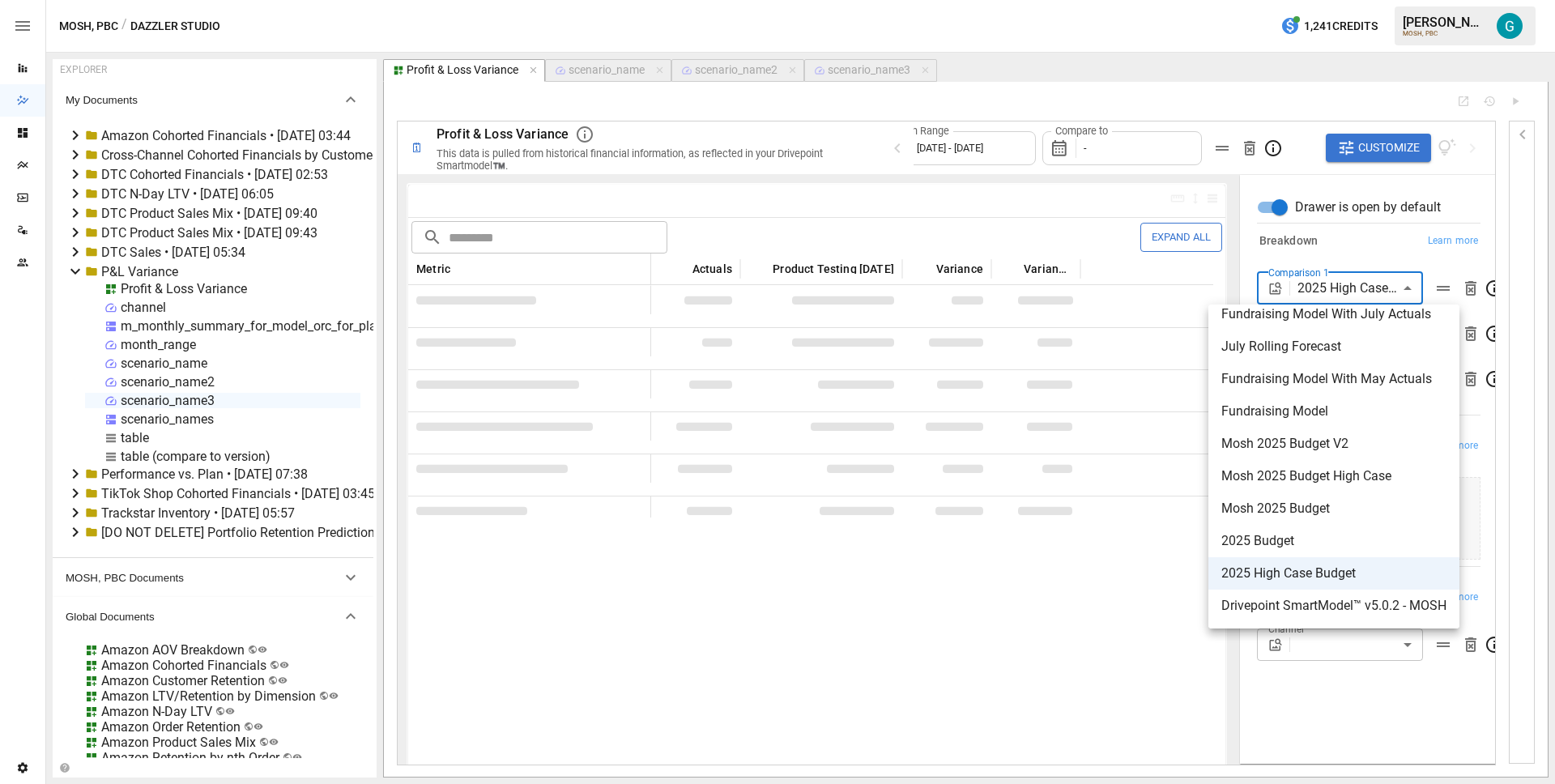
click at [1397, 248] on div at bounding box center [777, 392] width 1555 height 784
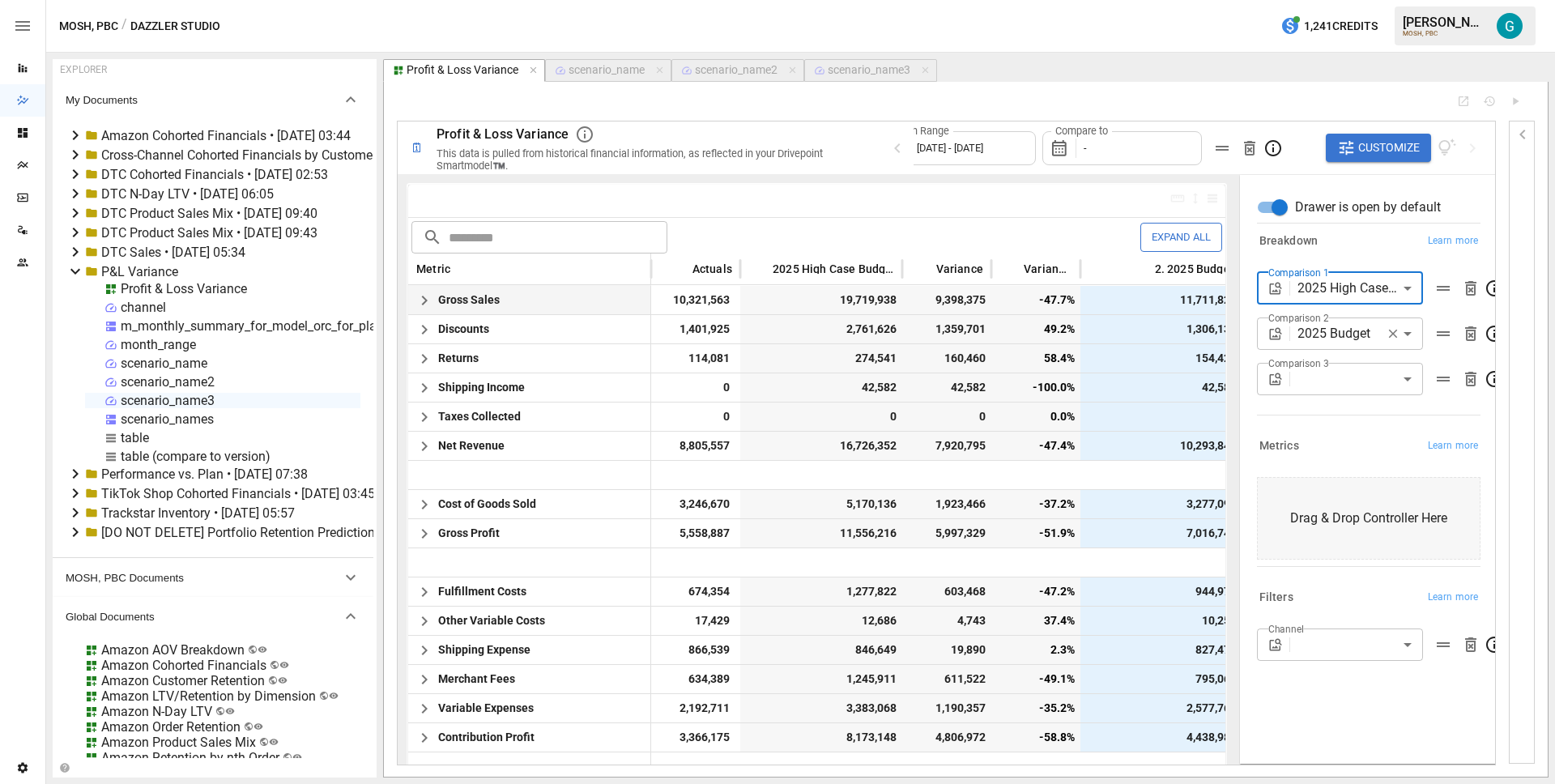
click at [426, 292] on icon "button" at bounding box center [424, 300] width 19 height 19
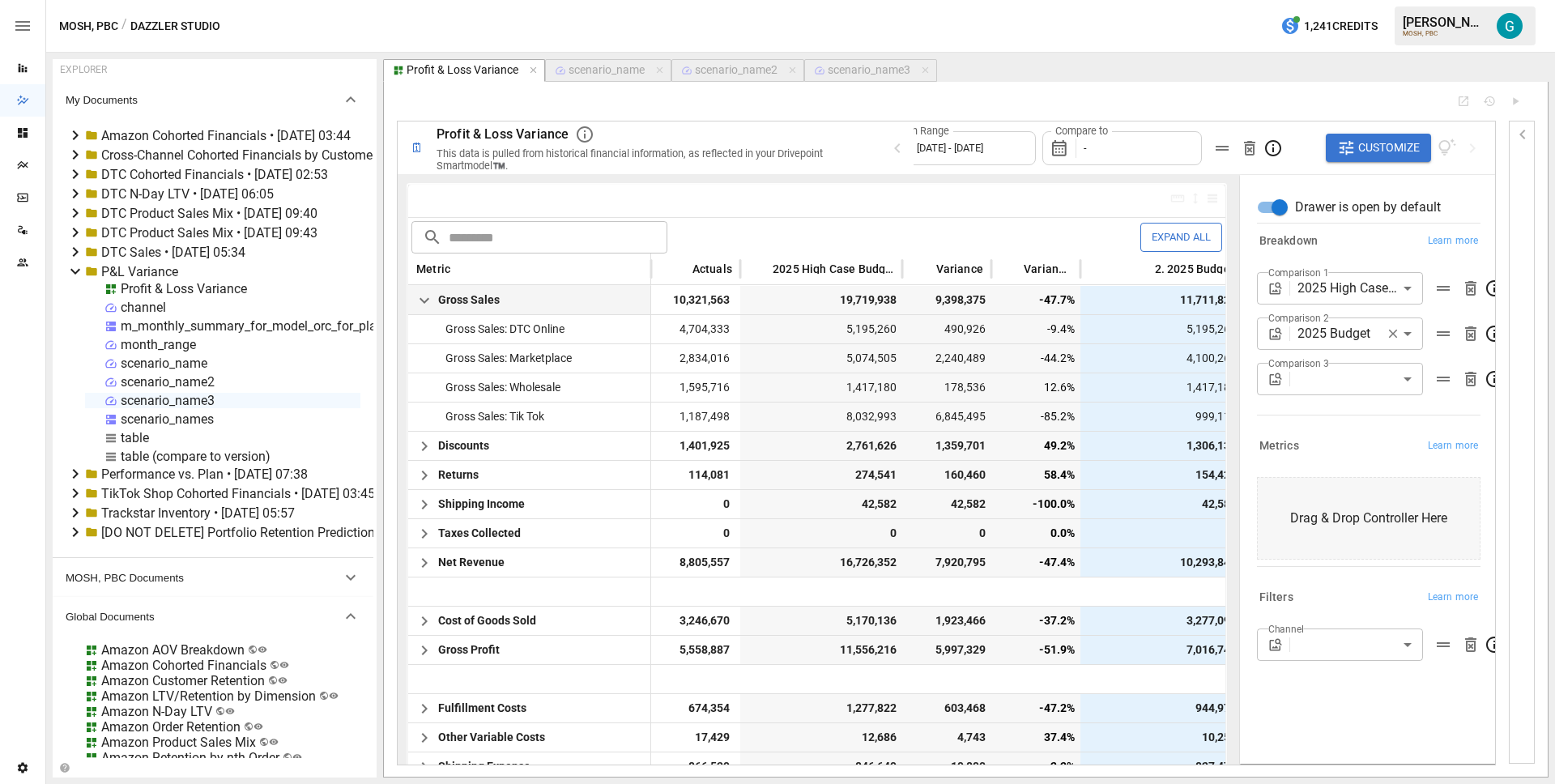
click at [1141, 150] on div "Compare to -" at bounding box center [1122, 148] width 161 height 34
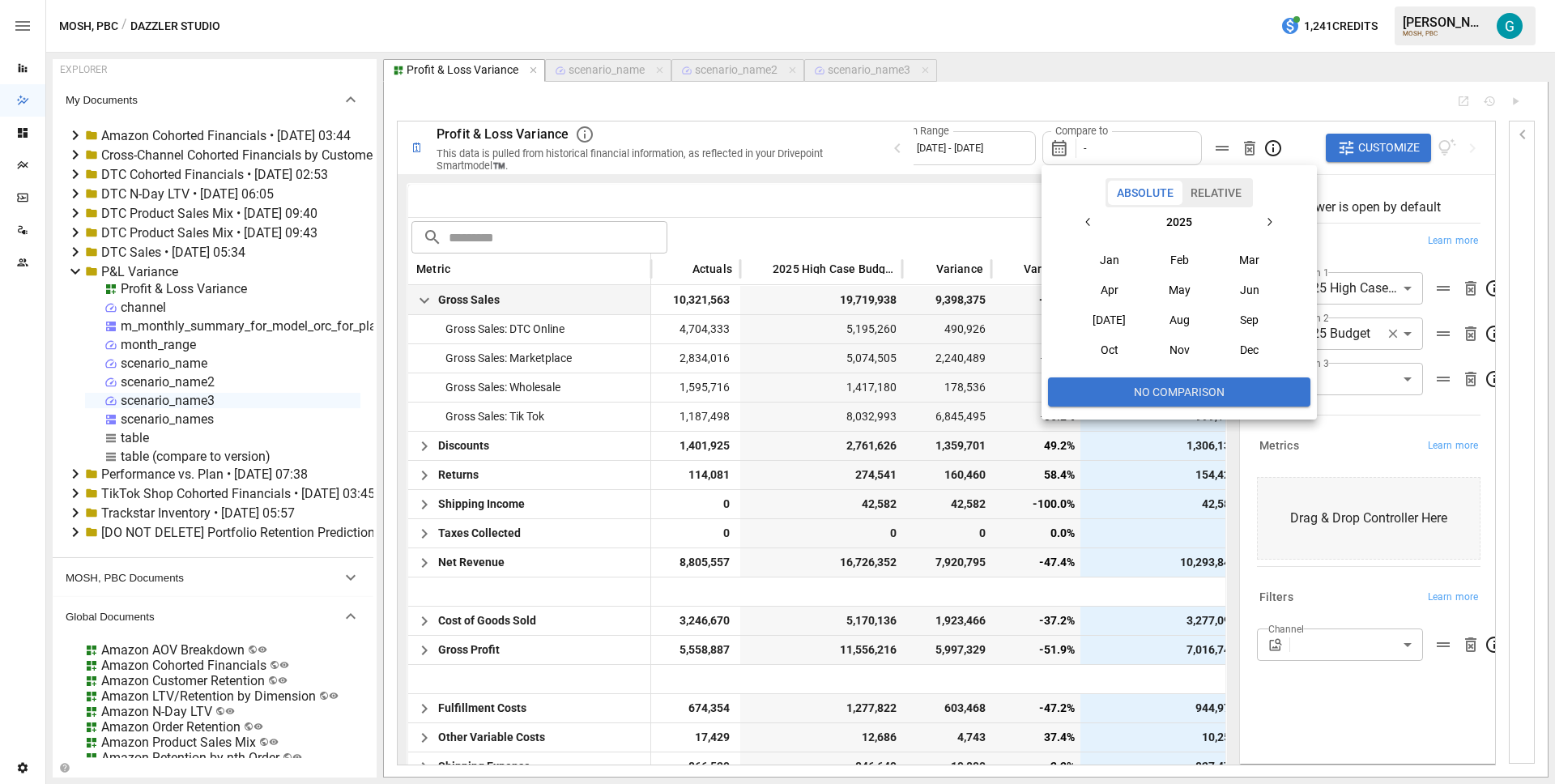
click at [1216, 195] on button "Relative" at bounding box center [1216, 193] width 69 height 24
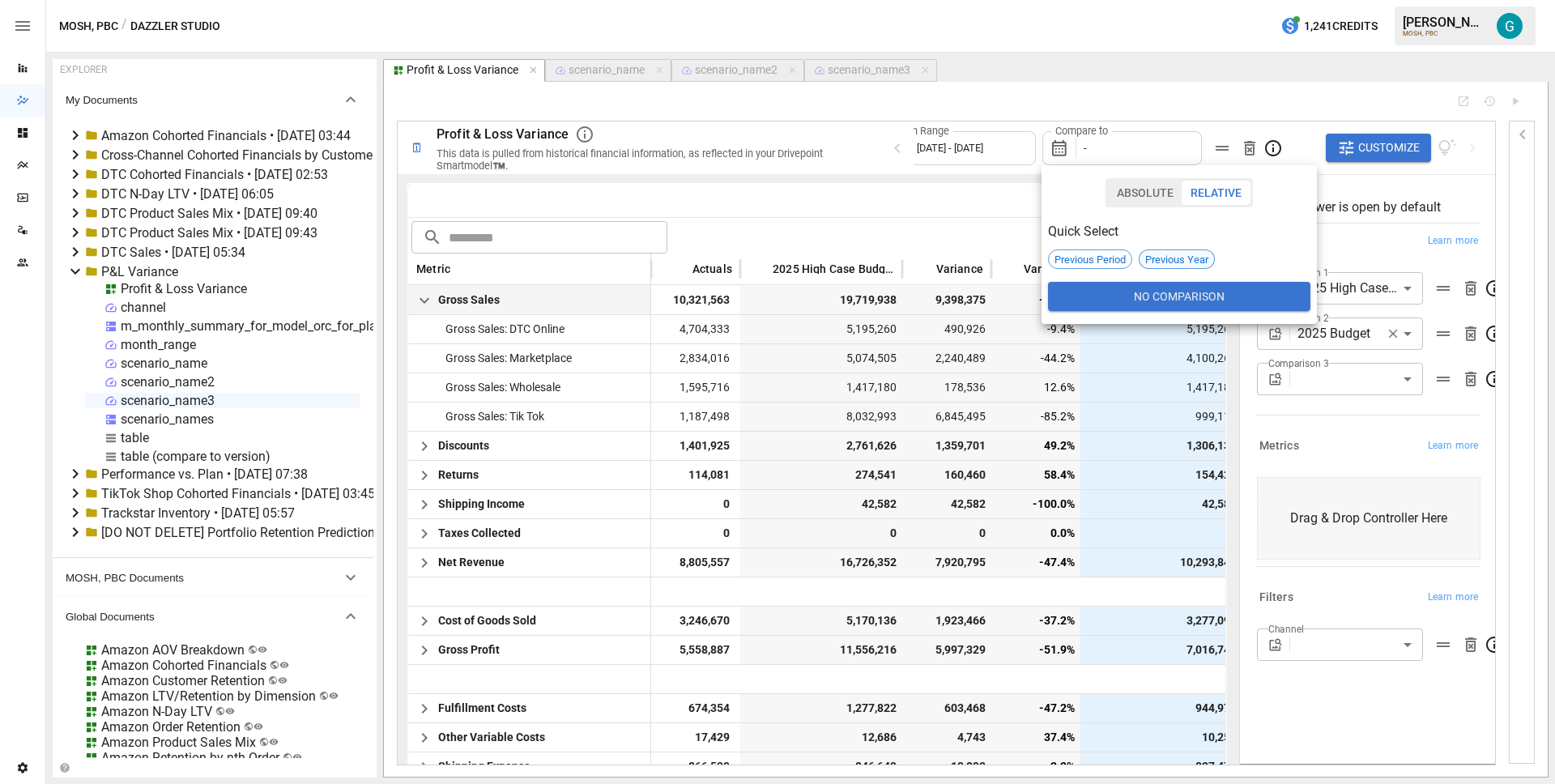
click at [1176, 254] on span "Previous Year" at bounding box center [1177, 259] width 74 height 12
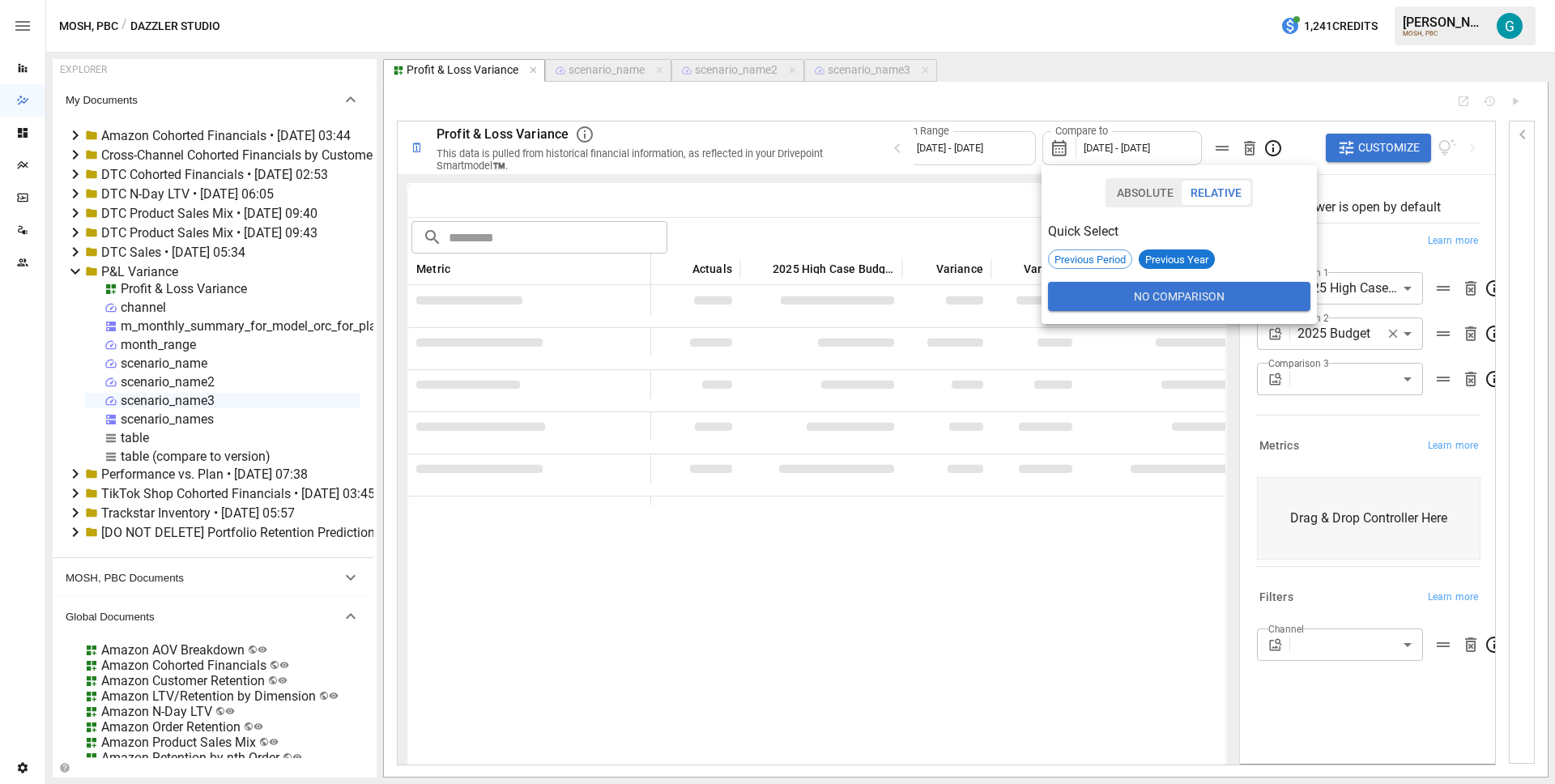
click at [866, 161] on div at bounding box center [777, 392] width 1555 height 784
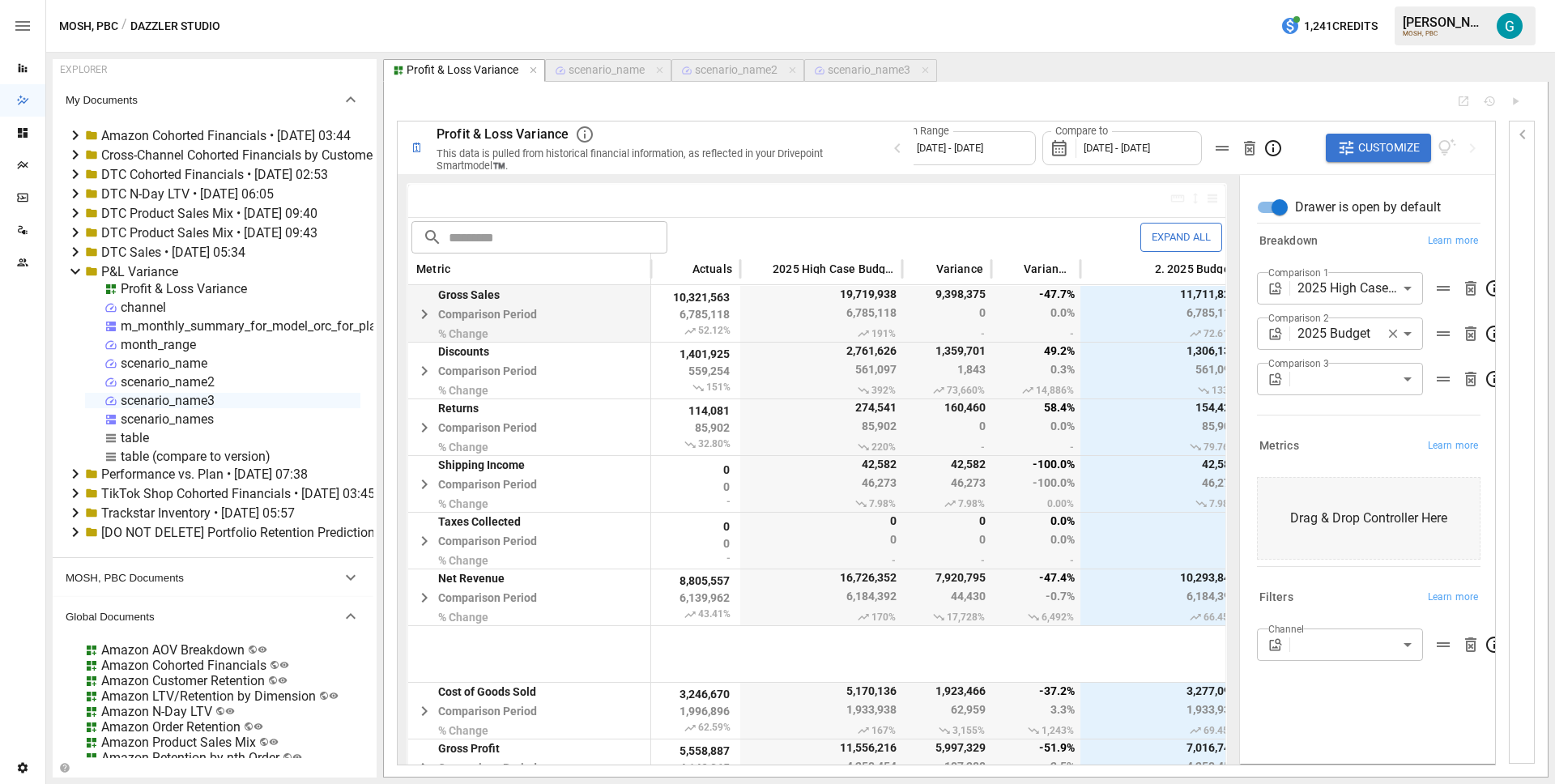
click at [38, 74] on div "Reports" at bounding box center [22, 67] width 45 height 32
click at [669, 97] on div at bounding box center [920, 101] width 1047 height 13
click at [1515, 27] on img "Gavin Acres" at bounding box center [1510, 26] width 26 height 26
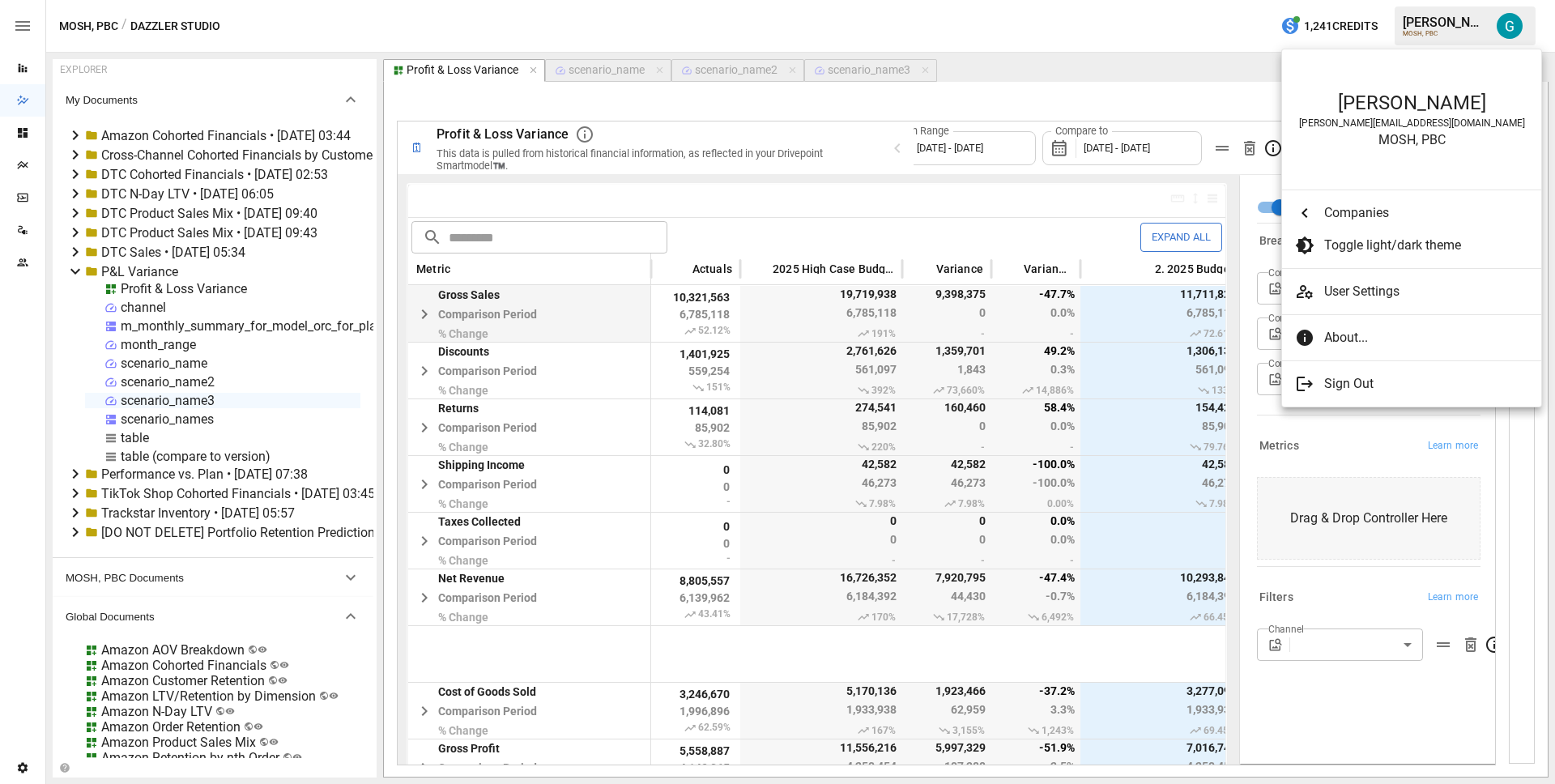
click at [1176, 23] on div at bounding box center [777, 392] width 1555 height 784
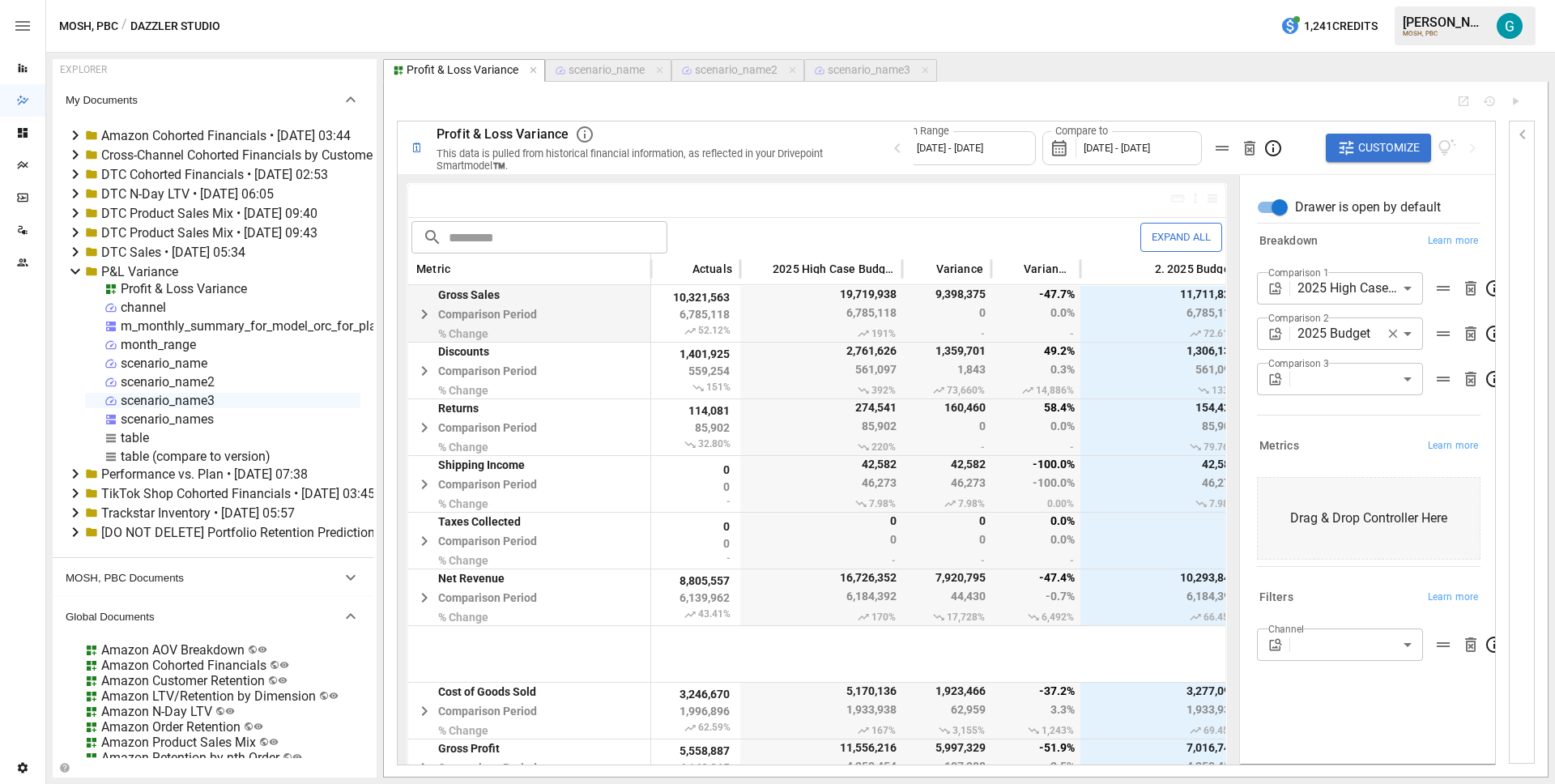
click at [1176, 23] on div "MOSH, PBC / Dazzler Studio 1,241 Credits [PERSON_NAME] MOSH, PBC" at bounding box center [800, 26] width 1509 height 51
